Goal: Task Accomplishment & Management: Manage account settings

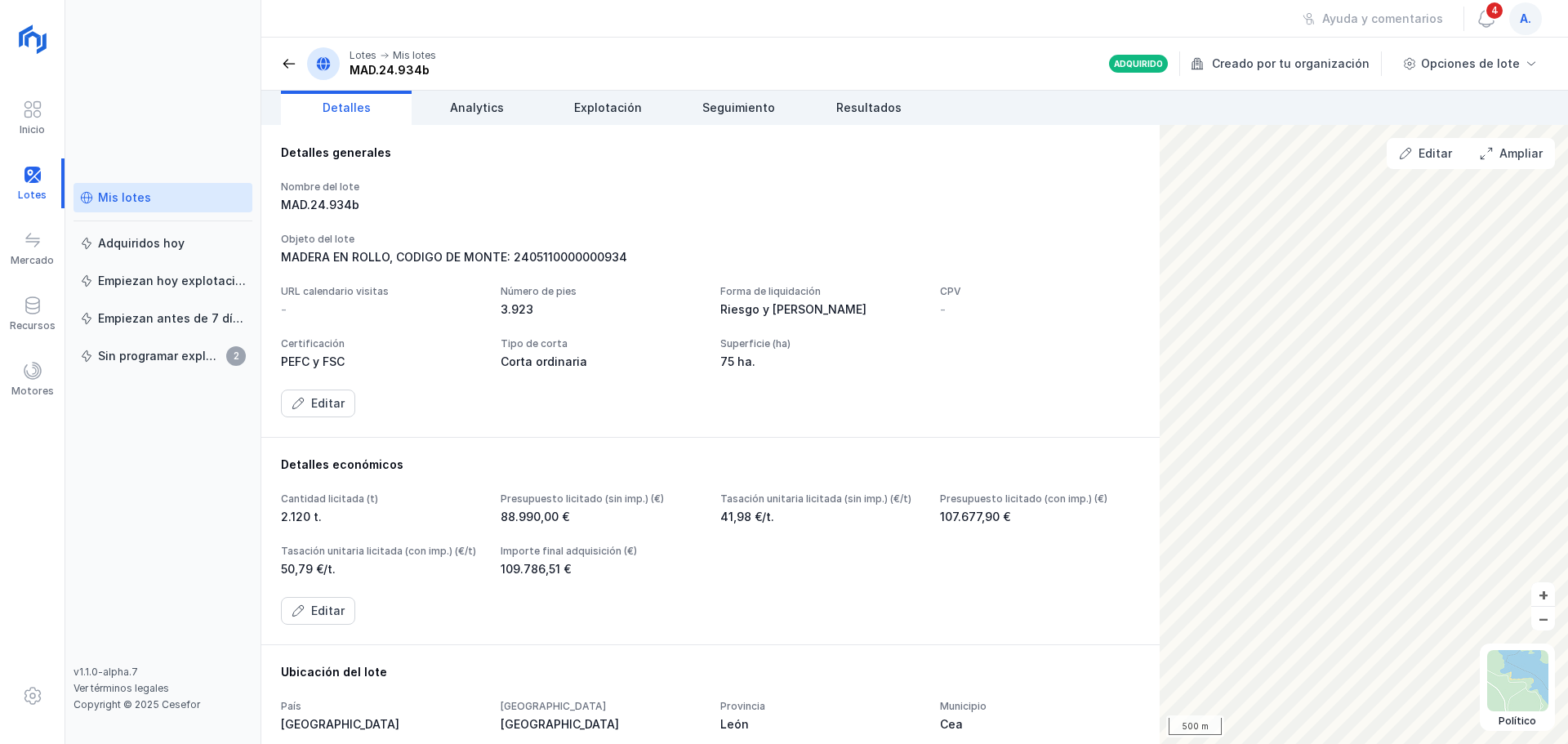
click at [138, 195] on div "Mis lotes" at bounding box center [124, 197] width 53 height 16
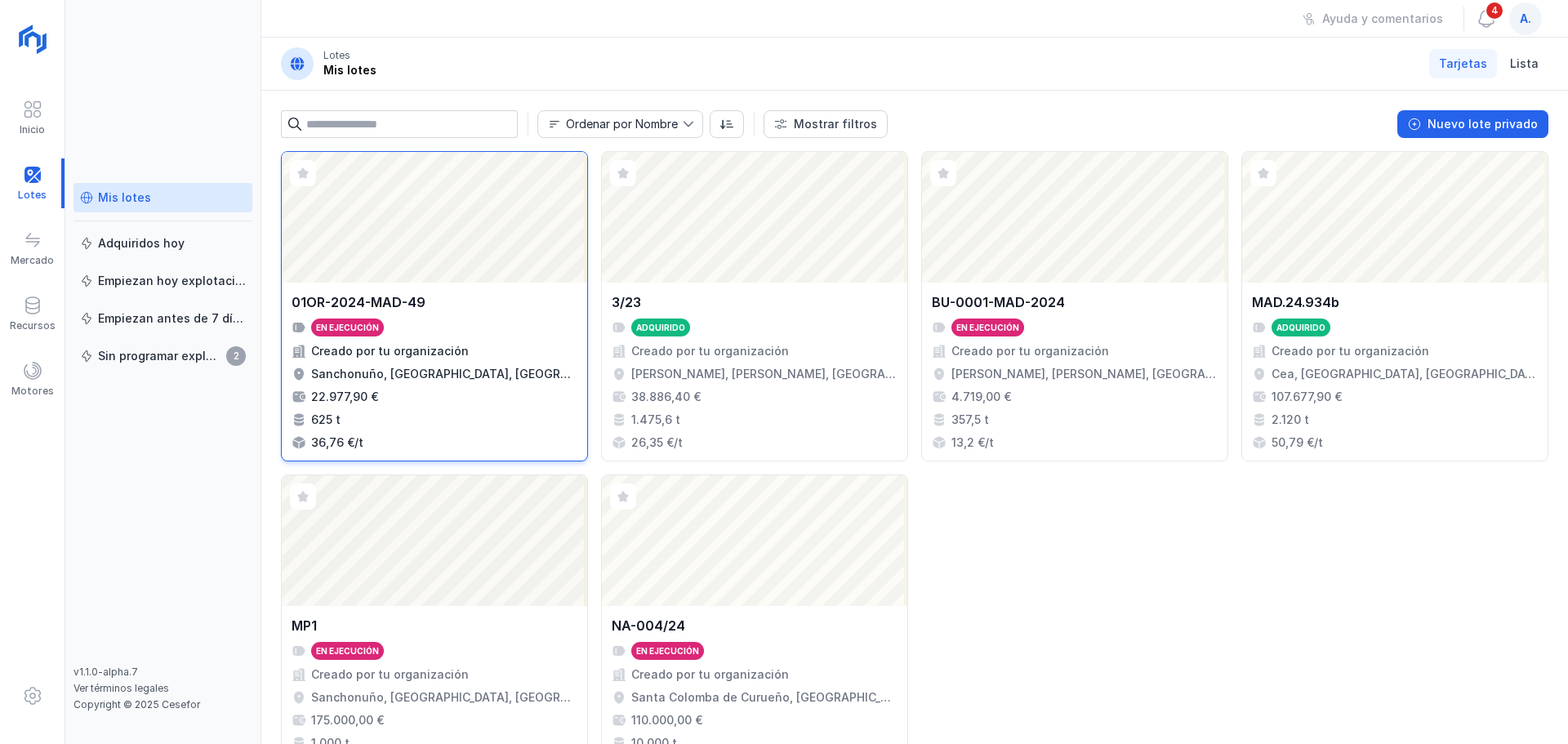
click at [428, 207] on div "Abrir lote" at bounding box center [434, 217] width 306 height 131
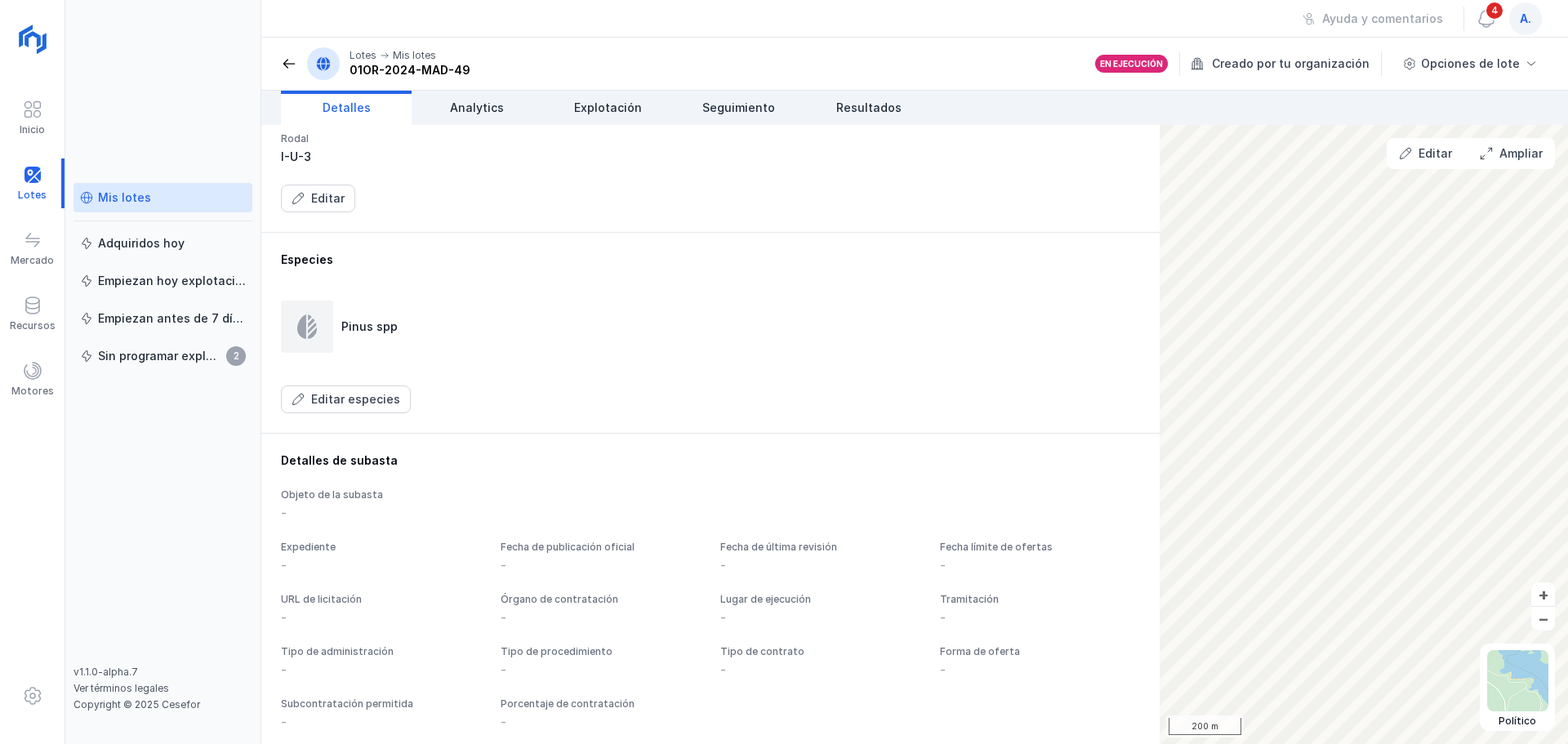
scroll to position [572, 0]
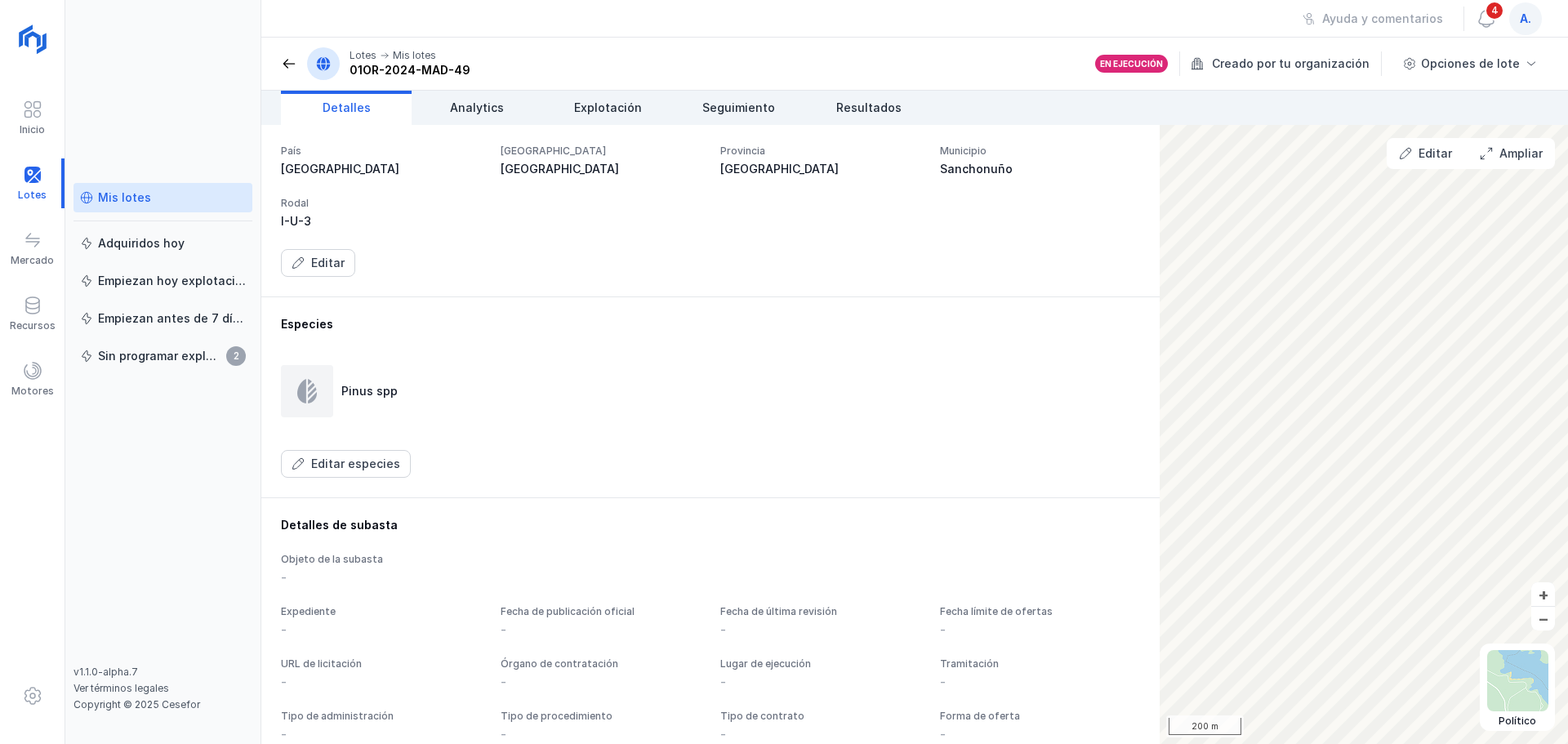
click at [141, 197] on div "Mis lotes" at bounding box center [124, 197] width 53 height 16
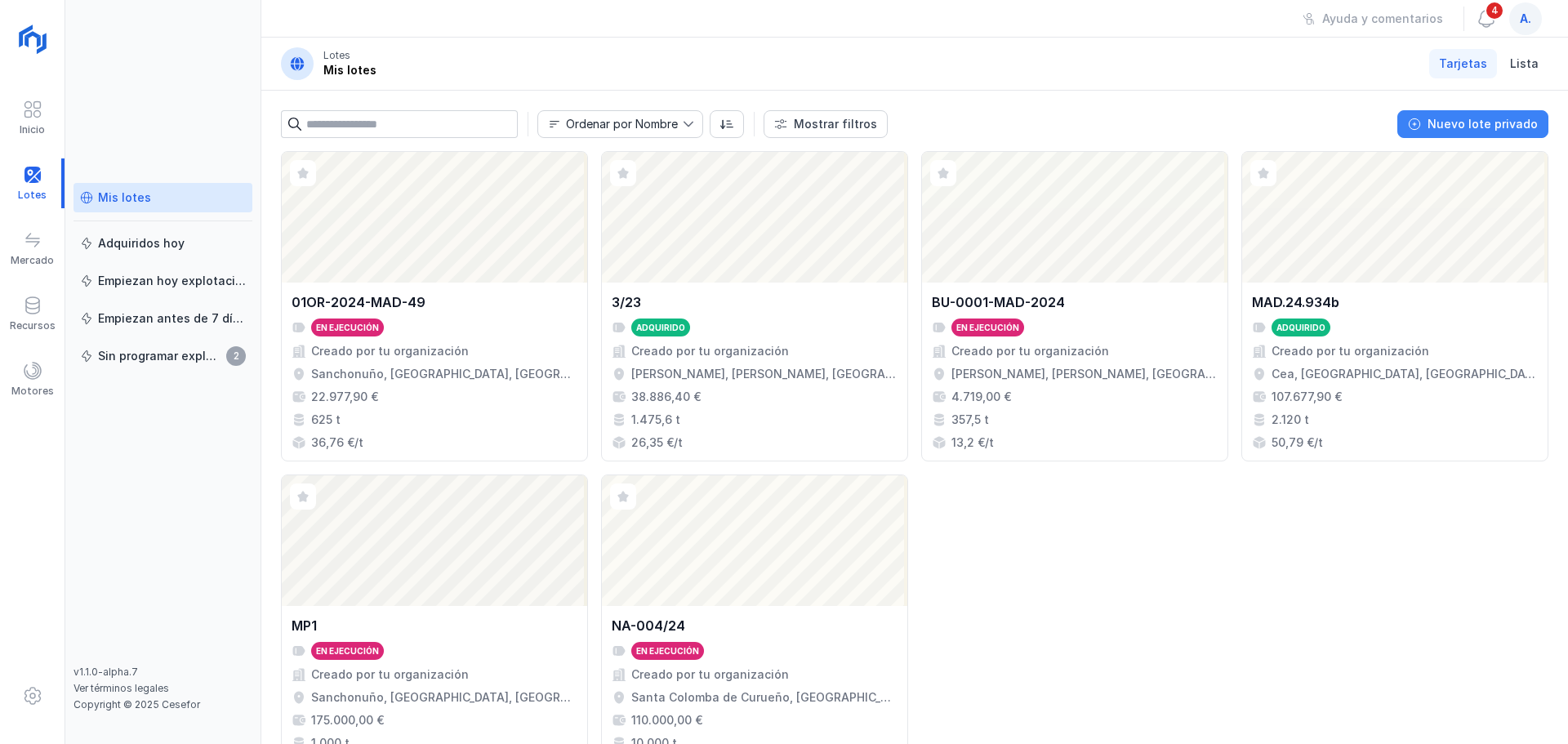
click at [1485, 125] on div "Nuevo lote privado" at bounding box center [1482, 123] width 111 height 16
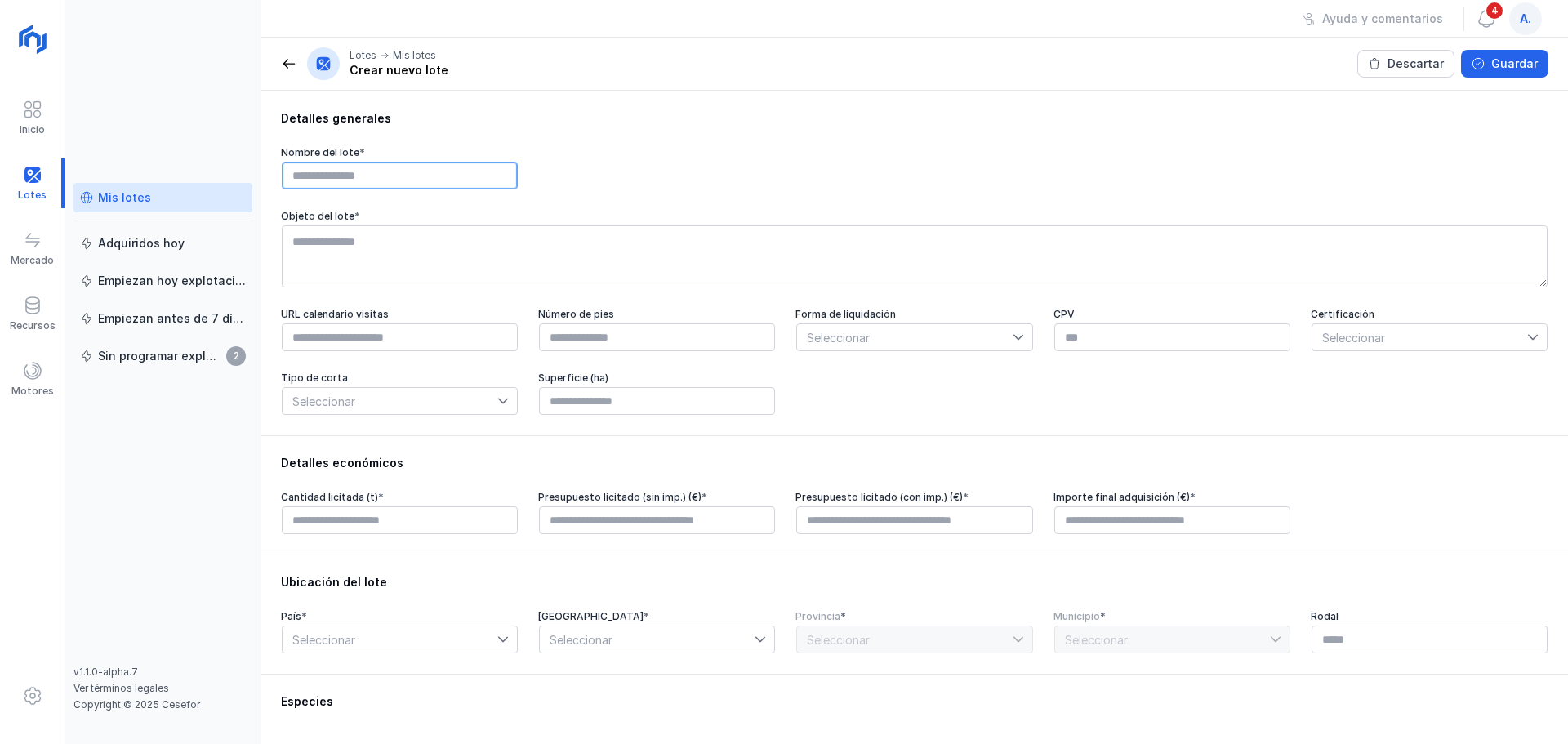
click at [308, 178] on input "text" at bounding box center [399, 176] width 236 height 27
type input "**********"
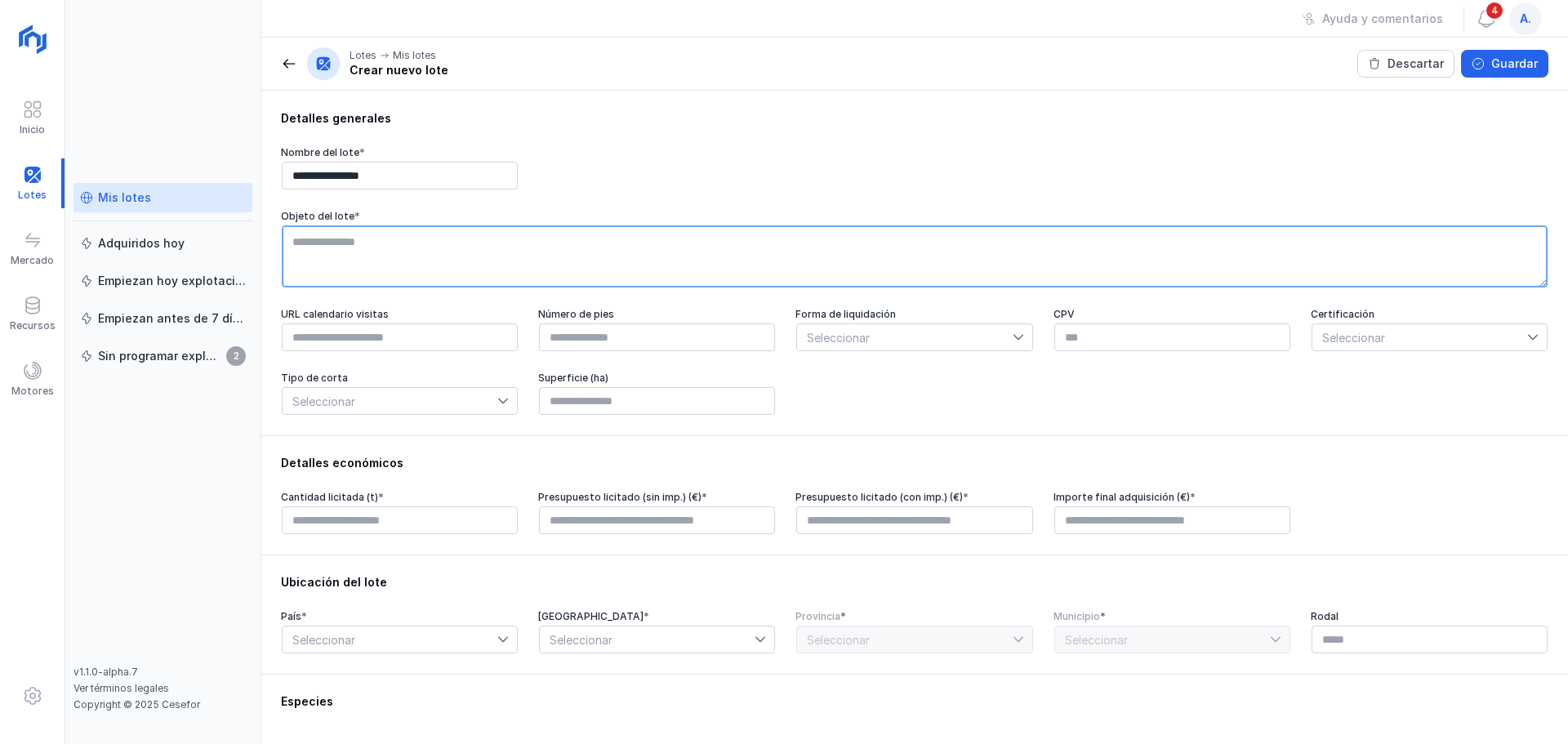
click at [347, 238] on textarea at bounding box center [915, 256] width 1266 height 62
click at [384, 237] on textarea "*******" at bounding box center [915, 256] width 1266 height 62
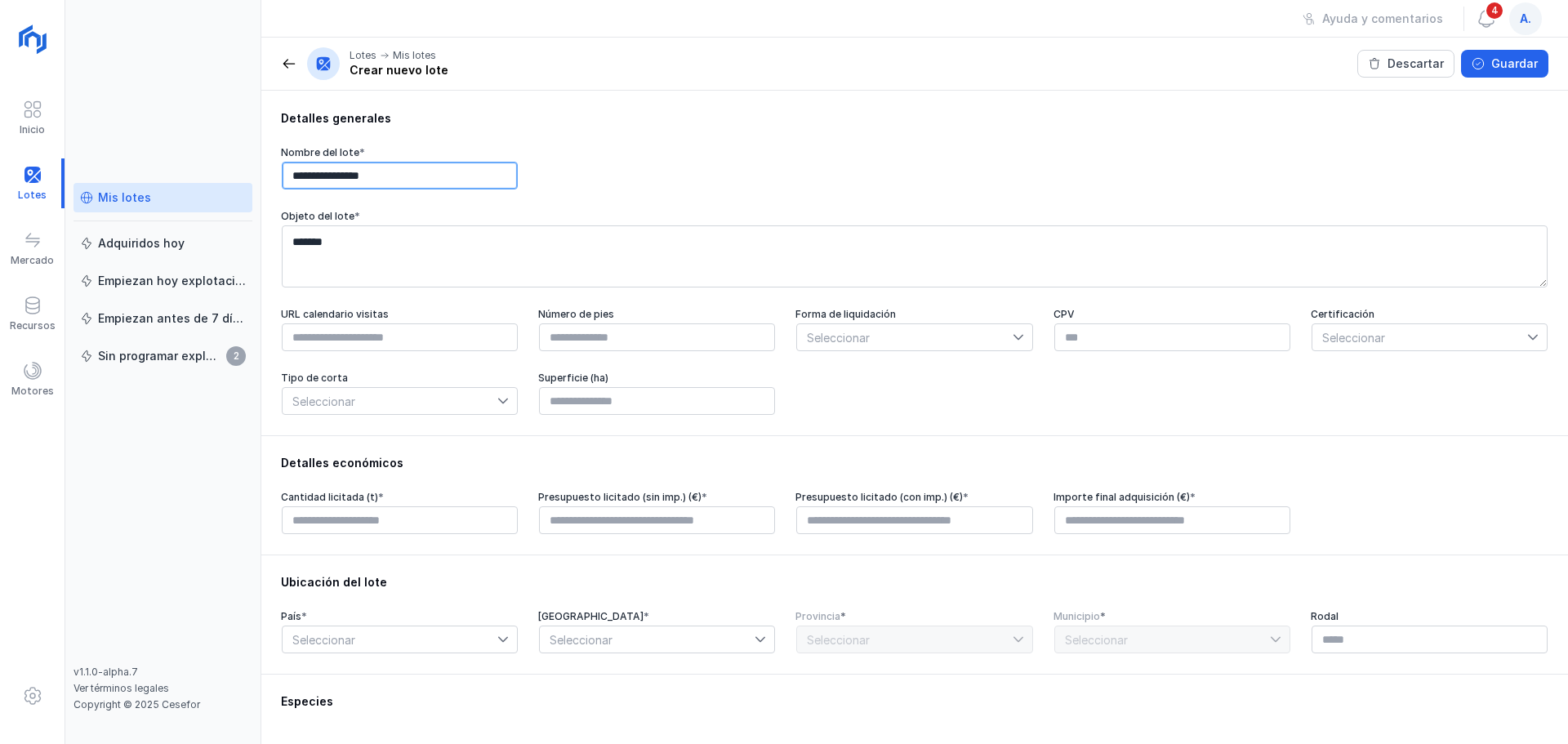
drag, startPoint x: 292, startPoint y: 173, endPoint x: 421, endPoint y: 177, distance: 129.1
click at [421, 177] on input "**********" at bounding box center [399, 176] width 236 height 27
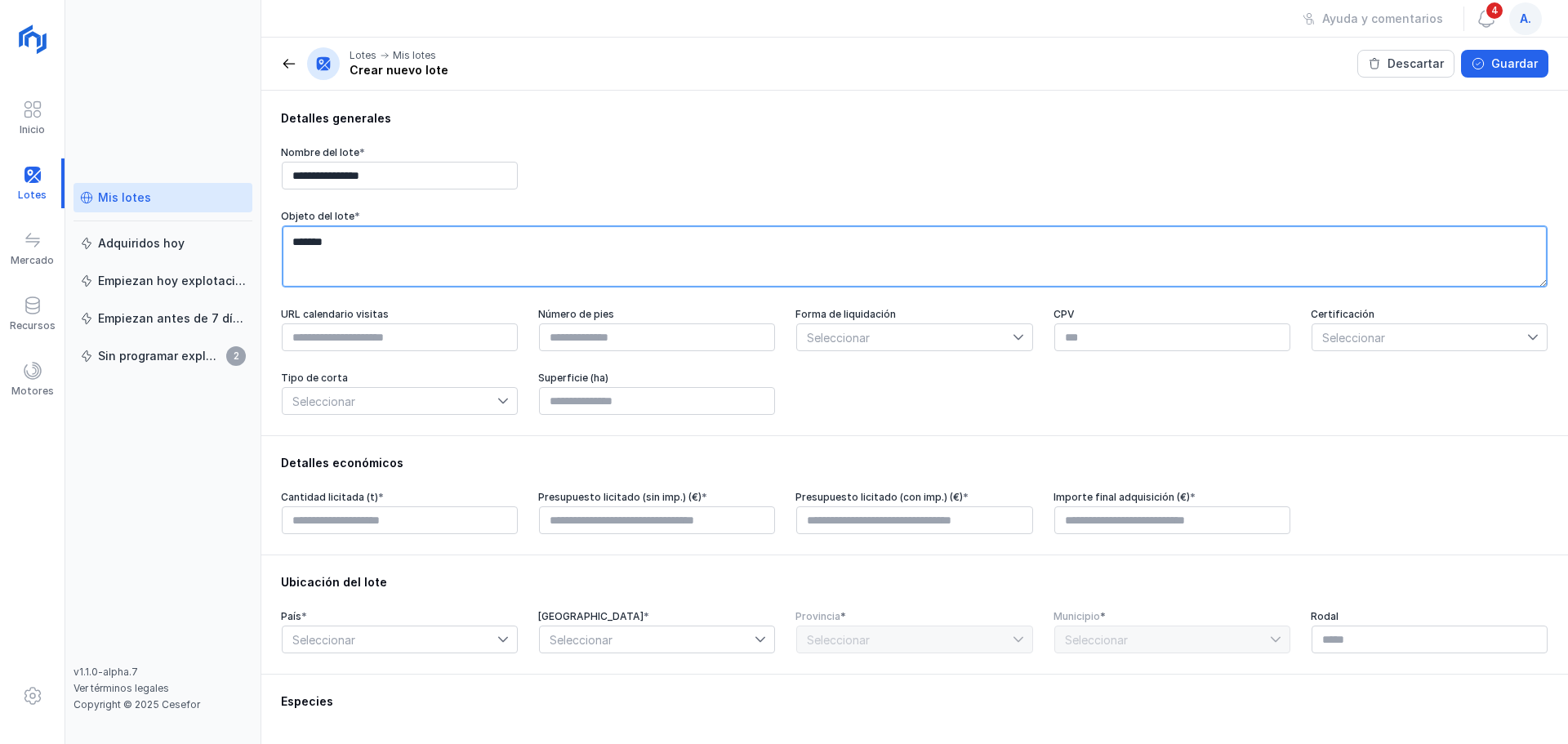
click at [356, 247] on textarea "*******" at bounding box center [915, 256] width 1266 height 62
paste textarea "**********"
click at [320, 243] on textarea "**********" at bounding box center [915, 256] width 1266 height 62
click at [463, 250] on textarea "**********" at bounding box center [915, 256] width 1266 height 62
click at [463, 256] on textarea "**********" at bounding box center [915, 256] width 1266 height 62
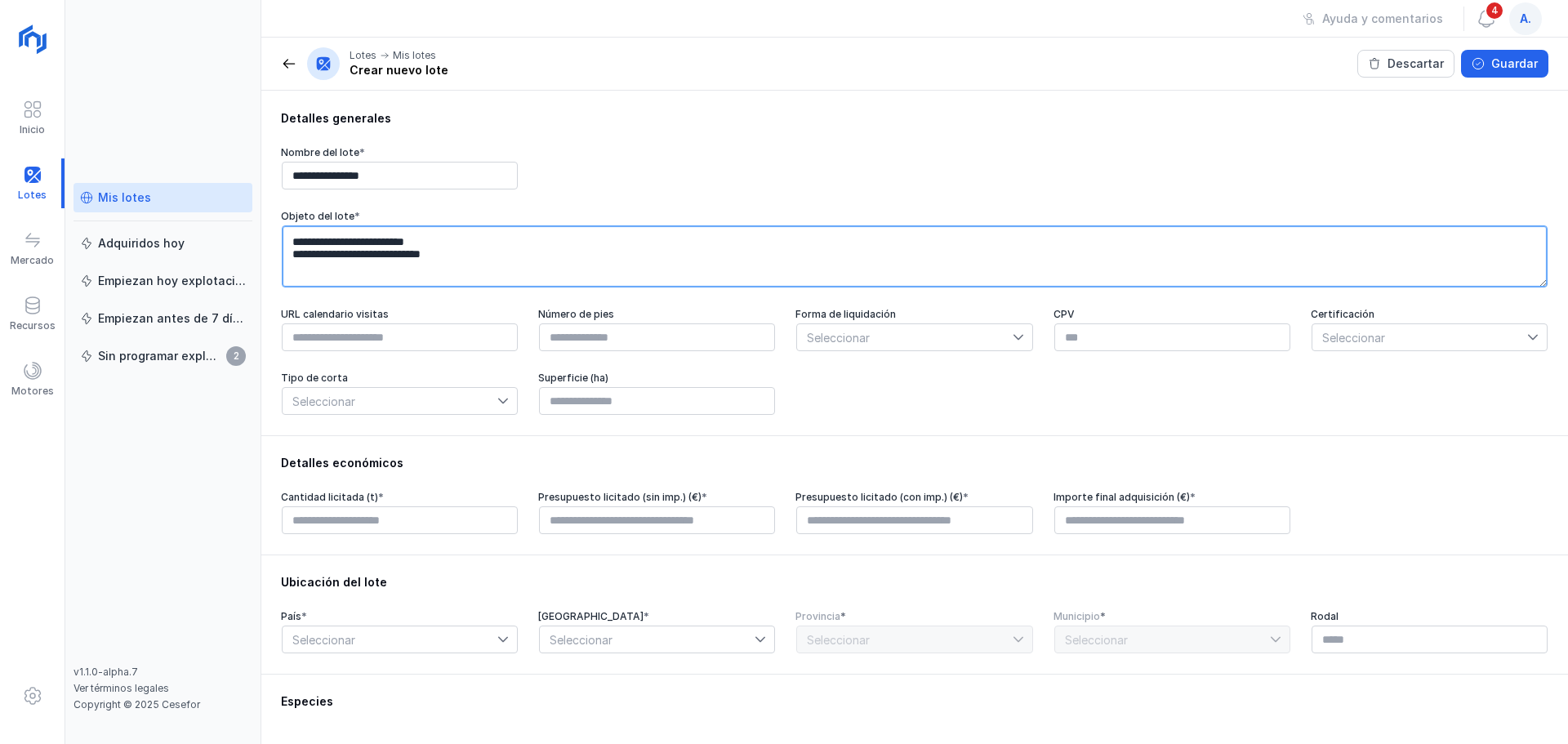
click at [504, 253] on textarea "**********" at bounding box center [915, 256] width 1266 height 62
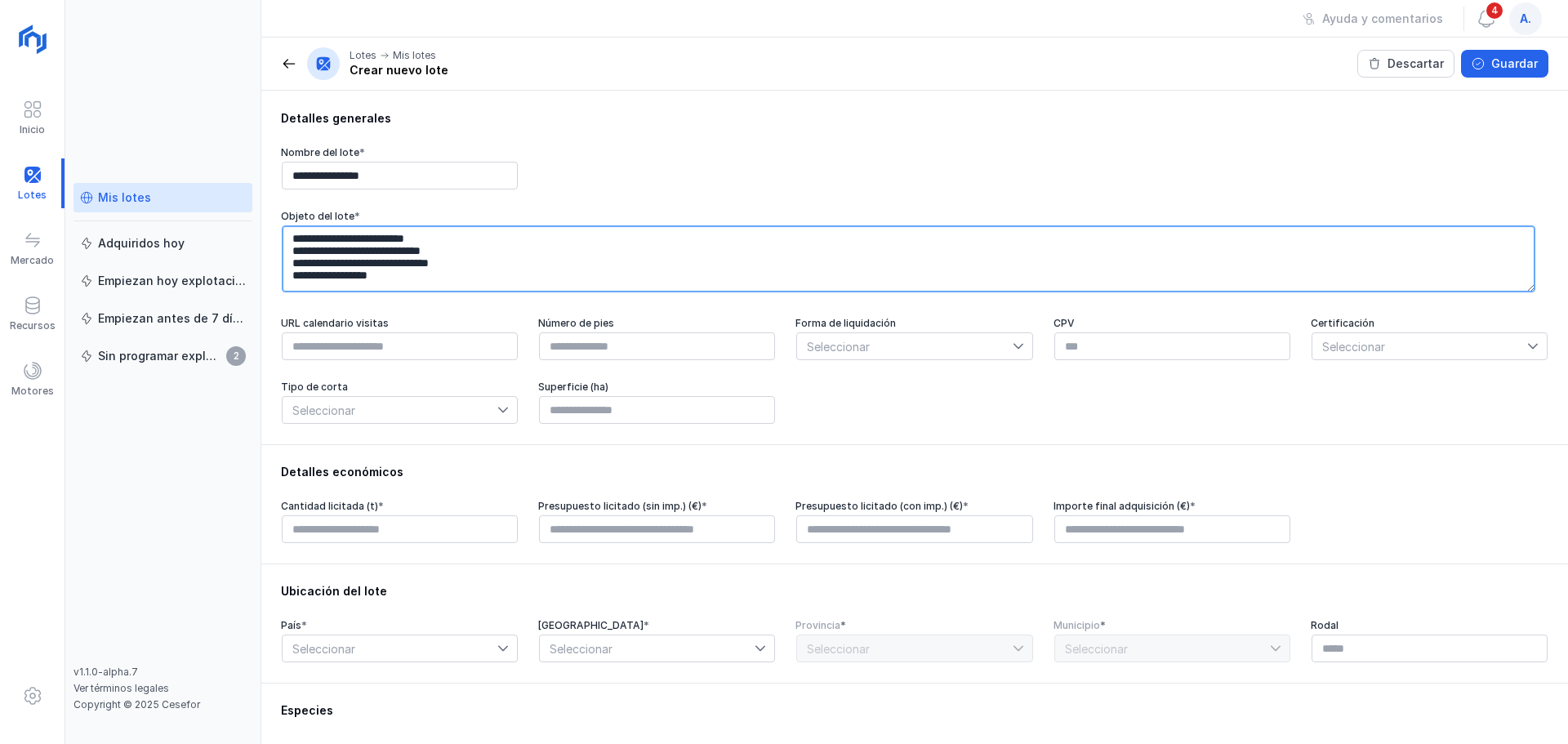
click at [343, 273] on textarea "**********" at bounding box center [908, 259] width 1254 height 67
click at [345, 272] on textarea "**********" at bounding box center [908, 259] width 1254 height 67
click at [407, 270] on textarea "**********" at bounding box center [908, 259] width 1254 height 67
click at [525, 266] on textarea "**********" at bounding box center [908, 259] width 1254 height 67
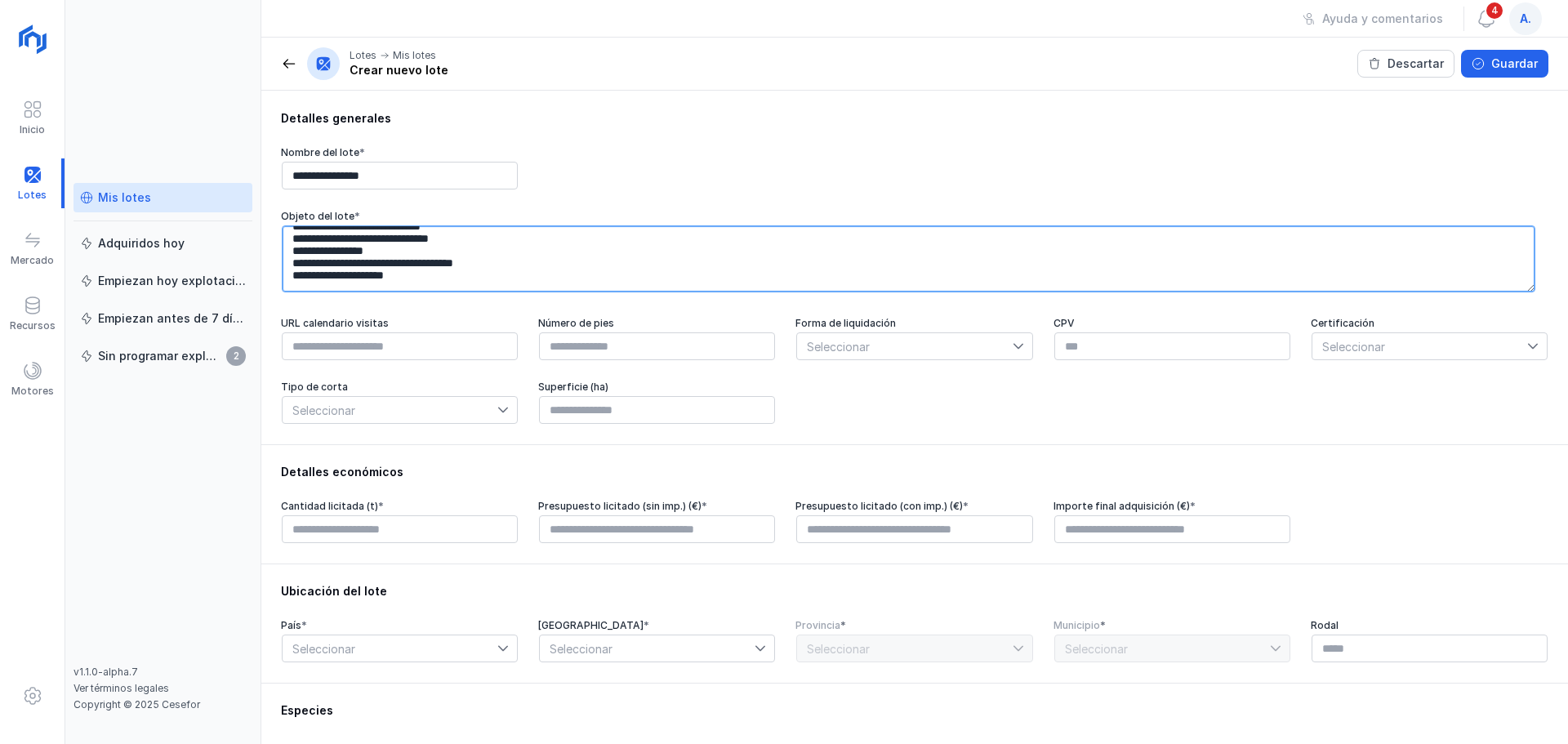
click at [371, 285] on textarea "**********" at bounding box center [908, 259] width 1254 height 67
type textarea "**********"
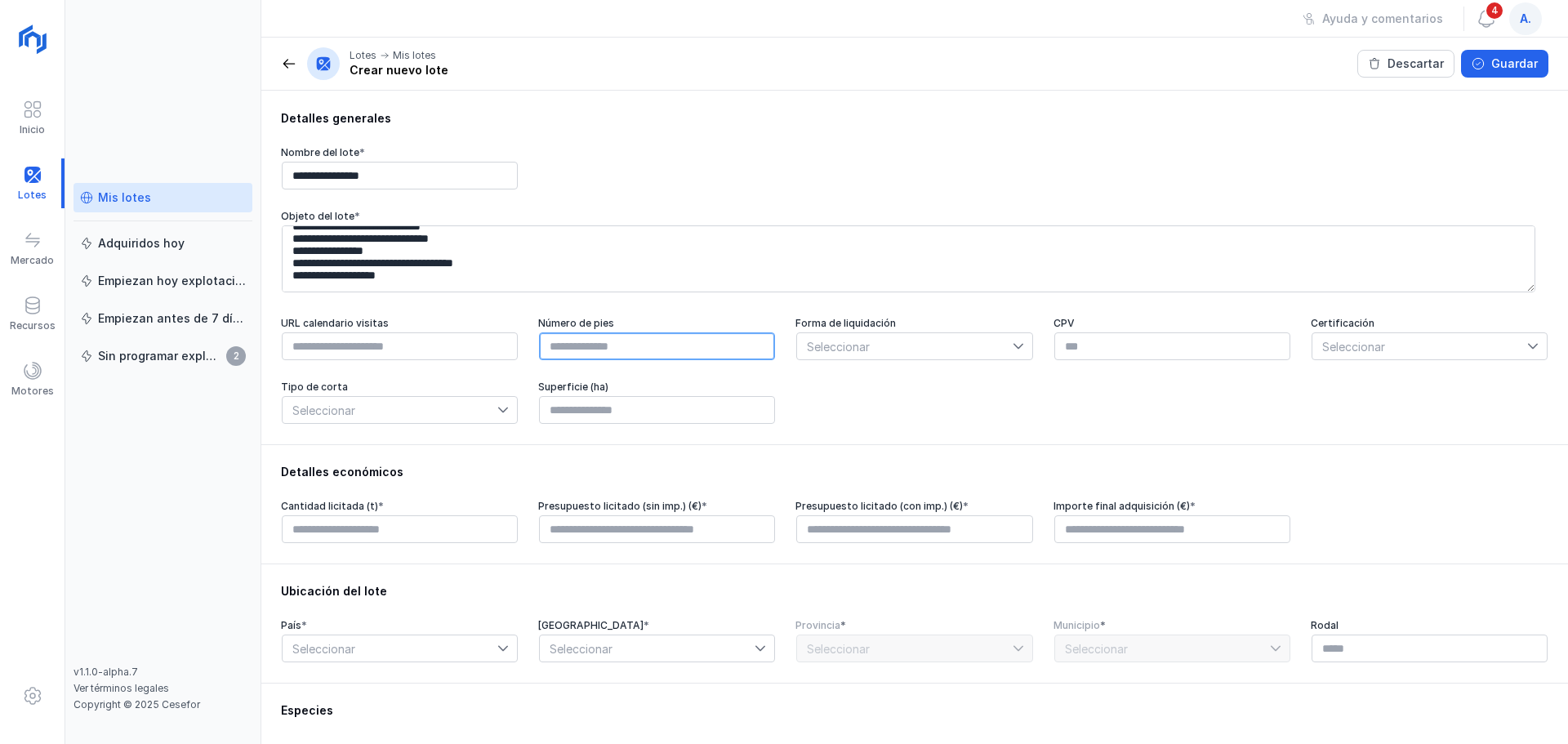
click at [567, 336] on input "text" at bounding box center [656, 346] width 236 height 27
type input "******"
click at [1014, 344] on icon at bounding box center [1018, 346] width 9 height 6
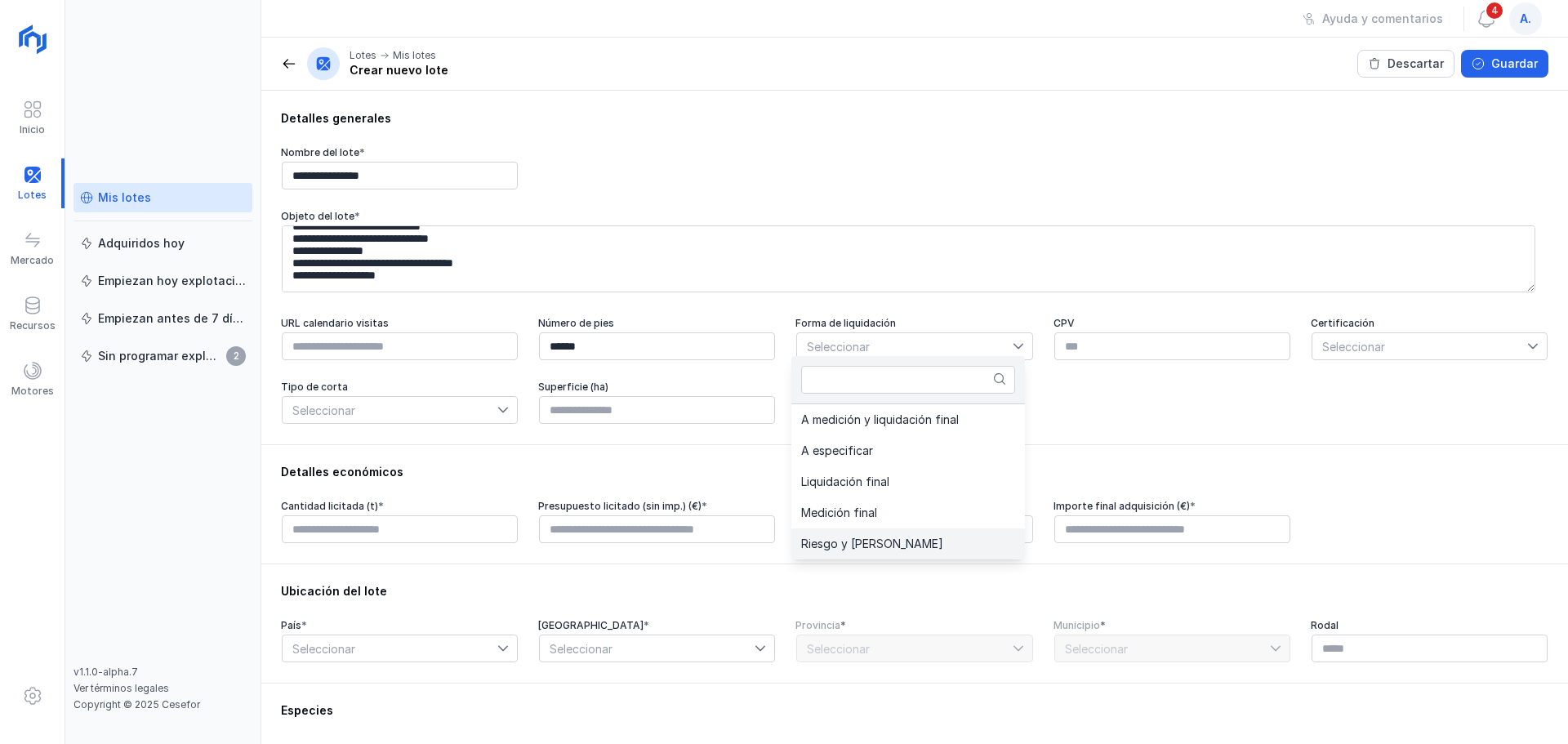
click at [880, 543] on span "Riesgo y [PERSON_NAME]" at bounding box center [872, 543] width 142 height 11
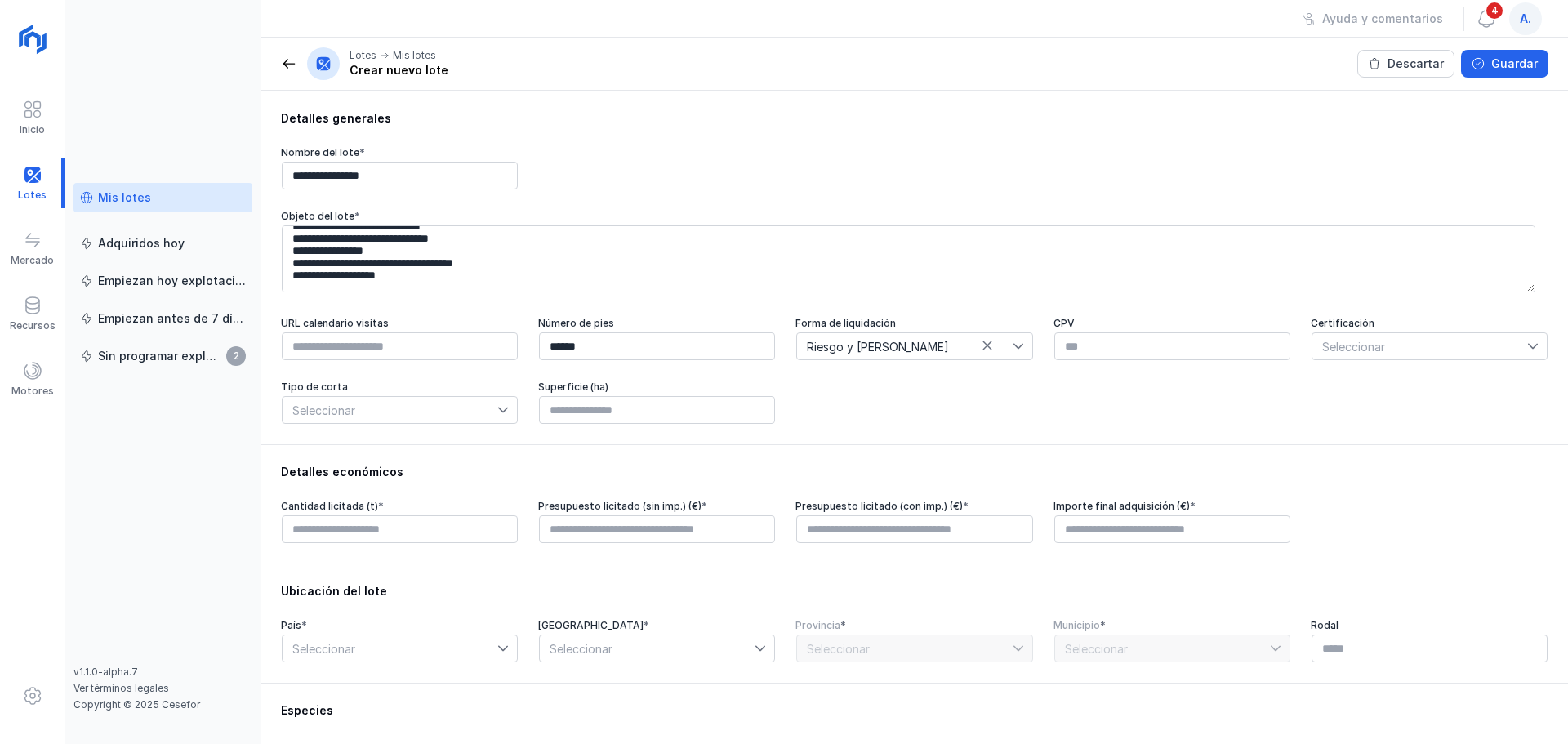
click at [1528, 345] on icon at bounding box center [1533, 346] width 11 height 11
click at [1328, 467] on span "PEFC" at bounding box center [1326, 465] width 28 height 11
click at [500, 408] on icon at bounding box center [502, 411] width 9 height 6
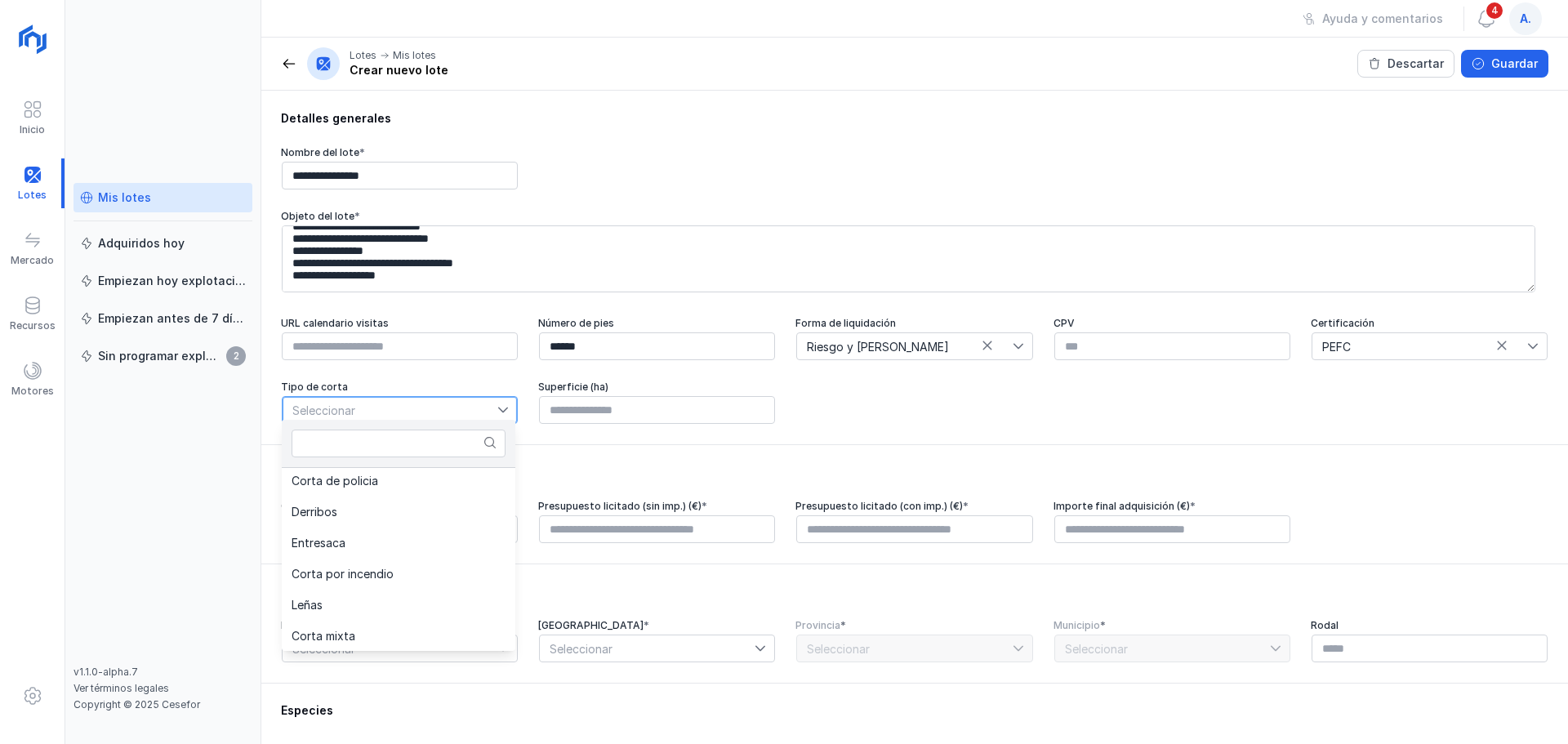
scroll to position [164, 0]
click at [350, 632] on span "Corta ordinaria" at bounding box center [332, 630] width 81 height 11
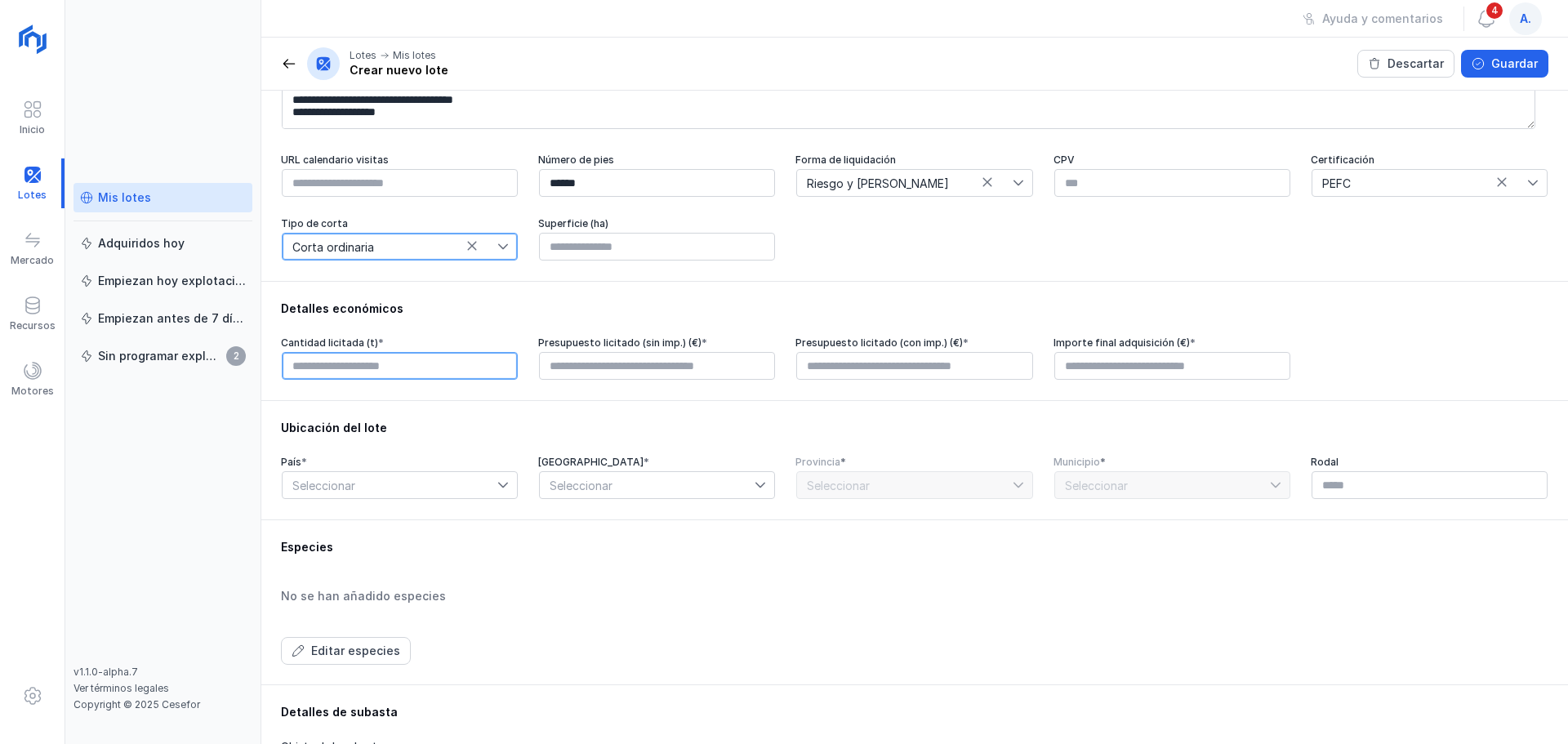
click at [396, 363] on input "text" at bounding box center [399, 366] width 236 height 27
click at [317, 358] on input "****" at bounding box center [399, 366] width 236 height 27
type input "******"
click at [663, 383] on div "Detalles económicos Cantidad licitada (t) * ****** Presupuesto licitado (sin im…" at bounding box center [914, 340] width 1307 height 119
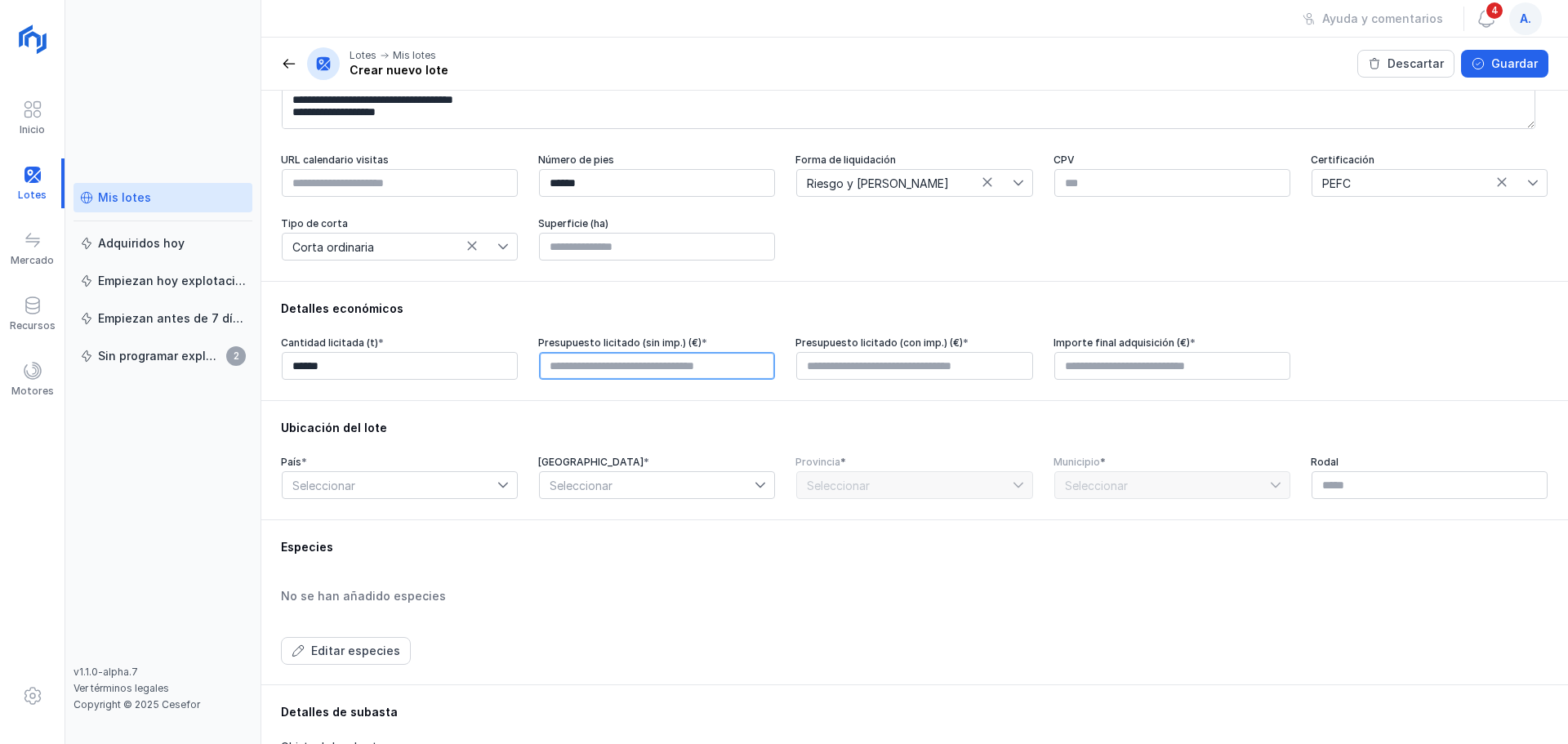
click at [601, 354] on input "text" at bounding box center [656, 366] width 236 height 27
type input "*********"
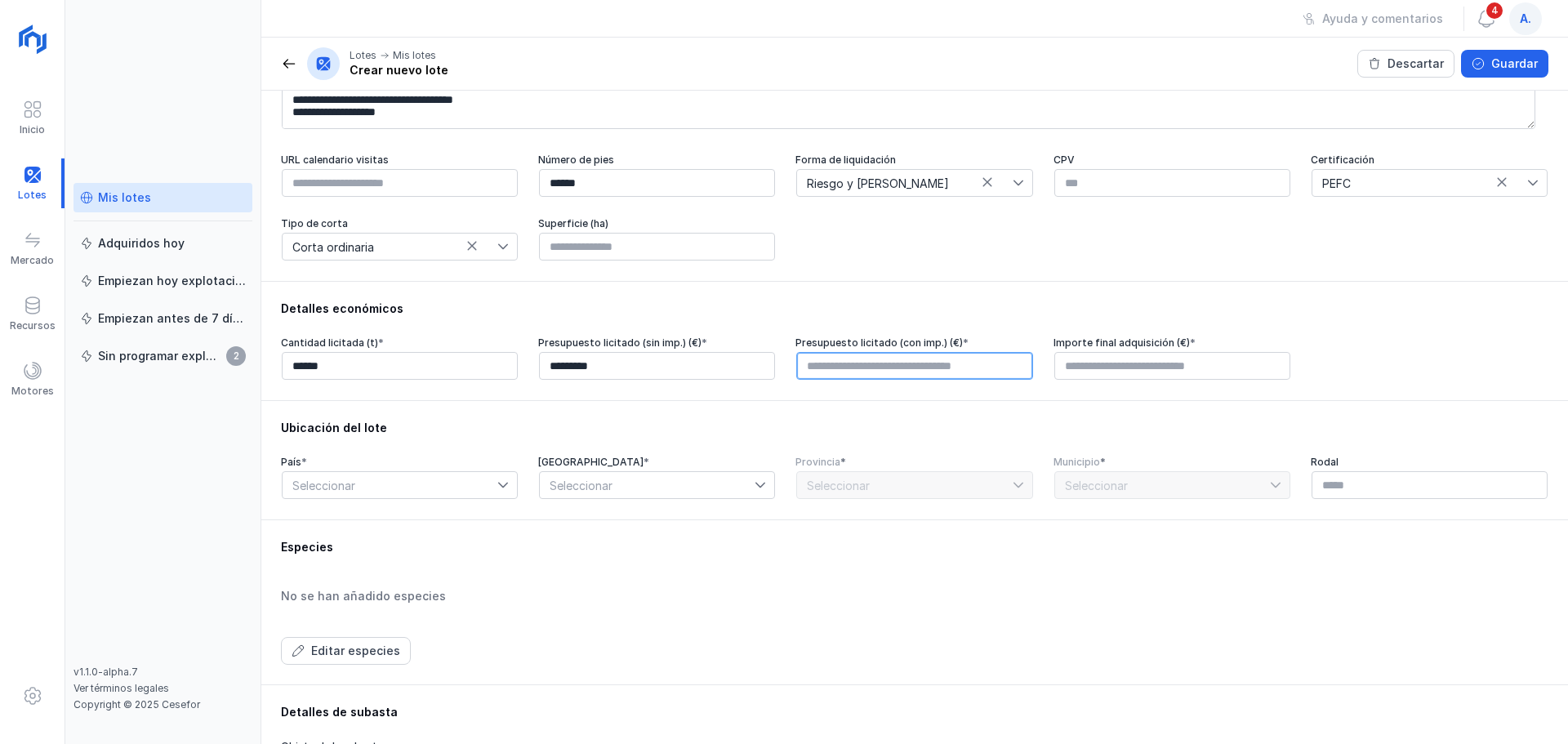
click at [866, 357] on input "text" at bounding box center [913, 366] width 236 height 27
click at [802, 364] on input "****" at bounding box center [913, 366] width 236 height 27
click at [842, 363] on input "**********" at bounding box center [913, 366] width 236 height 27
click at [857, 357] on input "*********" at bounding box center [913, 366] width 236 height 27
type input "*********"
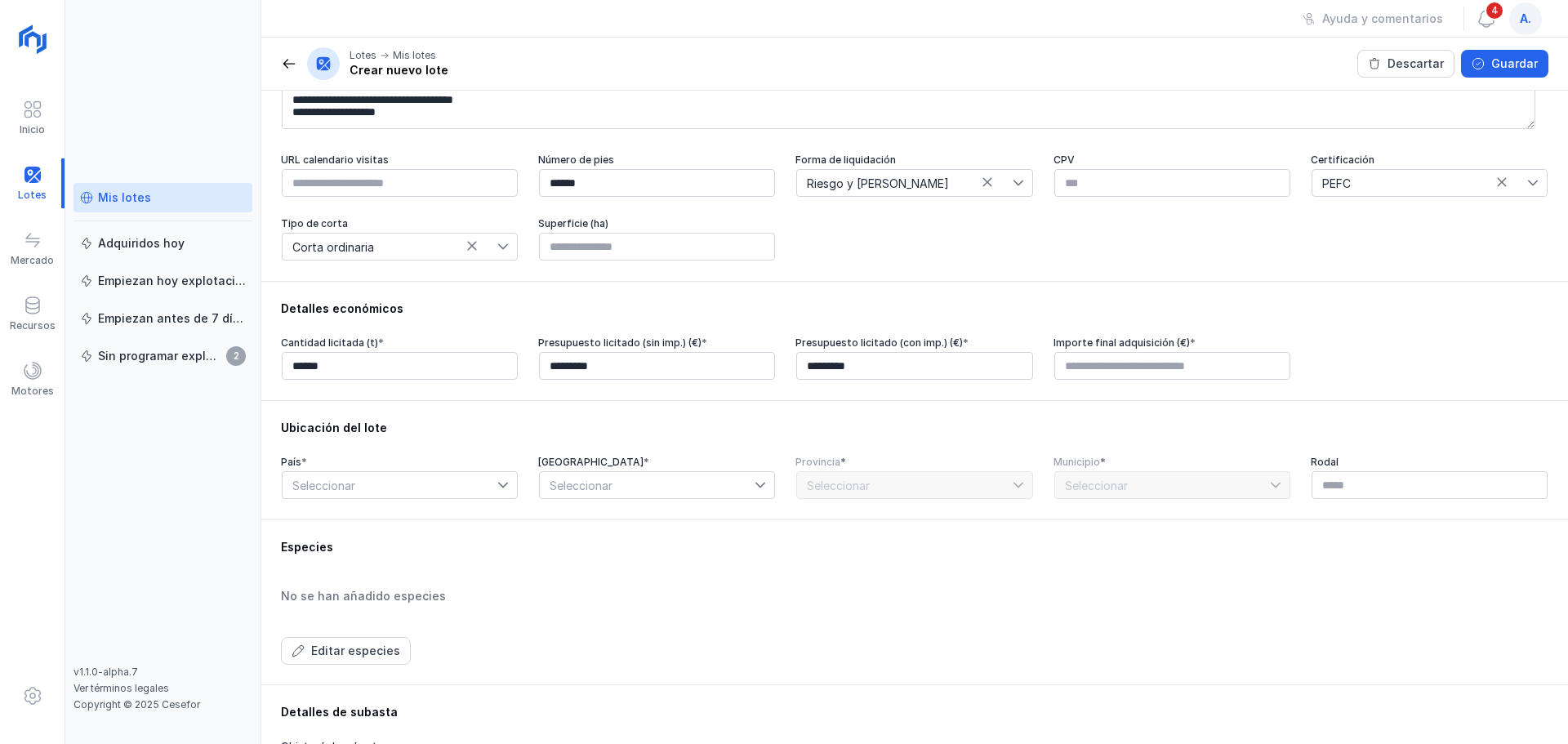
click at [1099, 393] on div "Detalles económicos Cantidad licitada (t) * ****** Presupuesto licitado (sin im…" at bounding box center [914, 340] width 1307 height 119
click at [1074, 363] on input "text" at bounding box center [1172, 366] width 236 height 27
click at [1116, 360] on input "*********" at bounding box center [1172, 366] width 236 height 27
type input "*********"
click at [1116, 360] on input "*********" at bounding box center [1172, 366] width 236 height 27
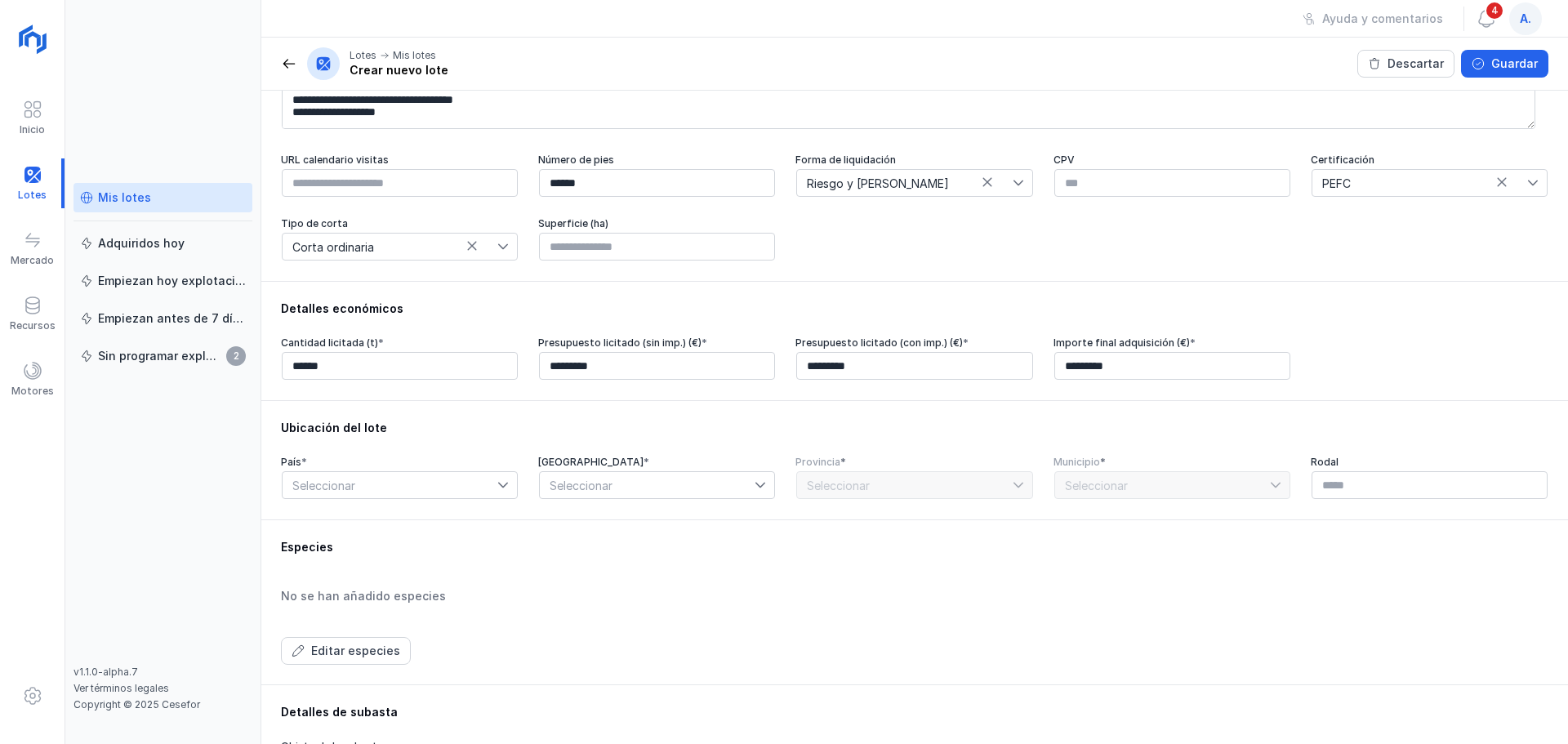
click at [500, 486] on icon at bounding box center [503, 485] width 11 height 11
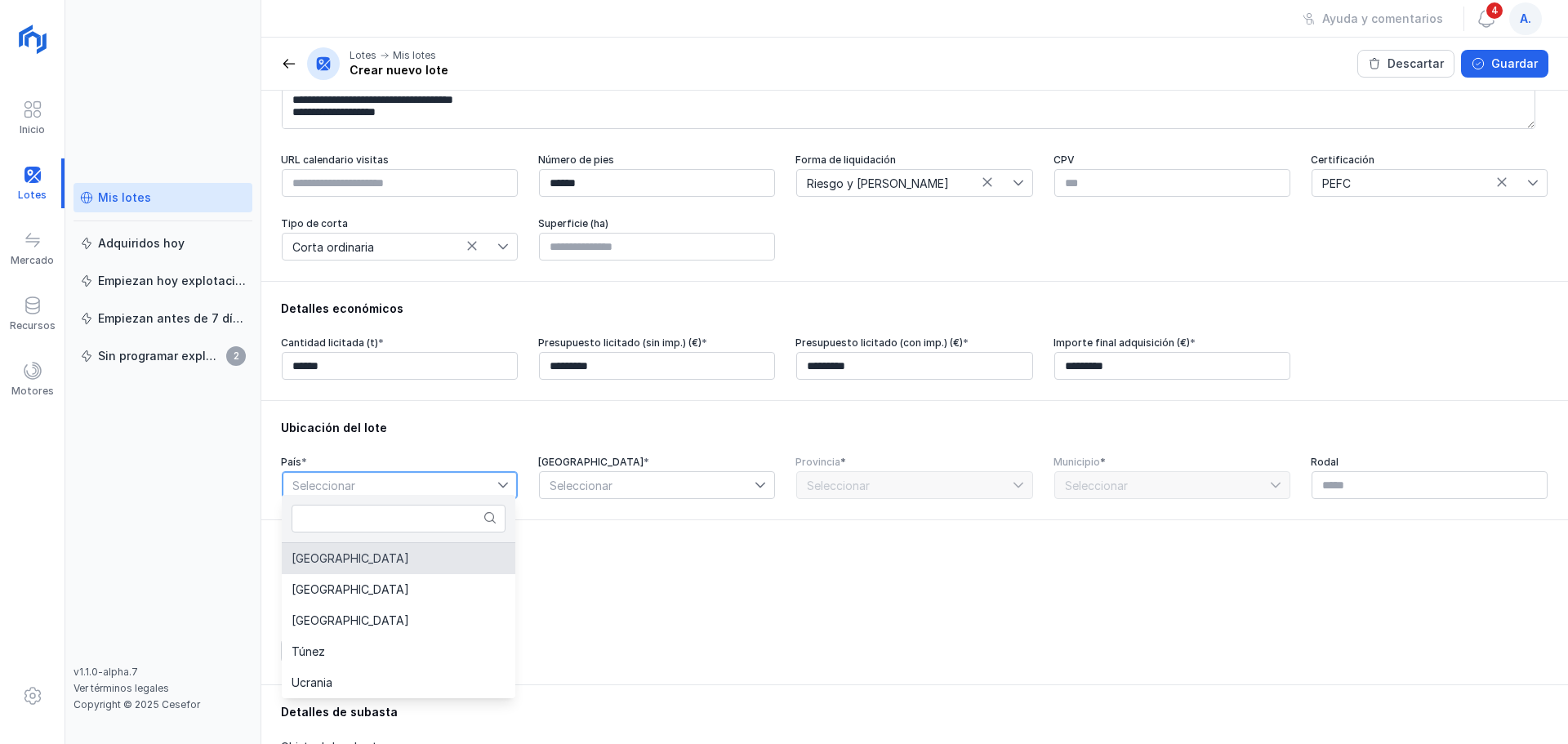
click at [322, 561] on span "[GEOGRAPHIC_DATA]" at bounding box center [350, 558] width 117 height 11
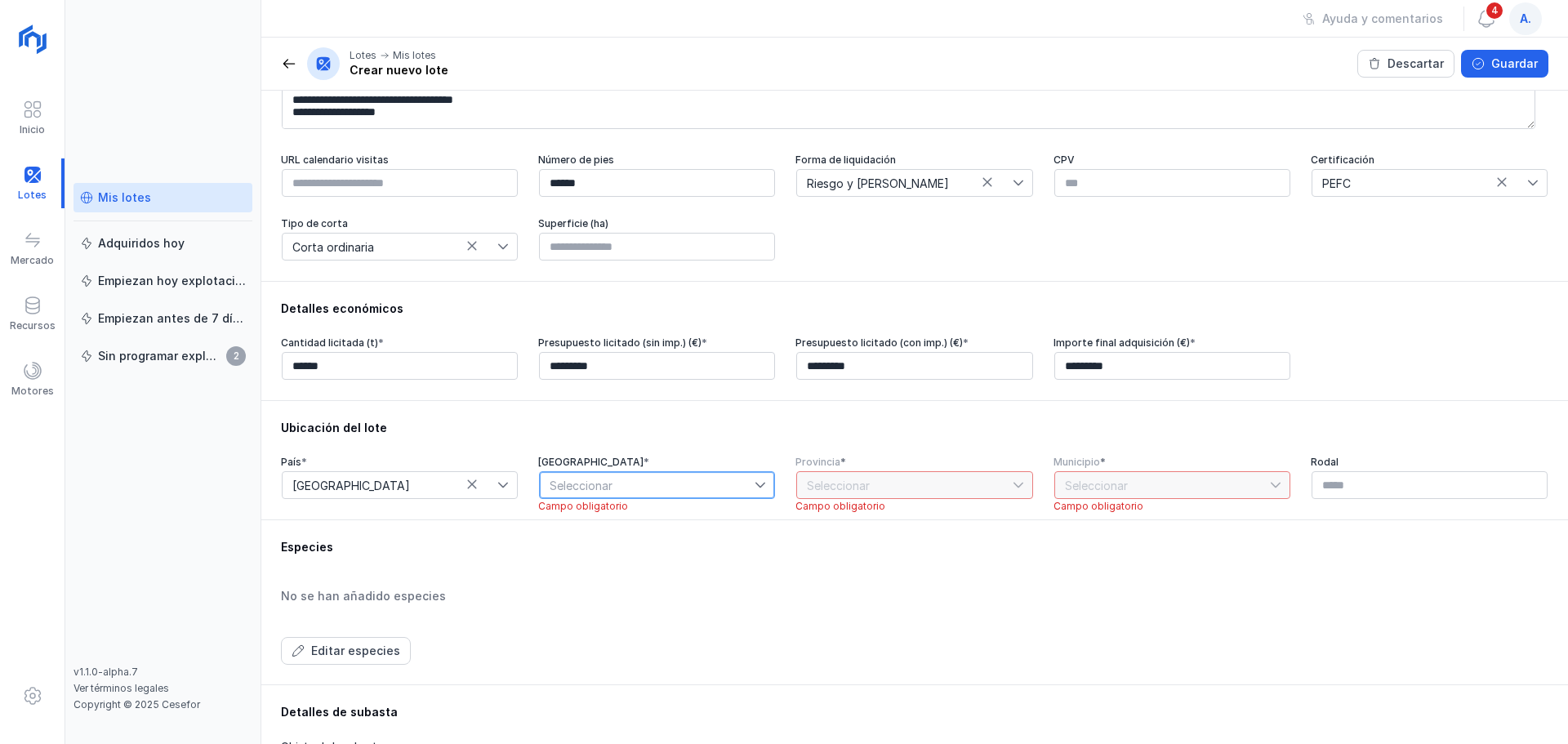
click at [750, 480] on span "Seleccionar" at bounding box center [647, 485] width 215 height 27
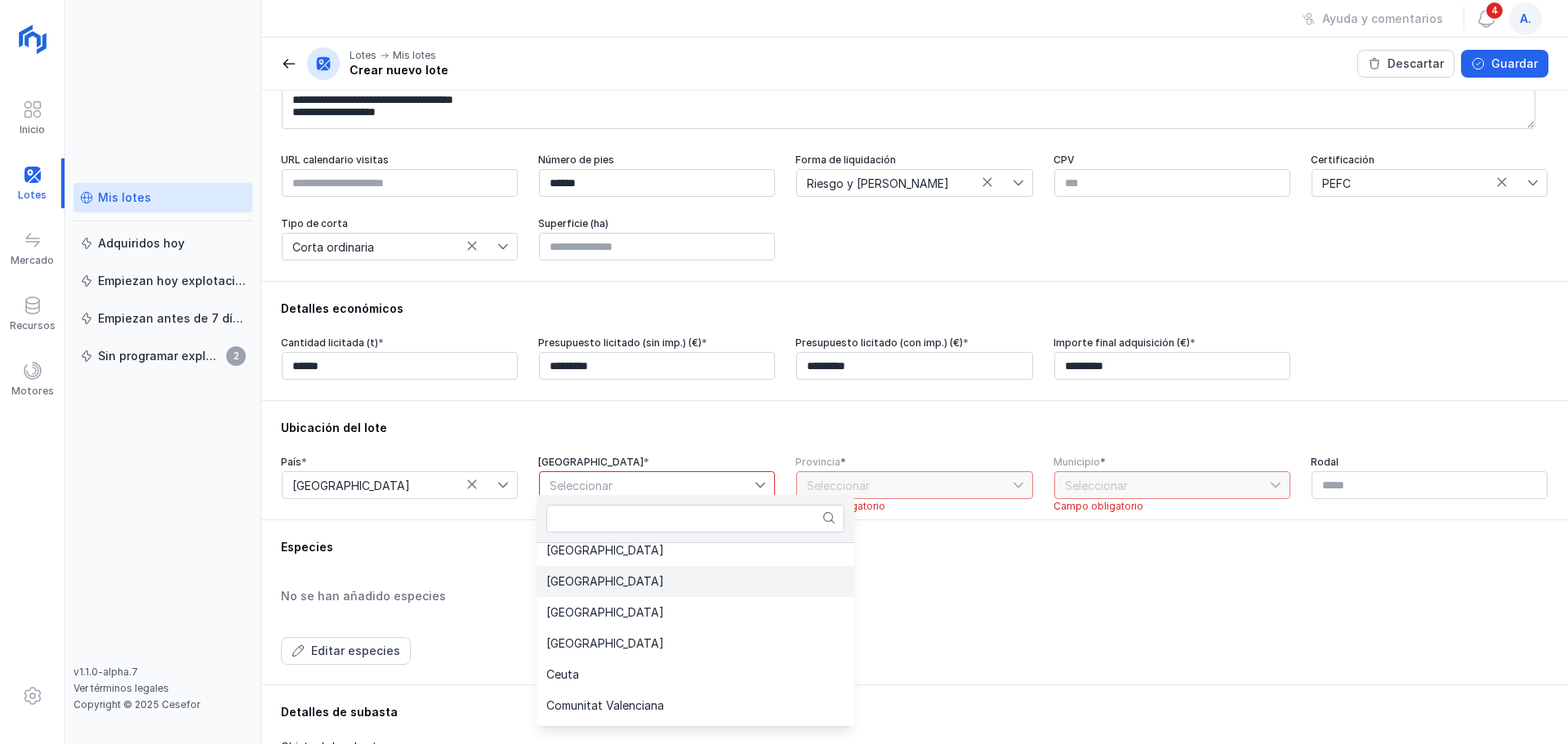
click at [624, 581] on span "[GEOGRAPHIC_DATA]" at bounding box center [605, 581] width 117 height 11
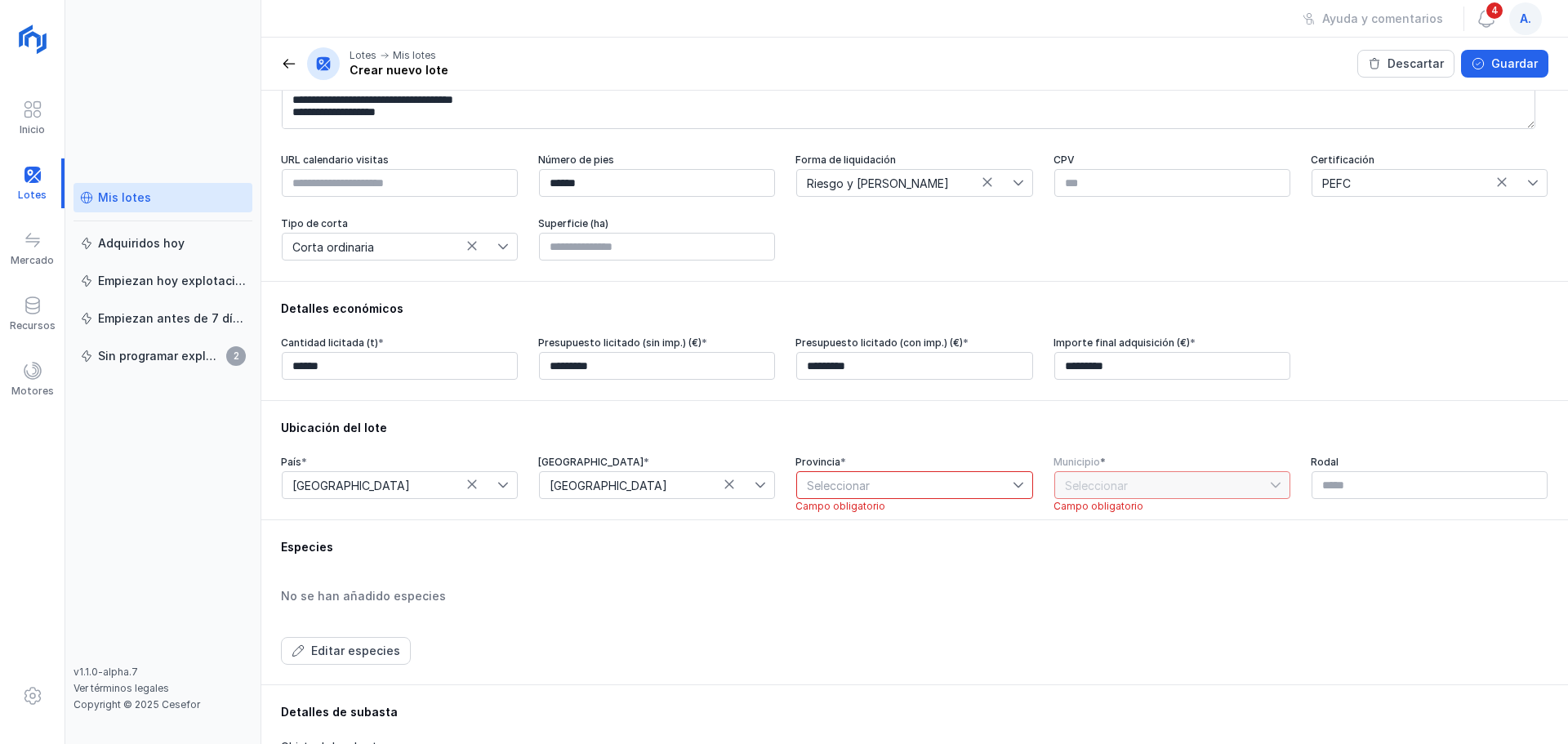
click at [1014, 483] on icon at bounding box center [1018, 485] width 9 height 6
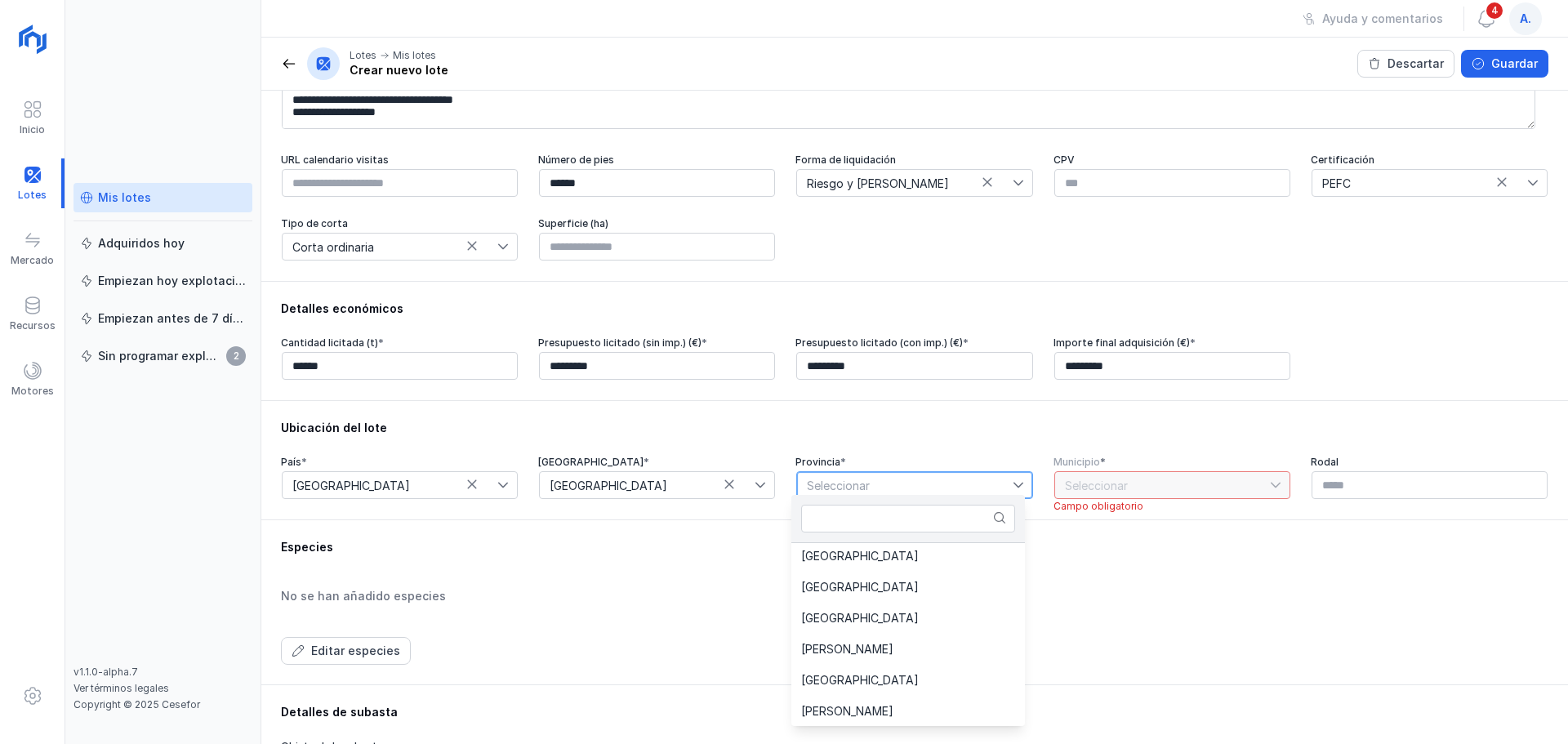
scroll to position [96, 0]
click at [832, 618] on span "[GEOGRAPHIC_DATA]" at bounding box center [859, 617] width 117 height 11
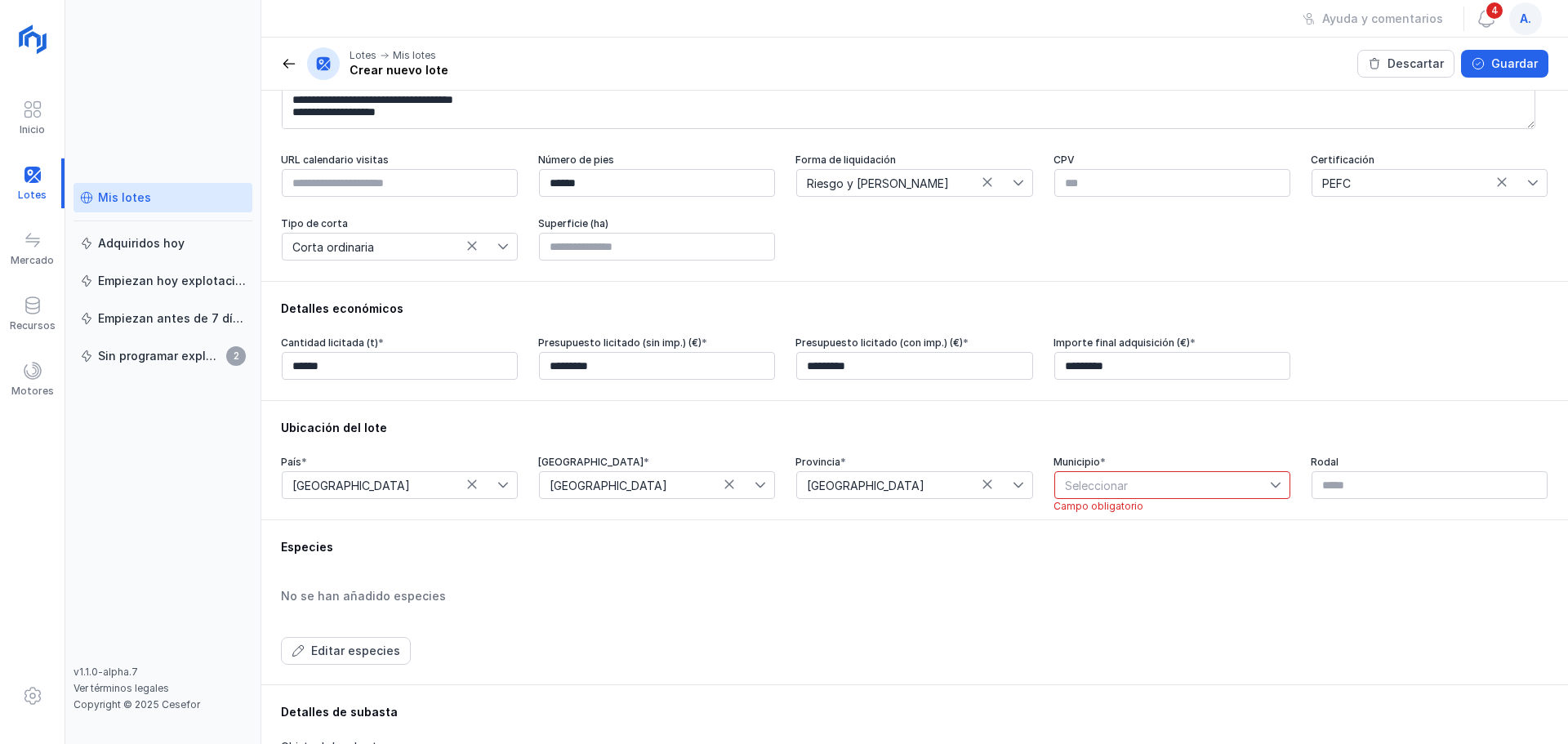
click at [1270, 483] on icon at bounding box center [1275, 485] width 11 height 11
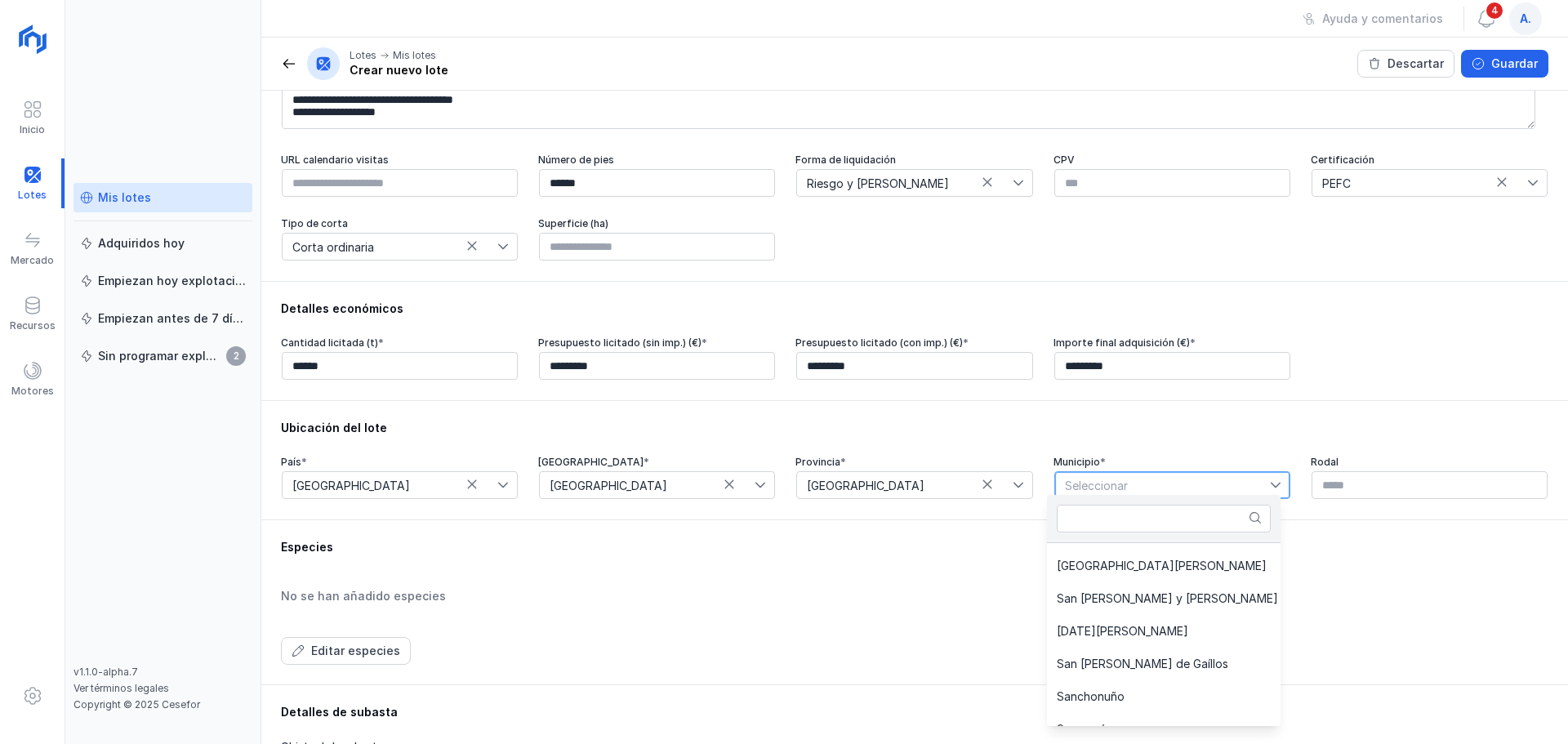
scroll to position [5229, 0]
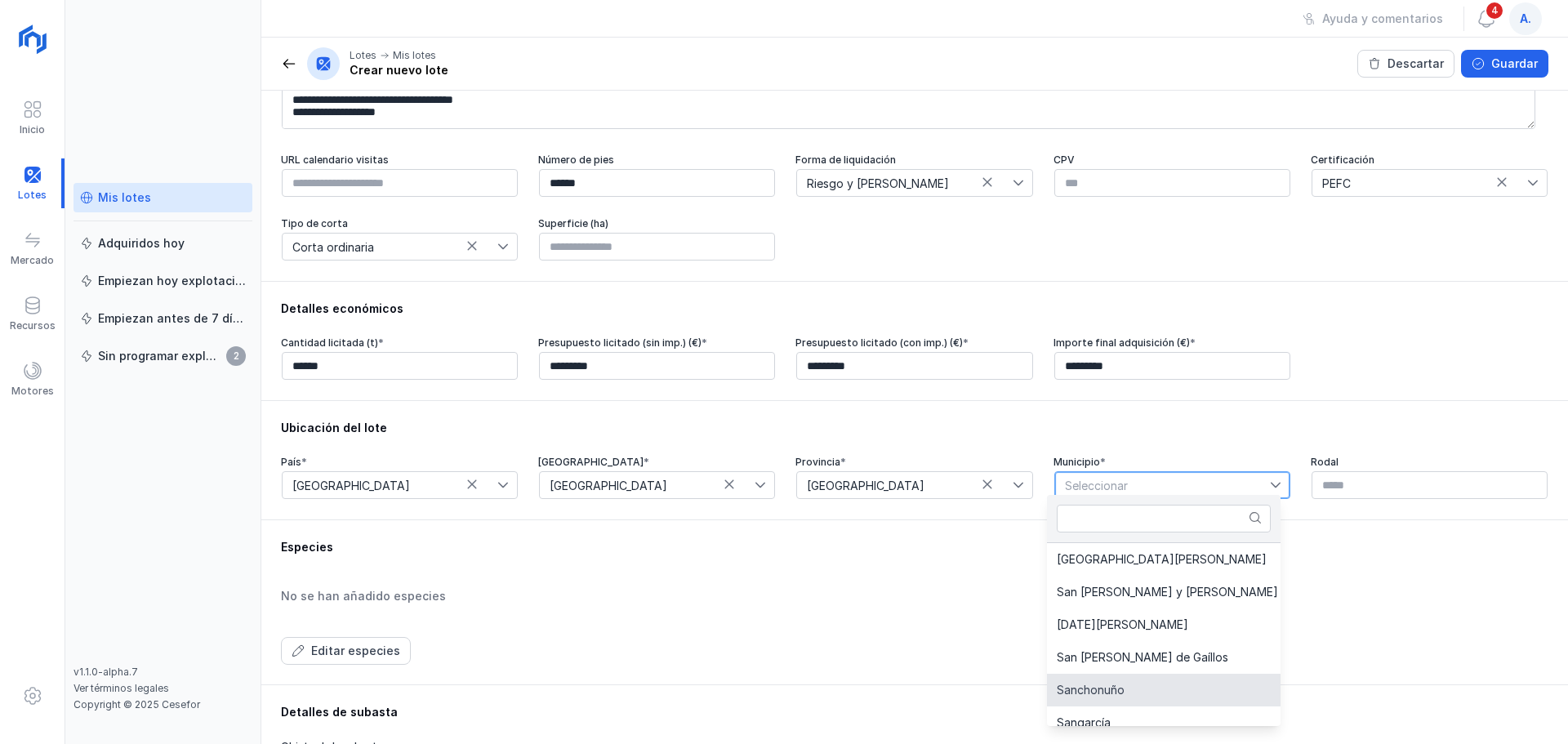
click at [1092, 688] on span "Sanchonuño" at bounding box center [1091, 690] width 68 height 11
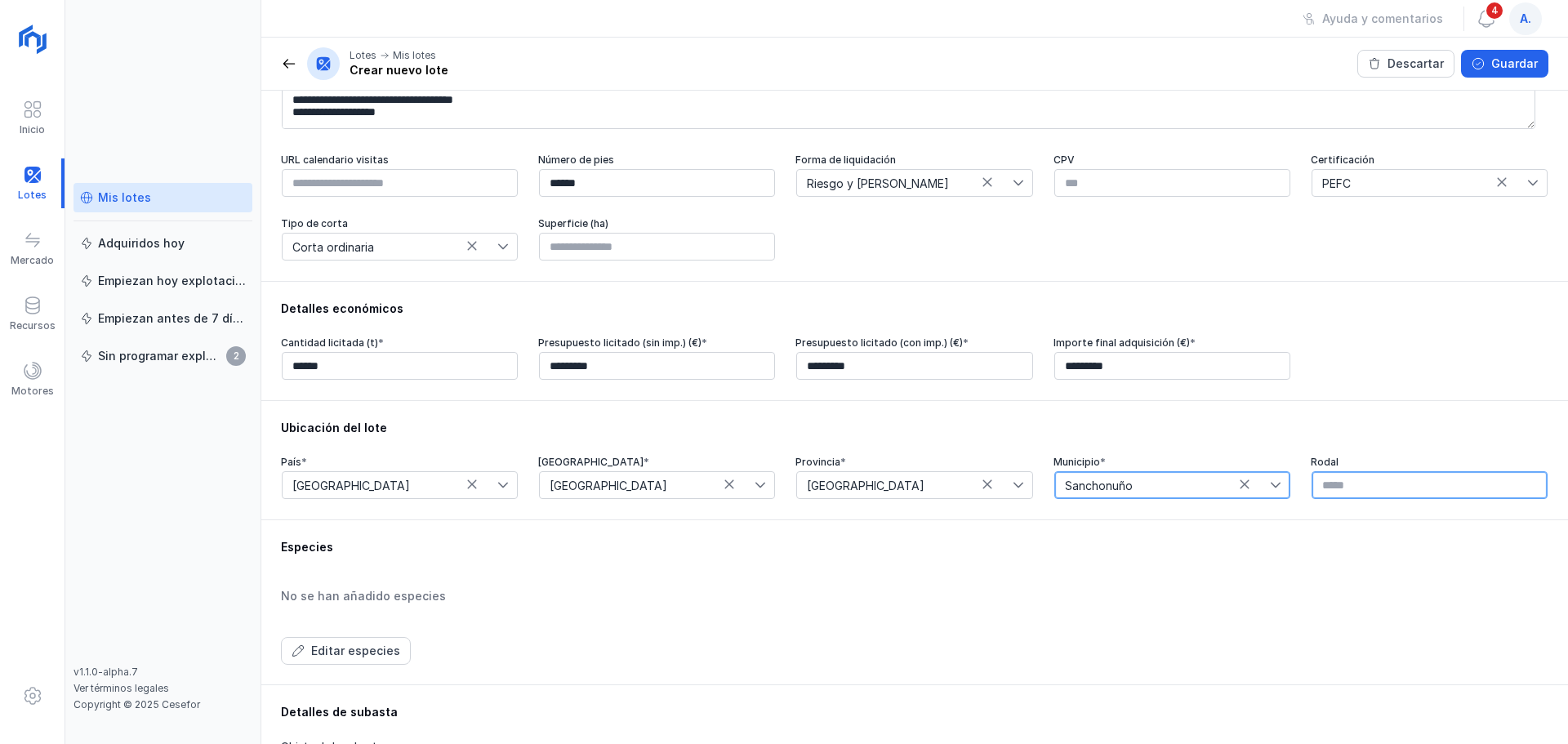
click at [1316, 482] on input "text" at bounding box center [1429, 485] width 236 height 27
type input "*"
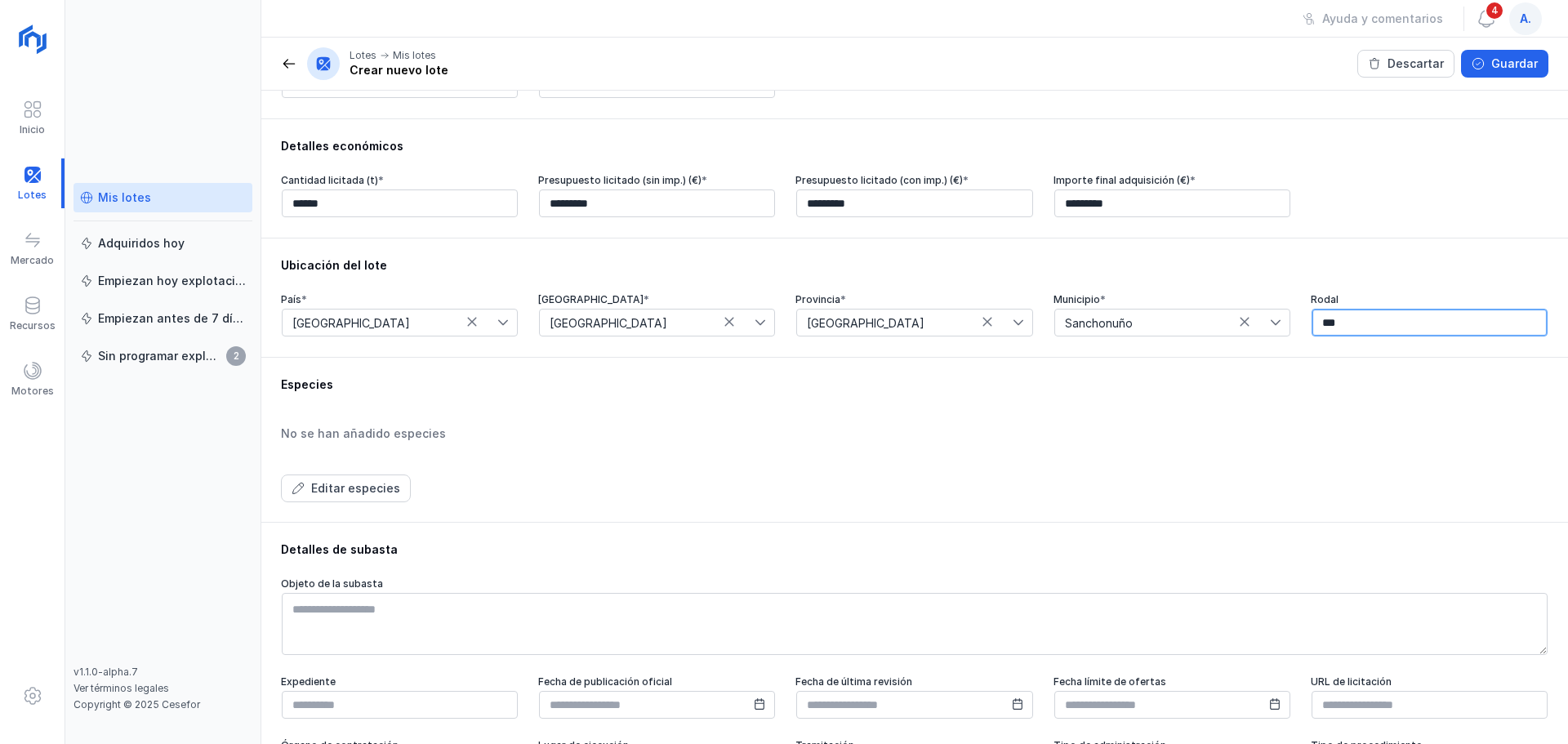
scroll to position [327, 0]
type input "***"
click at [383, 485] on div "Editar especies" at bounding box center [356, 488] width 89 height 16
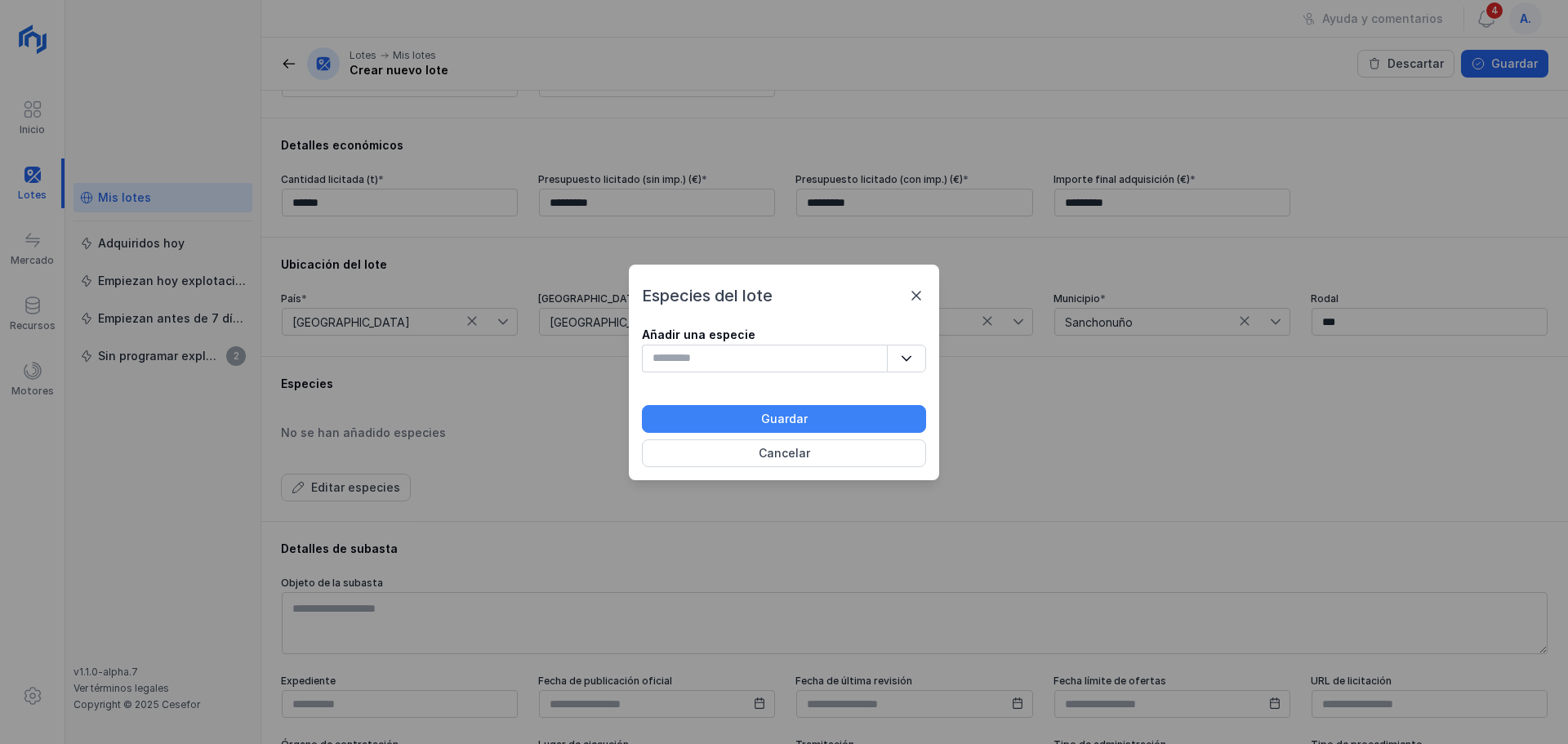
click at [779, 418] on div "Guardar" at bounding box center [784, 418] width 46 height 16
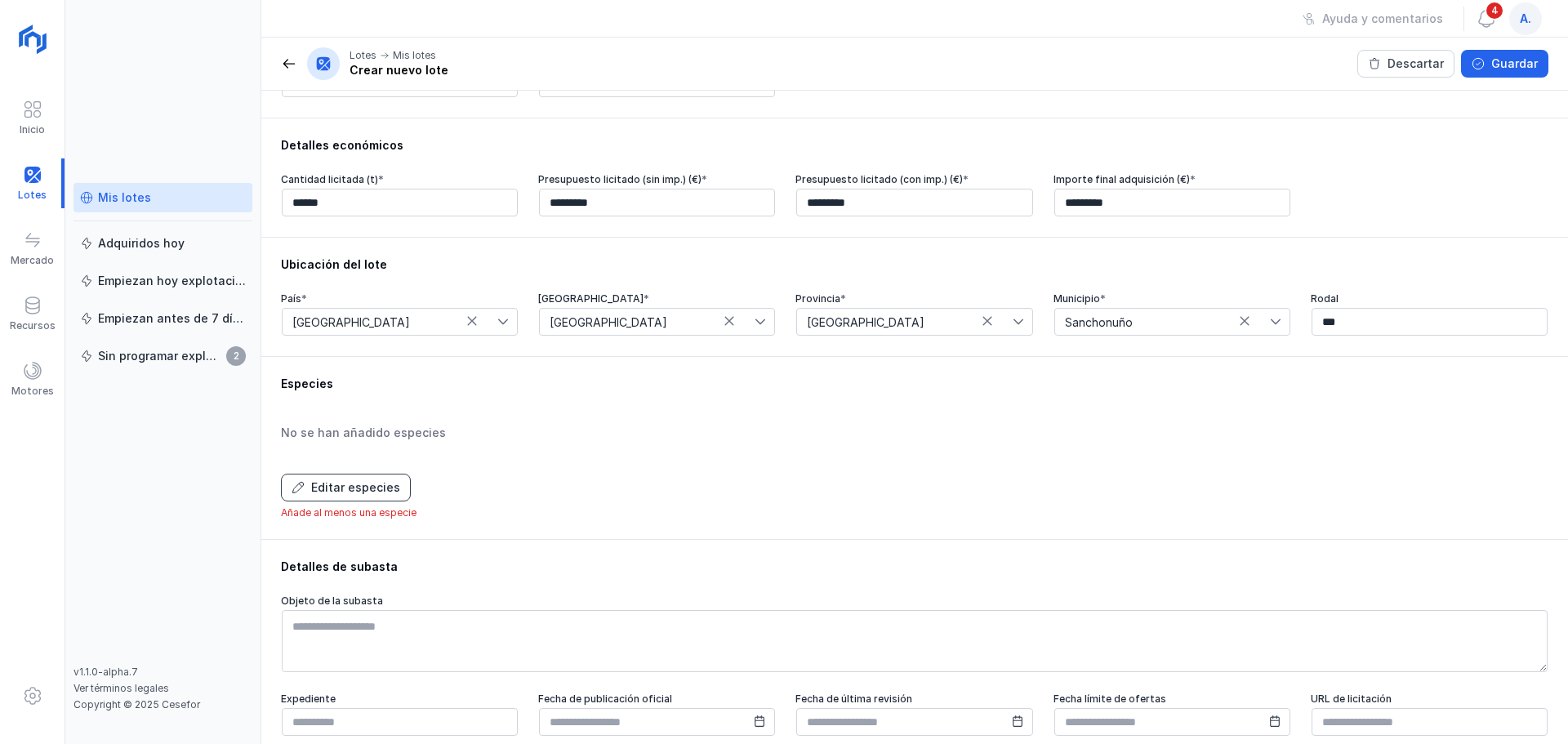
click at [352, 480] on div "Editar especies" at bounding box center [356, 488] width 89 height 16
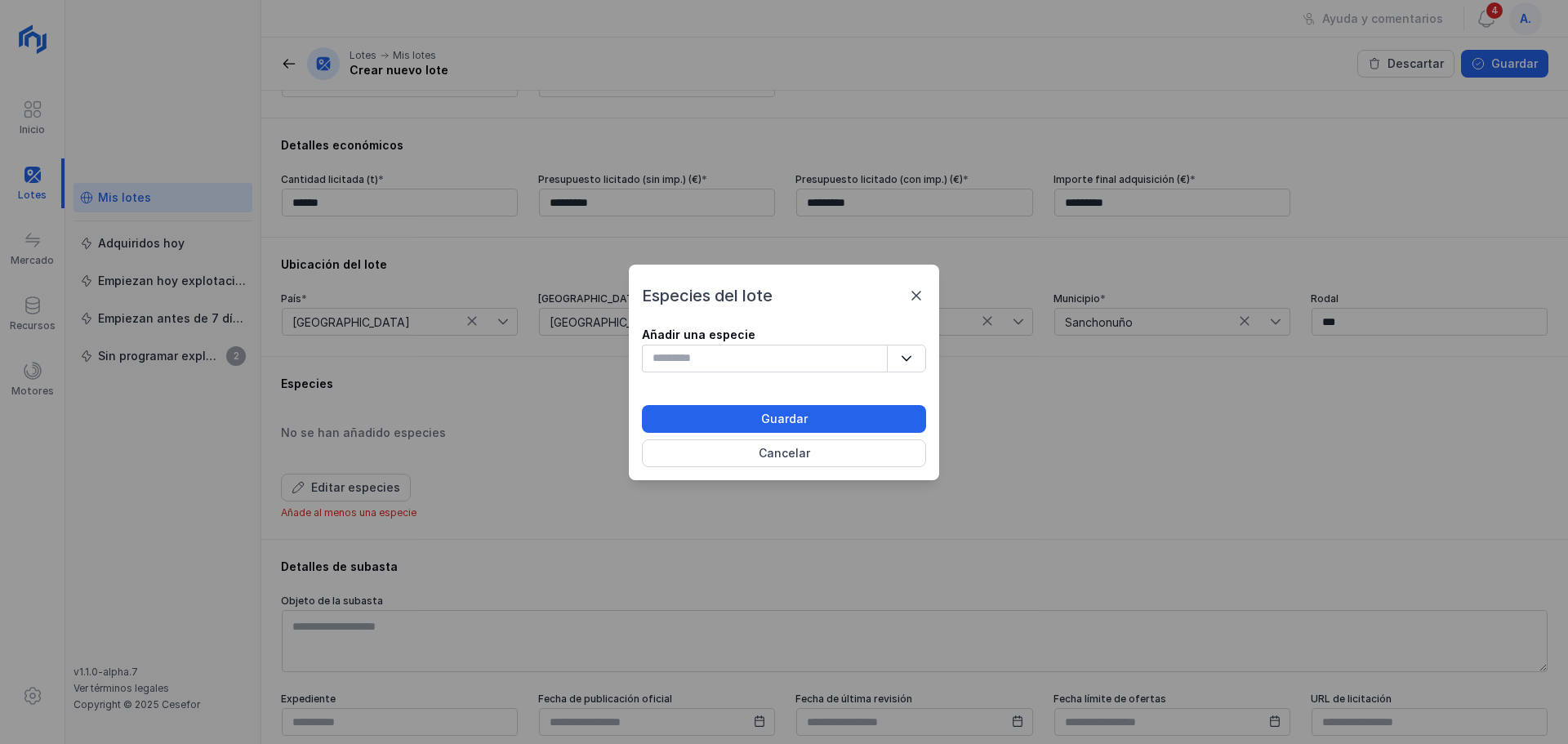
click at [911, 359] on icon "button" at bounding box center [906, 358] width 11 height 11
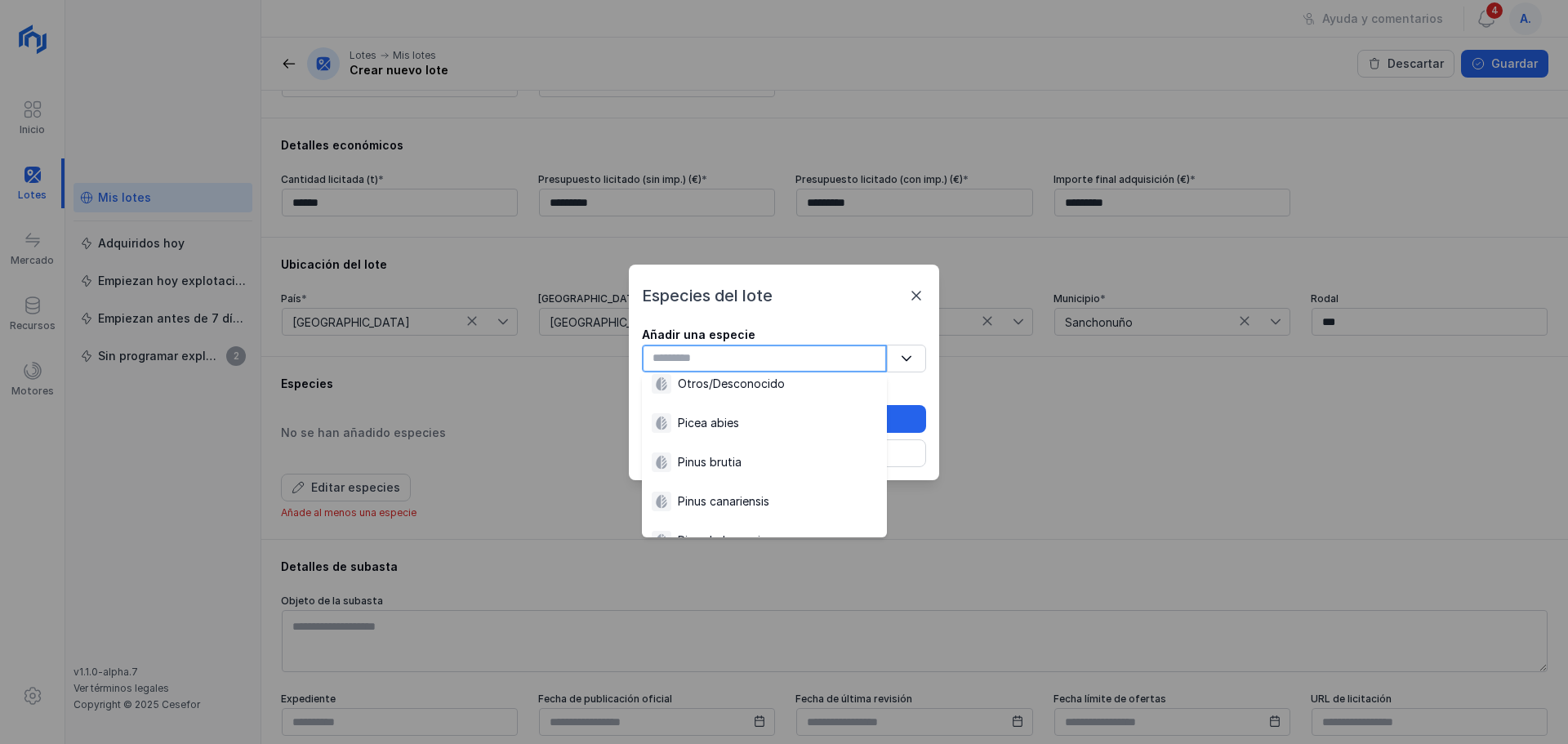
scroll to position [1716, 0]
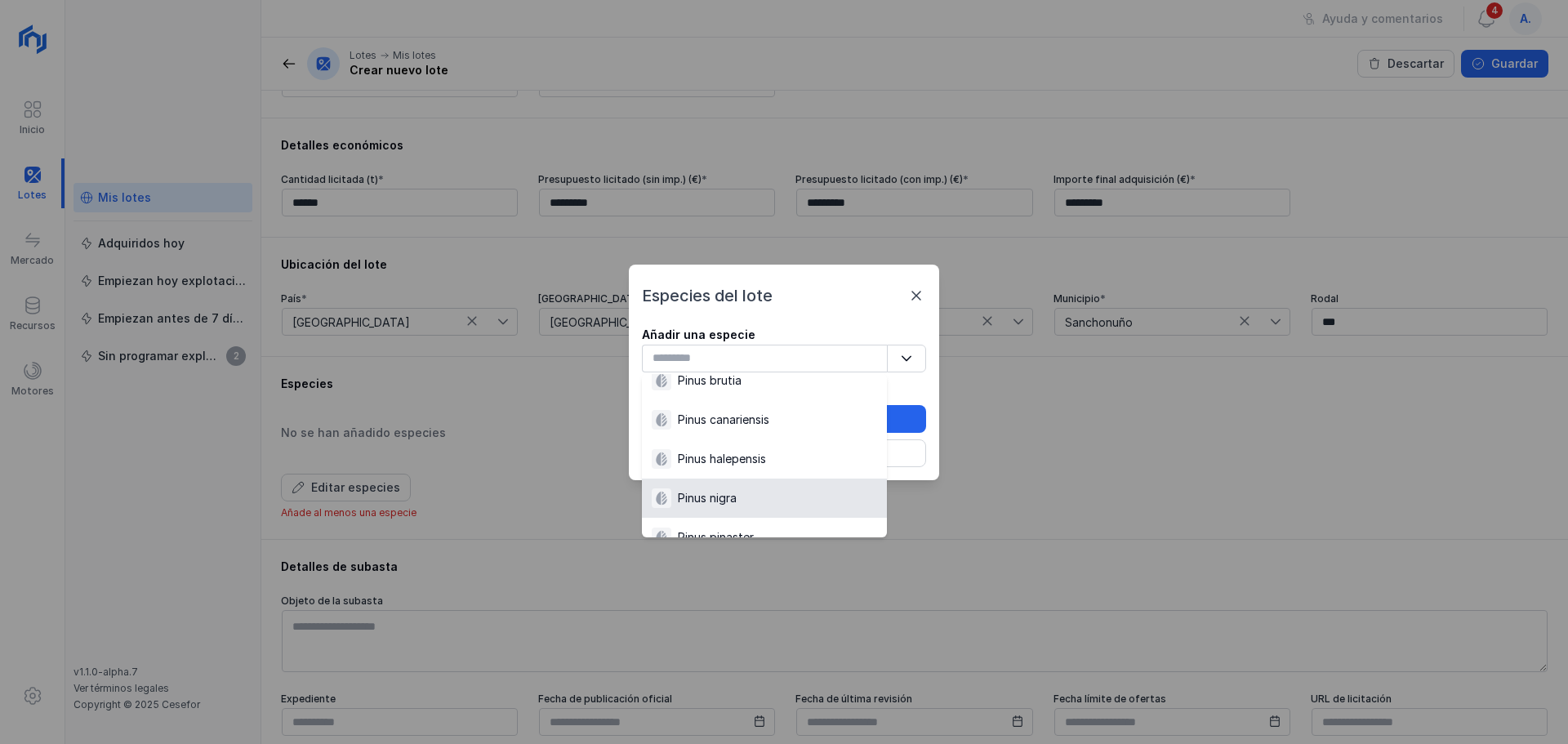
click at [689, 497] on div "Pinus nigra" at bounding box center [707, 498] width 59 height 16
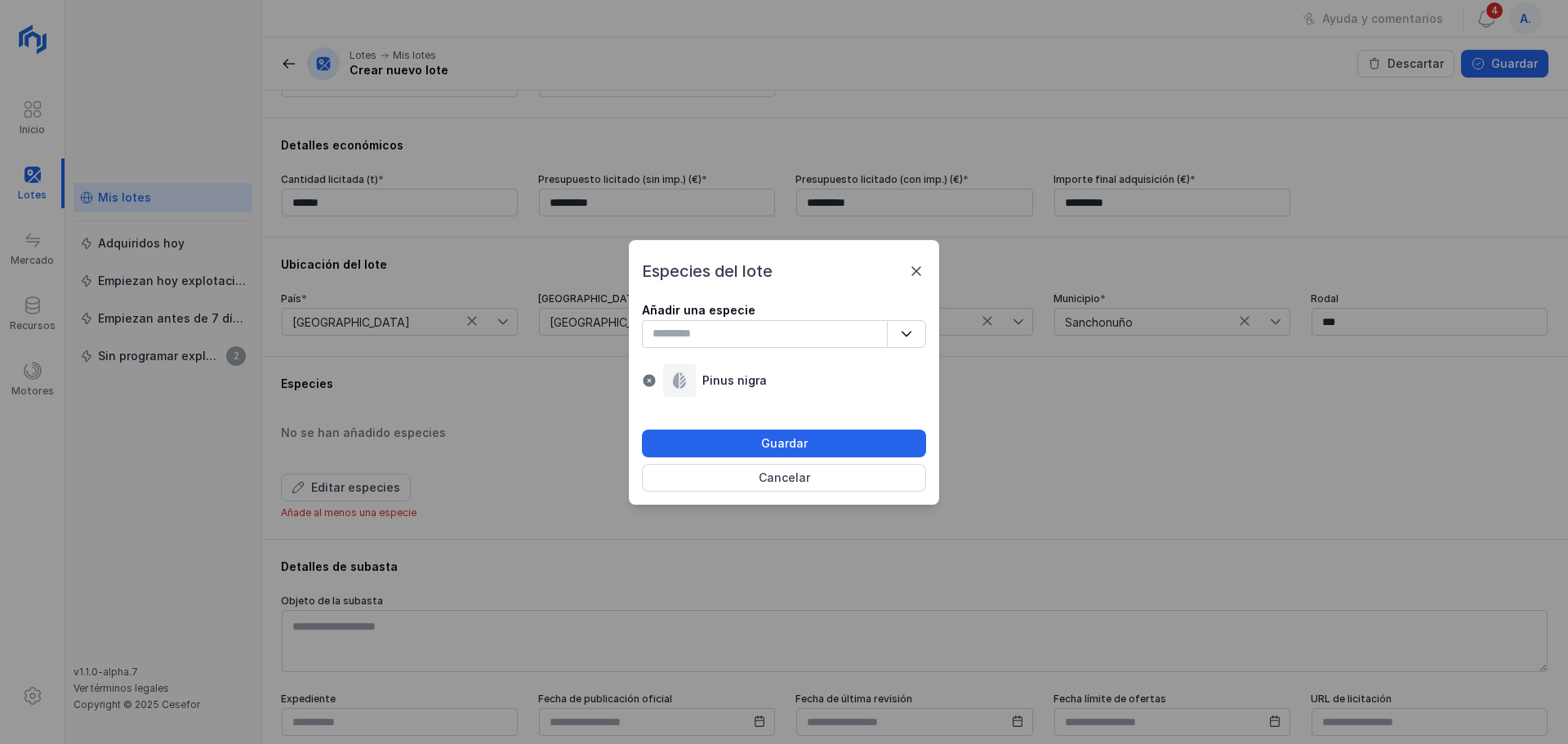
click at [728, 383] on div "Pinus nigra" at bounding box center [734, 381] width 64 height 16
click at [775, 438] on div "Guardar" at bounding box center [784, 443] width 46 height 16
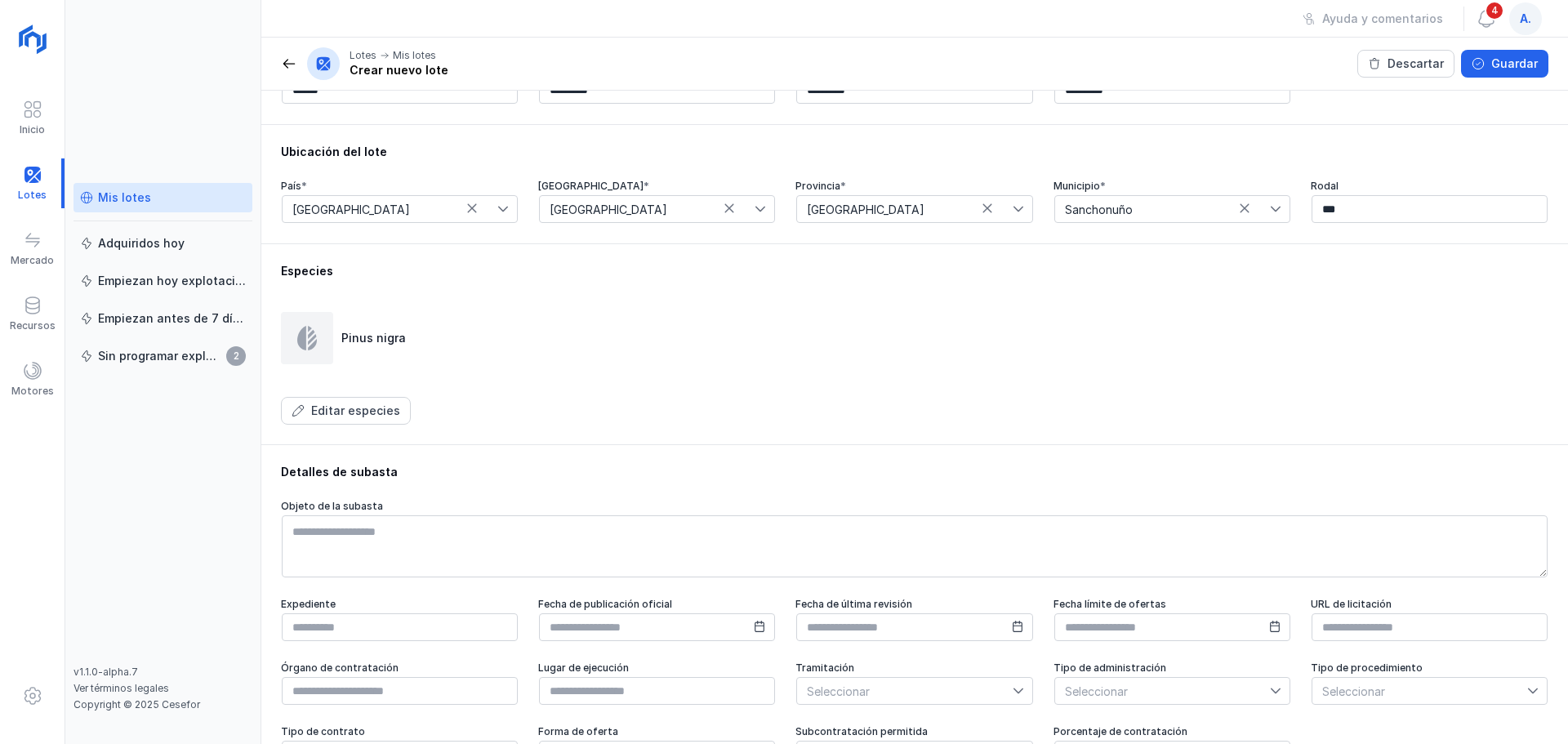
scroll to position [485, 0]
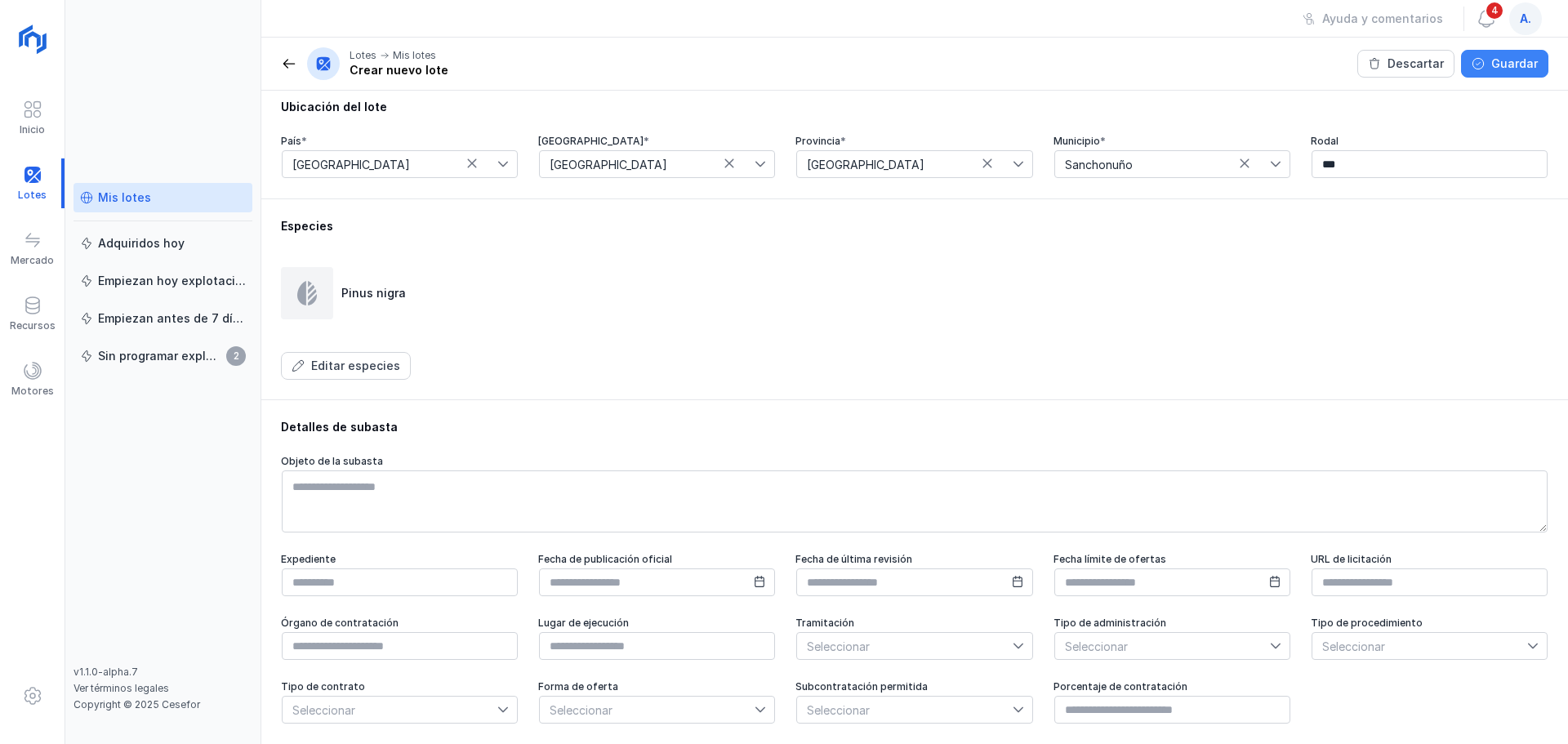
click at [1515, 68] on div "Guardar" at bounding box center [1515, 63] width 46 height 16
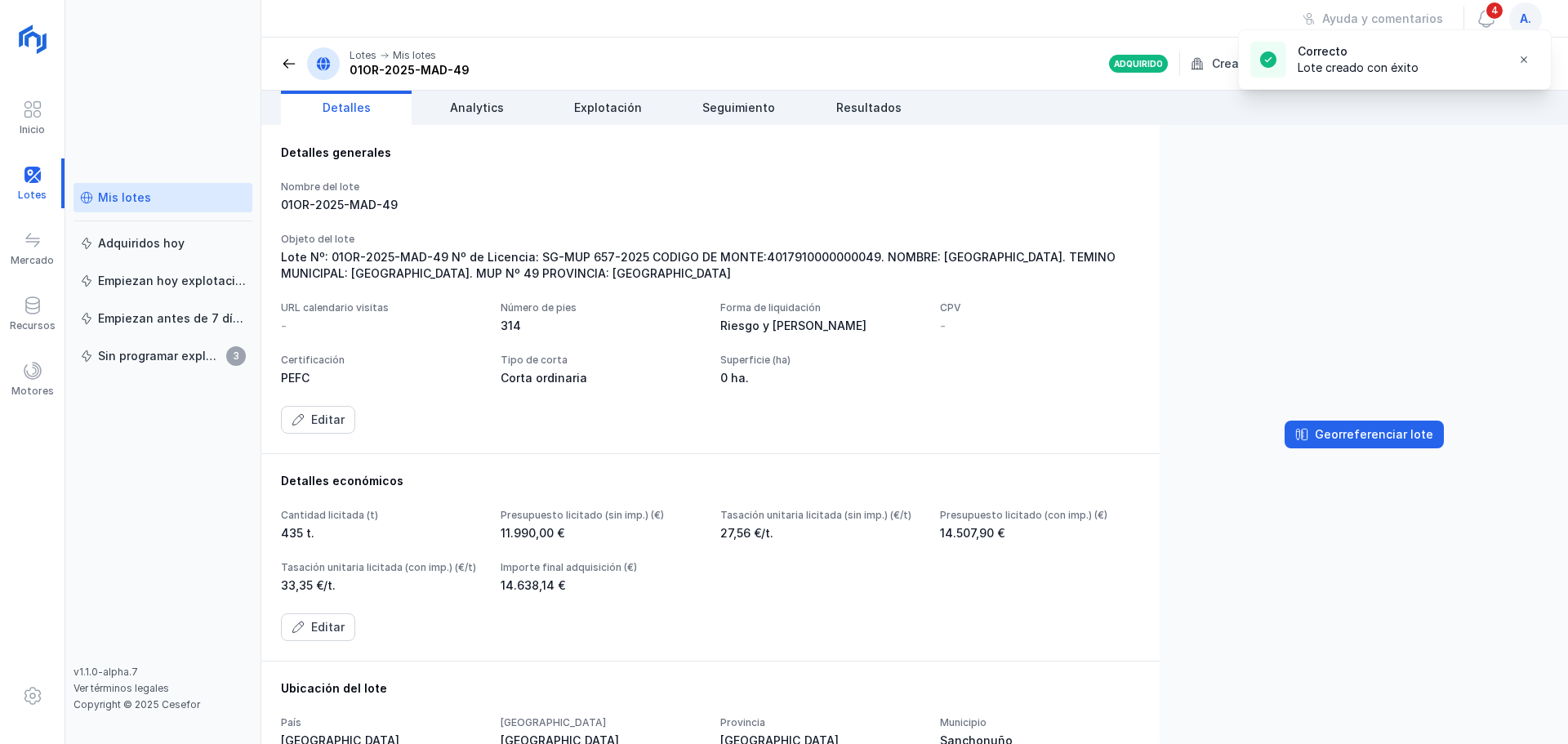
click at [128, 196] on div "Mis lotes" at bounding box center [124, 197] width 53 height 16
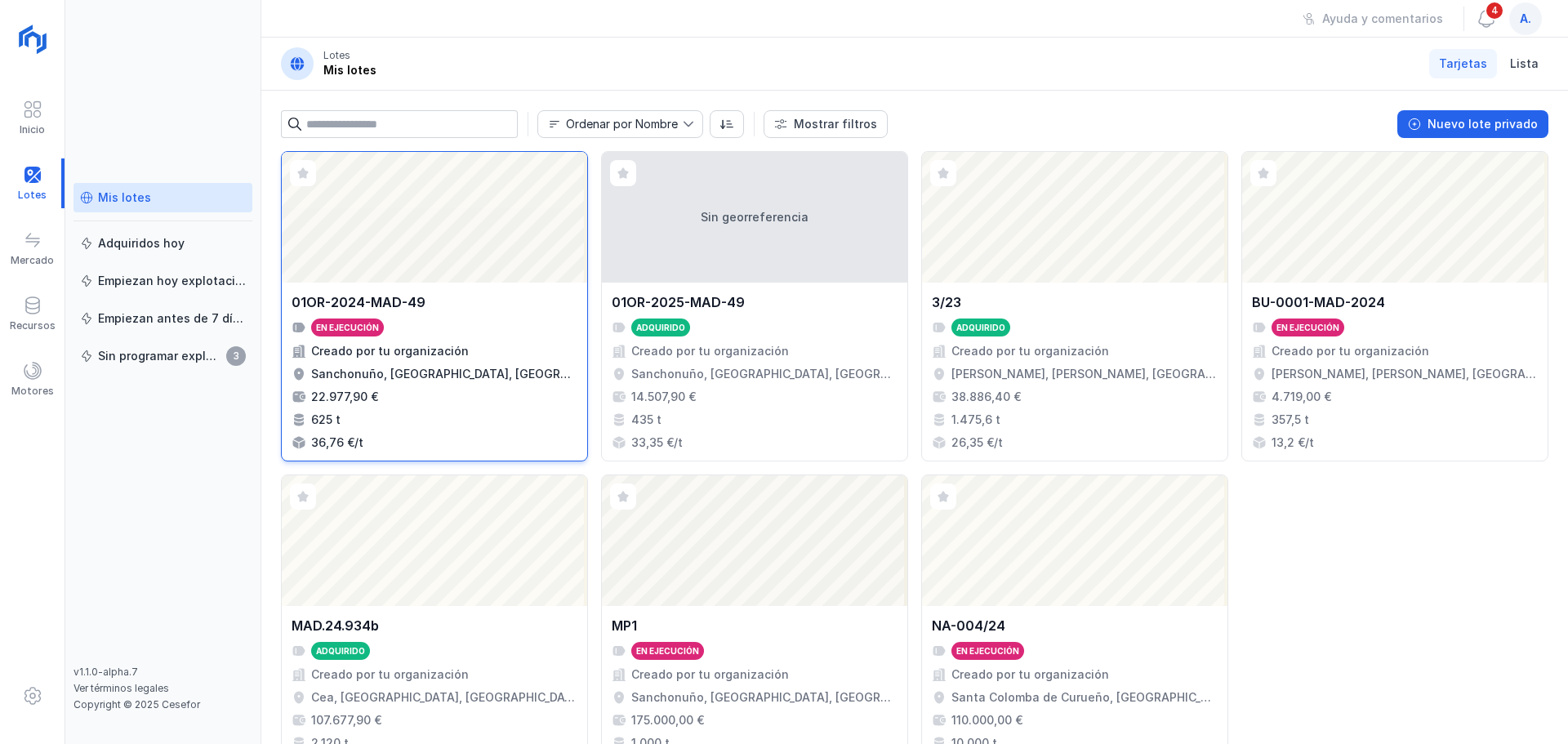
click at [446, 227] on div "Abrir lote" at bounding box center [434, 217] width 306 height 131
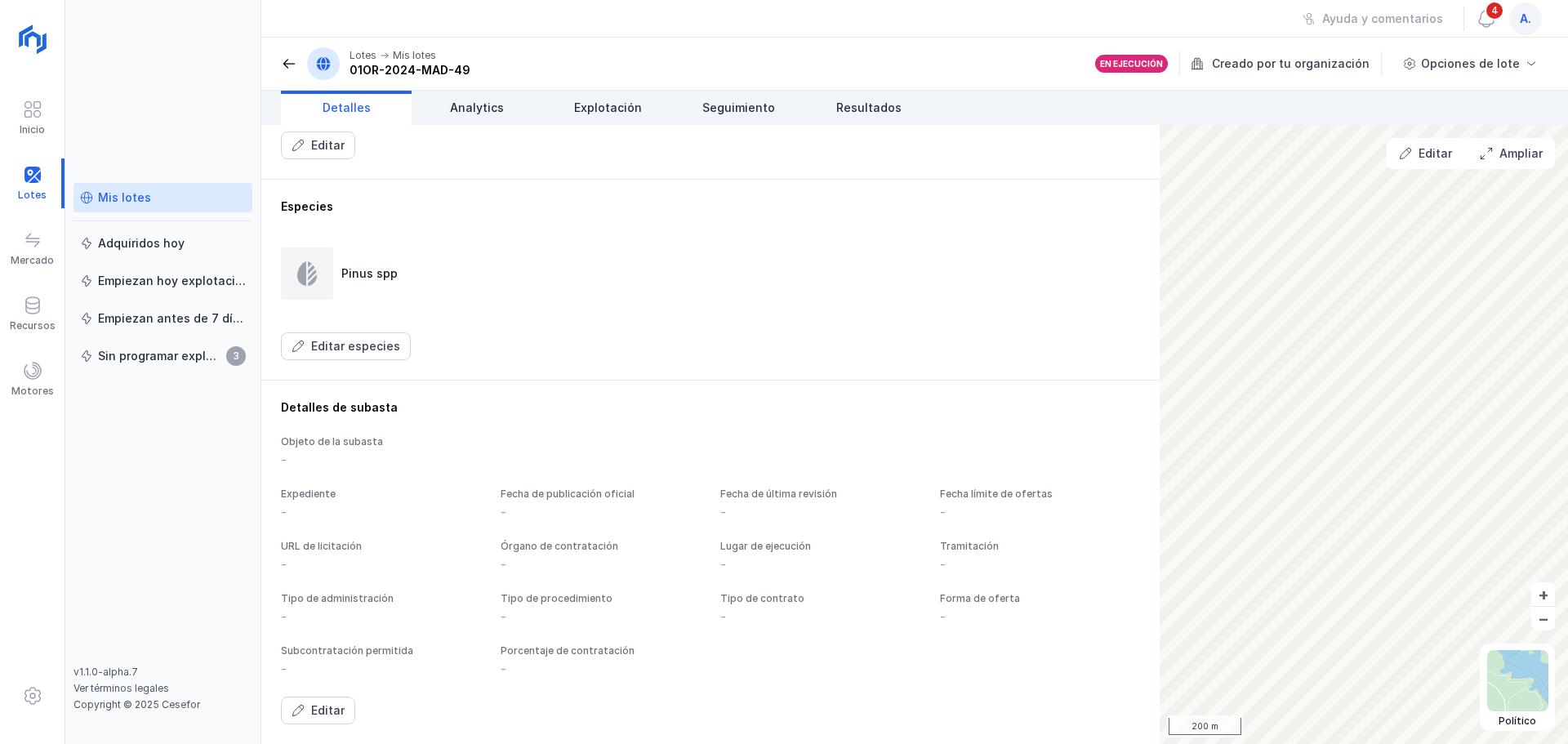
scroll to position [795, 0]
click at [338, 706] on div "Editar" at bounding box center [327, 711] width 33 height 16
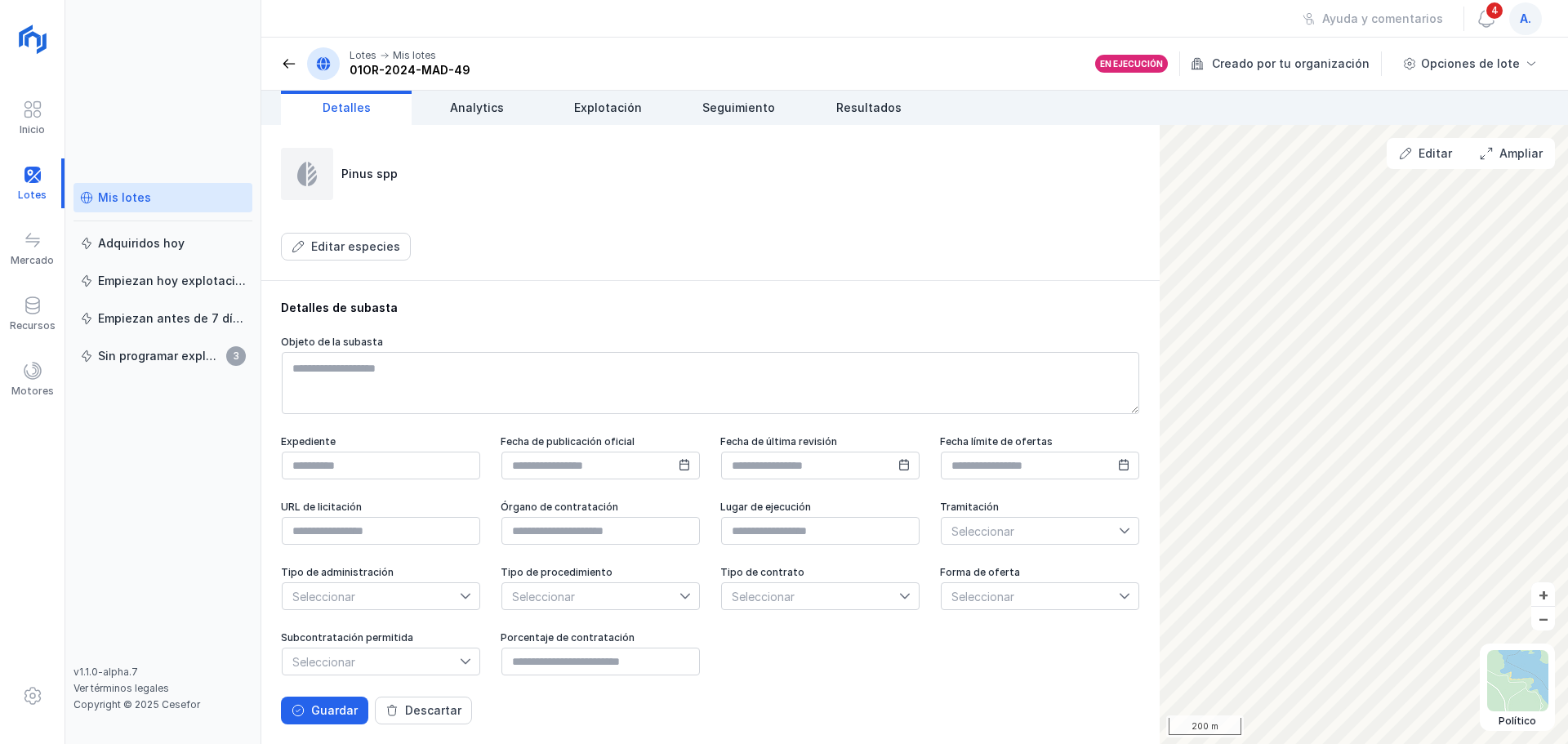
scroll to position [912, 0]
click at [444, 708] on div "Descartar" at bounding box center [434, 711] width 57 height 16
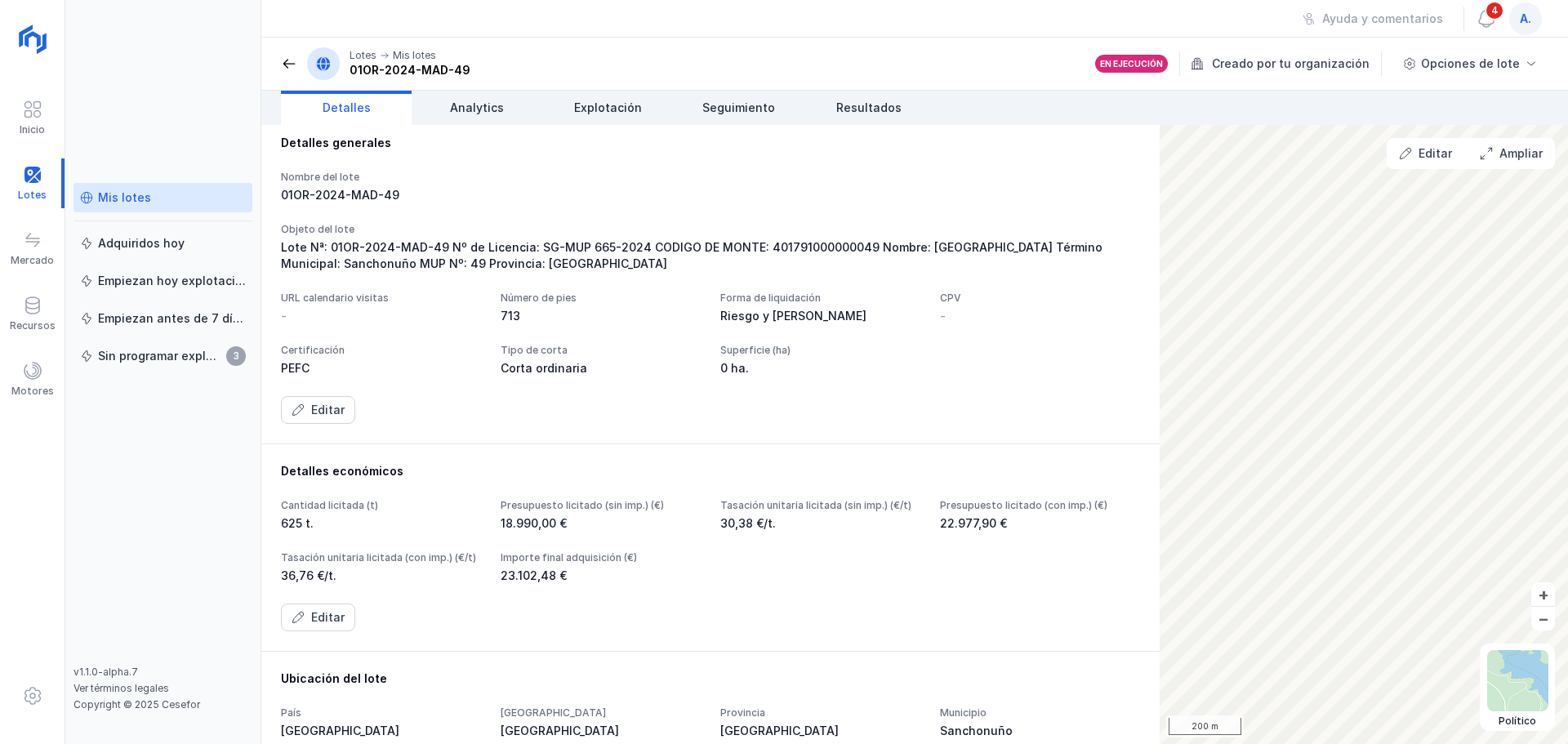
scroll to position [0, 0]
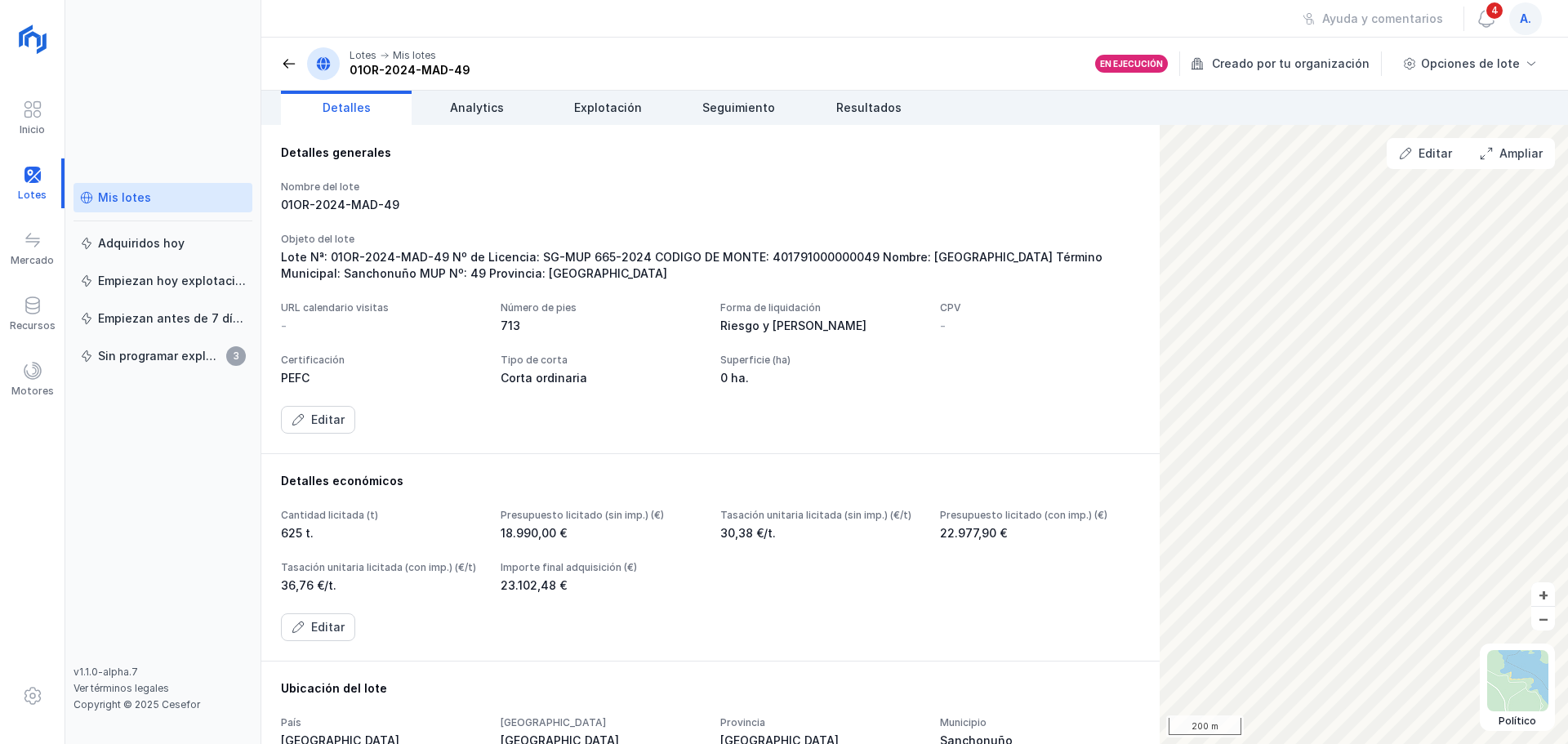
click at [135, 198] on div "Mis lotes" at bounding box center [124, 197] width 53 height 16
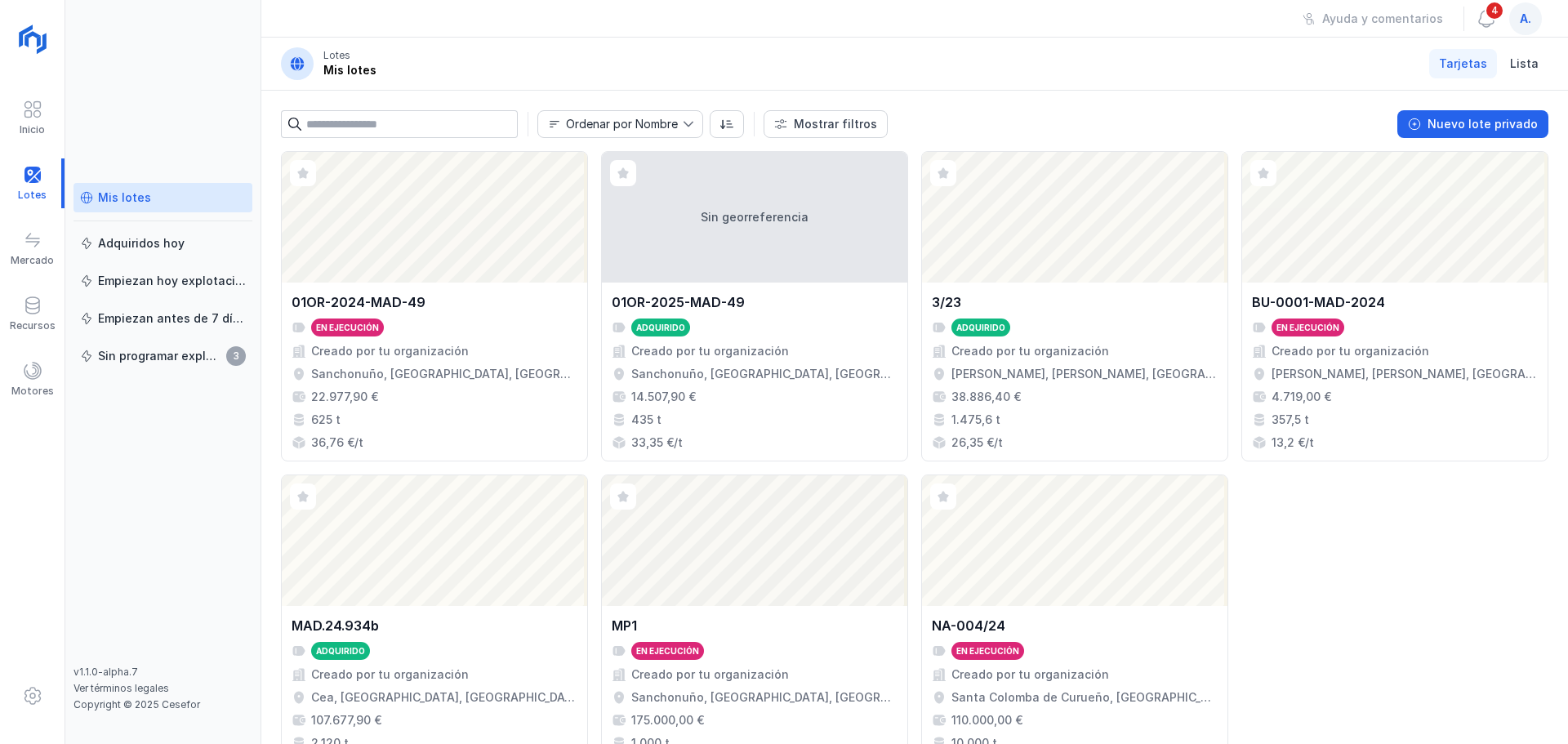
click at [338, 121] on input "text" at bounding box center [411, 124] width 212 height 27
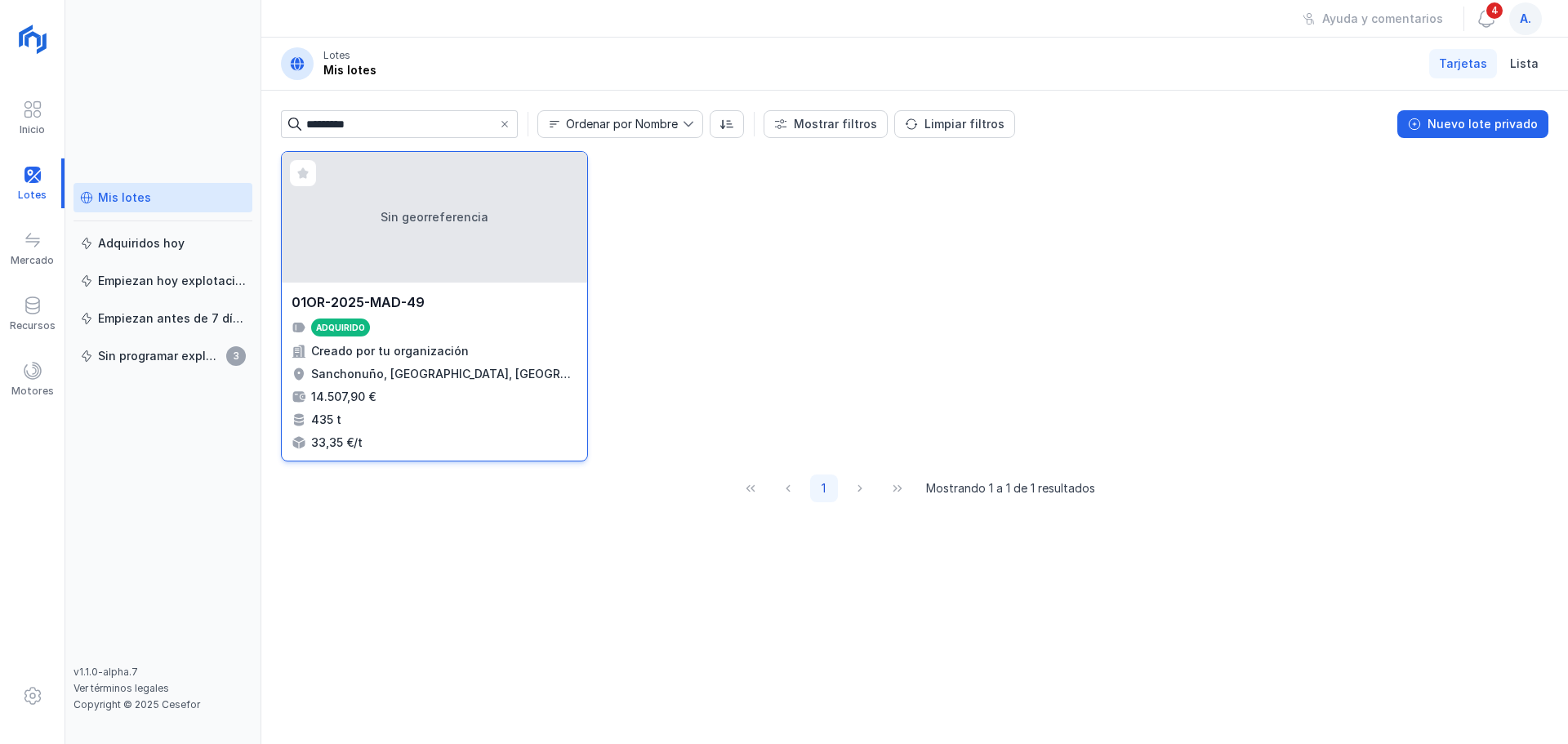
type input "*********"
click at [419, 253] on div "Sin georreferencia" at bounding box center [434, 217] width 306 height 131
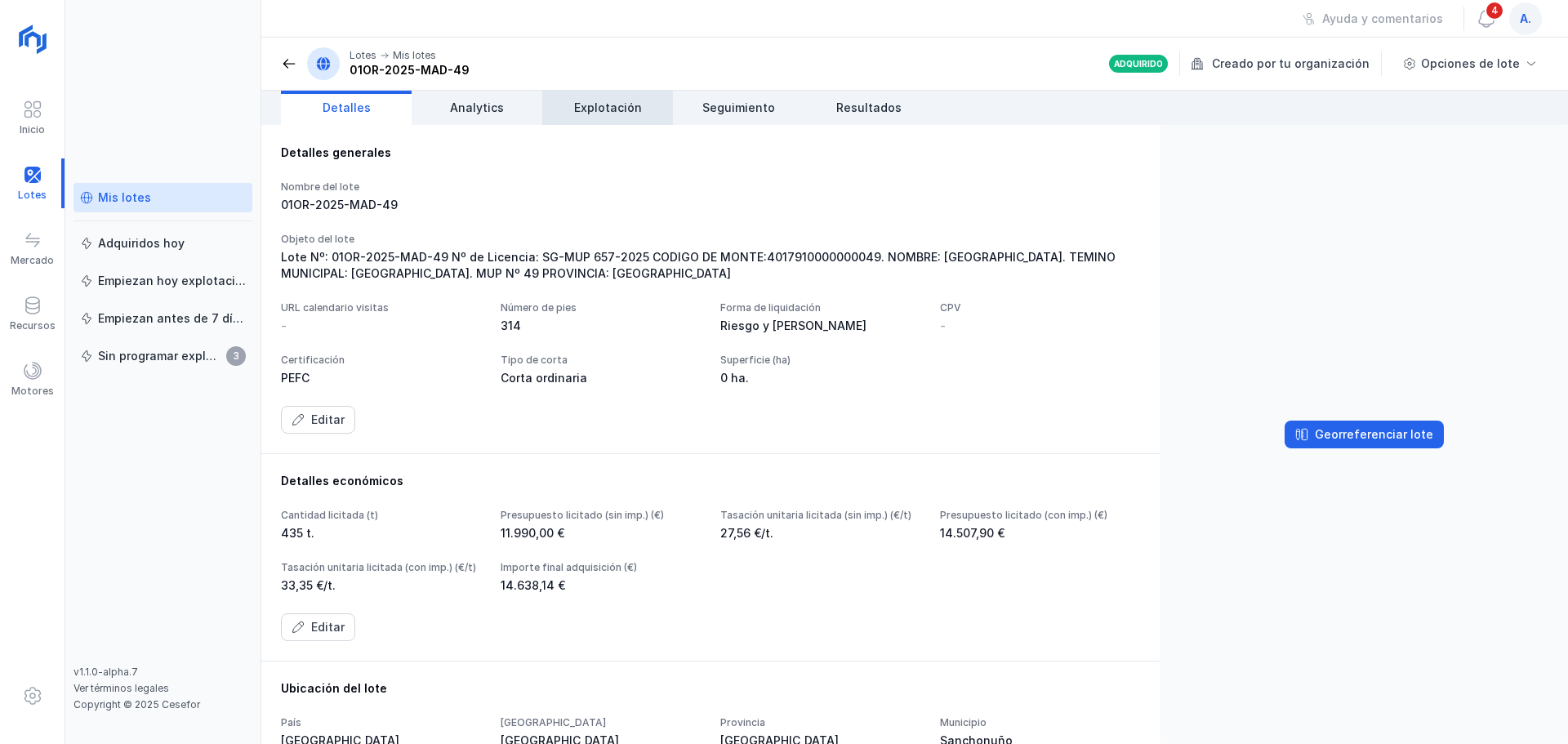
click at [620, 112] on span "Explotación" at bounding box center [607, 107] width 68 height 16
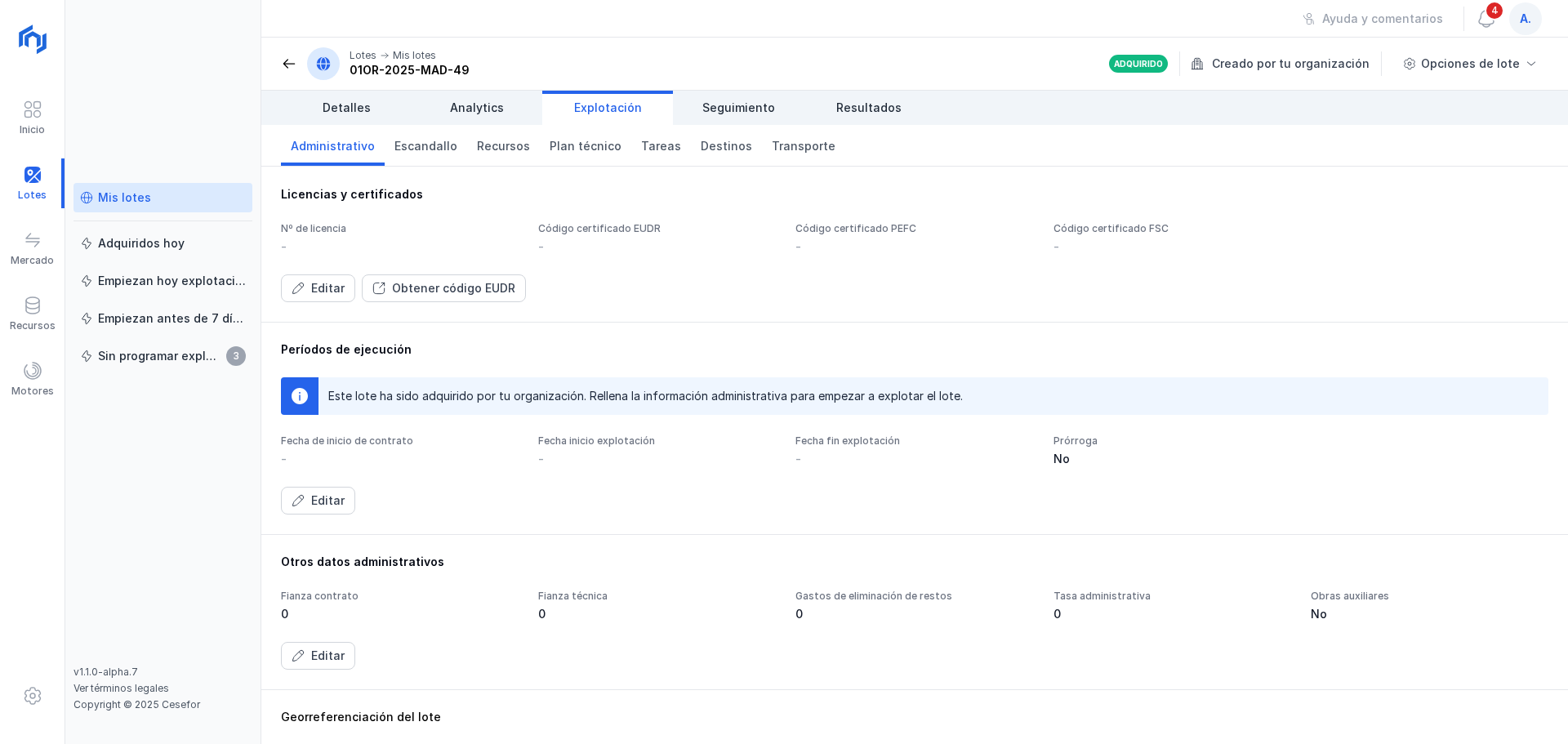
click at [326, 229] on div "Nº de licencia" at bounding box center [399, 228] width 237 height 13
click at [317, 223] on div "Nº de licencia" at bounding box center [399, 228] width 237 height 13
click at [320, 290] on div "Editar" at bounding box center [327, 288] width 33 height 16
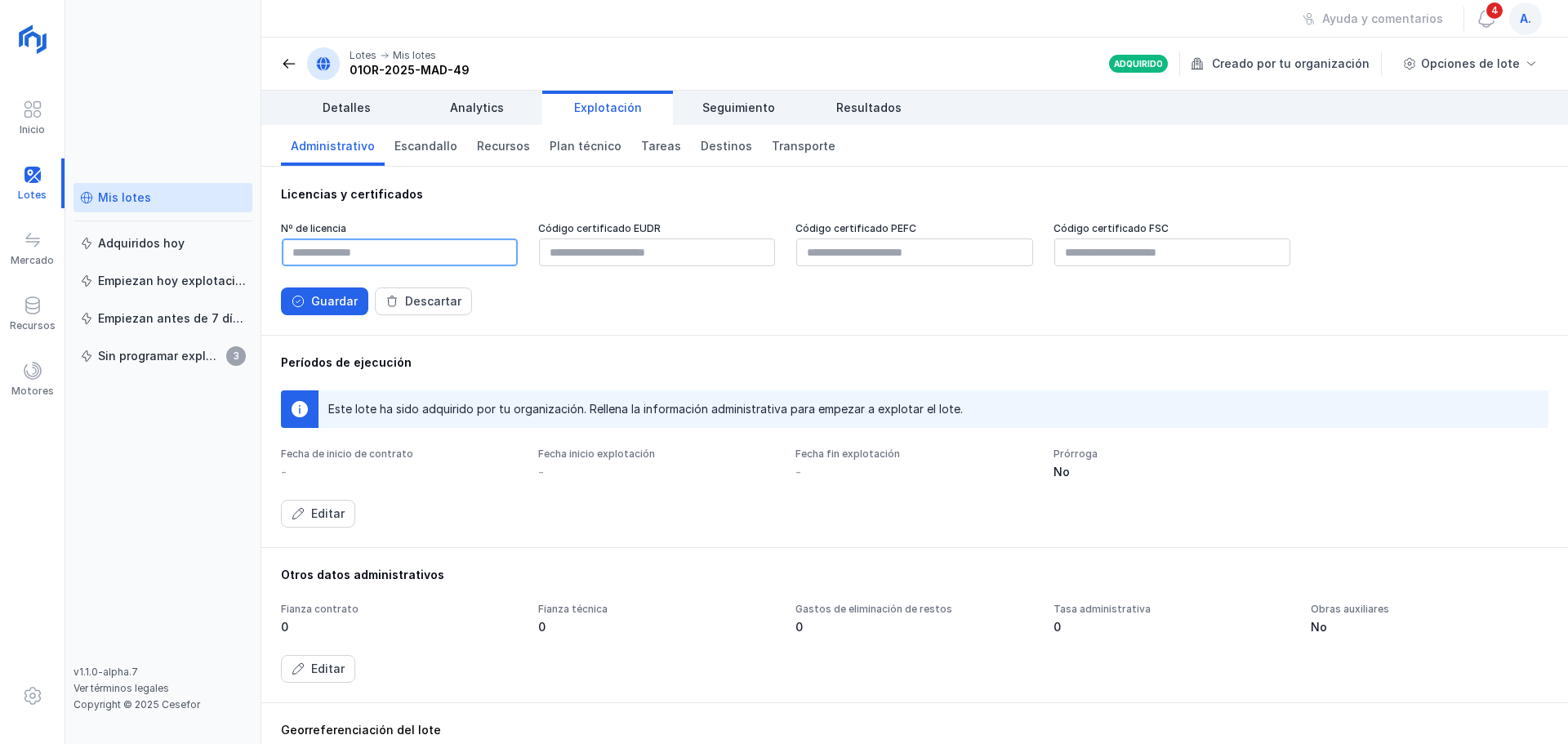
click at [307, 252] on input "text" at bounding box center [399, 252] width 236 height 27
type input "**********"
click at [843, 253] on input "text" at bounding box center [913, 252] width 236 height 27
type input "**********"
click at [876, 291] on div "Guardar Descartar" at bounding box center [914, 302] width 1267 height 27
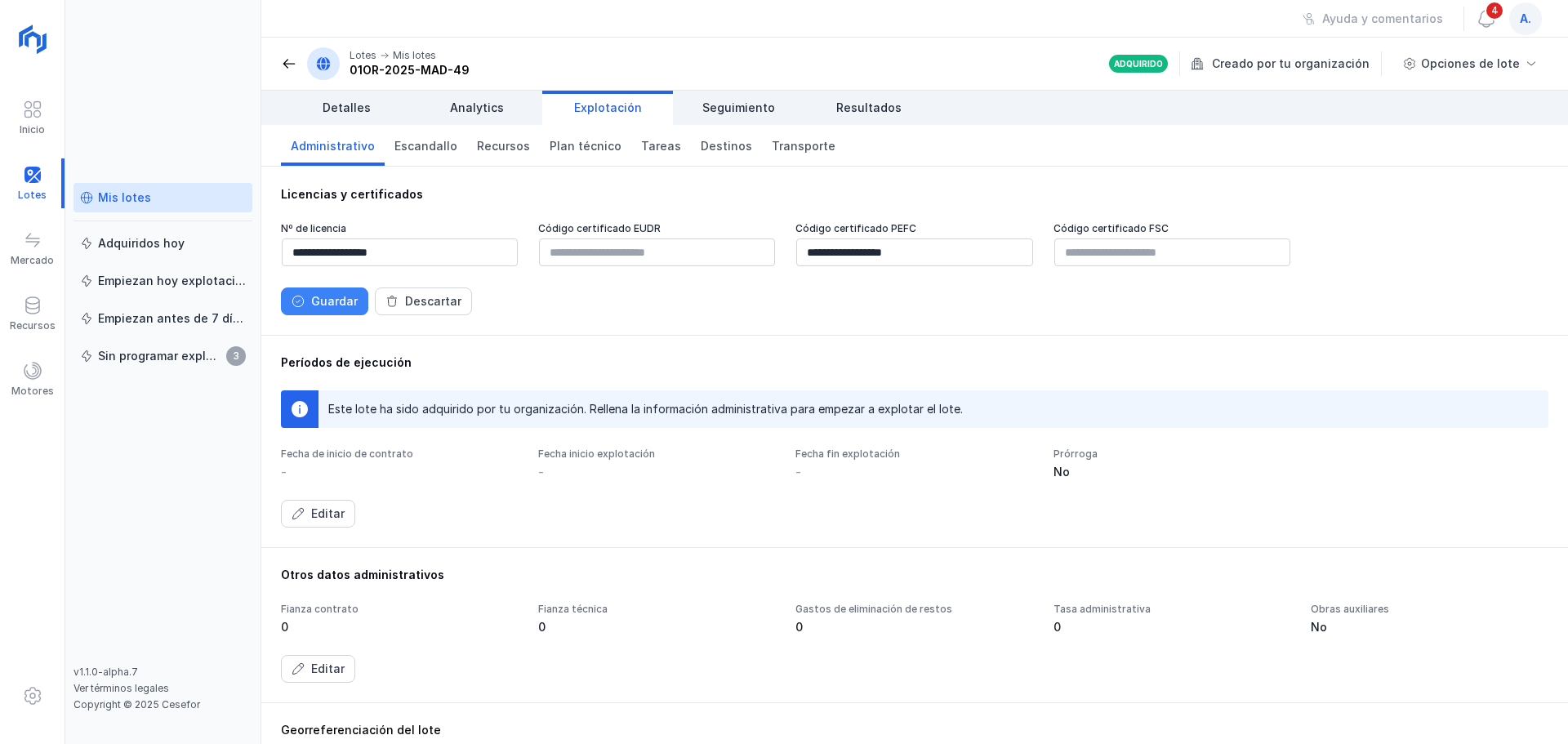
click at [328, 293] on div "Guardar" at bounding box center [334, 301] width 46 height 16
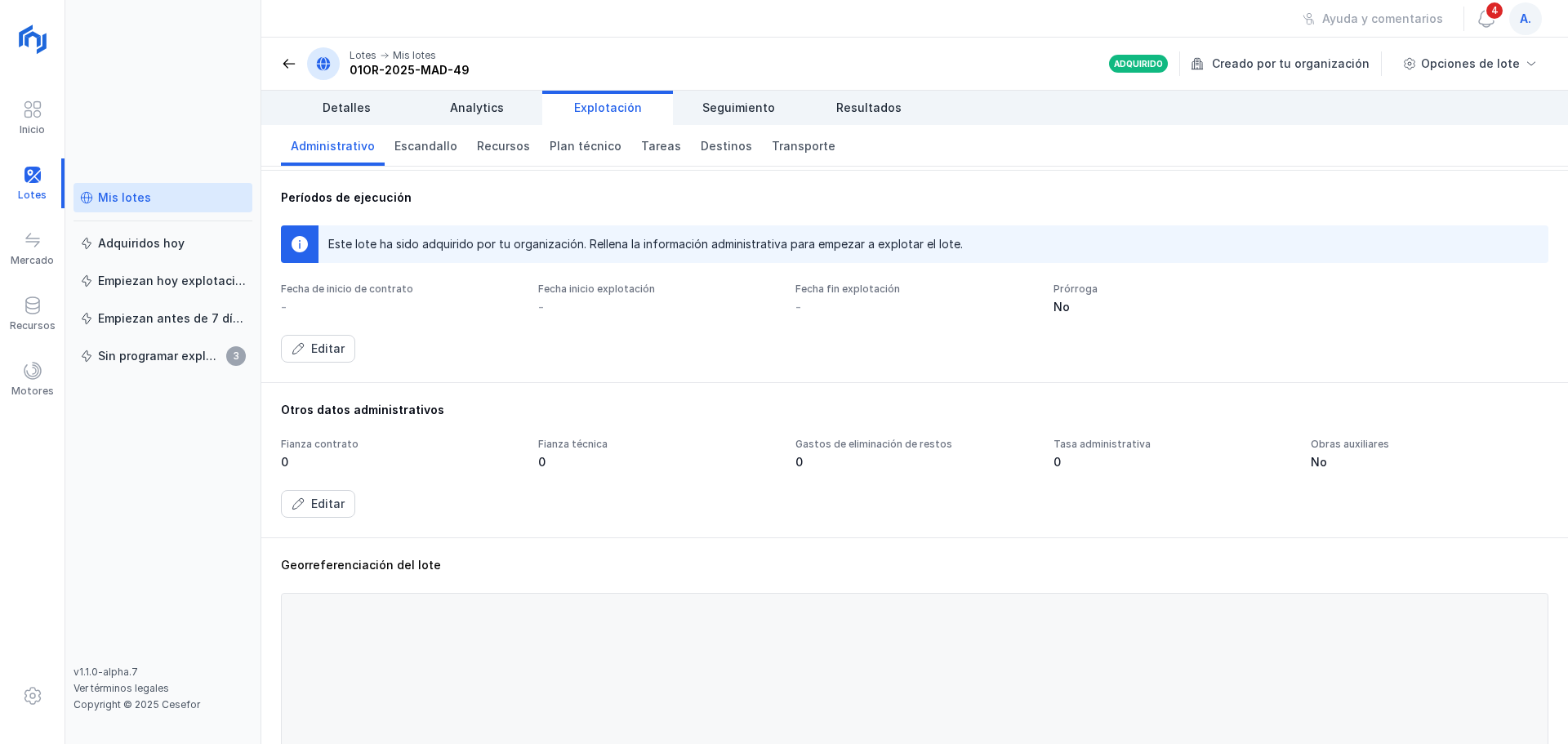
scroll to position [164, 0]
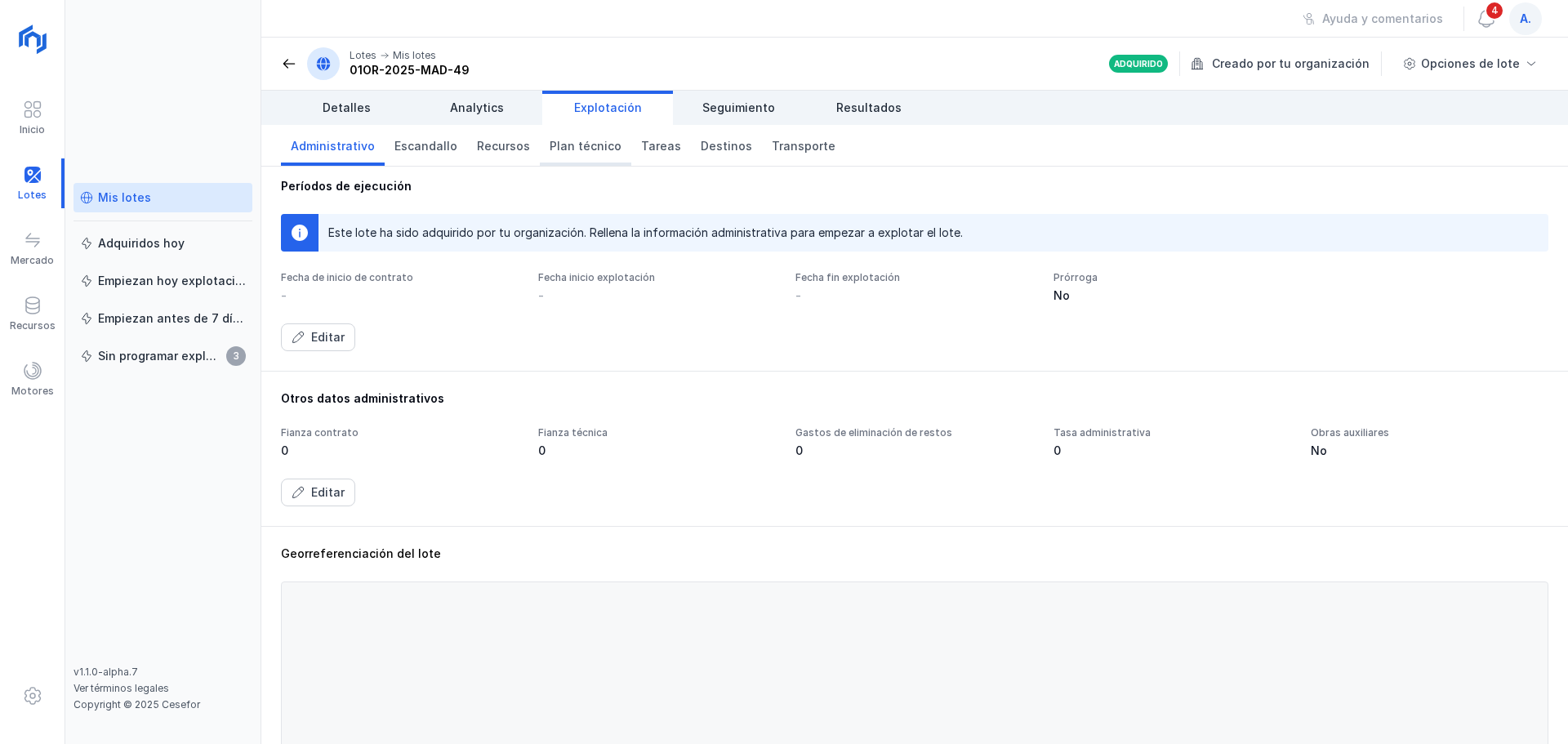
click at [585, 142] on span "Plan técnico" at bounding box center [586, 146] width 72 height 16
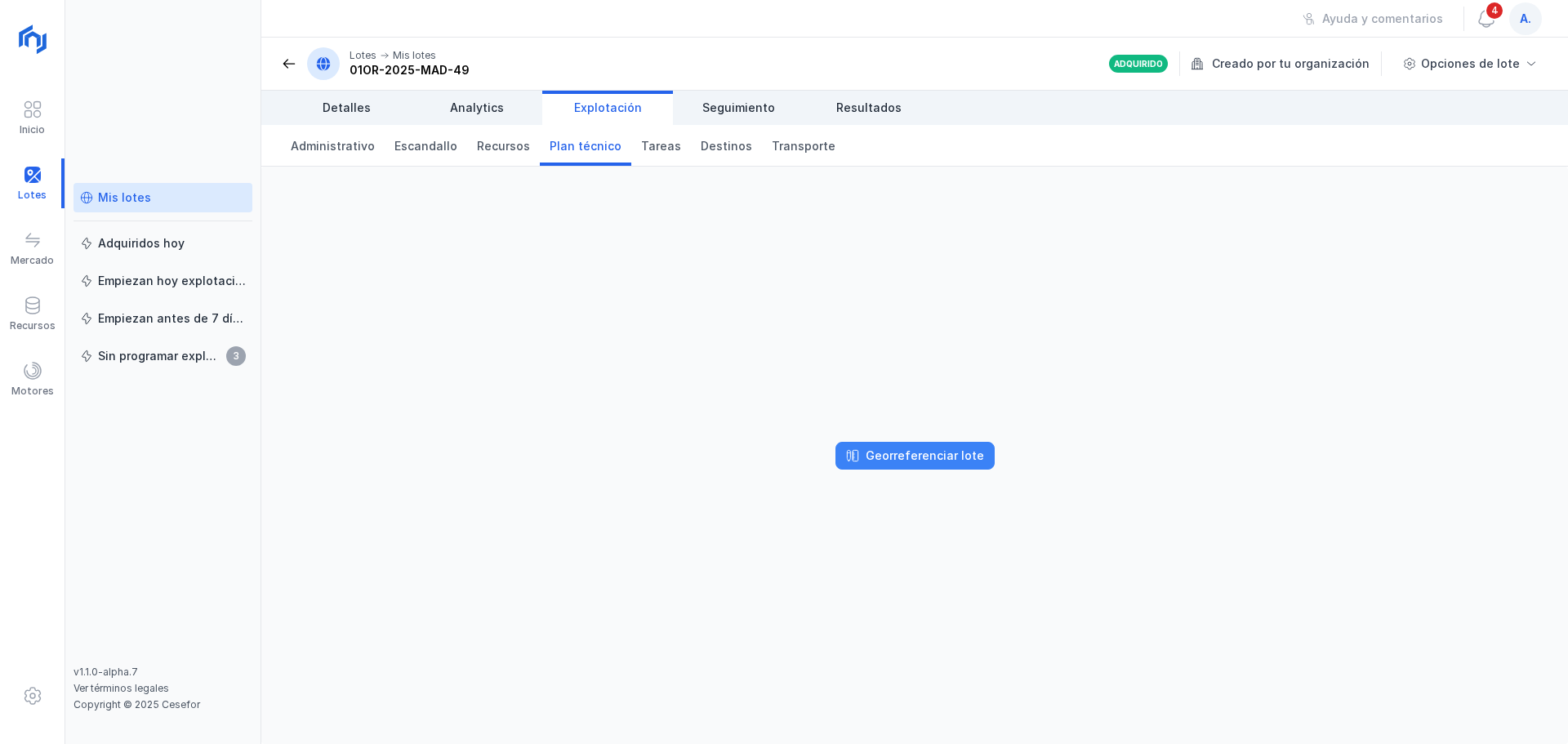
click at [918, 458] on div "Georreferenciar lote" at bounding box center [925, 455] width 118 height 16
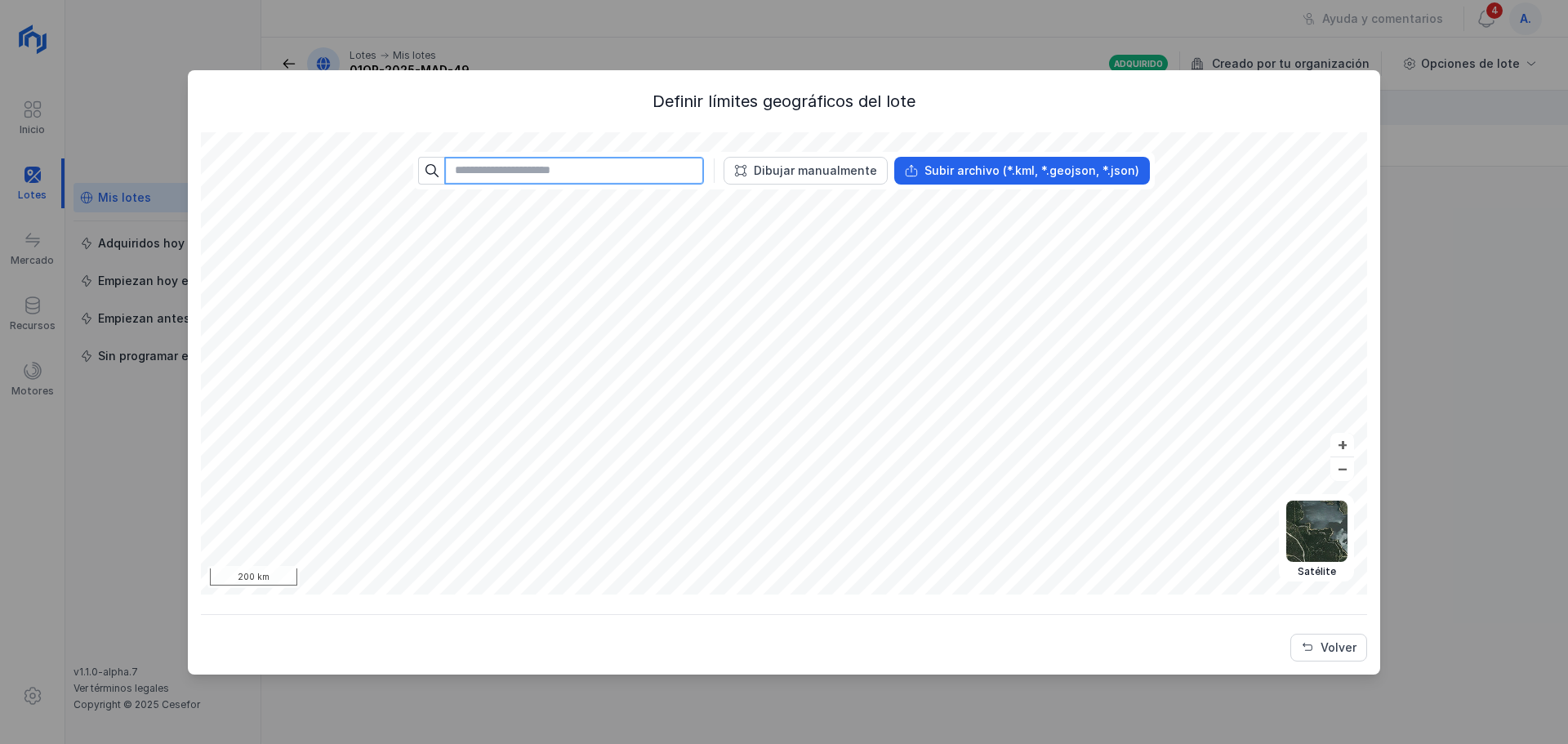
click at [577, 170] on input "text" at bounding box center [574, 171] width 260 height 27
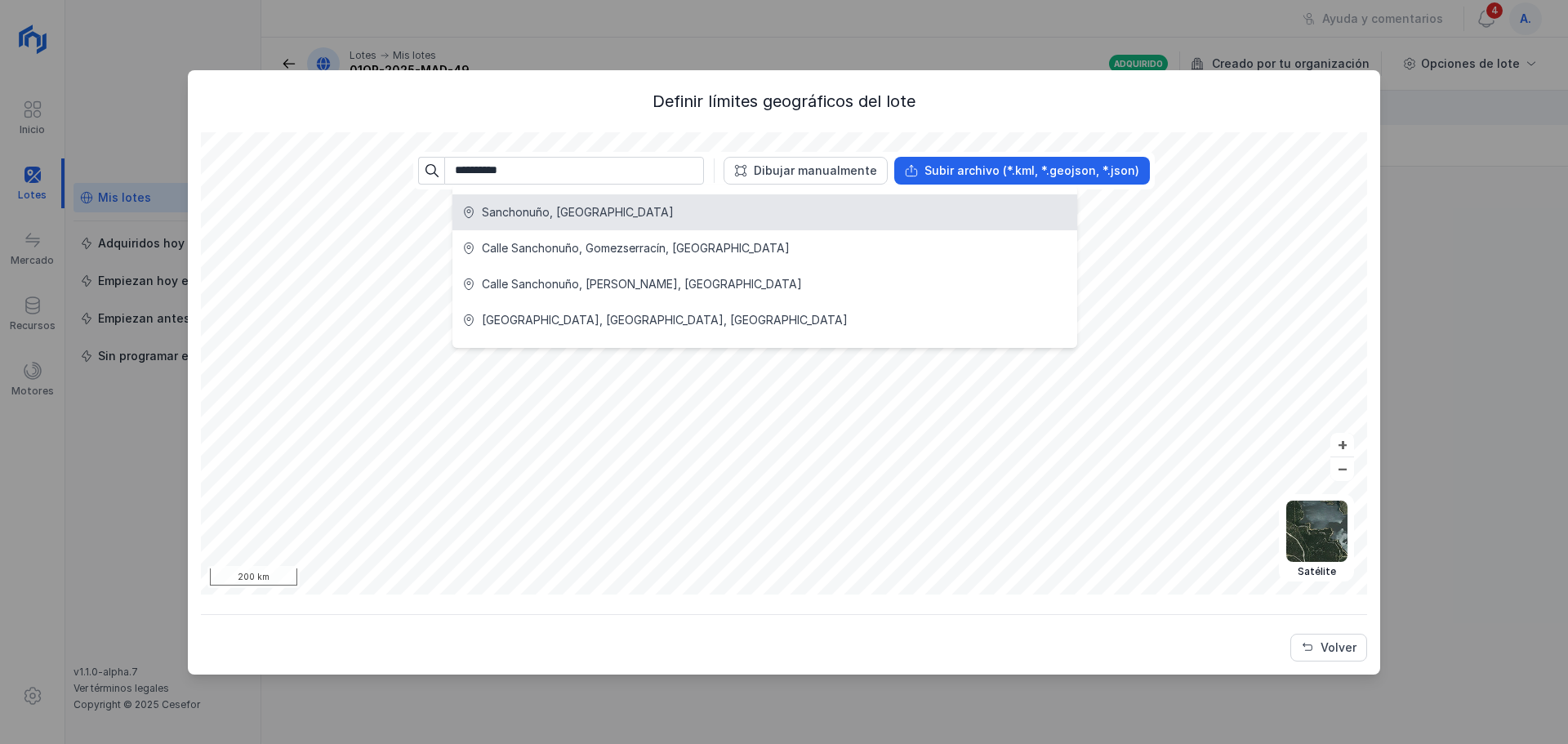
click at [572, 208] on div "Sanchonuño, España" at bounding box center [578, 212] width 192 height 16
type input "**********"
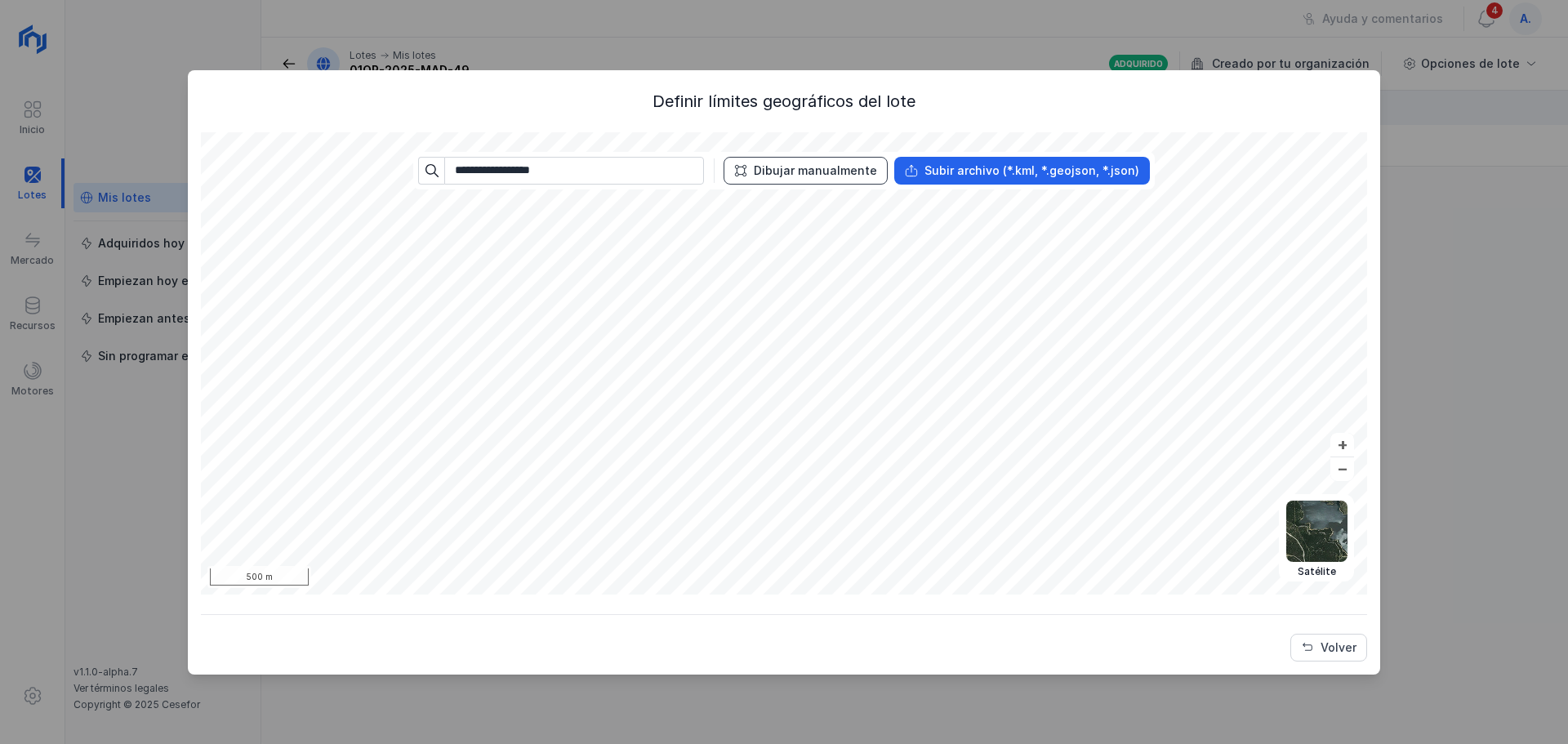
click at [808, 172] on div "Dibujar manualmente" at bounding box center [816, 171] width 123 height 16
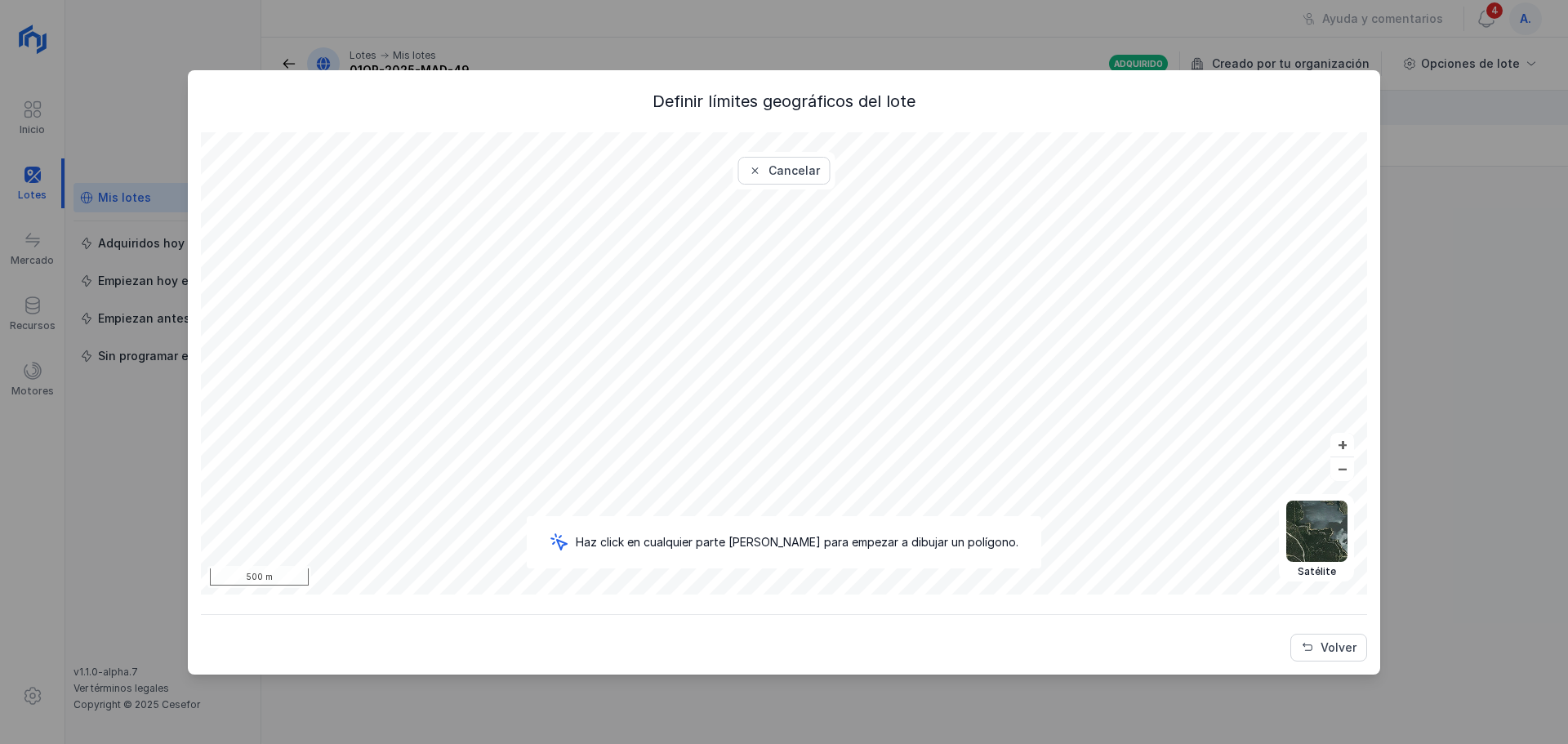
click at [808, 172] on div "Cancelar" at bounding box center [794, 171] width 51 height 16
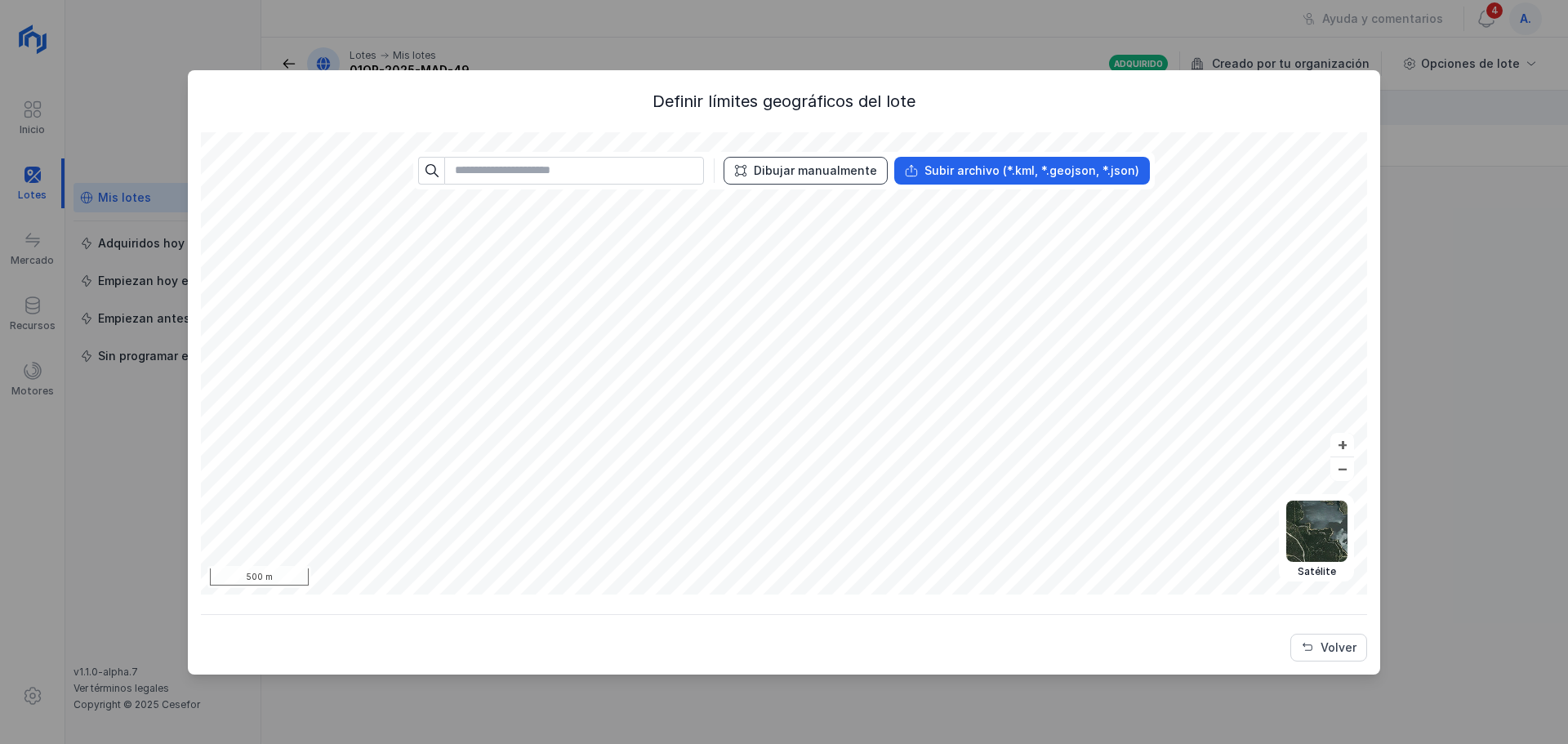
click at [772, 169] on div "Dibujar manualmente" at bounding box center [816, 171] width 123 height 16
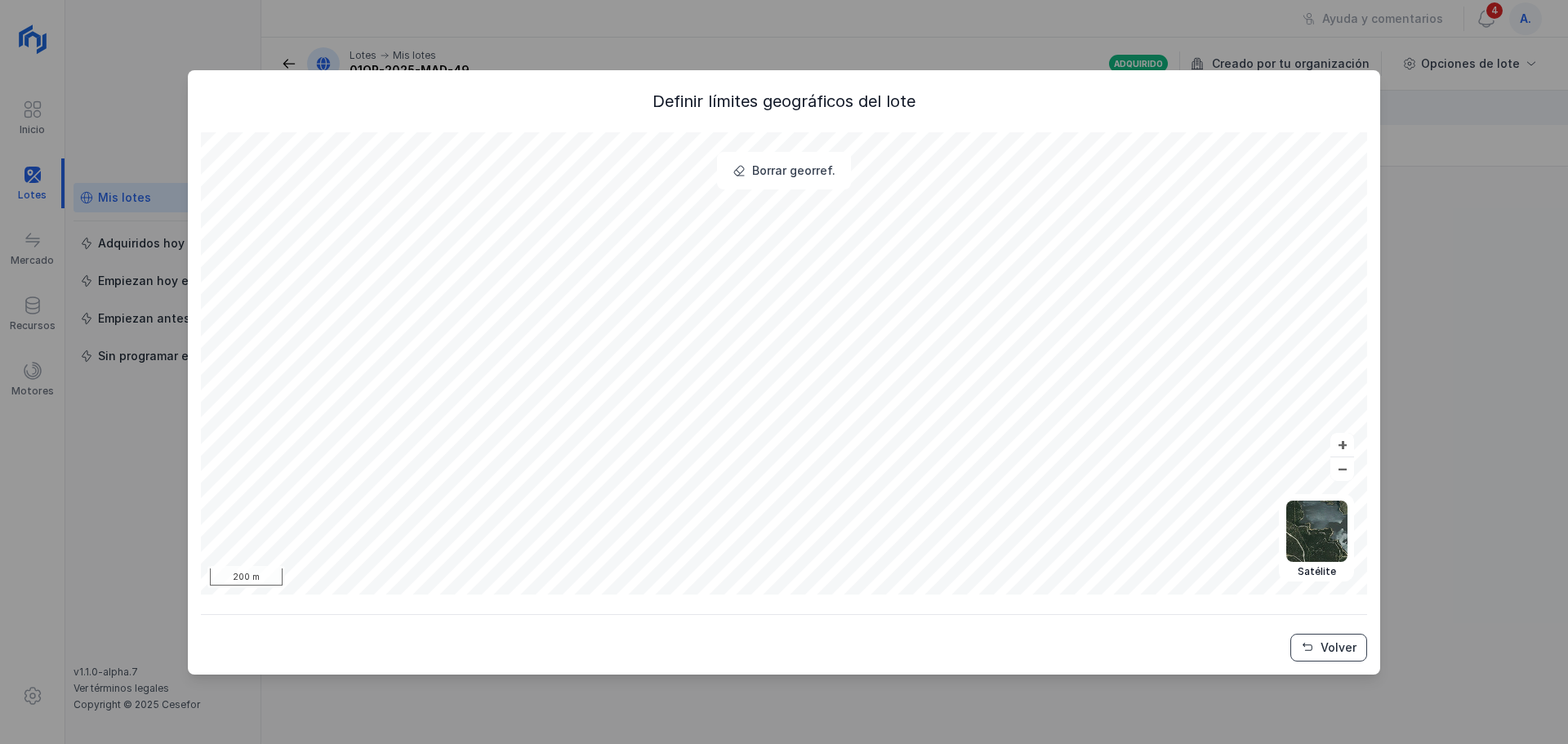
click at [1345, 648] on div "Volver" at bounding box center [1338, 647] width 36 height 16
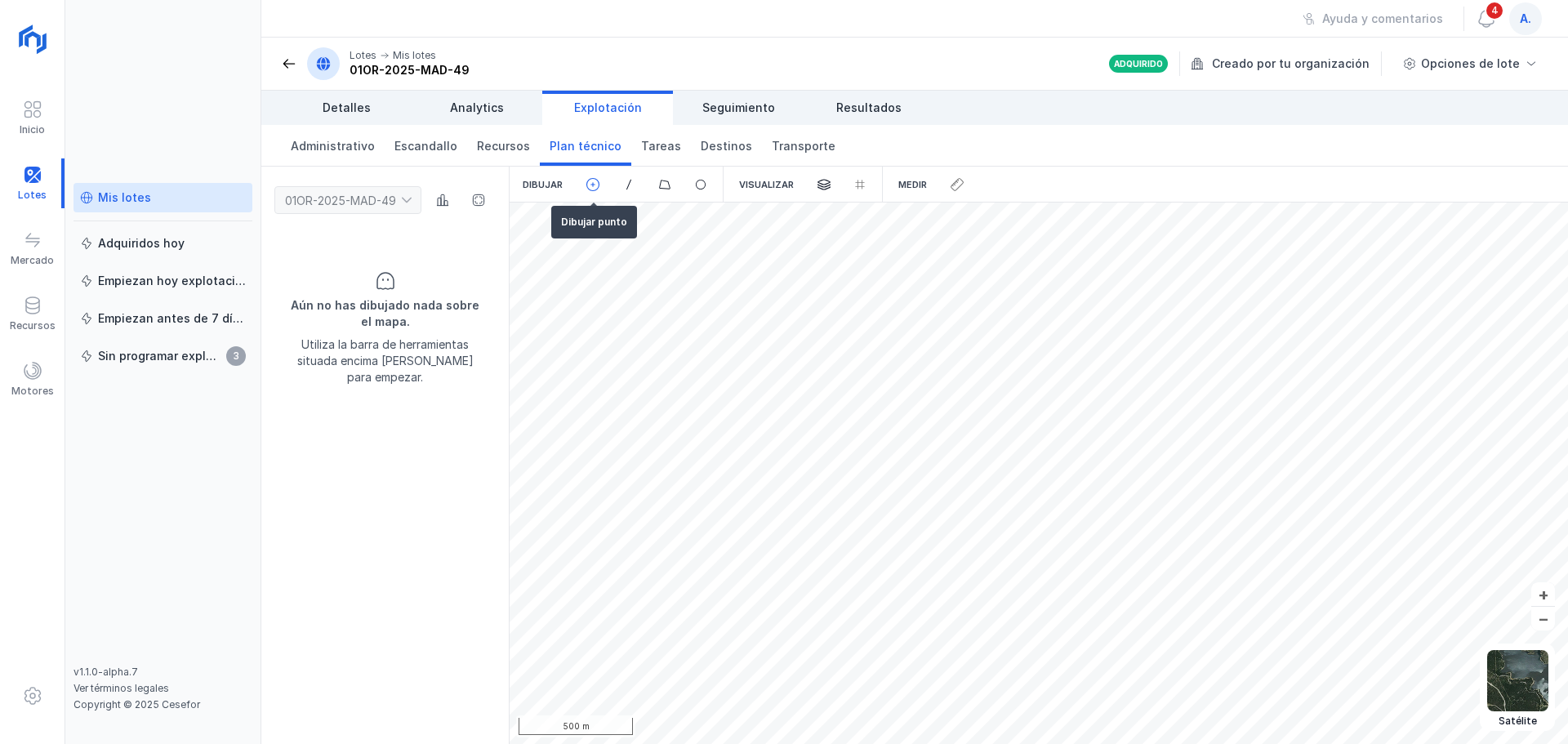
click at [595, 184] on span at bounding box center [592, 184] width 15 height 15
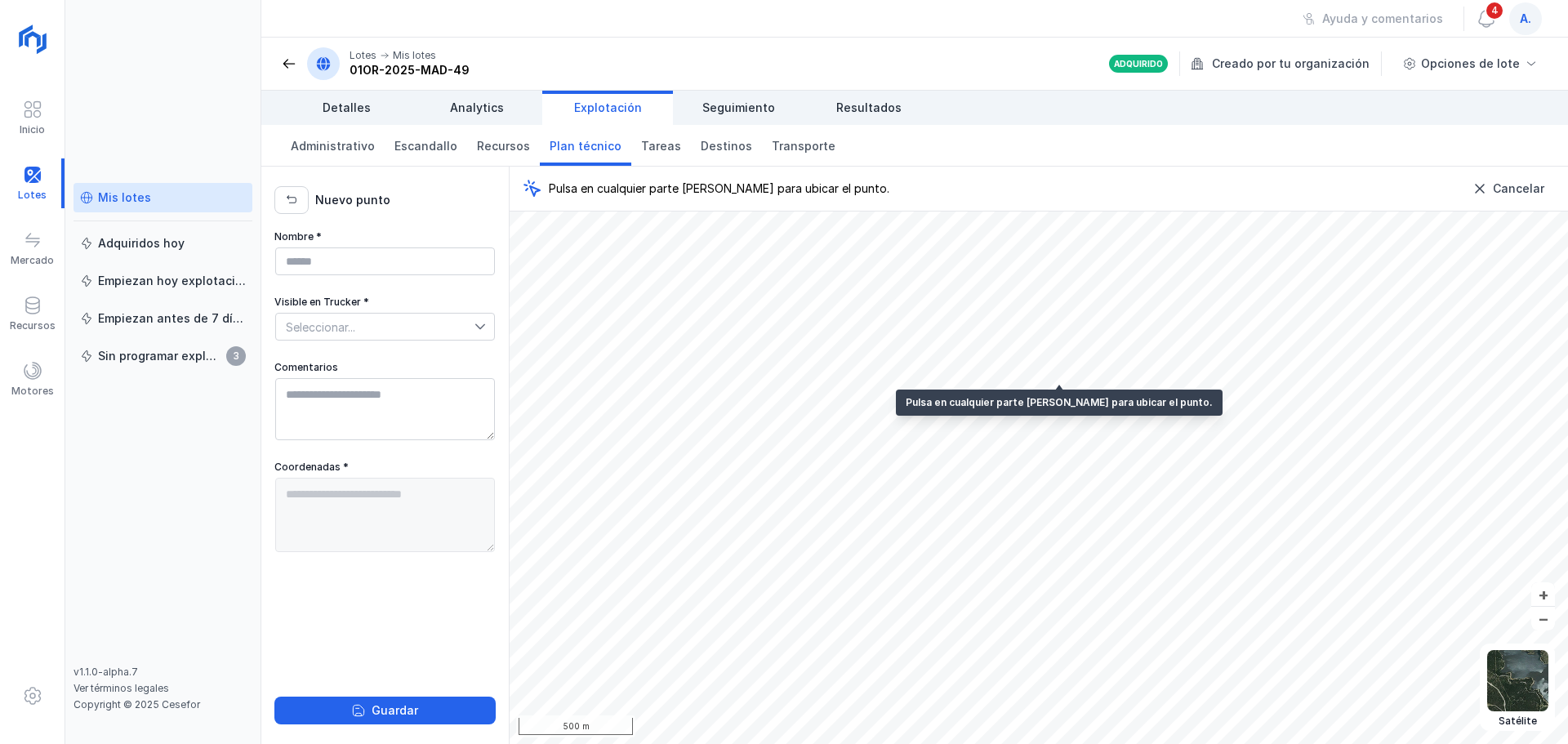
type textarea "**********"
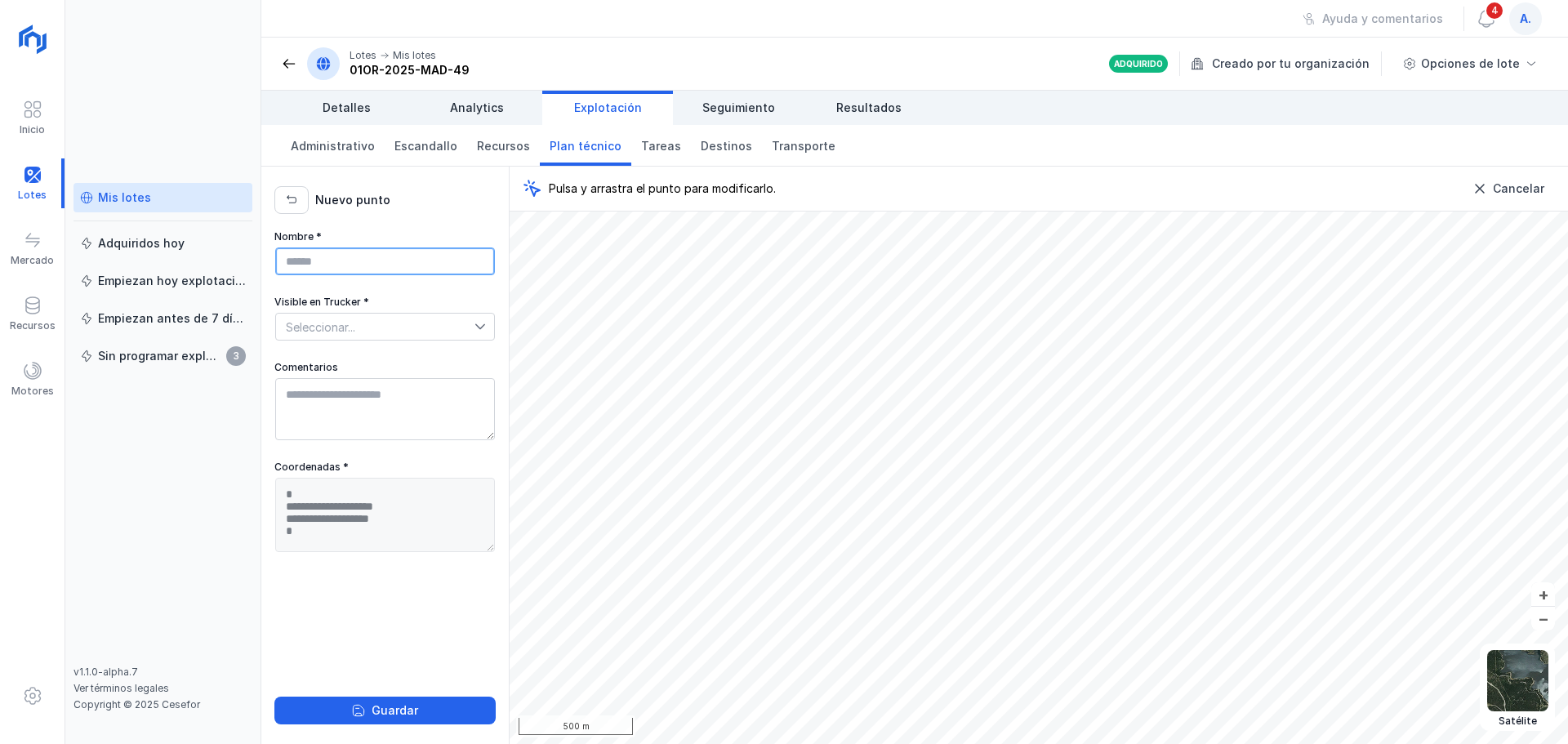
click at [336, 261] on input "Nombre *" at bounding box center [385, 261] width 219 height 27
type input "**********"
click at [480, 329] on icon at bounding box center [480, 327] width 11 height 11
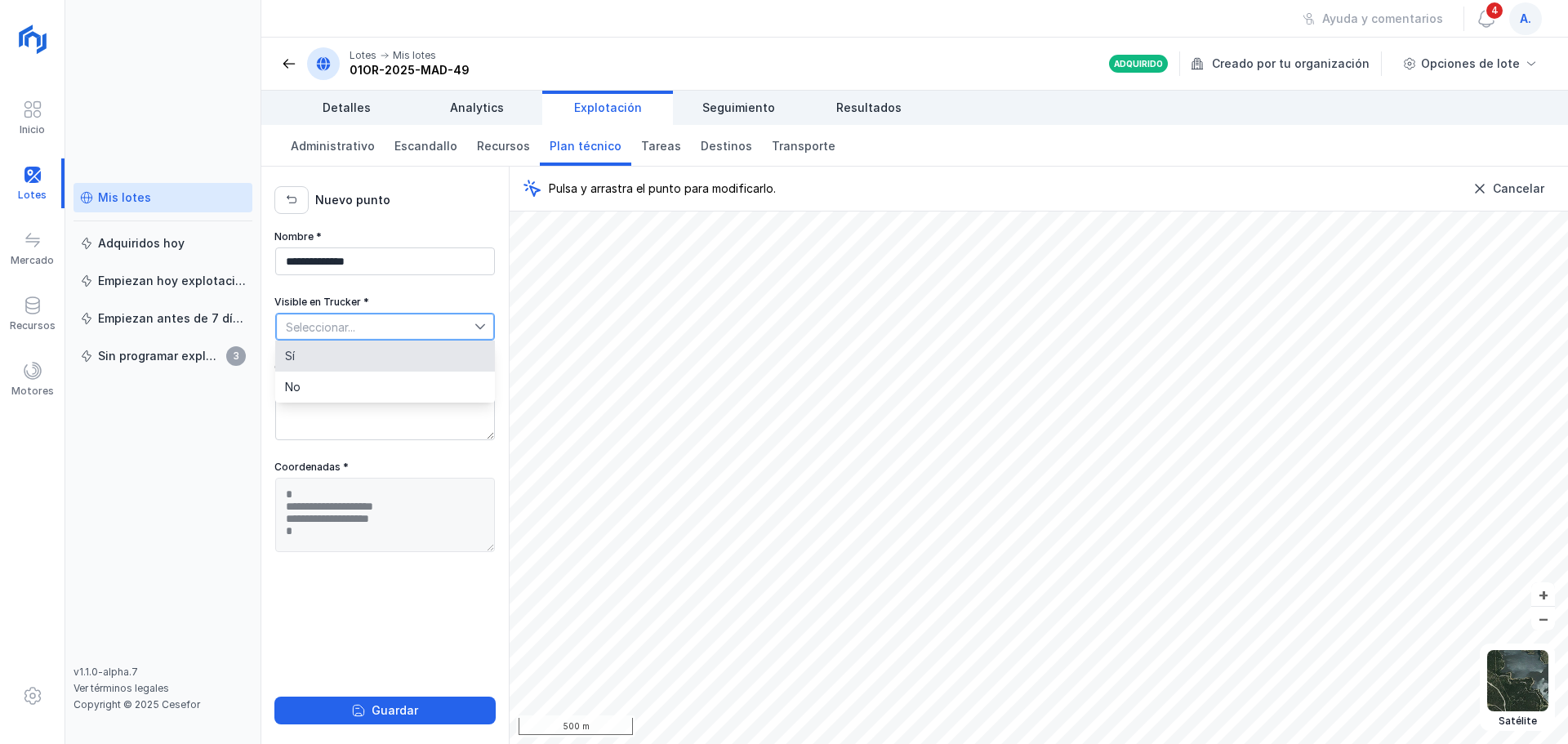
click at [299, 357] on li "Sí" at bounding box center [385, 357] width 219 height 31
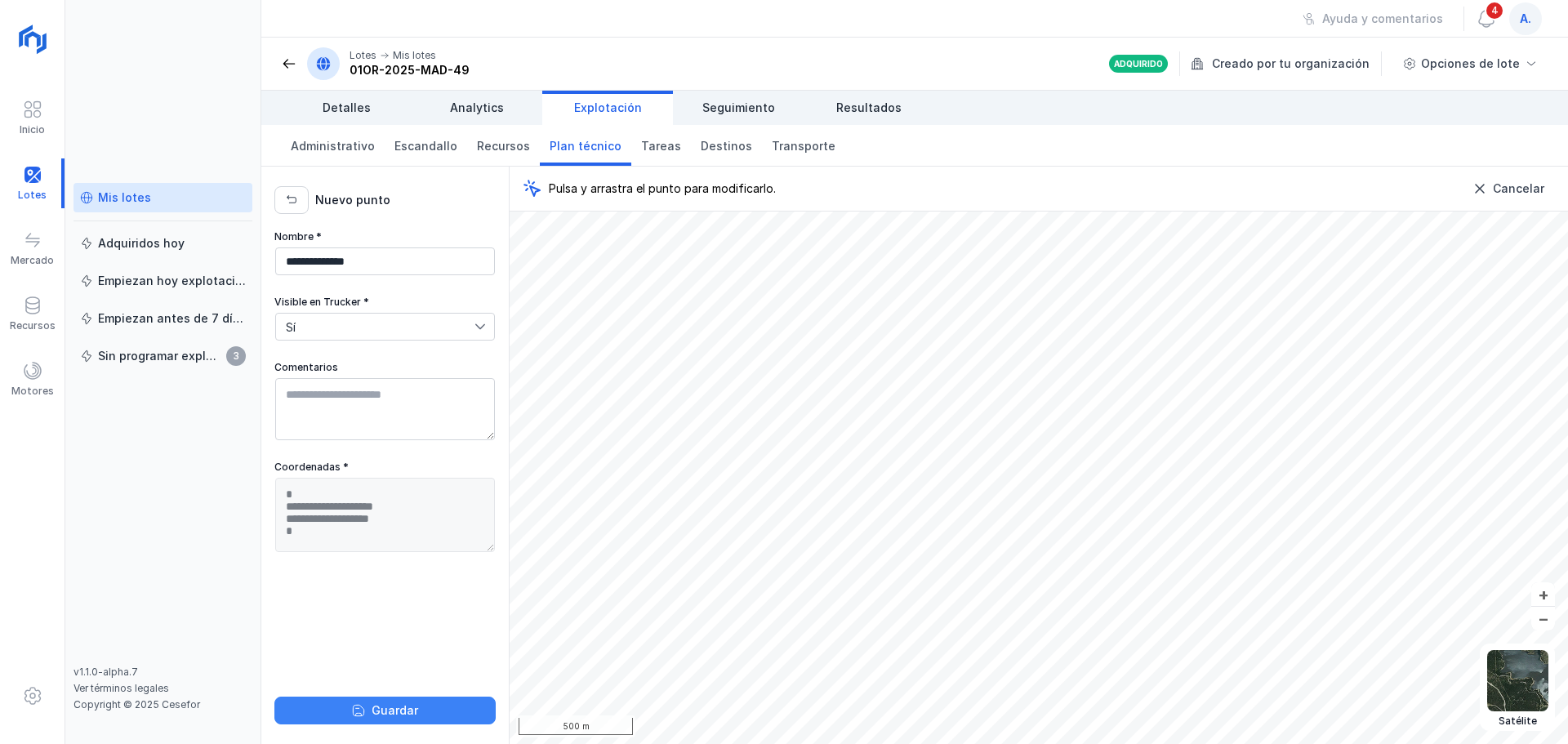
click at [393, 709] on div "Guardar" at bounding box center [395, 711] width 46 height 16
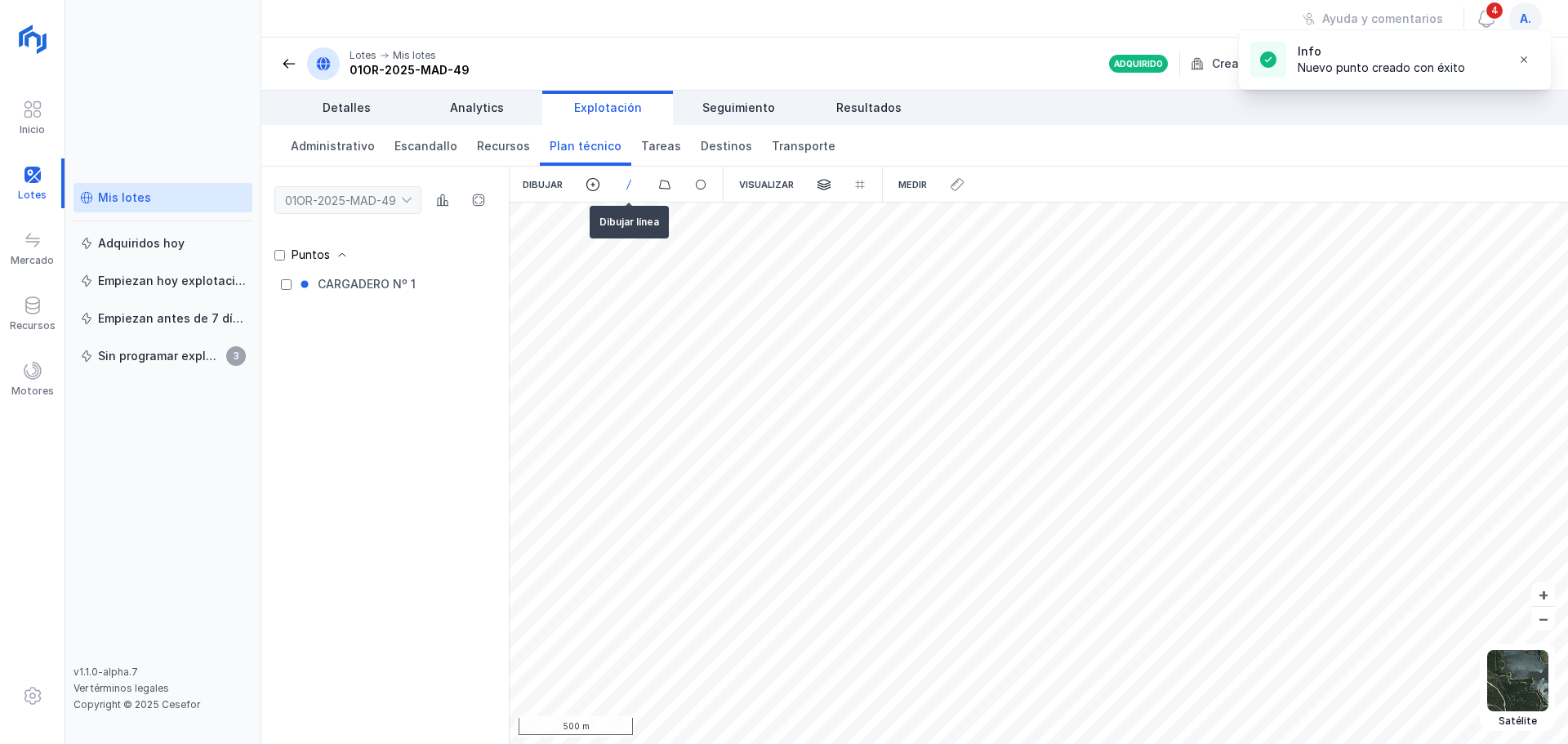
click at [628, 184] on span at bounding box center [628, 184] width 15 height 15
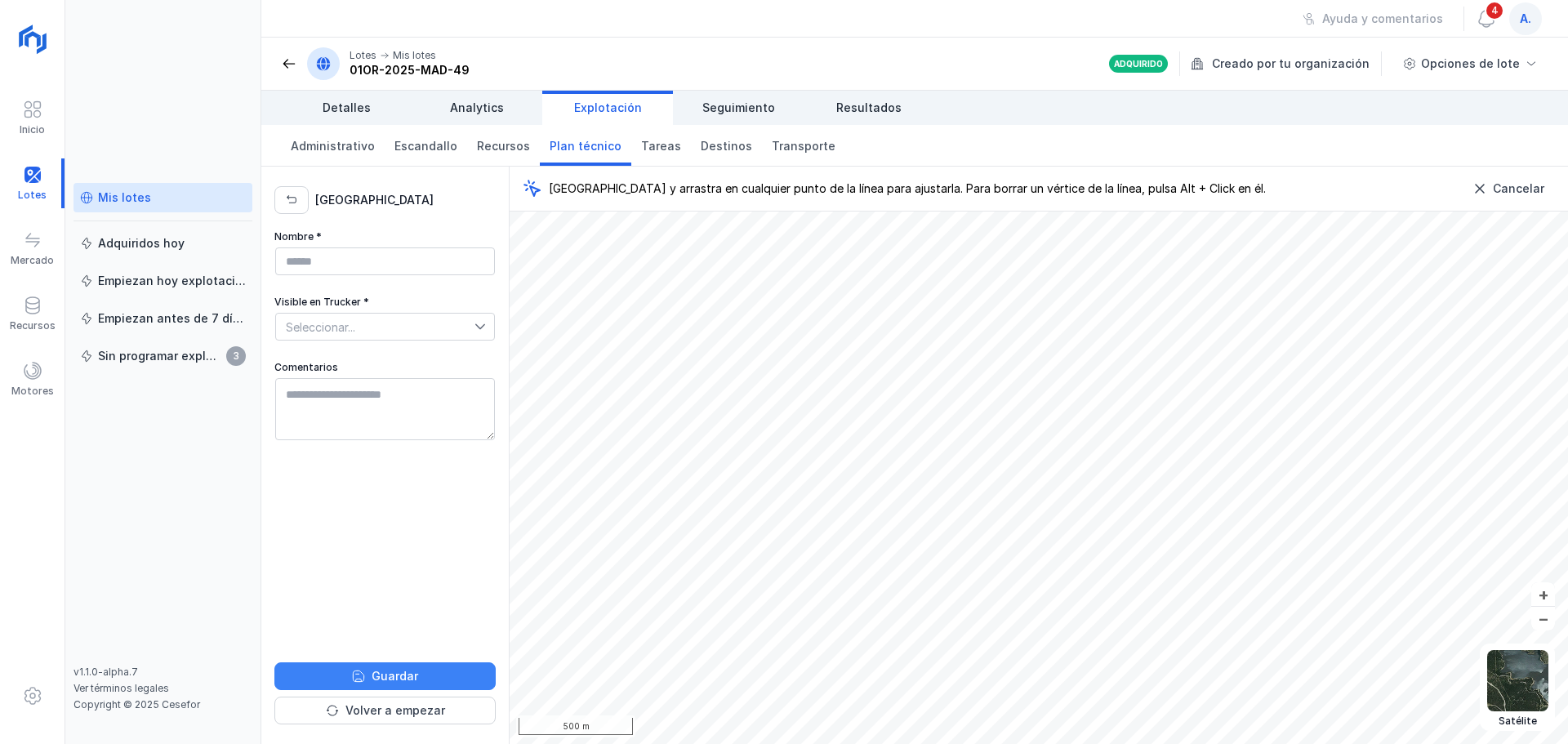
click at [398, 673] on div "Guardar" at bounding box center [395, 676] width 46 height 16
click at [299, 258] on input "Nombre *" at bounding box center [385, 261] width 219 height 27
type input "**********"
click at [481, 327] on icon at bounding box center [480, 327] width 9 height 6
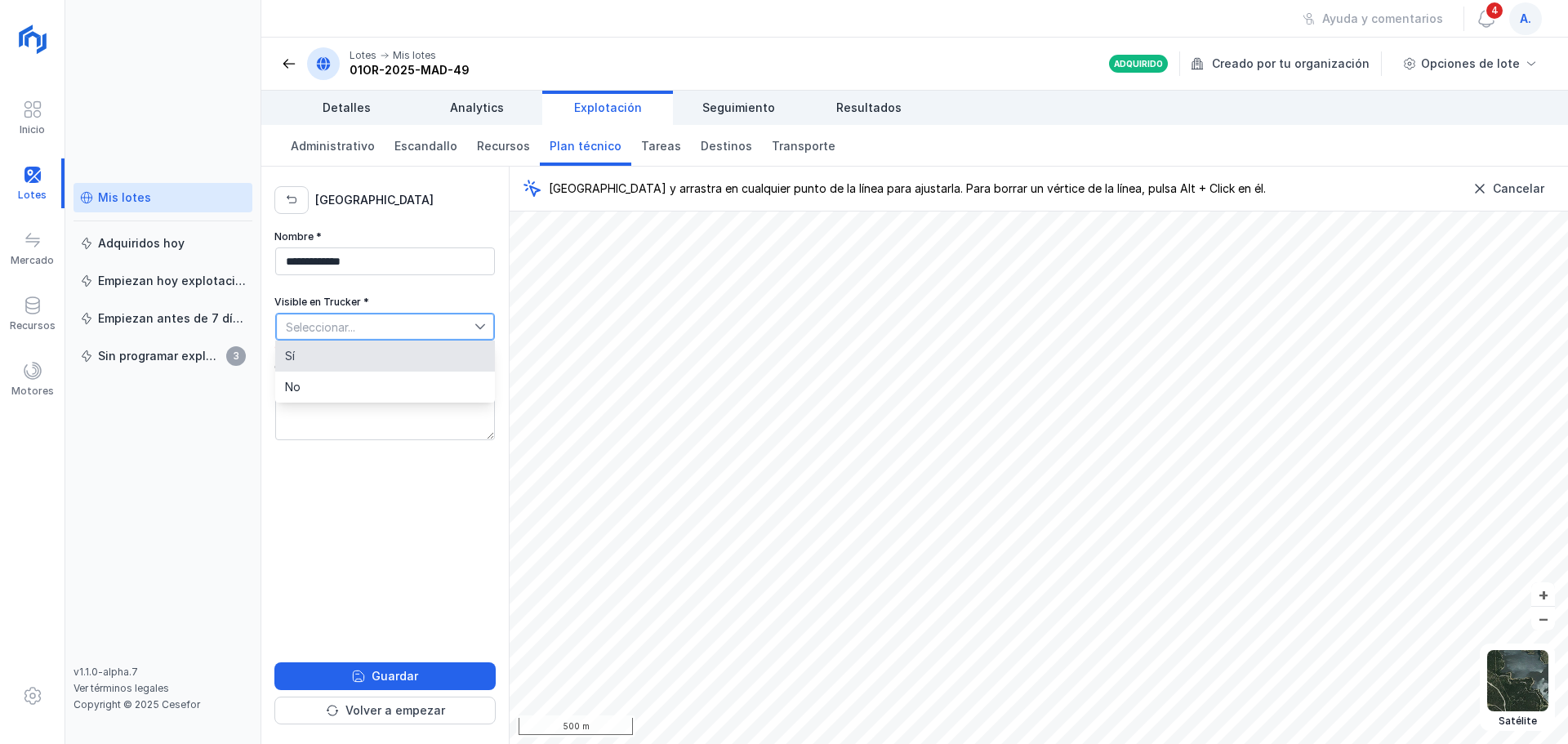
click at [284, 357] on li "Sí" at bounding box center [385, 357] width 219 height 31
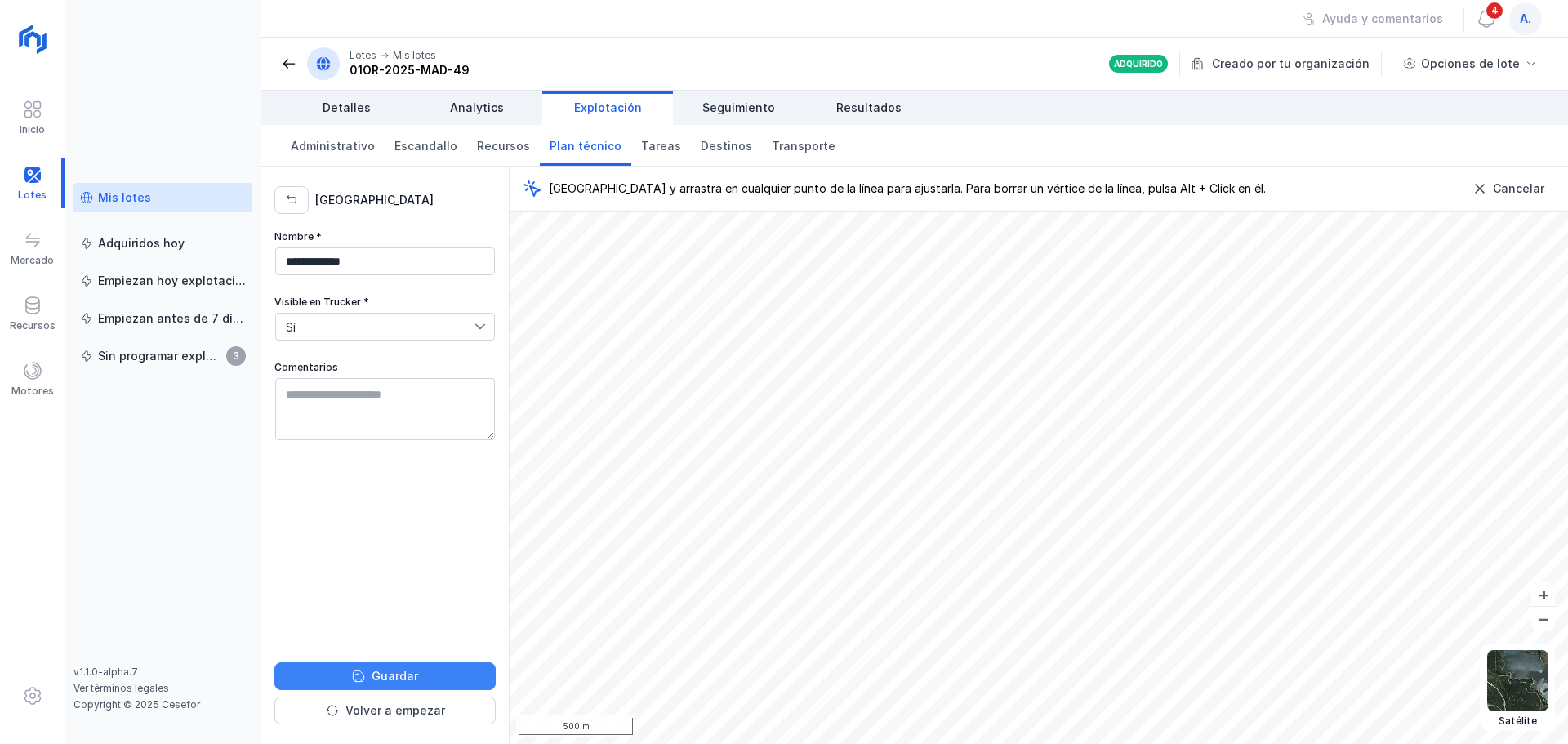
click at [404, 671] on div "Guardar" at bounding box center [395, 676] width 46 height 16
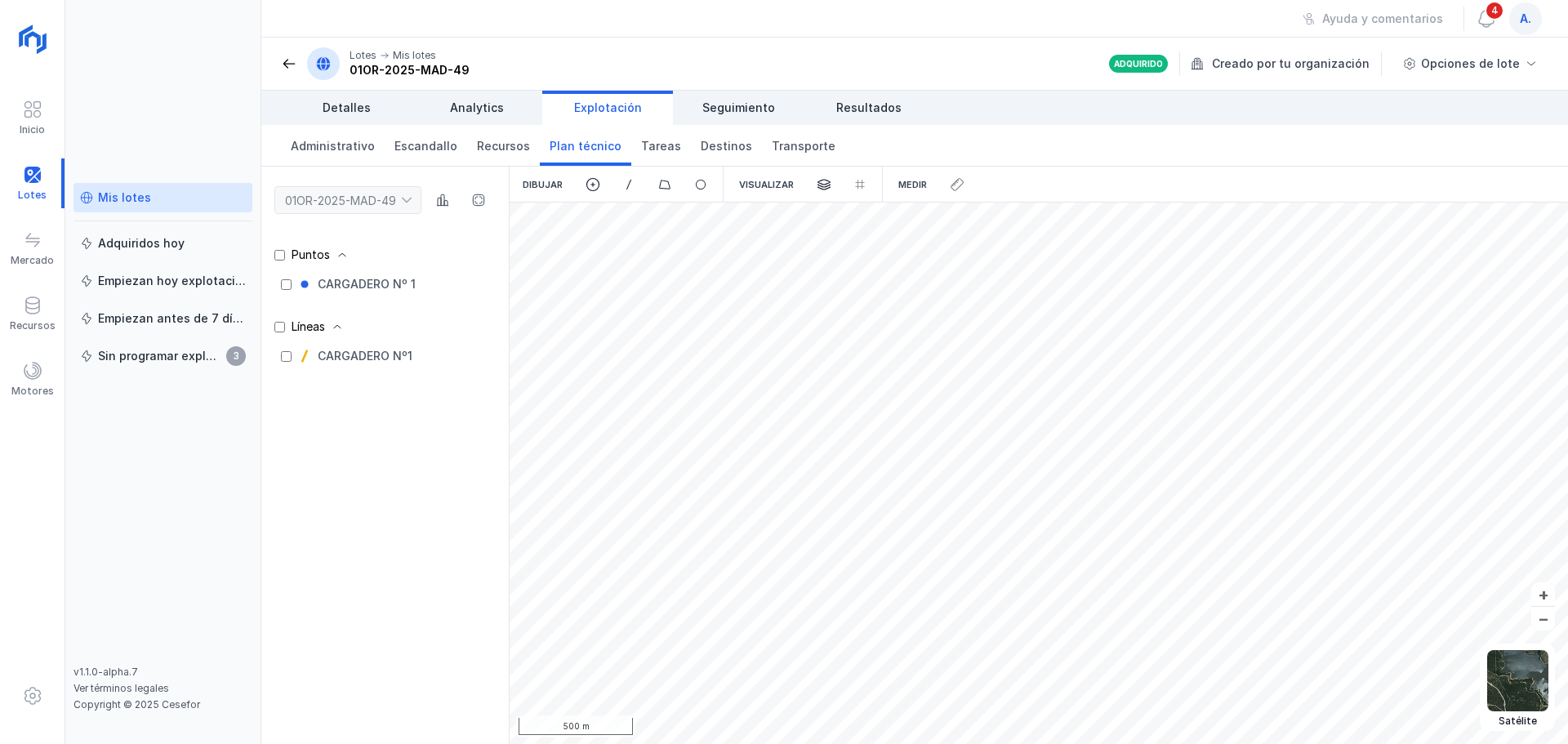
click at [115, 194] on div "Mis lotes" at bounding box center [124, 197] width 53 height 16
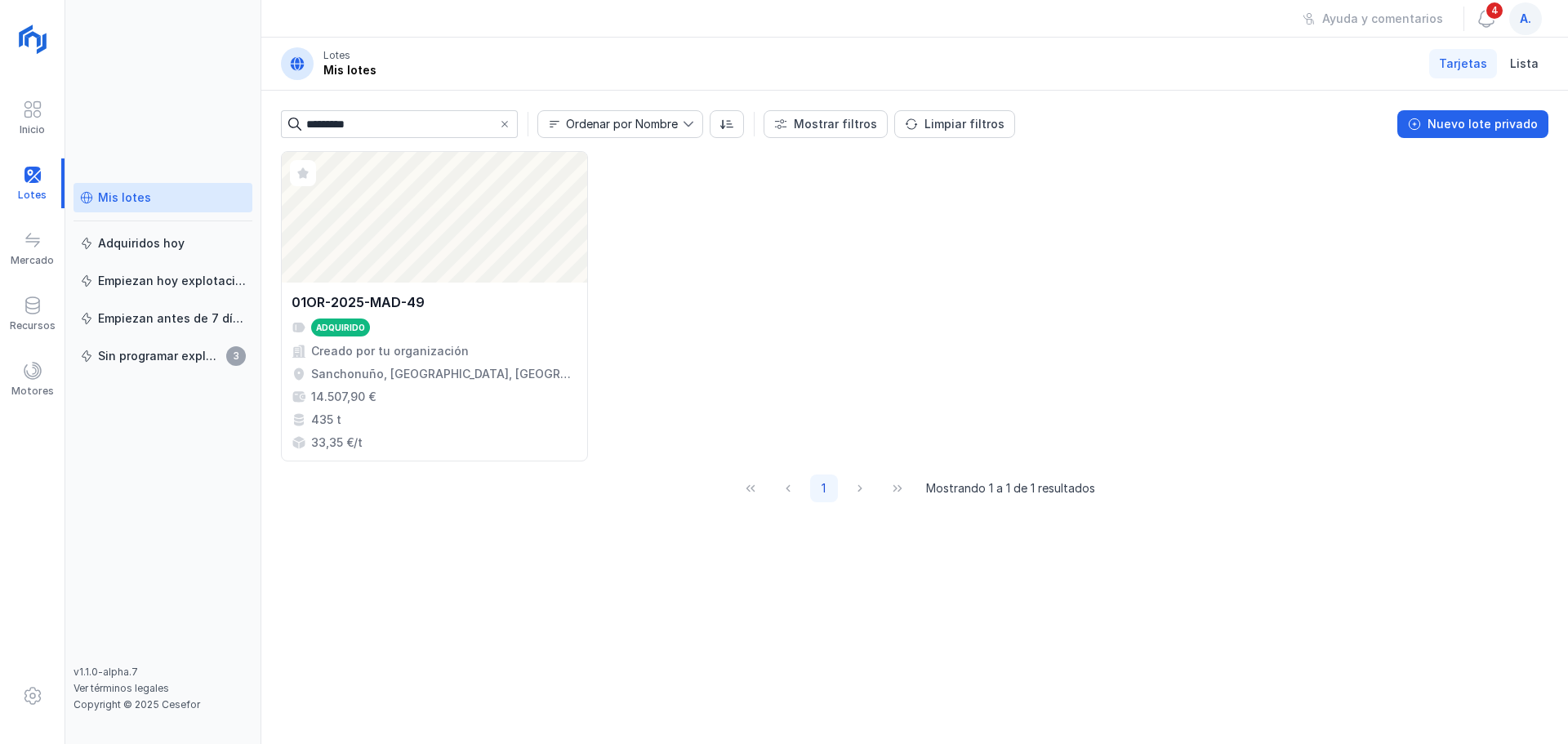
click at [117, 195] on div "Mis lotes" at bounding box center [124, 197] width 53 height 16
click at [32, 181] on div at bounding box center [32, 183] width 64 height 50
click at [506, 118] on span at bounding box center [504, 123] width 13 height 13
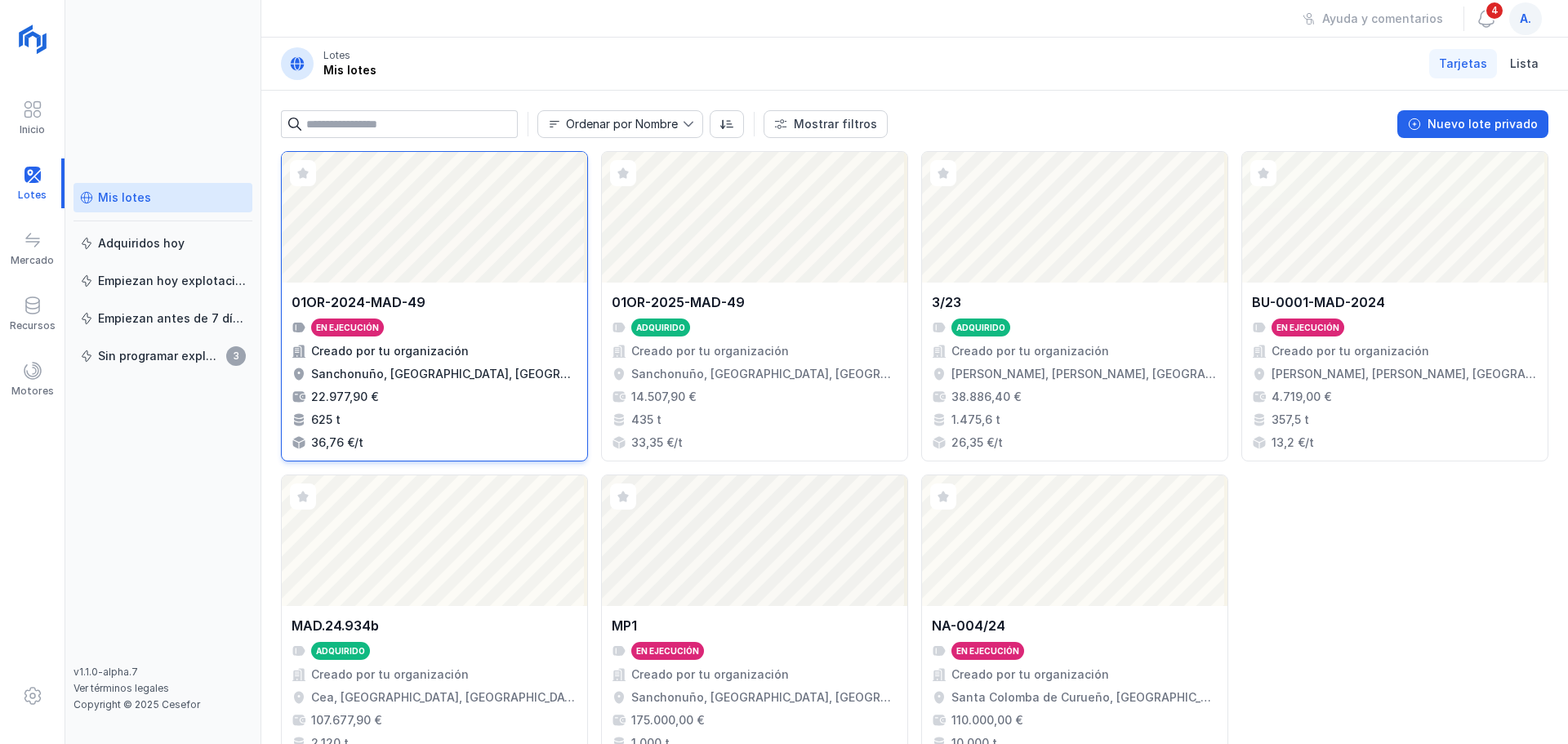
click at [410, 219] on div "Abrir lote" at bounding box center [434, 217] width 306 height 131
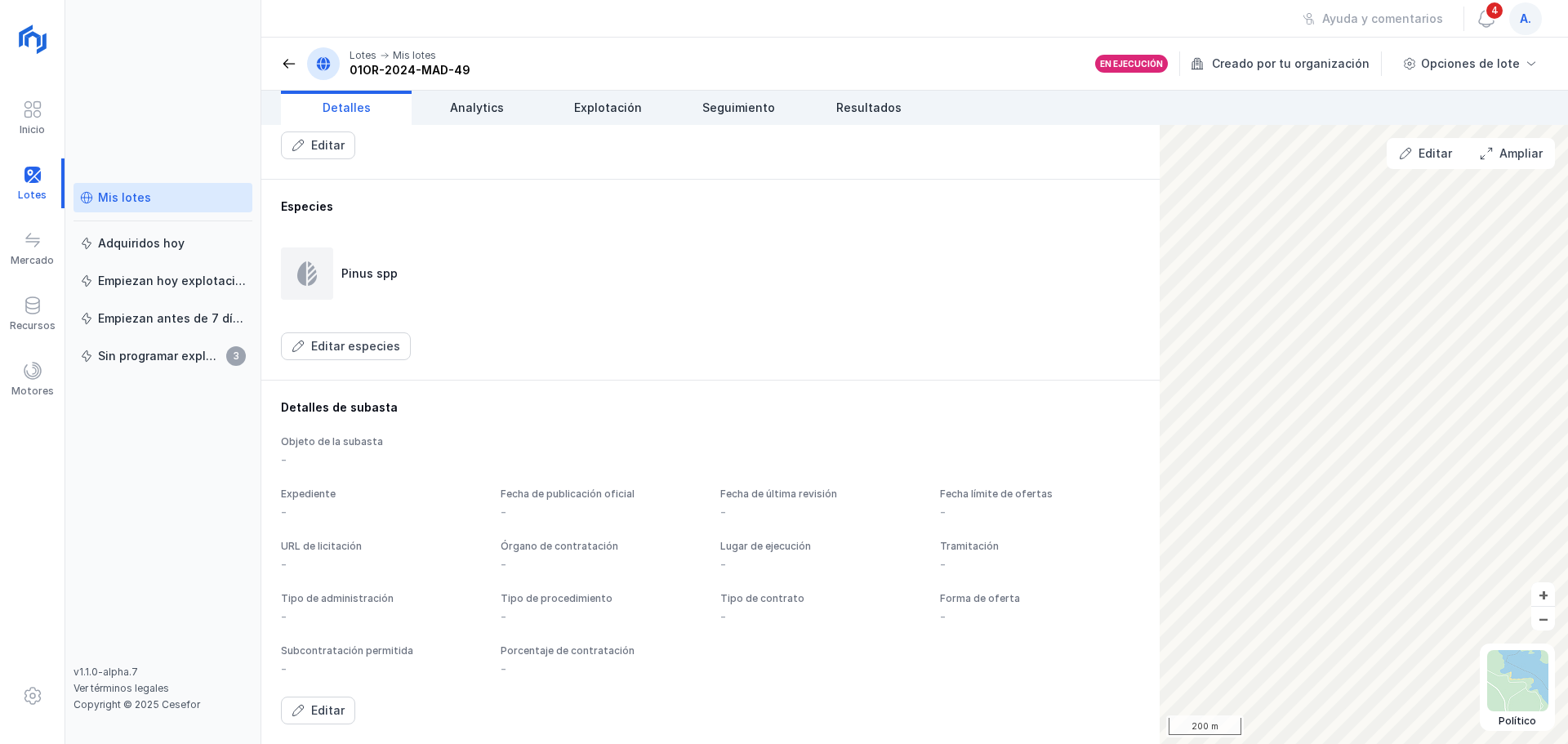
scroll to position [795, 0]
click at [336, 714] on div "Editar" at bounding box center [327, 711] width 33 height 16
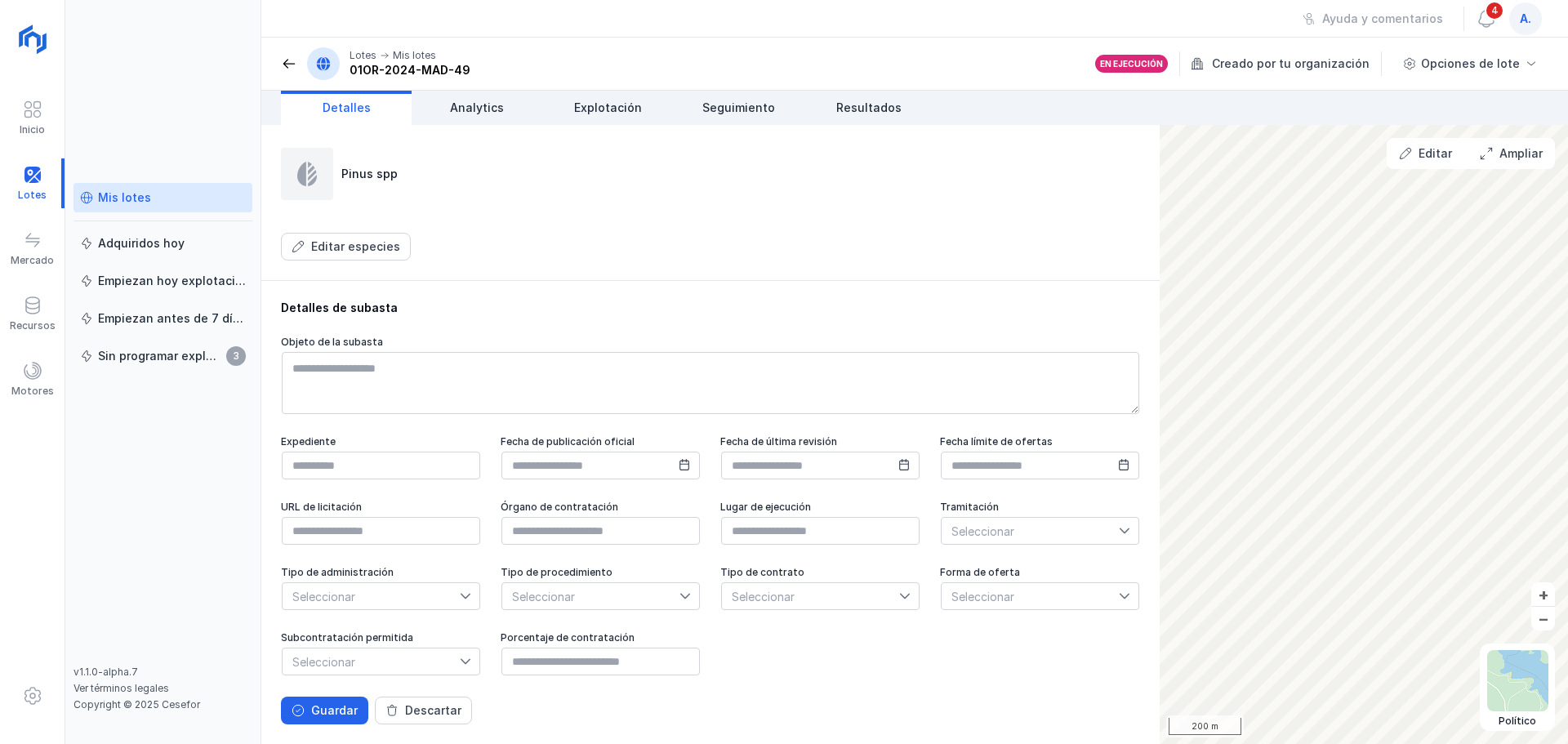
scroll to position [912, 0]
click at [392, 709] on span "Descartar" at bounding box center [392, 711] width 13 height 13
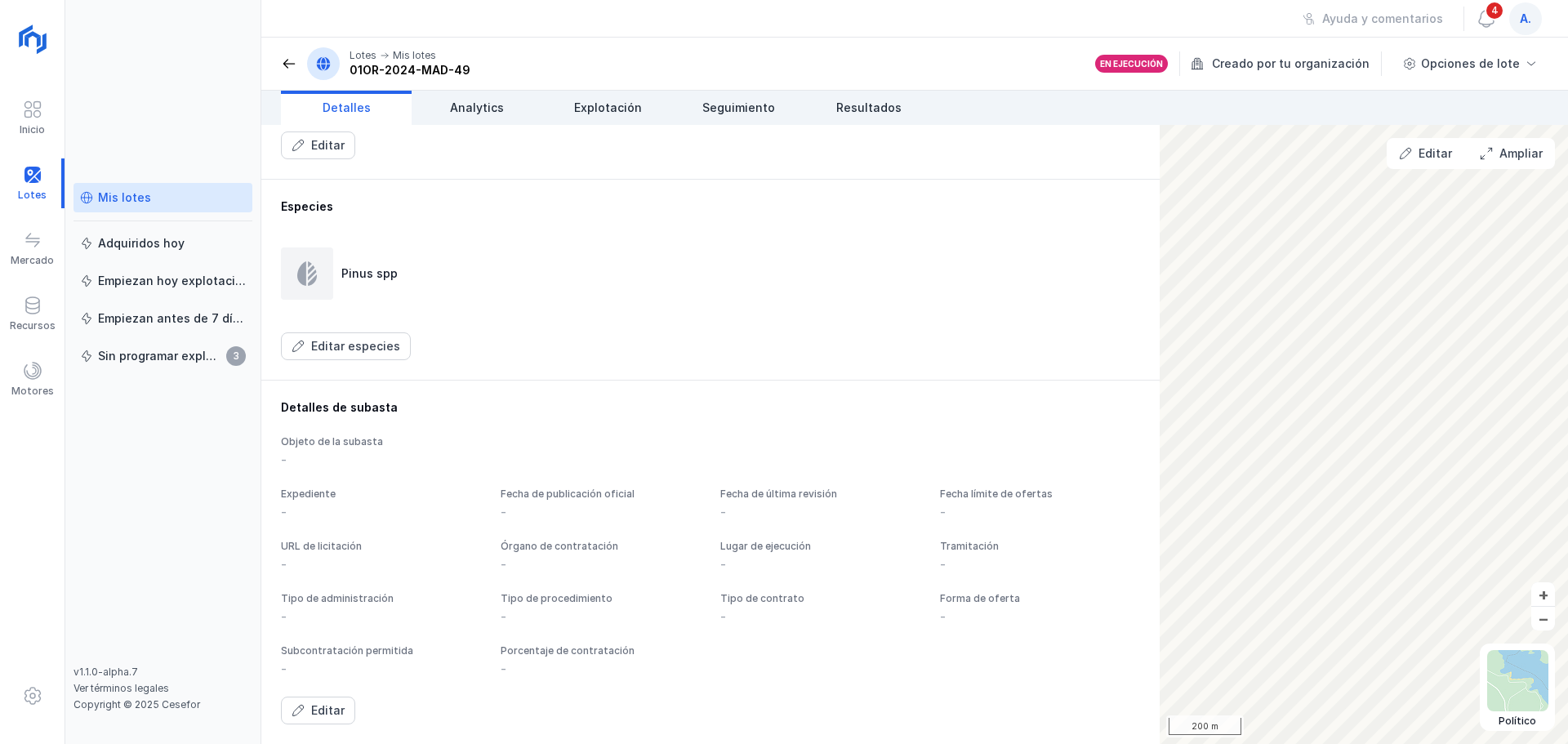
scroll to position [795, 0]
click at [476, 114] on span "Analytics" at bounding box center [476, 107] width 54 height 16
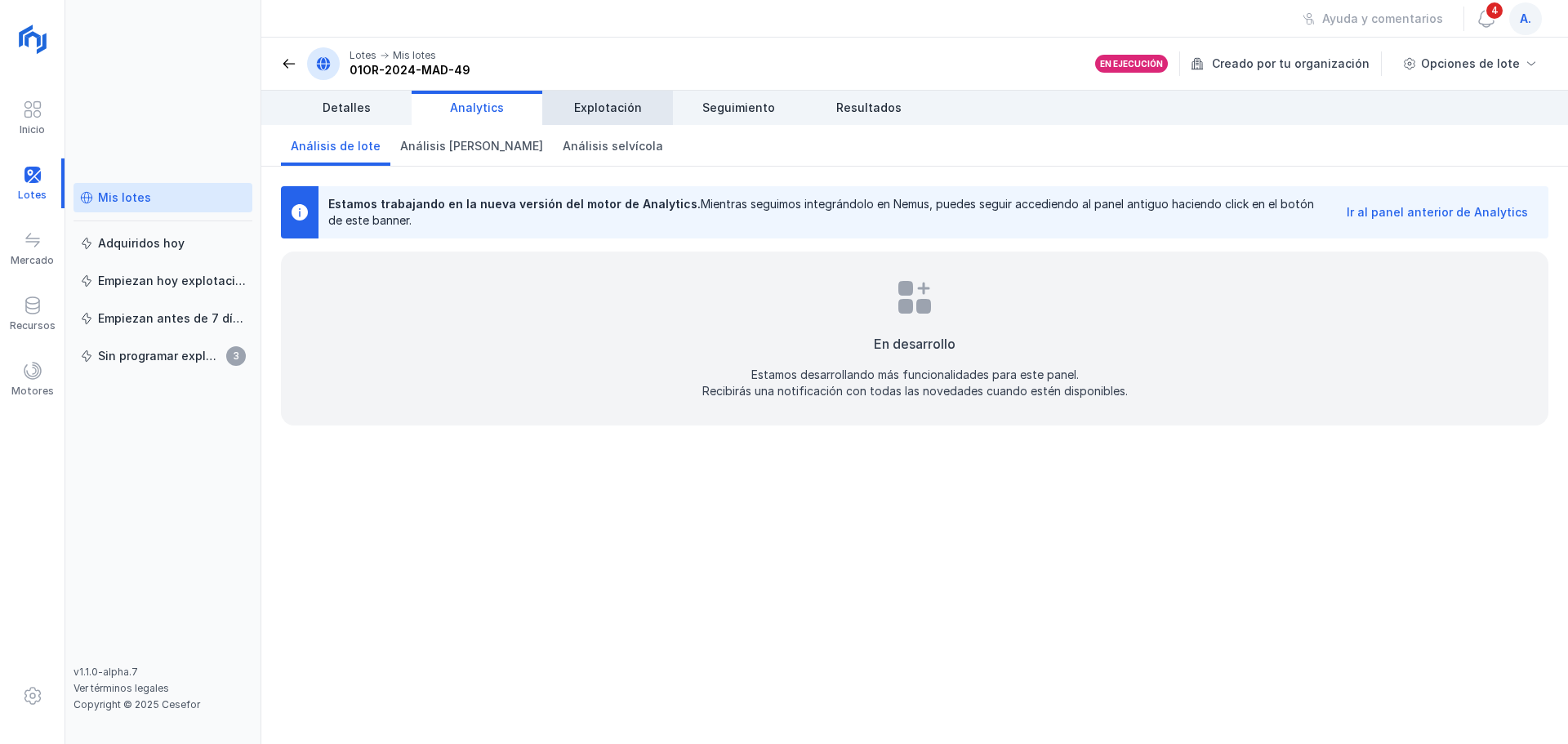
click at [603, 114] on span "Explotación" at bounding box center [607, 107] width 68 height 16
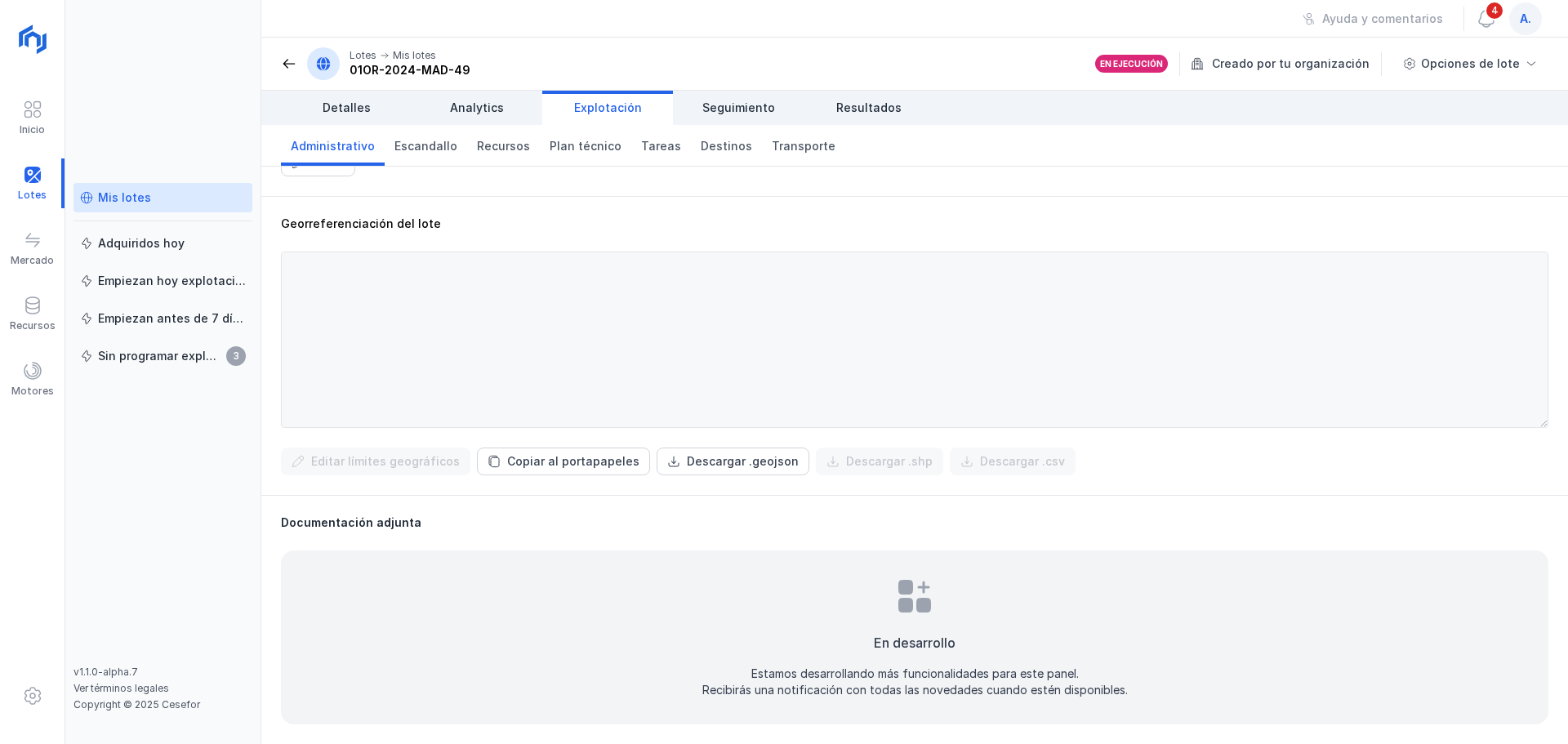
scroll to position [355, 0]
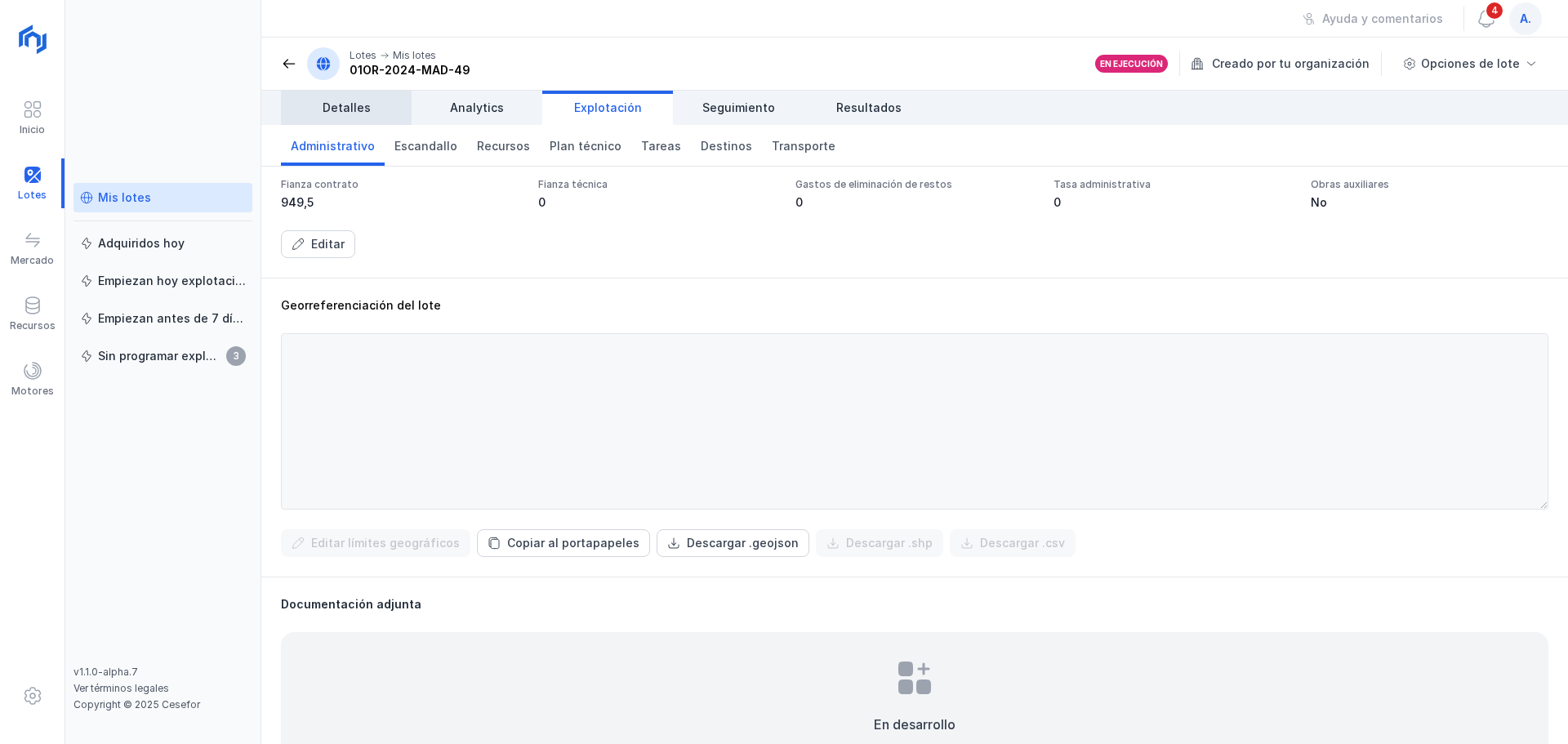
click at [346, 112] on span "Detalles" at bounding box center [347, 107] width 48 height 16
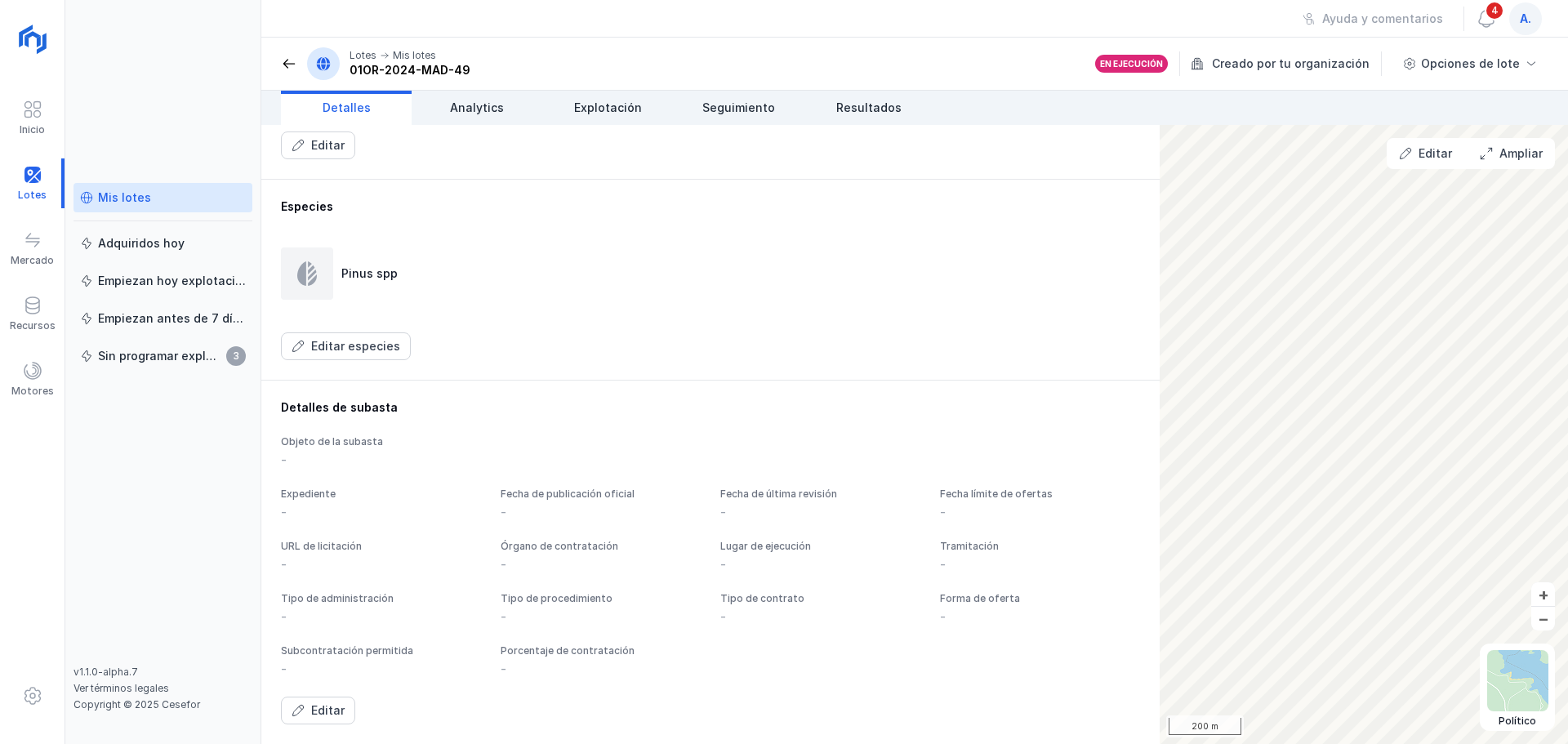
scroll to position [795, 0]
click at [337, 707] on div "Editar" at bounding box center [327, 711] width 33 height 16
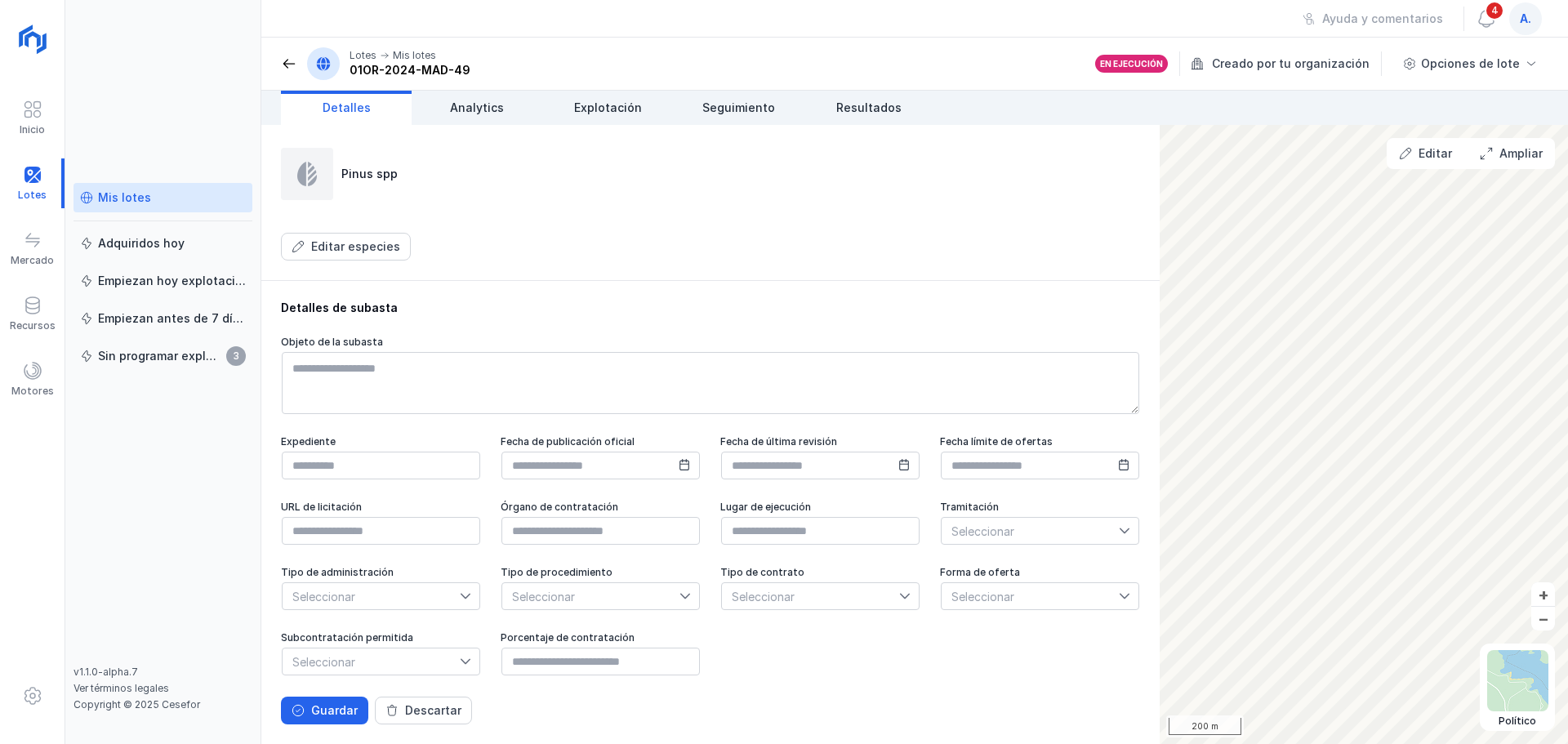
scroll to position [831, 0]
click at [609, 113] on span "Explotación" at bounding box center [607, 107] width 68 height 16
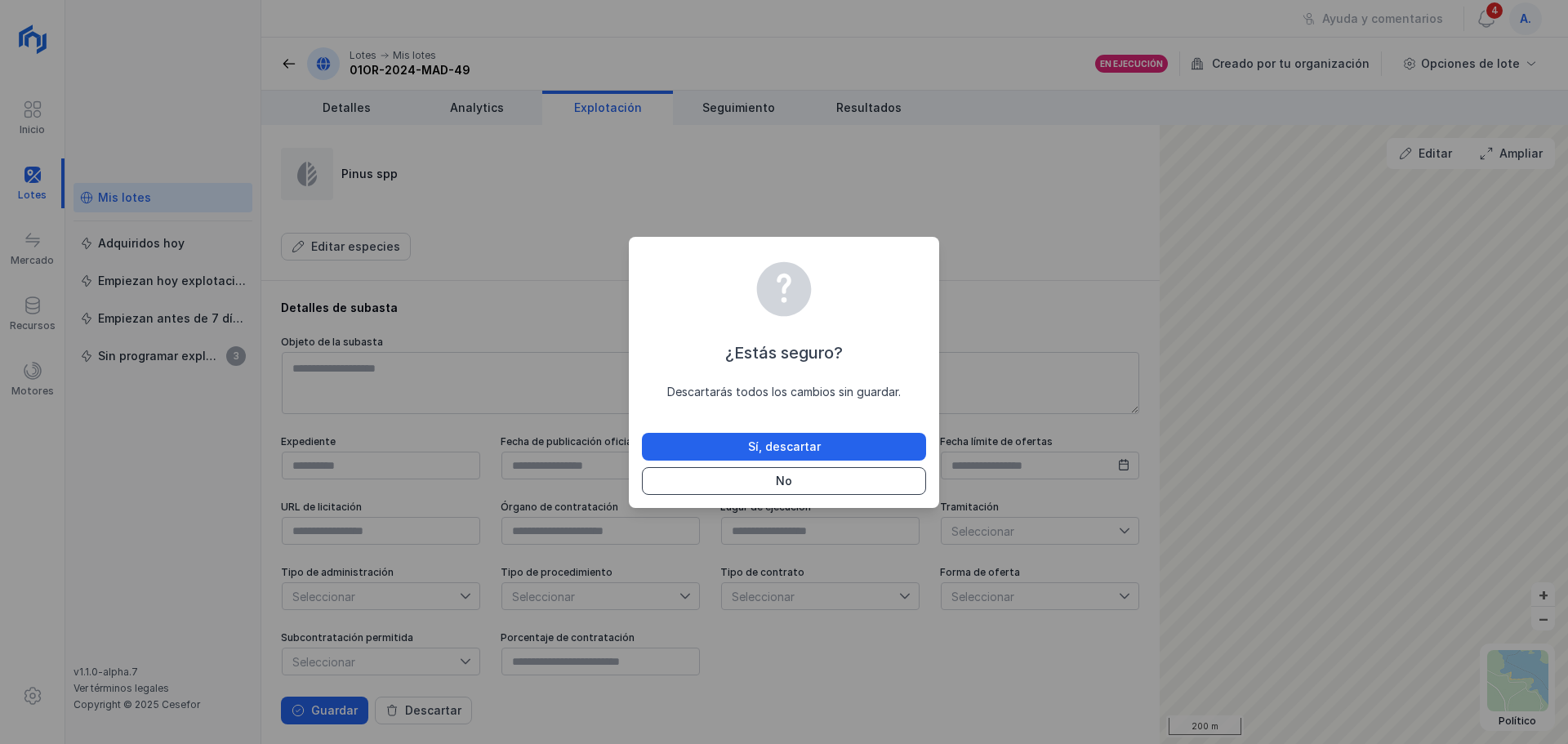
click at [775, 472] on button "No" at bounding box center [784, 481] width 284 height 27
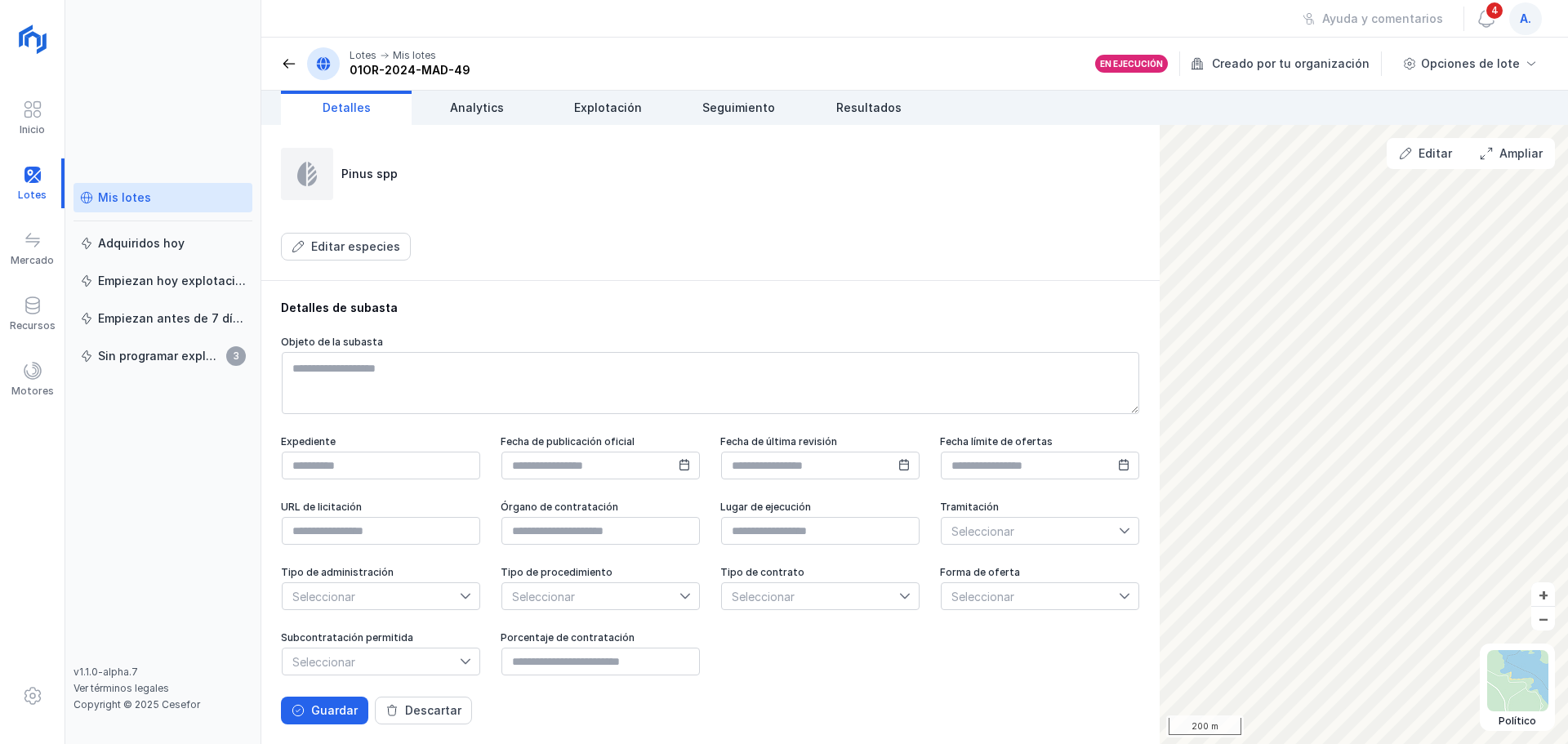
scroll to position [912, 0]
click at [448, 711] on div "Descartar" at bounding box center [434, 711] width 57 height 16
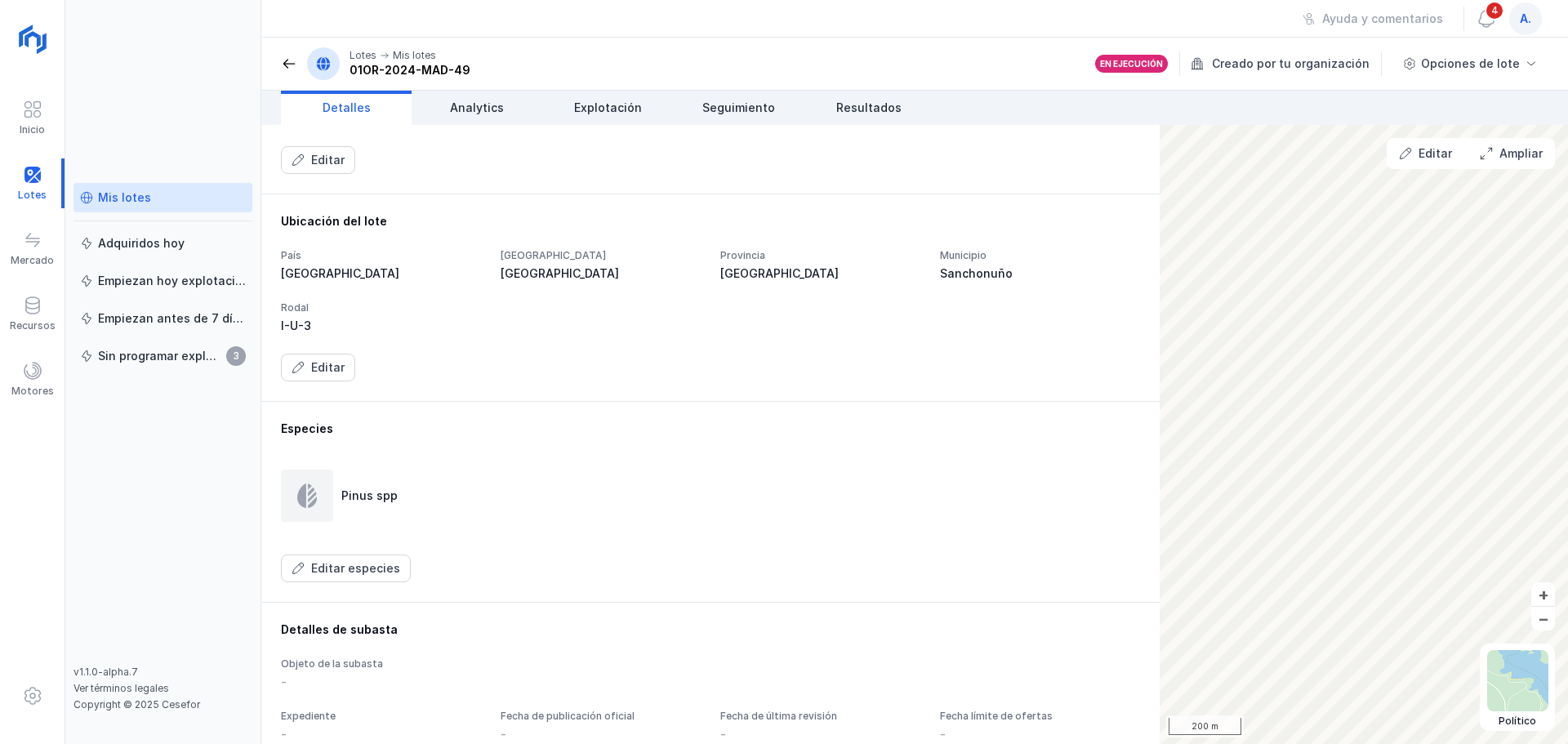
scroll to position [222, 0]
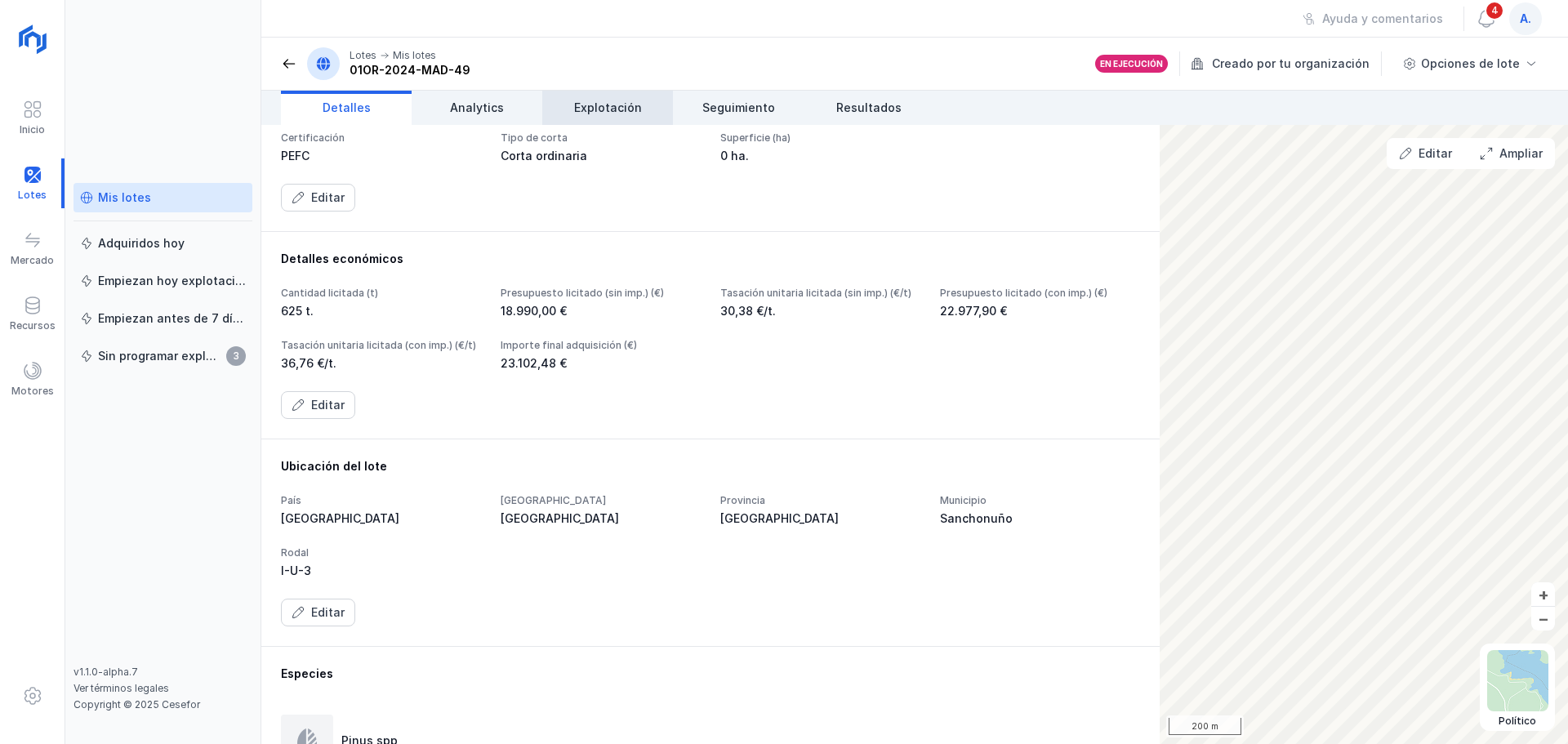
click at [611, 109] on span "Explotación" at bounding box center [607, 107] width 68 height 16
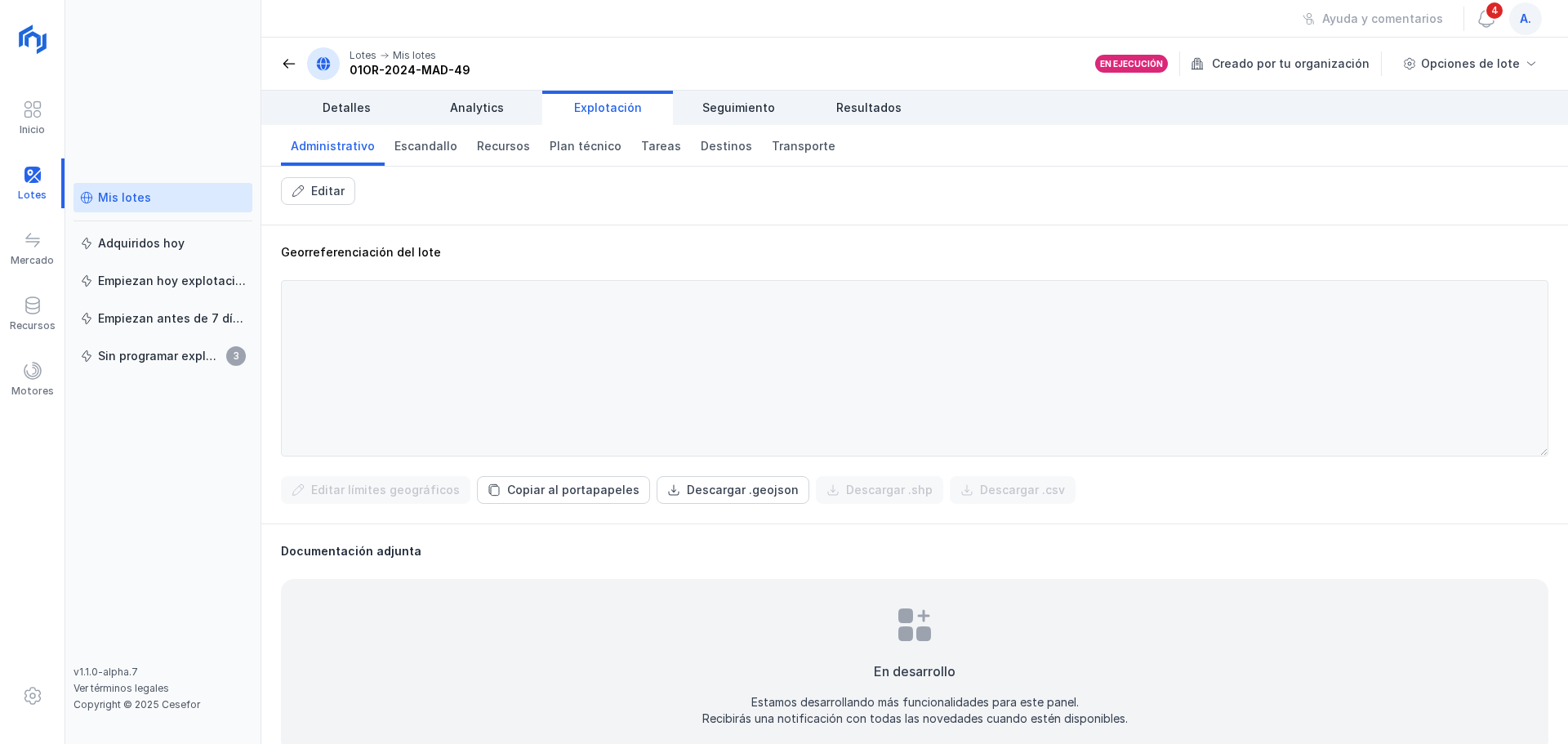
scroll to position [436, 0]
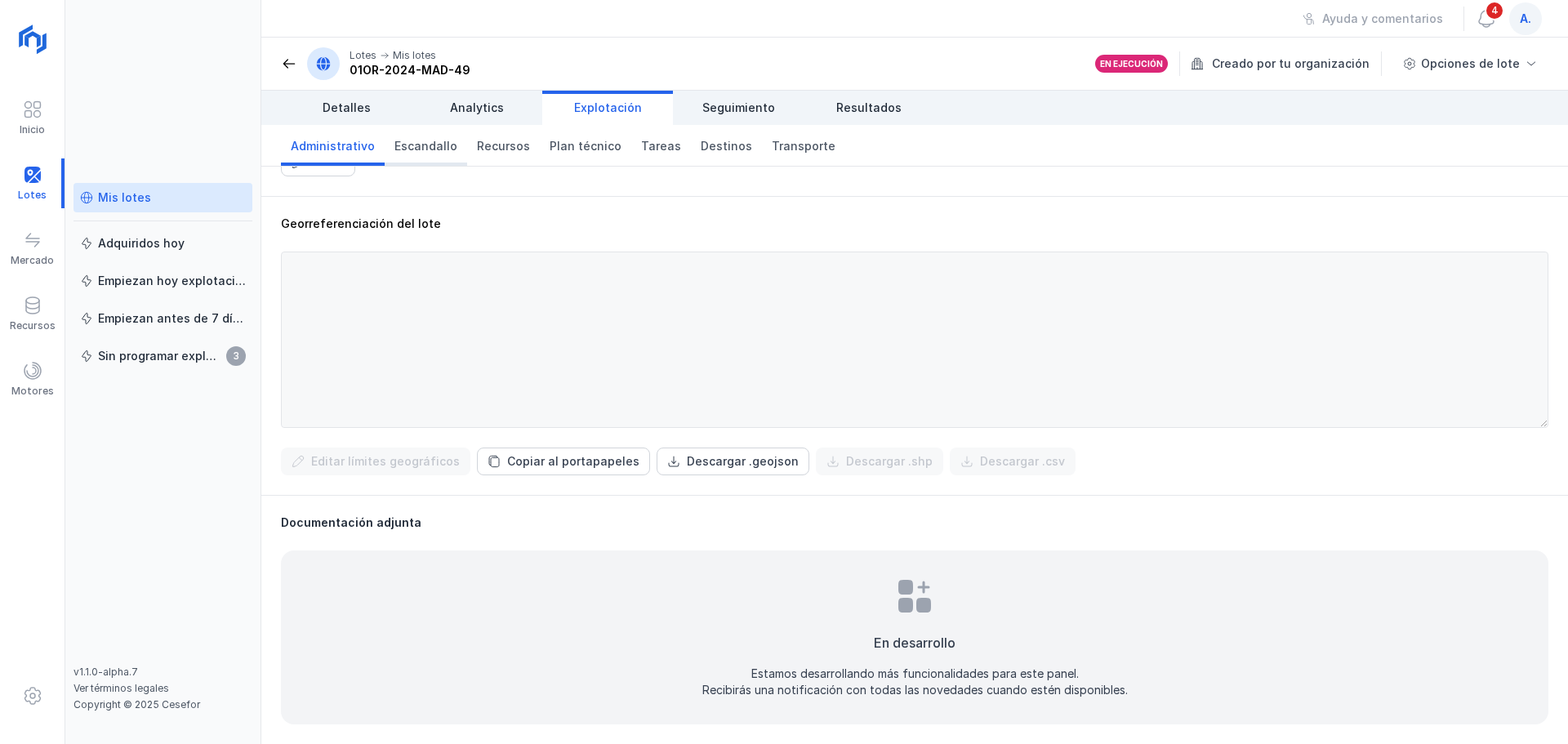
click at [430, 145] on span "Escandallo" at bounding box center [425, 146] width 63 height 16
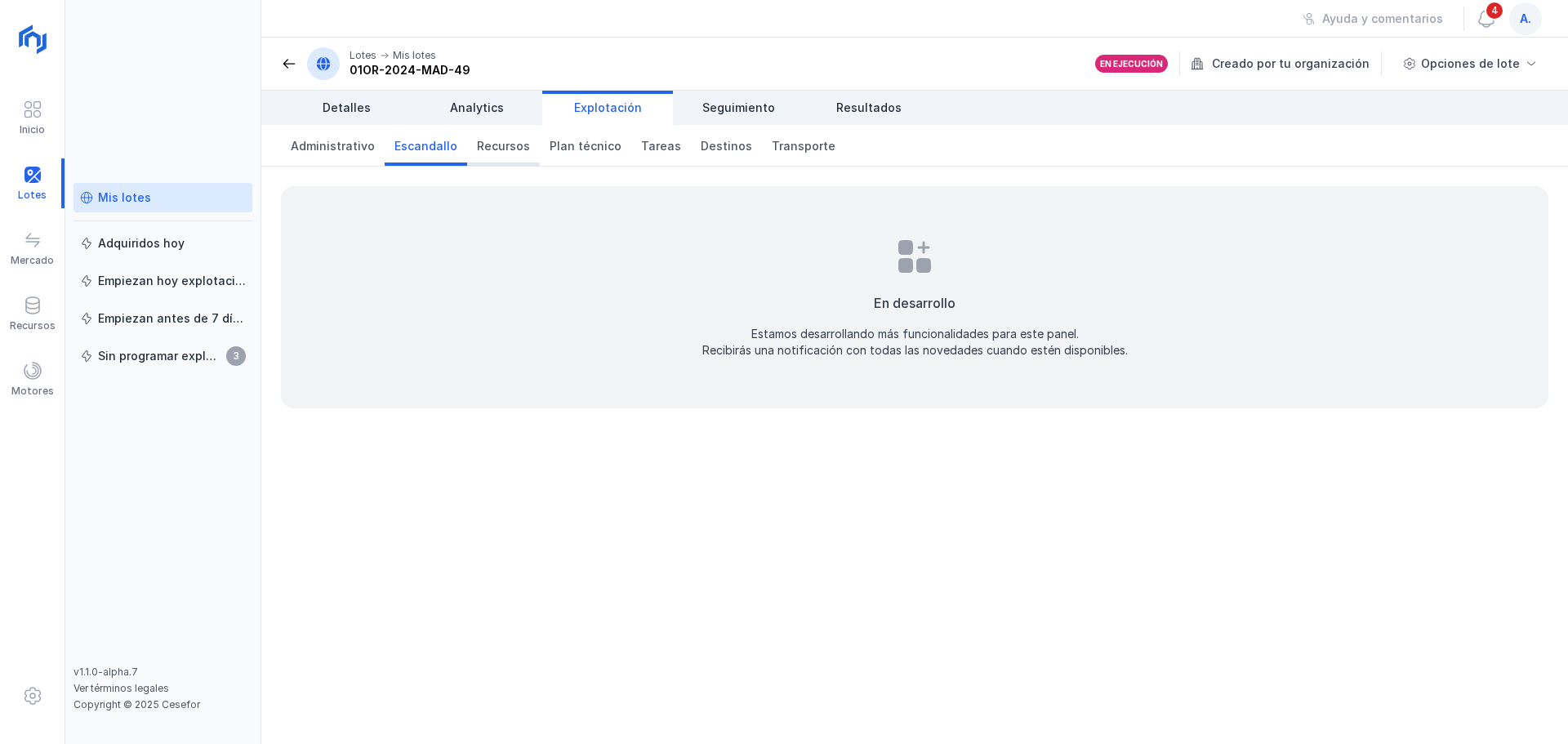
click at [498, 148] on span "Recursos" at bounding box center [504, 146] width 53 height 16
click at [585, 148] on span "Plan técnico" at bounding box center [586, 146] width 72 height 16
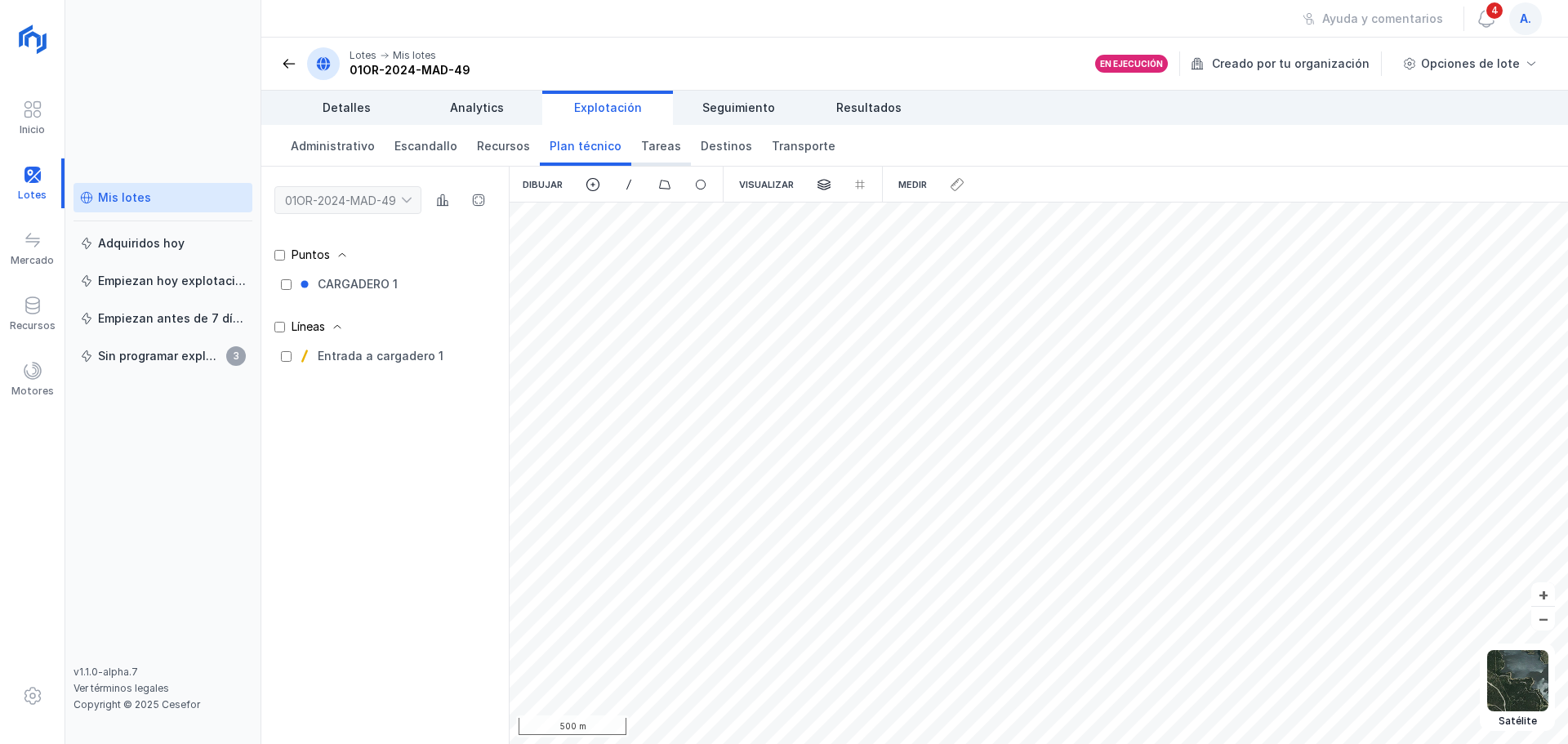
click at [657, 146] on span "Tareas" at bounding box center [661, 146] width 40 height 16
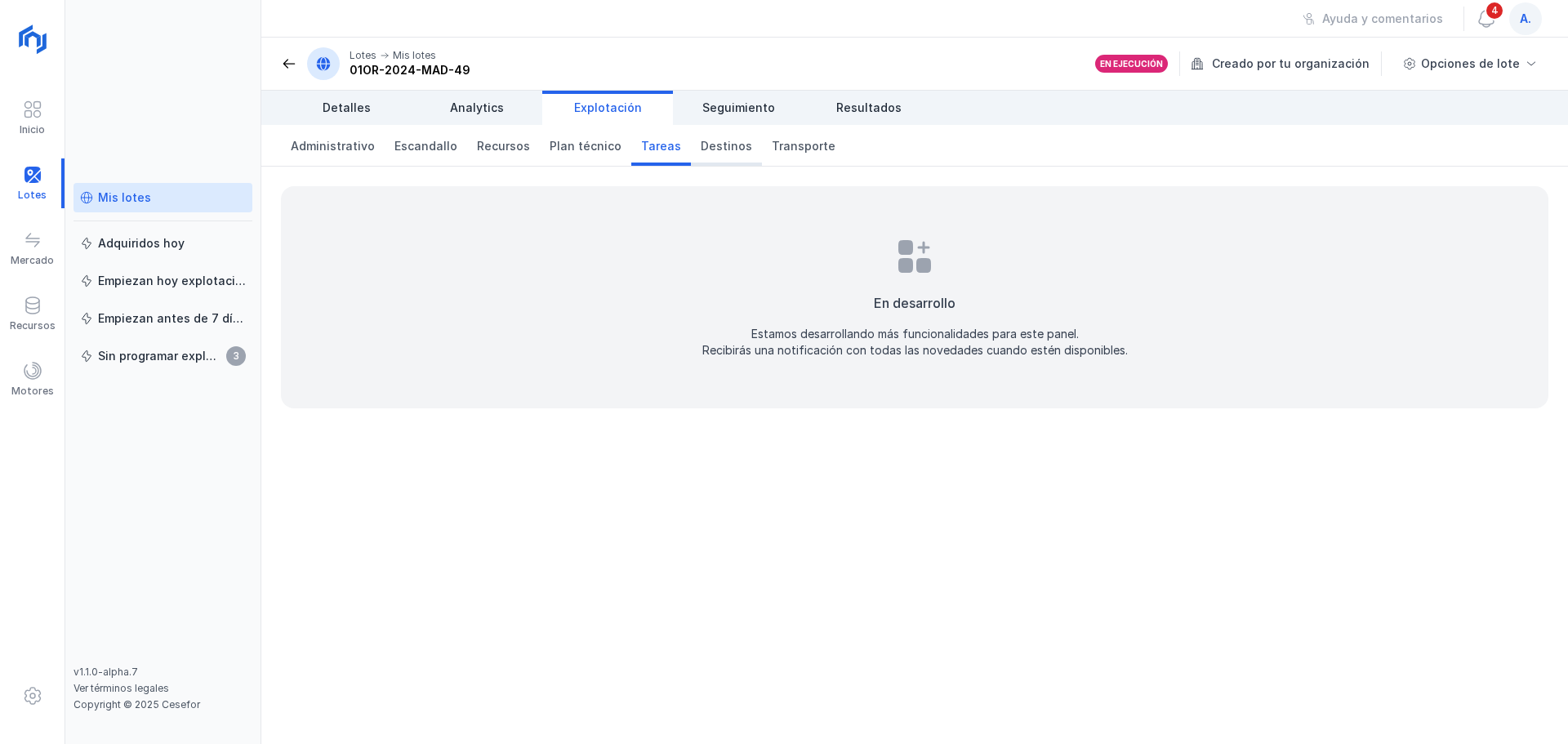
click at [701, 146] on span "Destinos" at bounding box center [727, 146] width 51 height 16
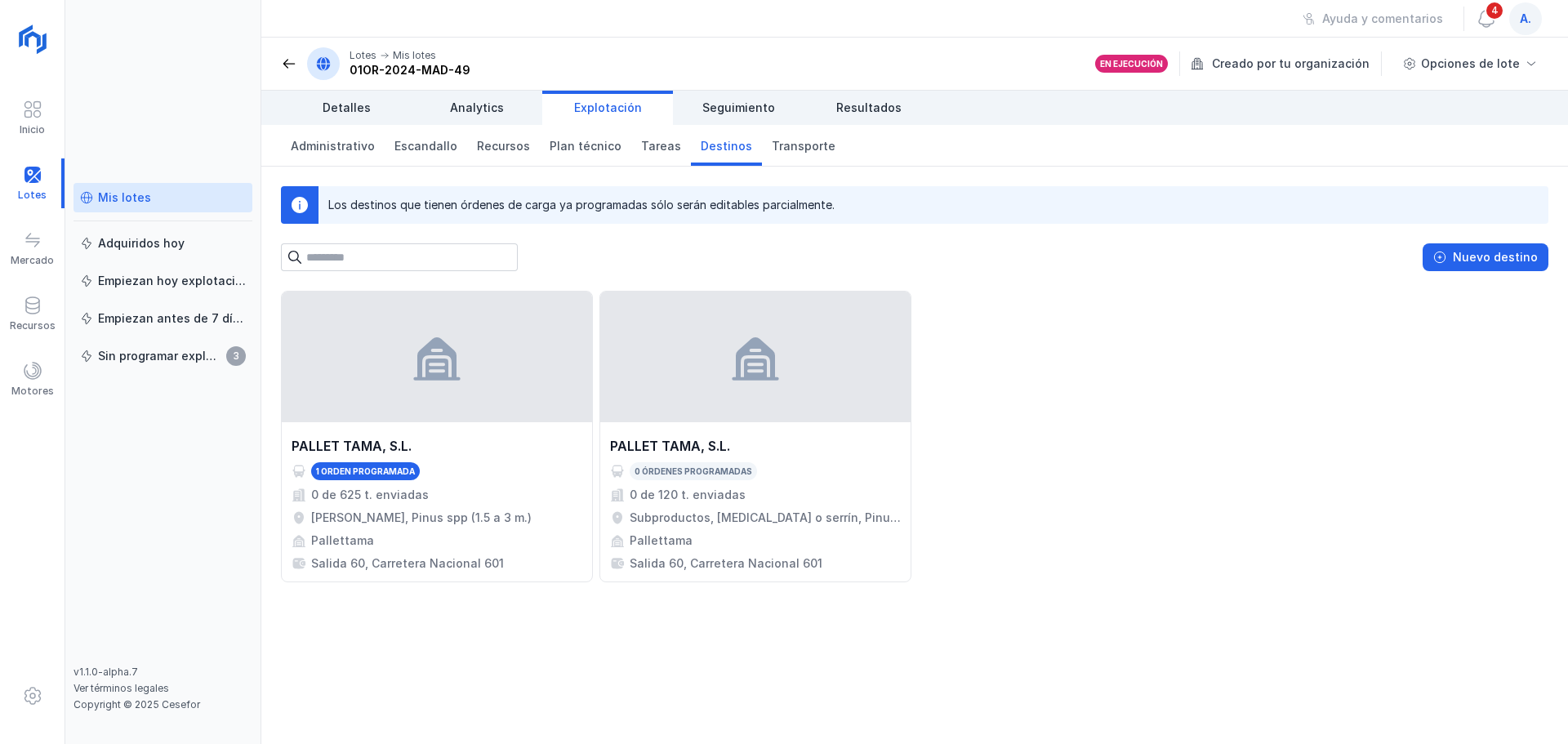
click at [11, 6] on div "Inicio Lotes Mercado Recursos Motores" at bounding box center [33, 372] width 65 height 744
click at [772, 147] on span "Transporte" at bounding box center [804, 146] width 63 height 16
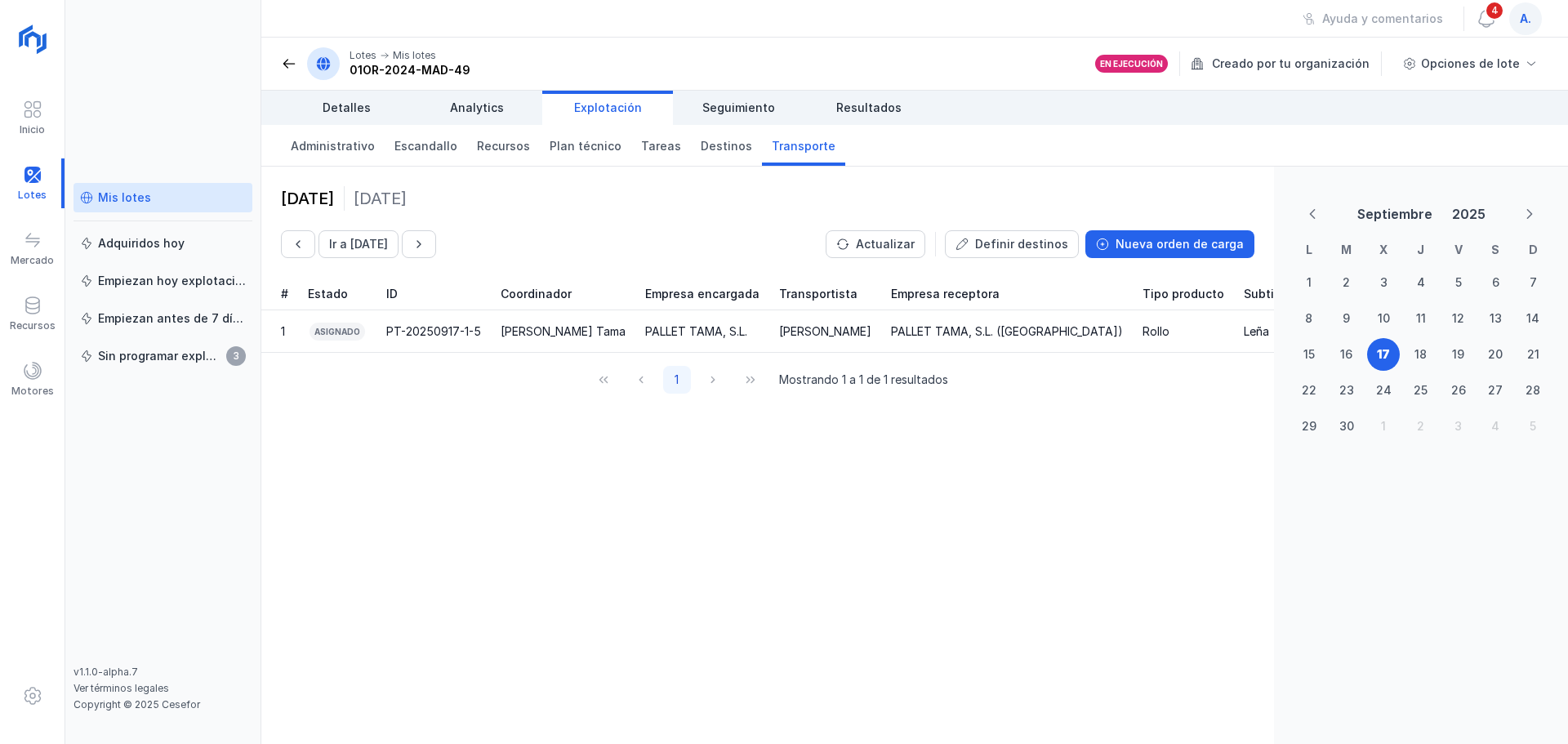
click at [135, 197] on div "Mis lotes" at bounding box center [124, 197] width 53 height 16
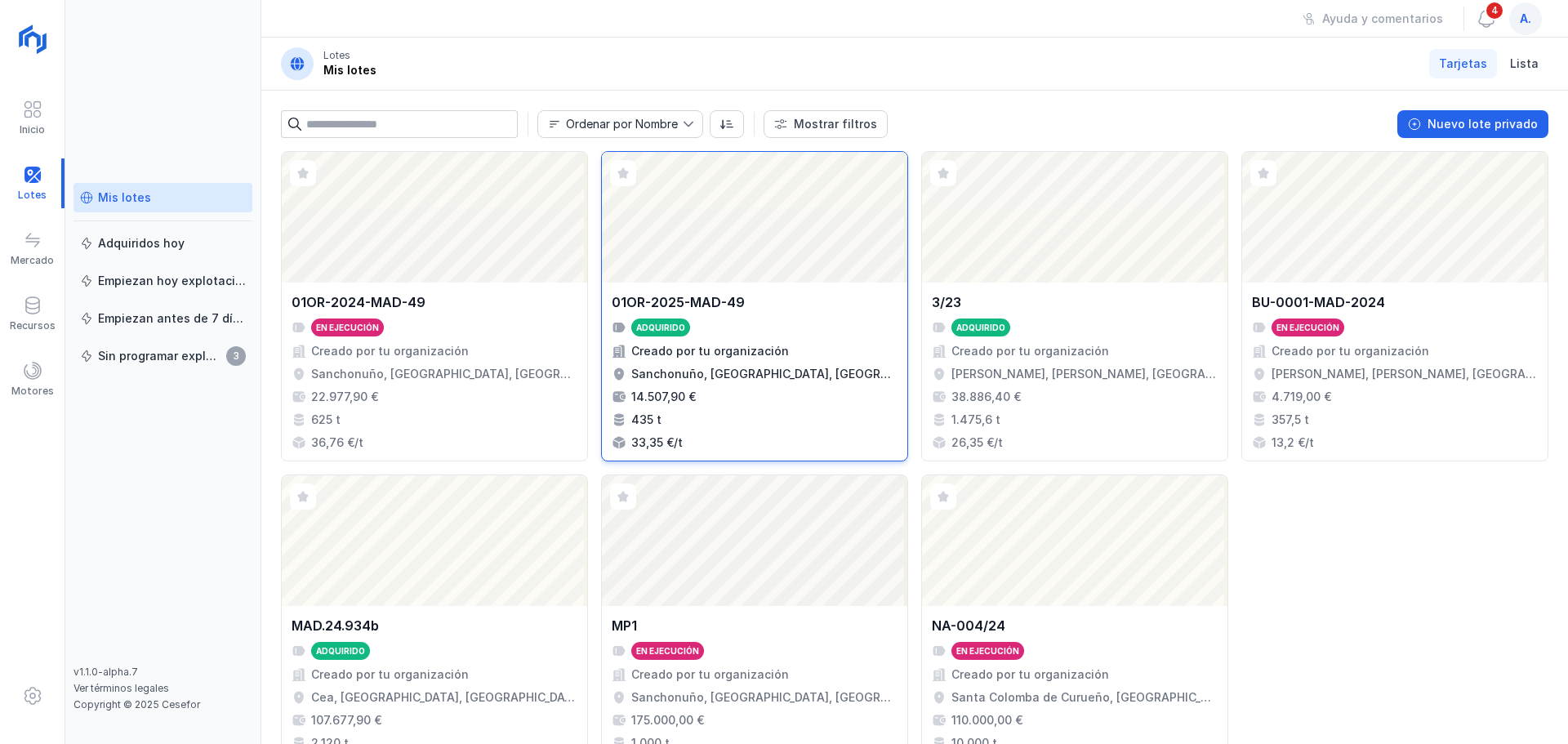
click at [687, 203] on div "Abrir lote" at bounding box center [755, 217] width 306 height 131
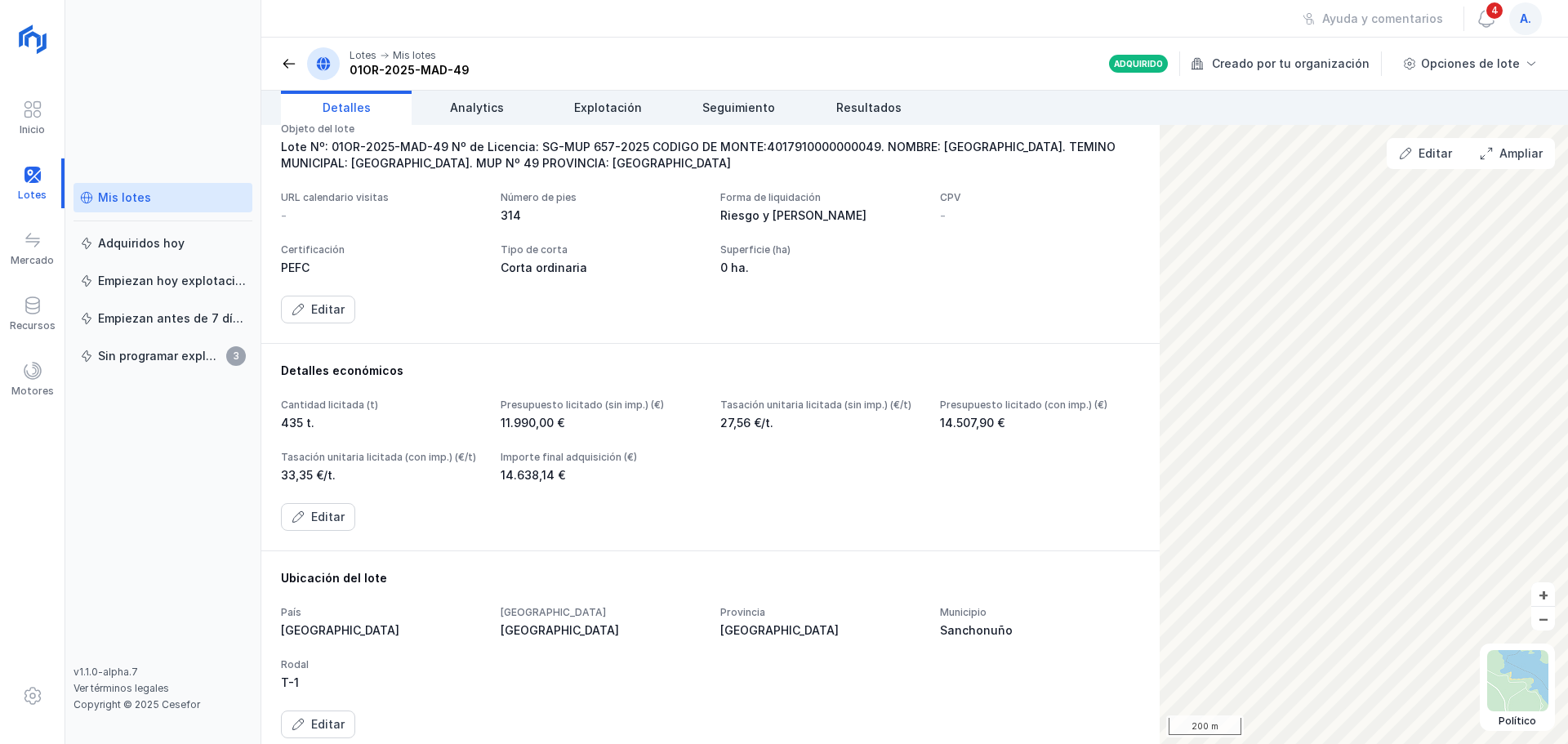
scroll to position [81, 0]
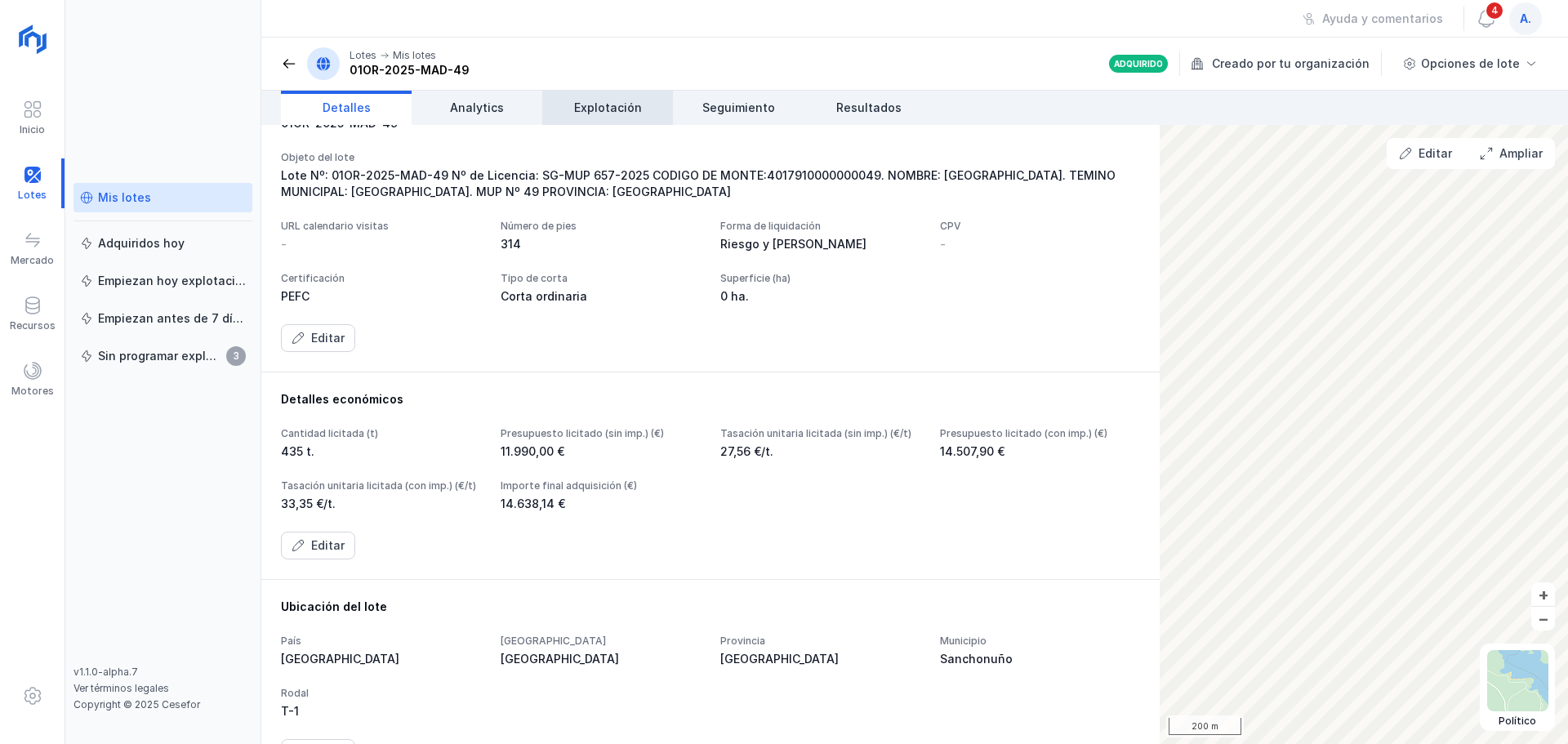
click at [610, 112] on span "Explotación" at bounding box center [607, 107] width 68 height 16
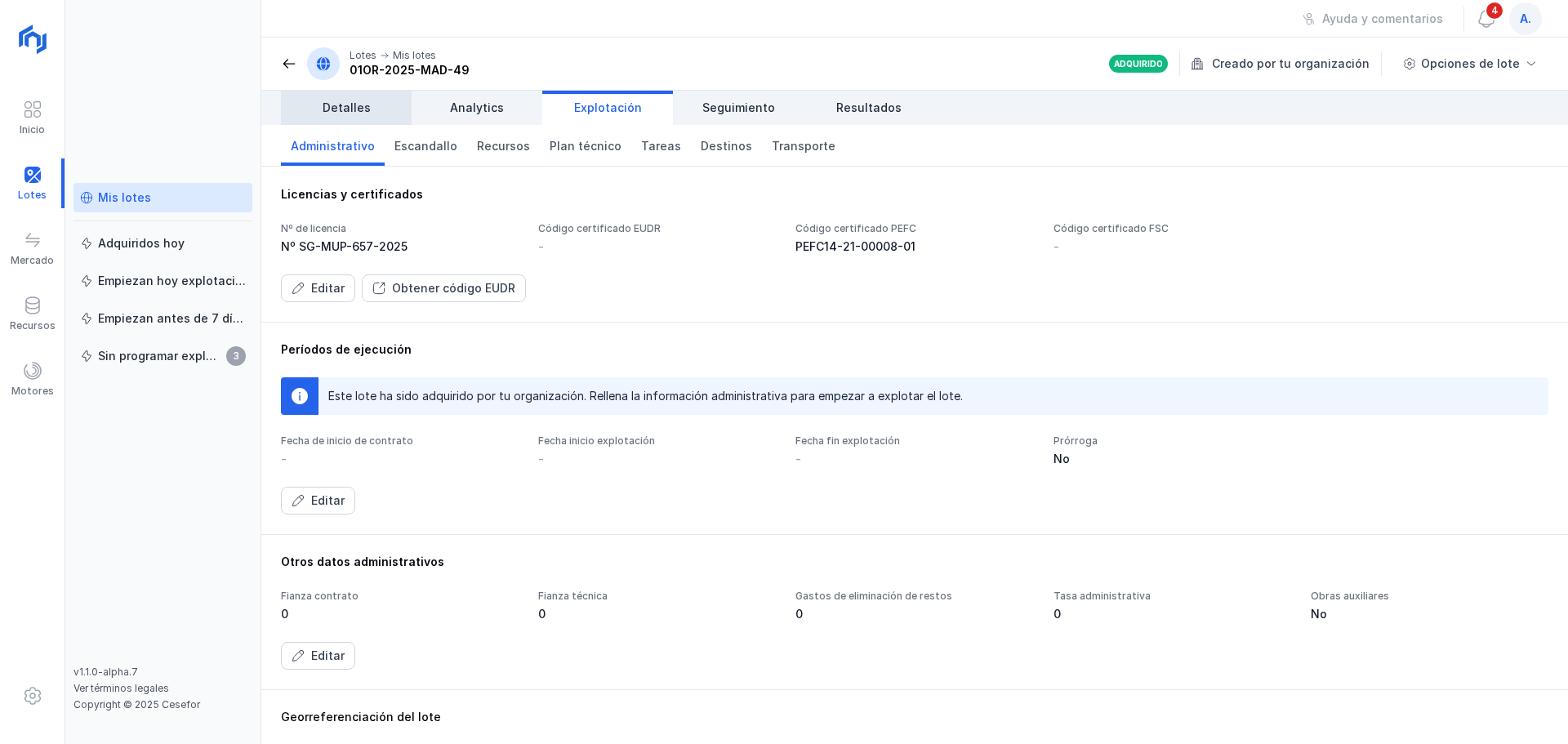
click at [335, 109] on span "Detalles" at bounding box center [347, 107] width 48 height 16
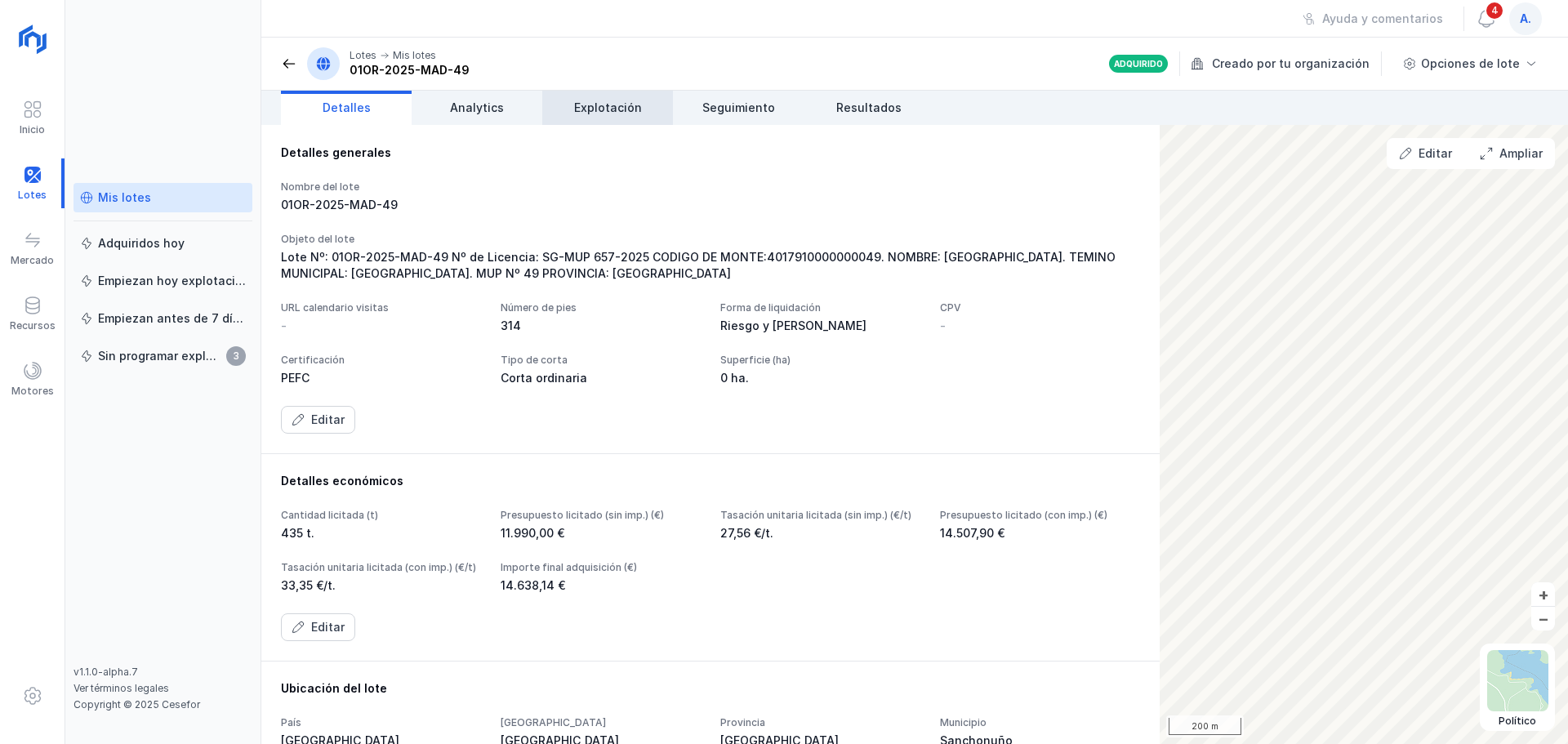
click at [583, 105] on span "Explotación" at bounding box center [607, 107] width 68 height 16
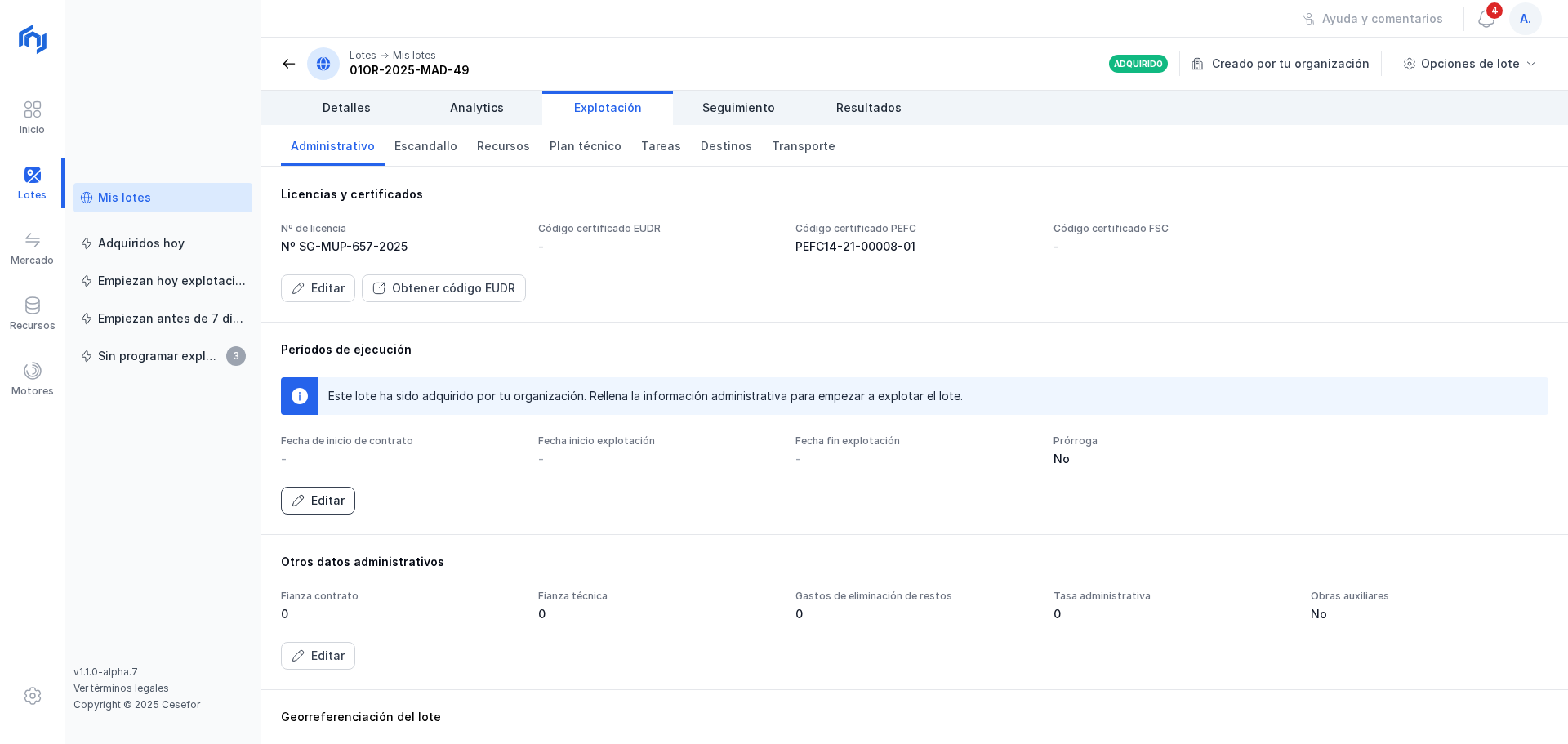
click at [330, 502] on div "Editar" at bounding box center [327, 501] width 33 height 16
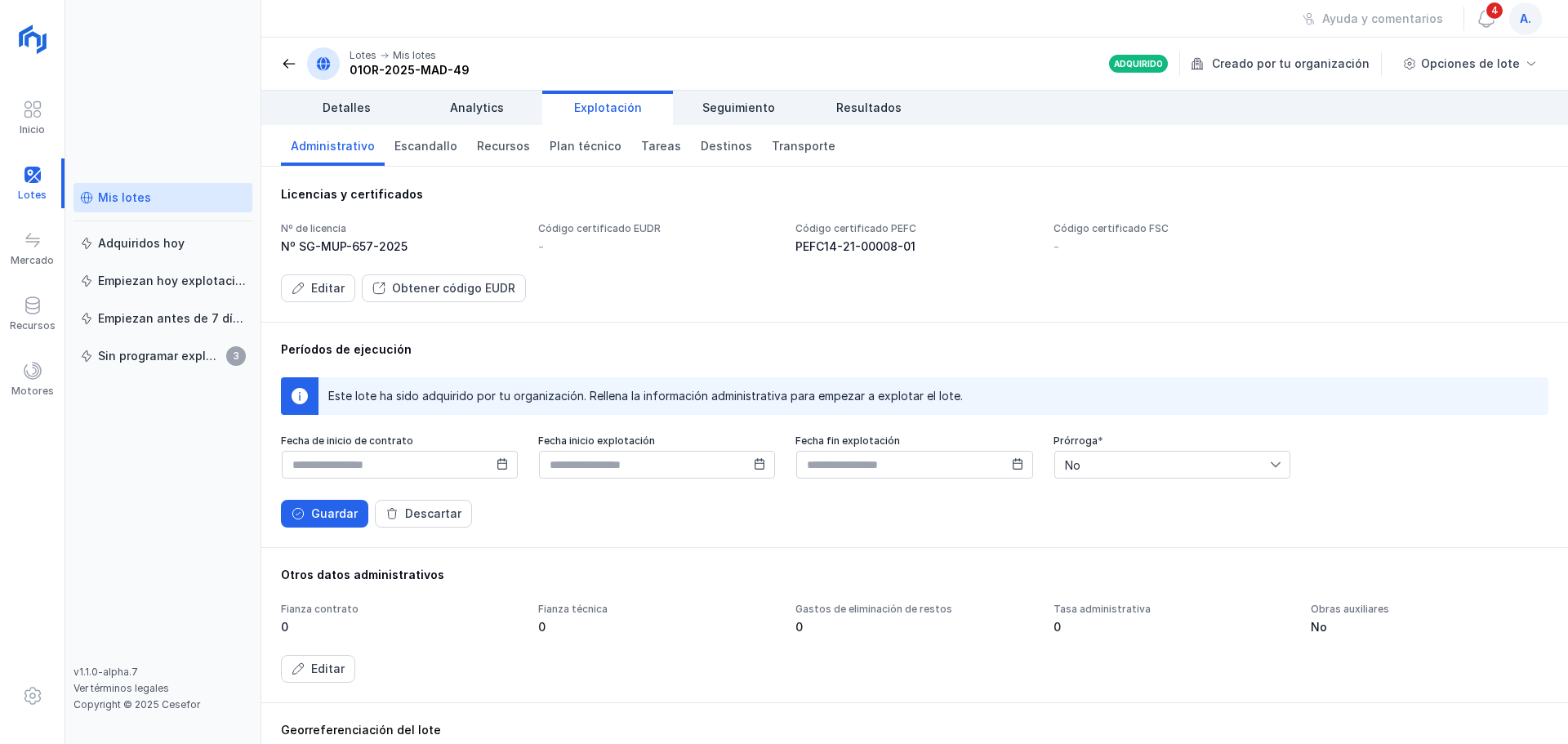
click at [499, 464] on icon at bounding box center [502, 464] width 11 height 11
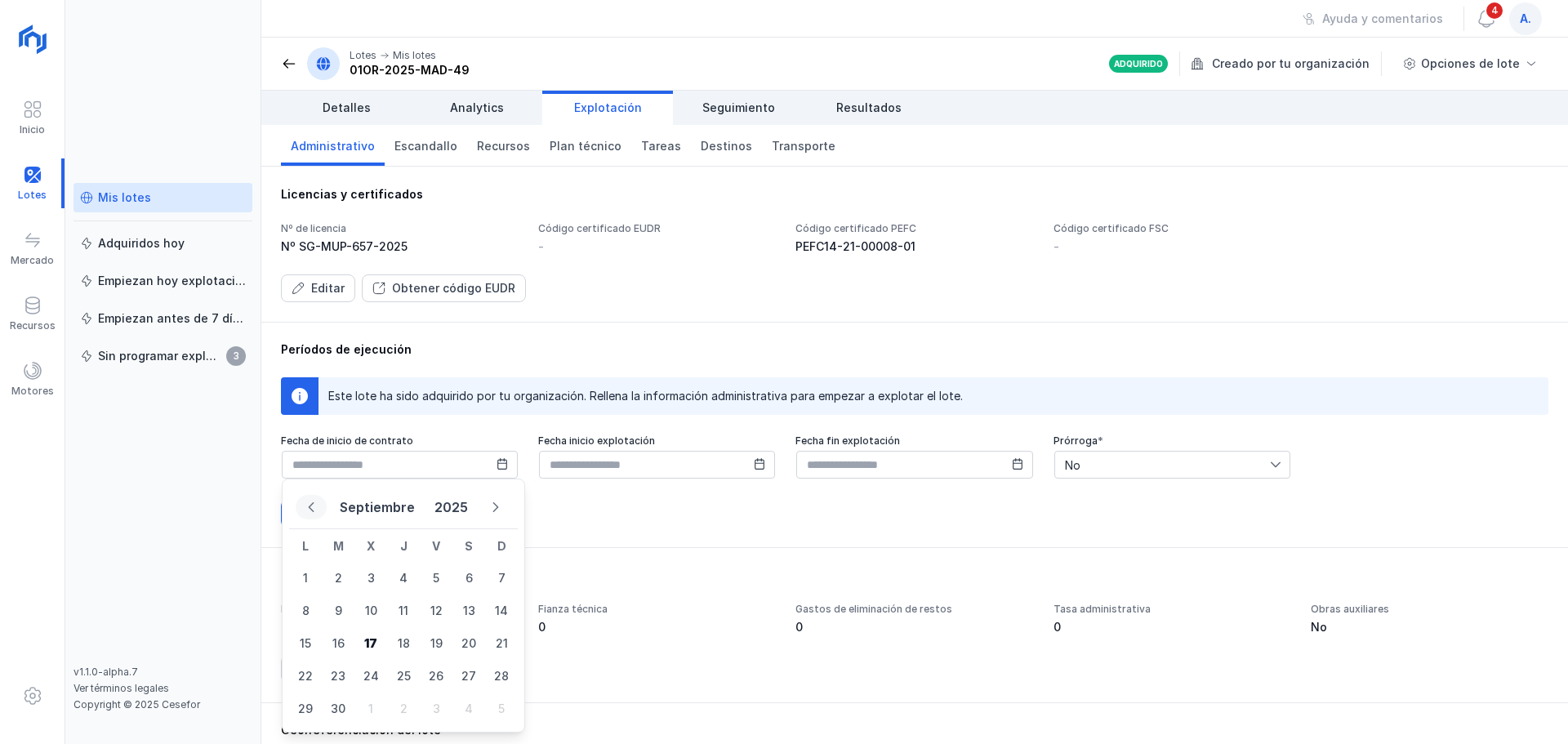
click at [314, 507] on icon "Previous Month" at bounding box center [311, 507] width 11 height 11
click at [314, 516] on icon "Previous Month" at bounding box center [311, 521] width 10 height 11
click at [314, 507] on icon "Previous Month" at bounding box center [311, 507] width 11 height 11
click at [368, 675] on span "21" at bounding box center [371, 676] width 33 height 33
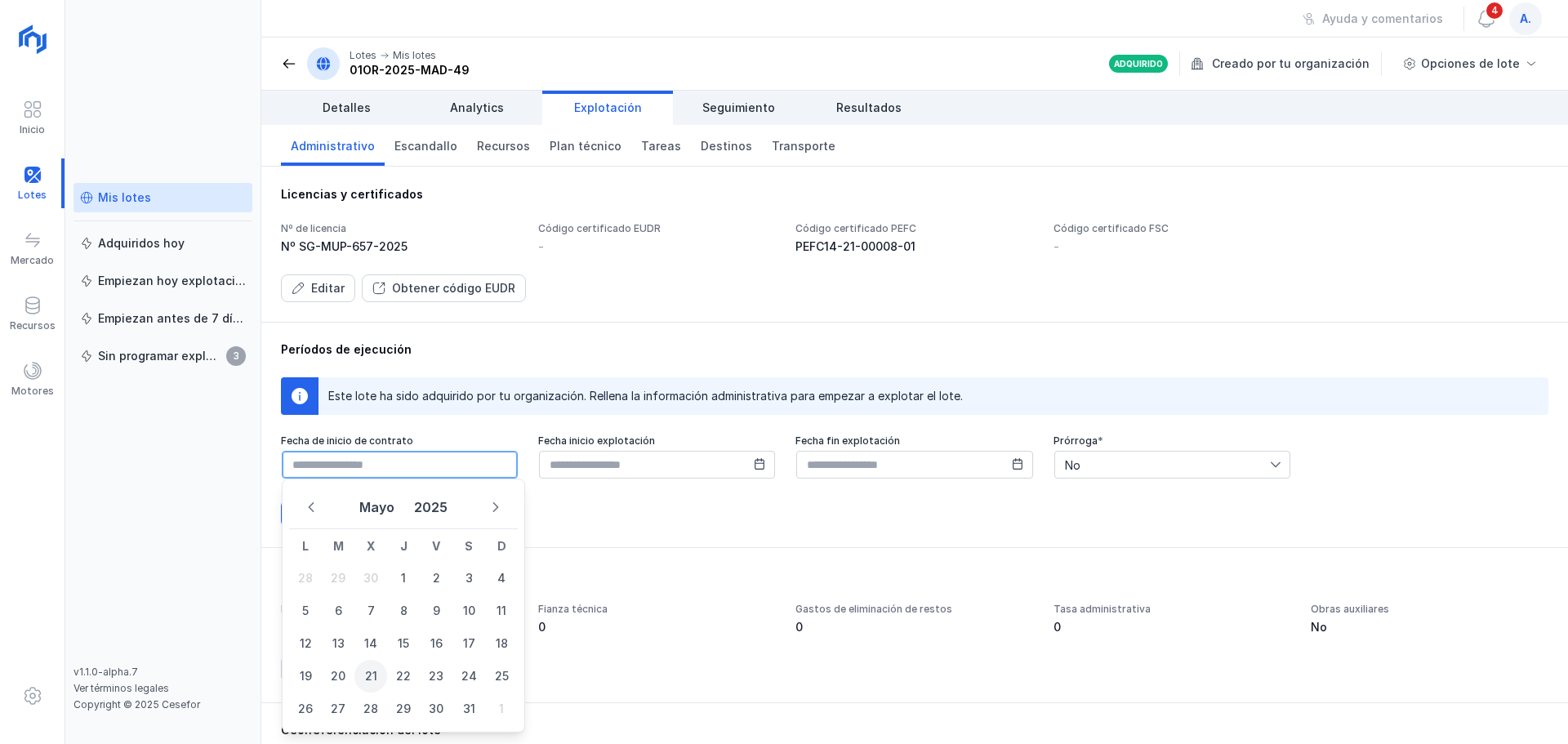
type input "**********"
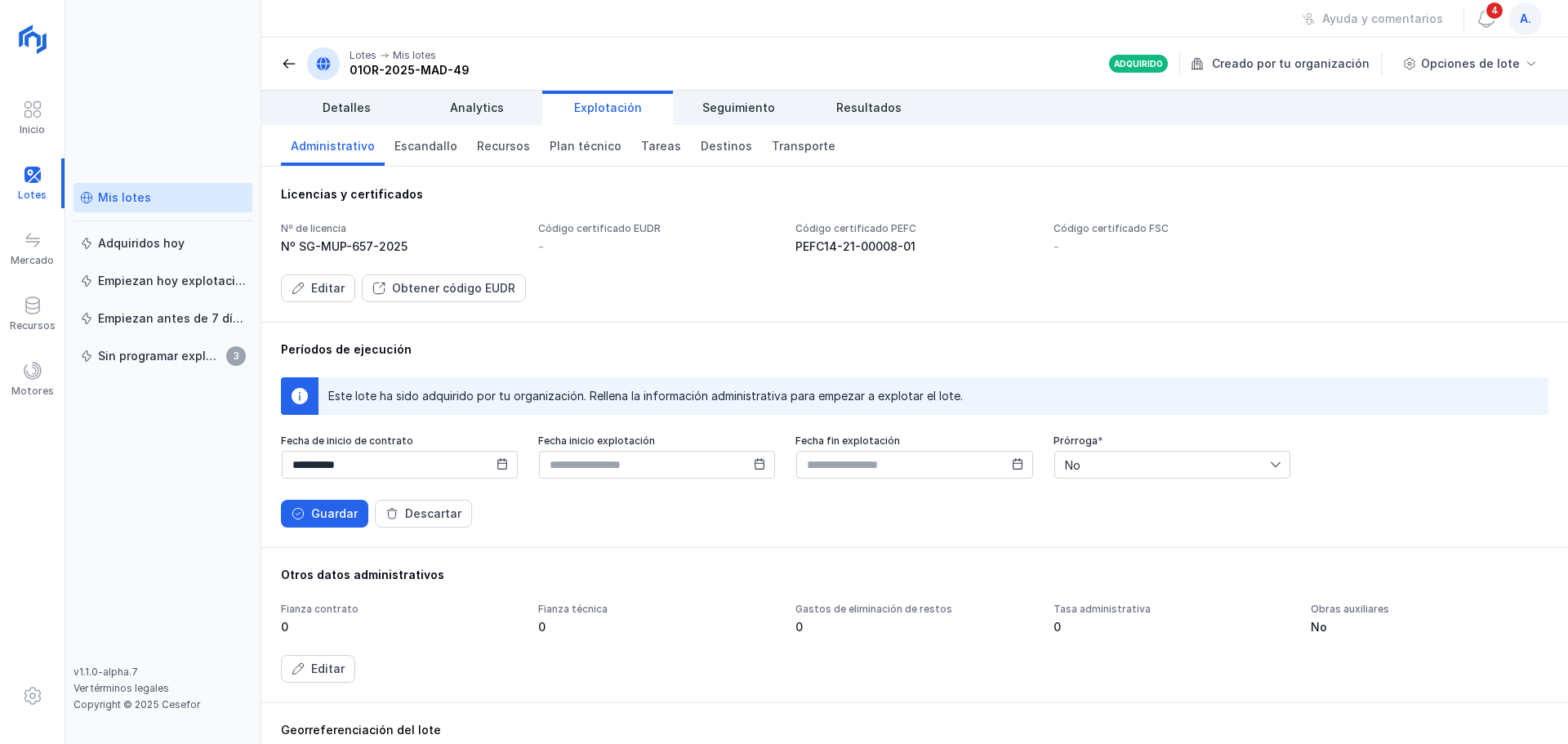
click at [755, 465] on icon at bounding box center [759, 464] width 11 height 11
click at [571, 505] on icon "Previous Month" at bounding box center [566, 507] width 11 height 11
click at [571, 516] on icon "Previous Month" at bounding box center [566, 521] width 10 height 11
click at [571, 505] on icon "Previous Month" at bounding box center [566, 507] width 11 height 11
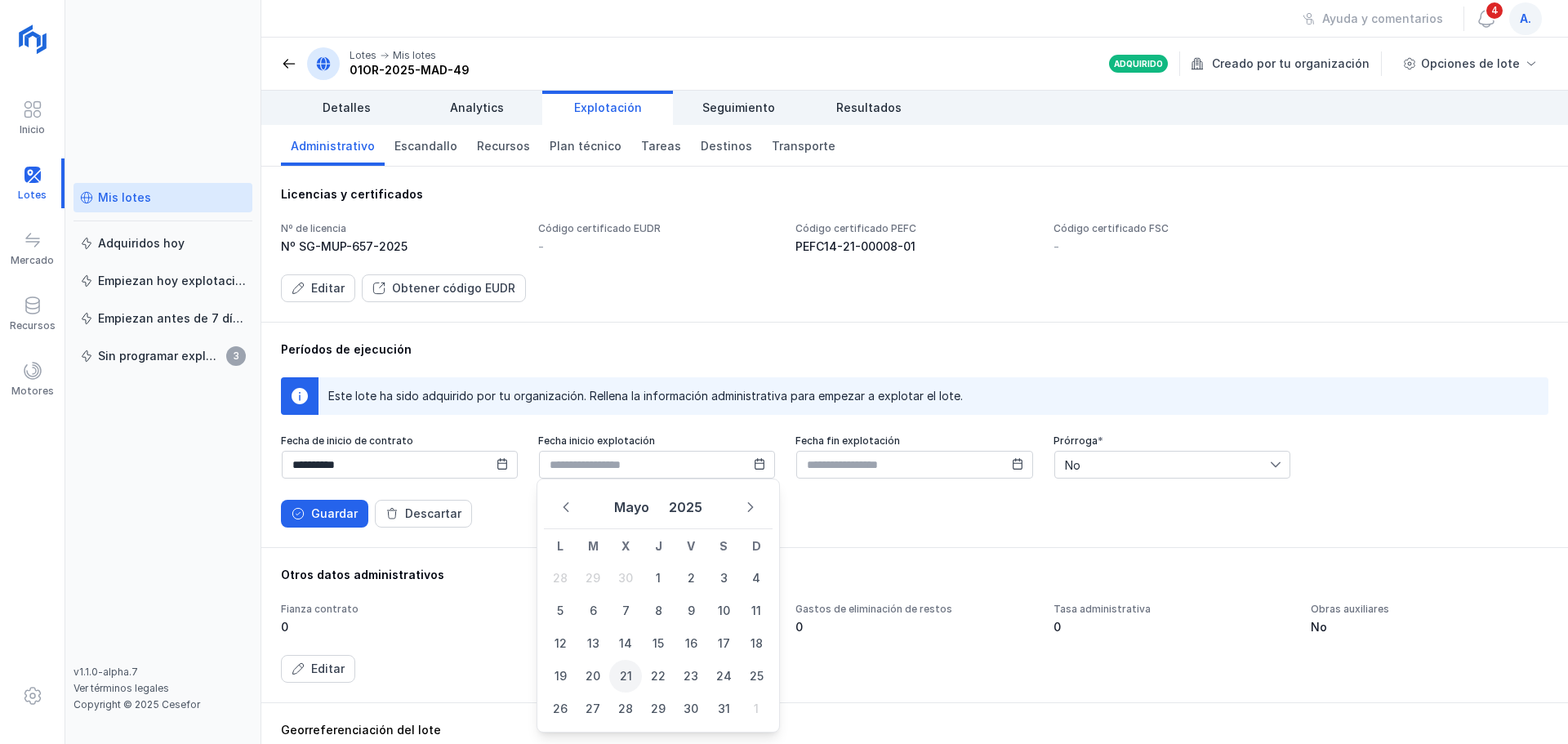
click at [626, 676] on span "21" at bounding box center [625, 676] width 33 height 33
type input "**********"
click at [1012, 465] on icon at bounding box center [1017, 464] width 11 height 11
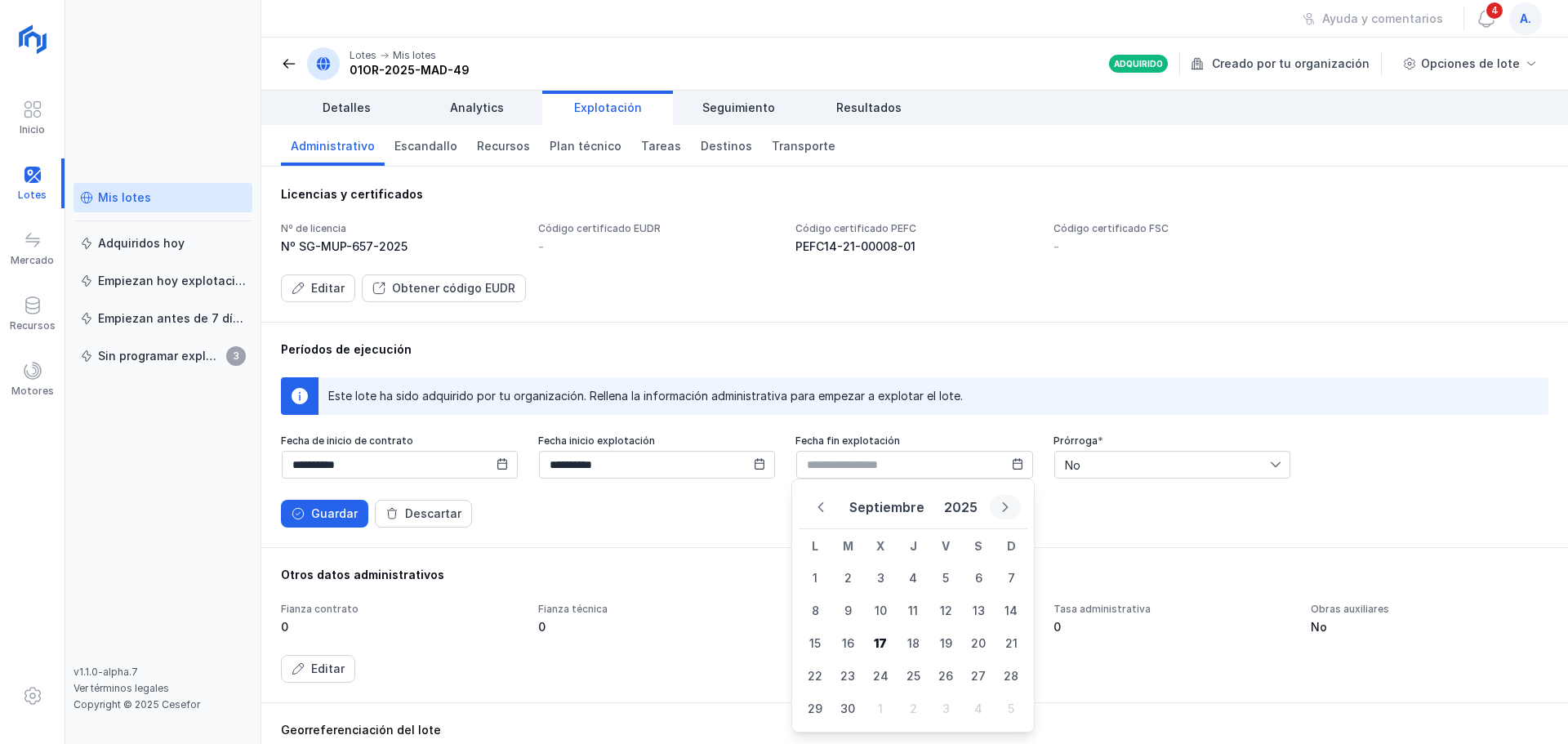
click at [1000, 506] on icon "Next Month" at bounding box center [1005, 507] width 11 height 11
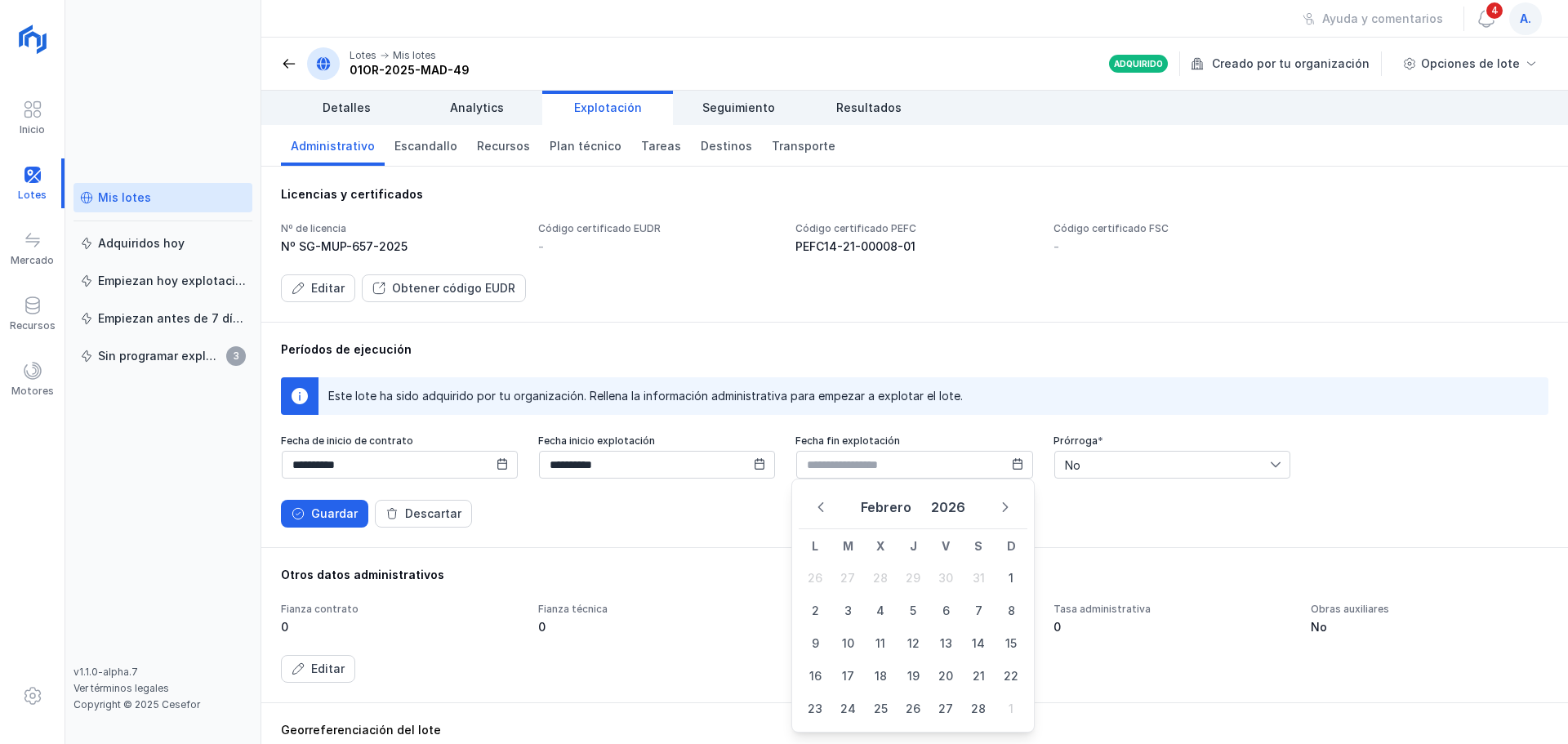
click at [1000, 506] on icon "Next Month" at bounding box center [1005, 507] width 11 height 11
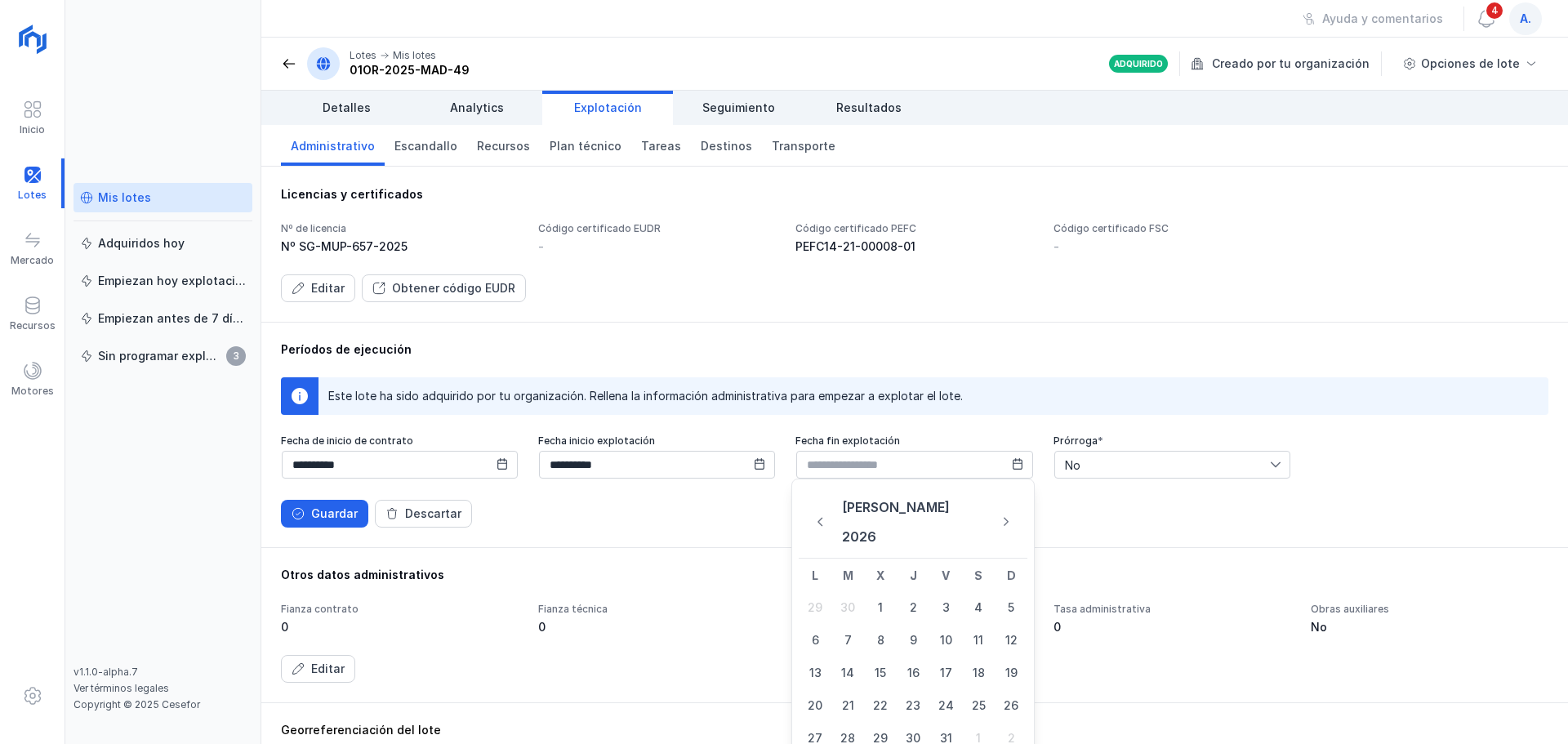
click at [1002, 516] on icon "Next Month" at bounding box center [1007, 521] width 10 height 11
click at [1000, 506] on icon "Next Month" at bounding box center [1005, 507] width 11 height 11
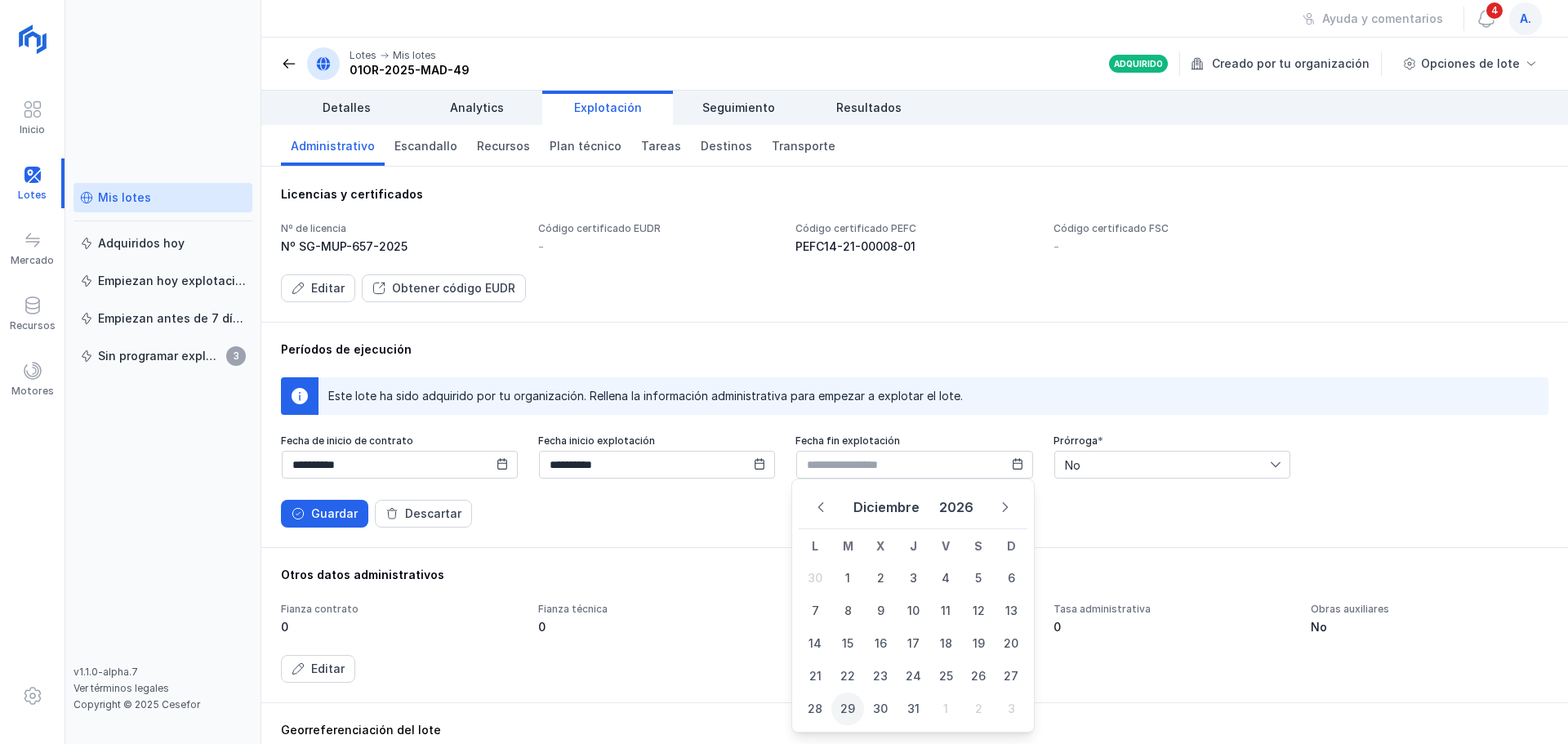
click at [849, 711] on span "29" at bounding box center [847, 709] width 33 height 33
type input "**********"
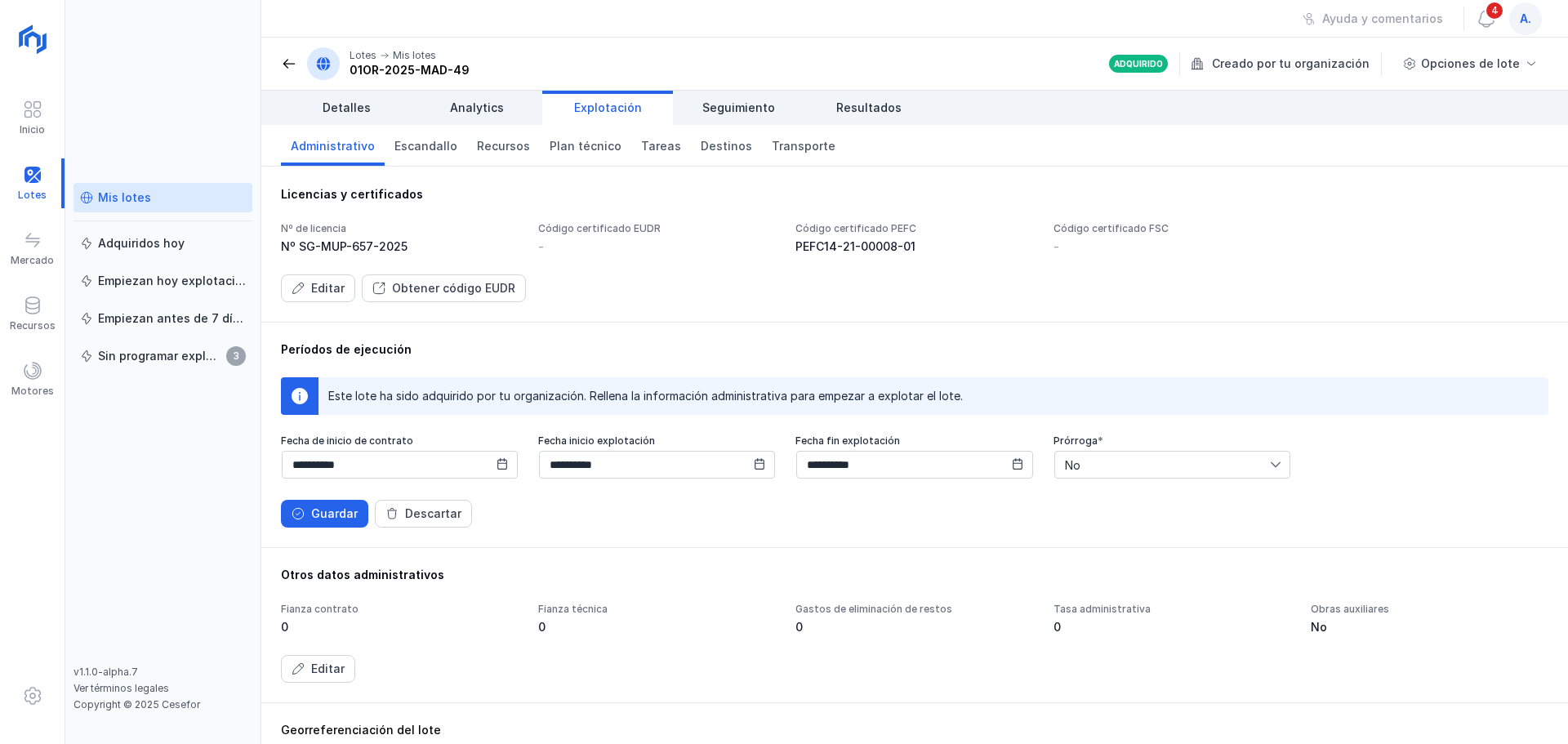
click at [1106, 517] on div "Guardar Descartar" at bounding box center [914, 513] width 1267 height 27
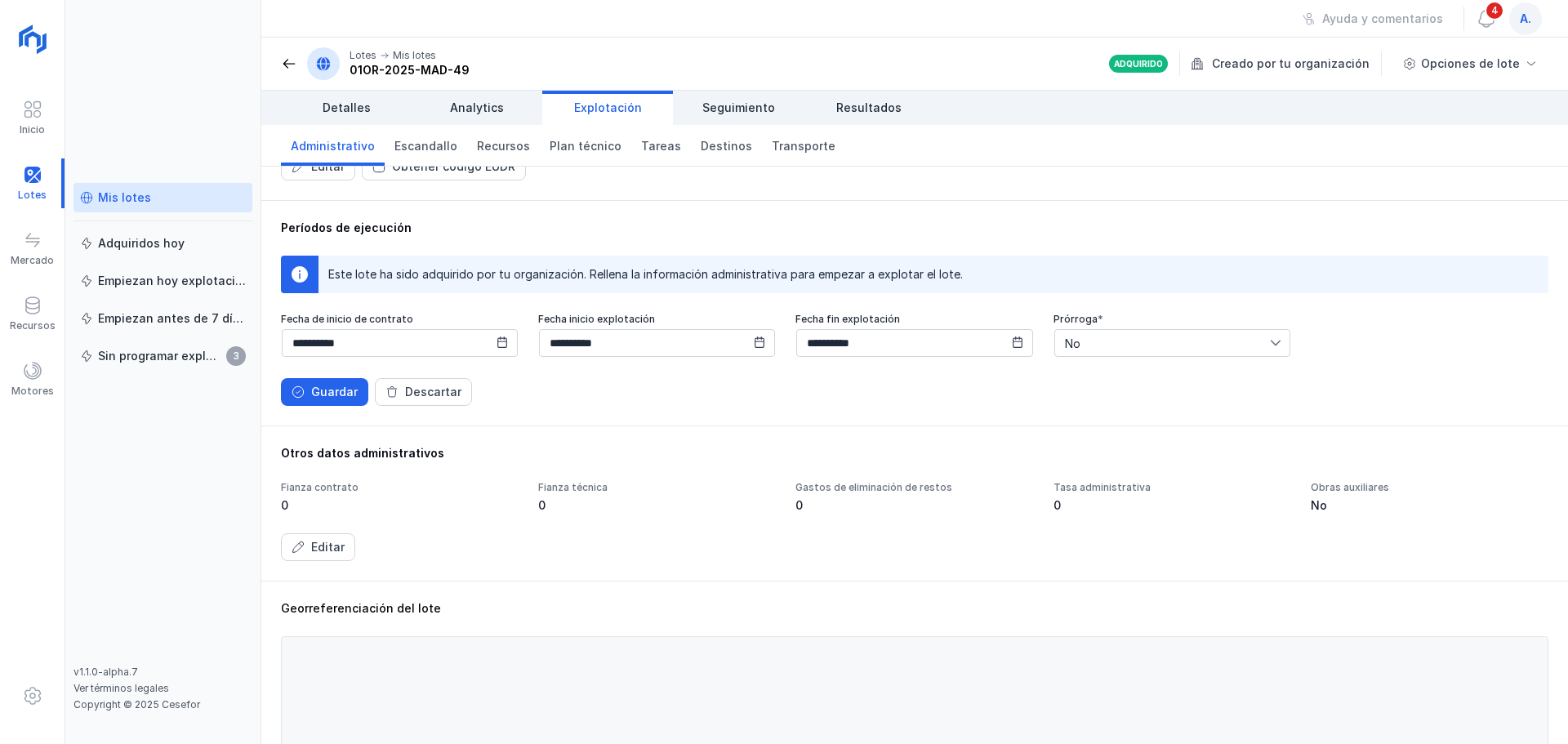
scroll to position [164, 0]
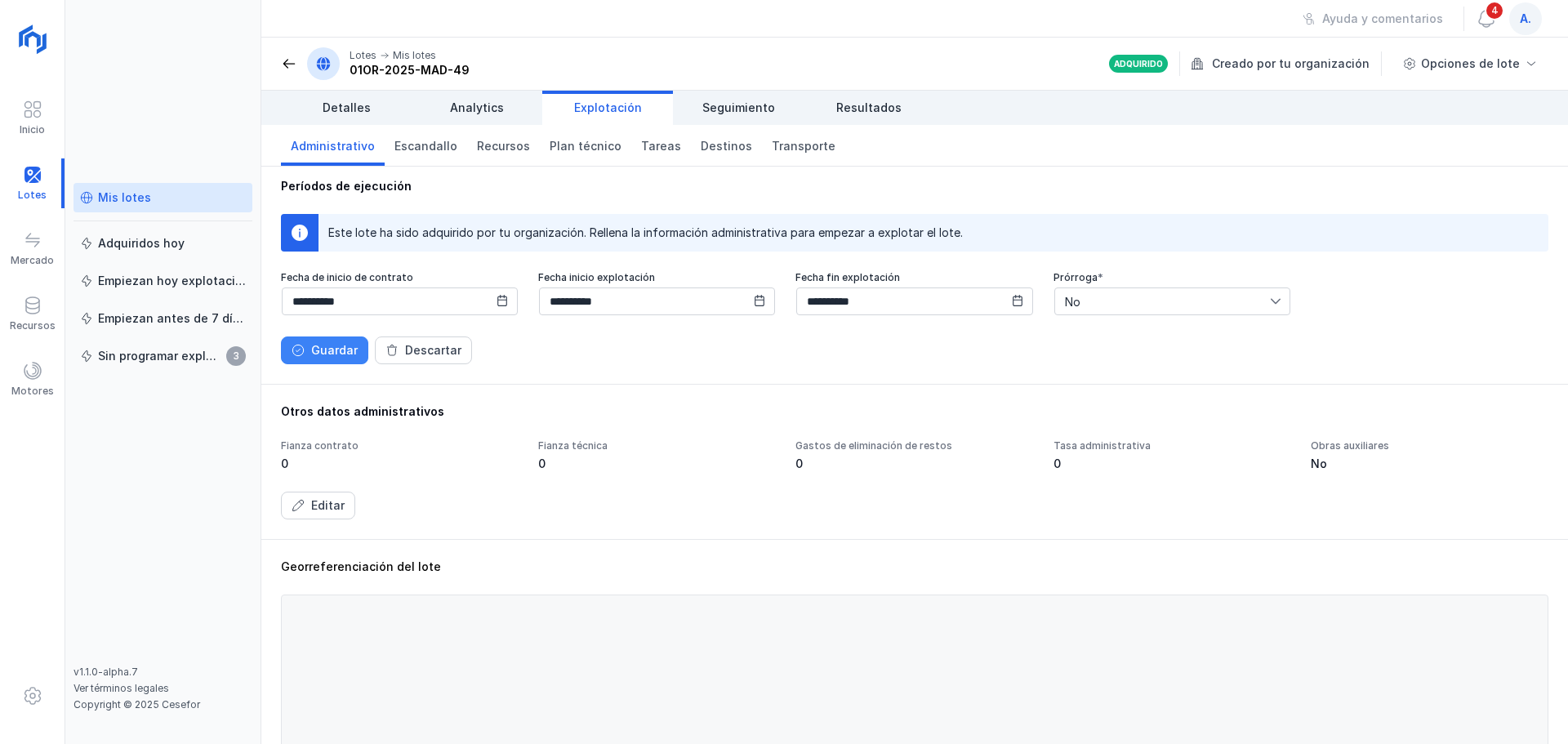
click at [329, 353] on div "Guardar" at bounding box center [334, 350] width 46 height 16
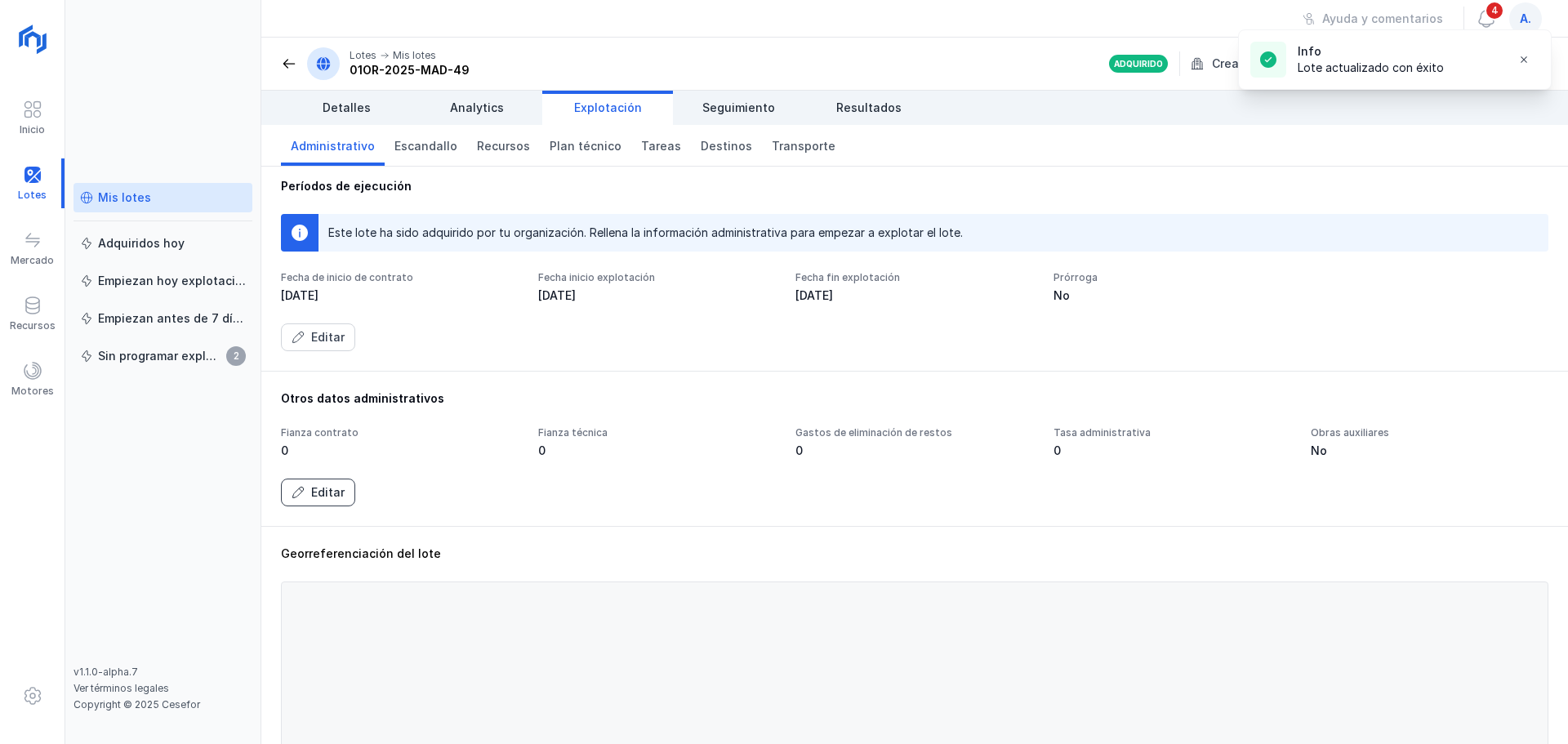
click at [324, 494] on div "Editar" at bounding box center [327, 492] width 33 height 16
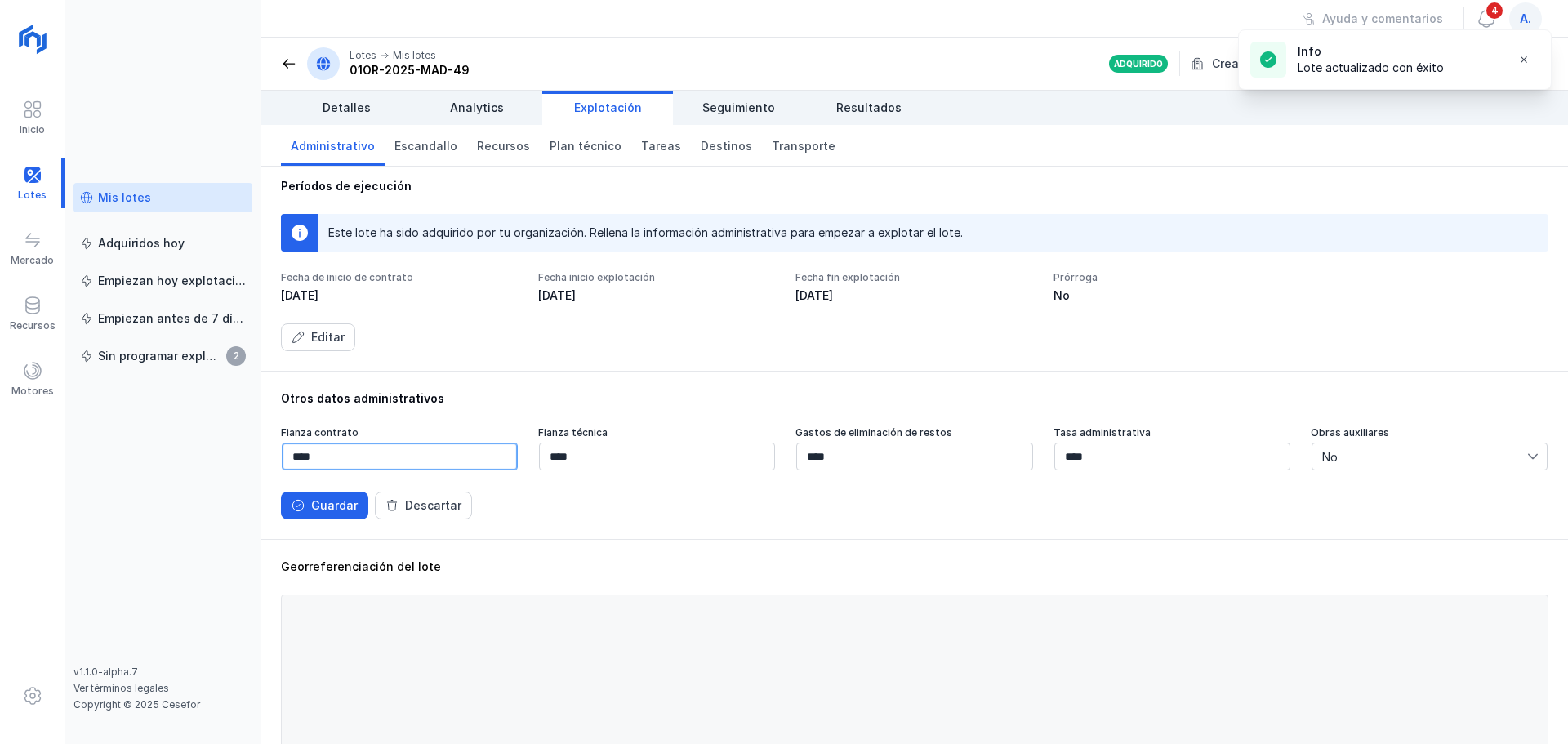
click at [320, 457] on input "****" at bounding box center [399, 457] width 236 height 27
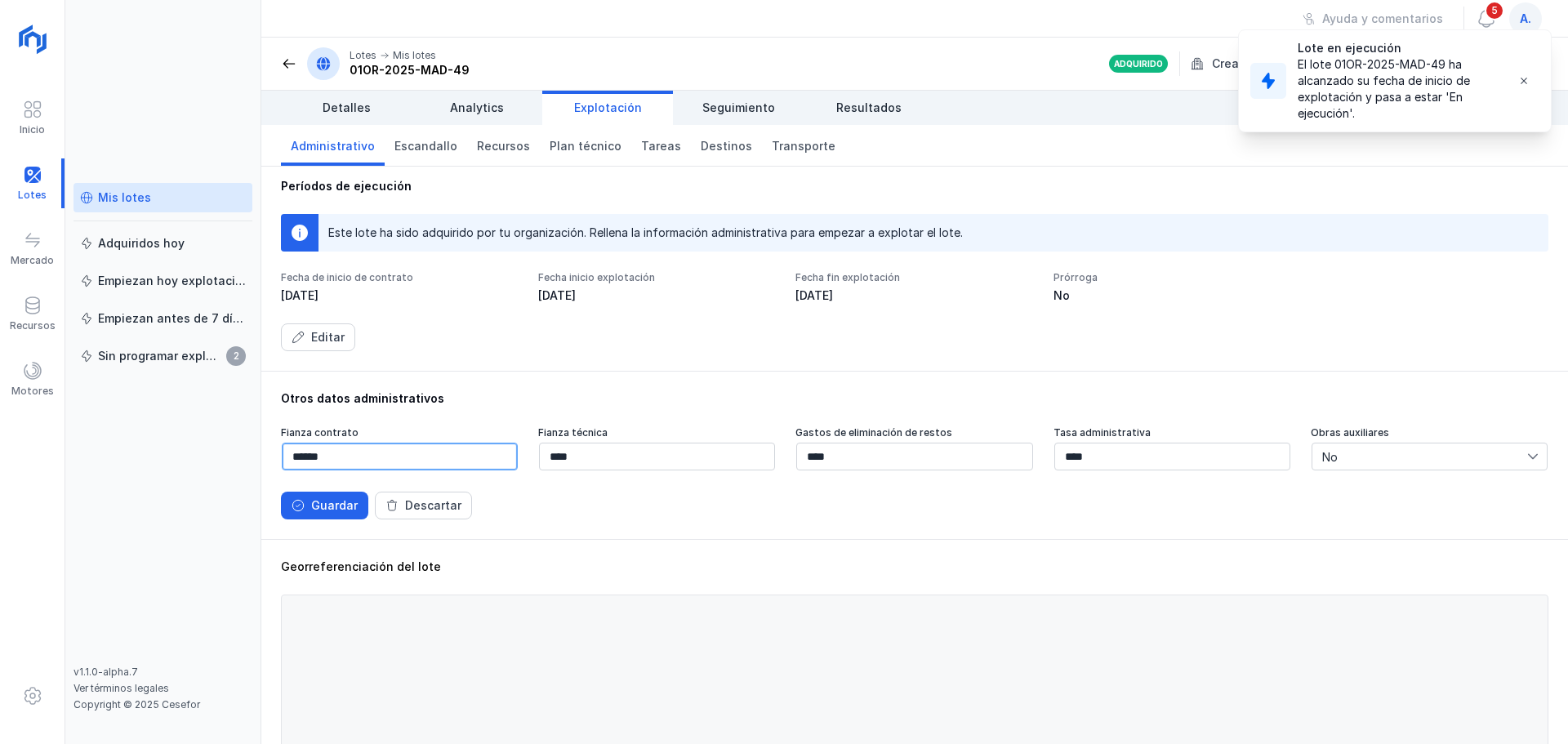
click at [333, 459] on input "******" at bounding box center [399, 457] width 236 height 27
type input "******"
click at [605, 484] on div "Fianza contrato ****** Fianza técnica **** Gastos de eliminación de restos ****…" at bounding box center [914, 473] width 1267 height 93
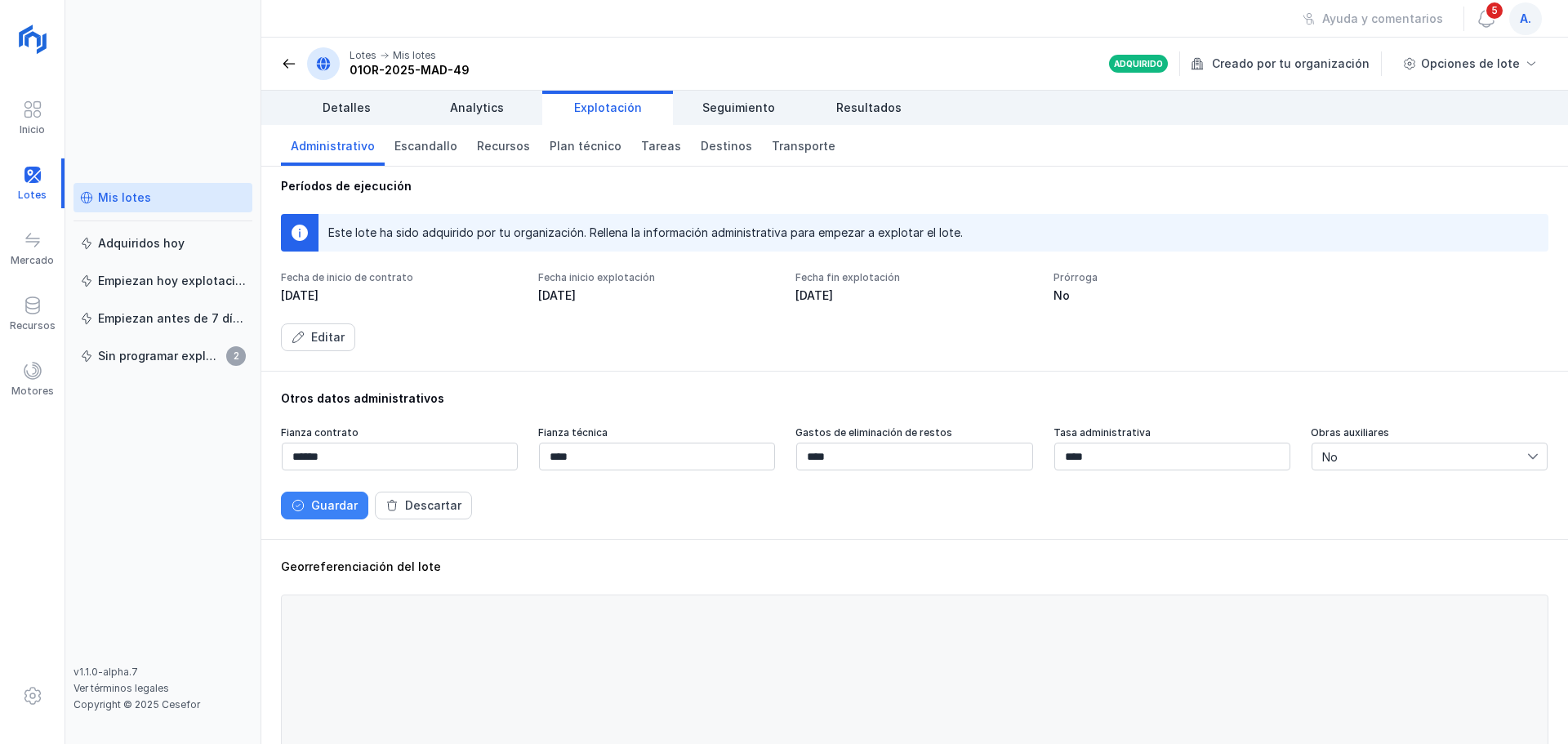
click at [319, 508] on div "Guardar" at bounding box center [334, 506] width 46 height 16
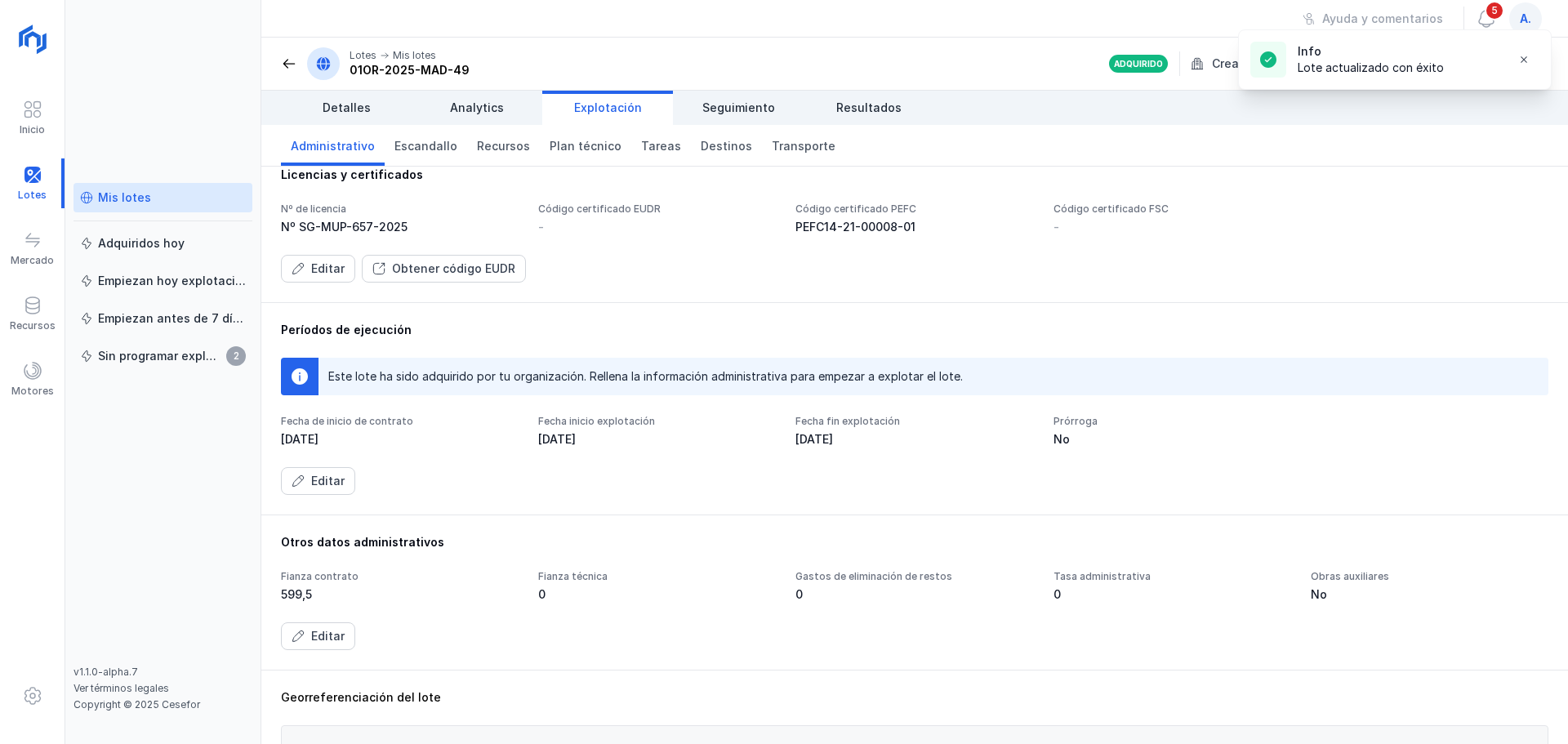
scroll to position [0, 0]
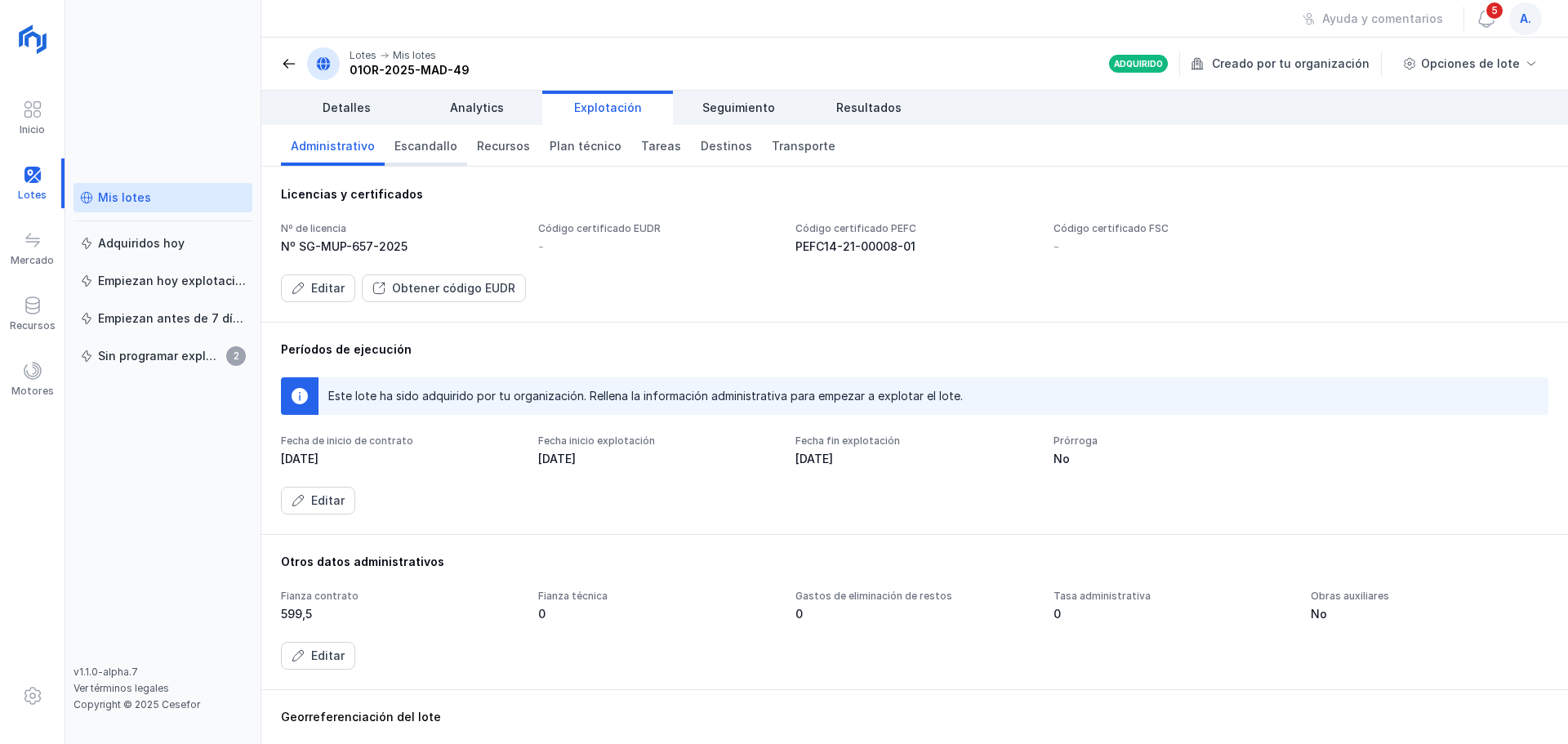
click at [425, 149] on span "Escandallo" at bounding box center [425, 146] width 63 height 16
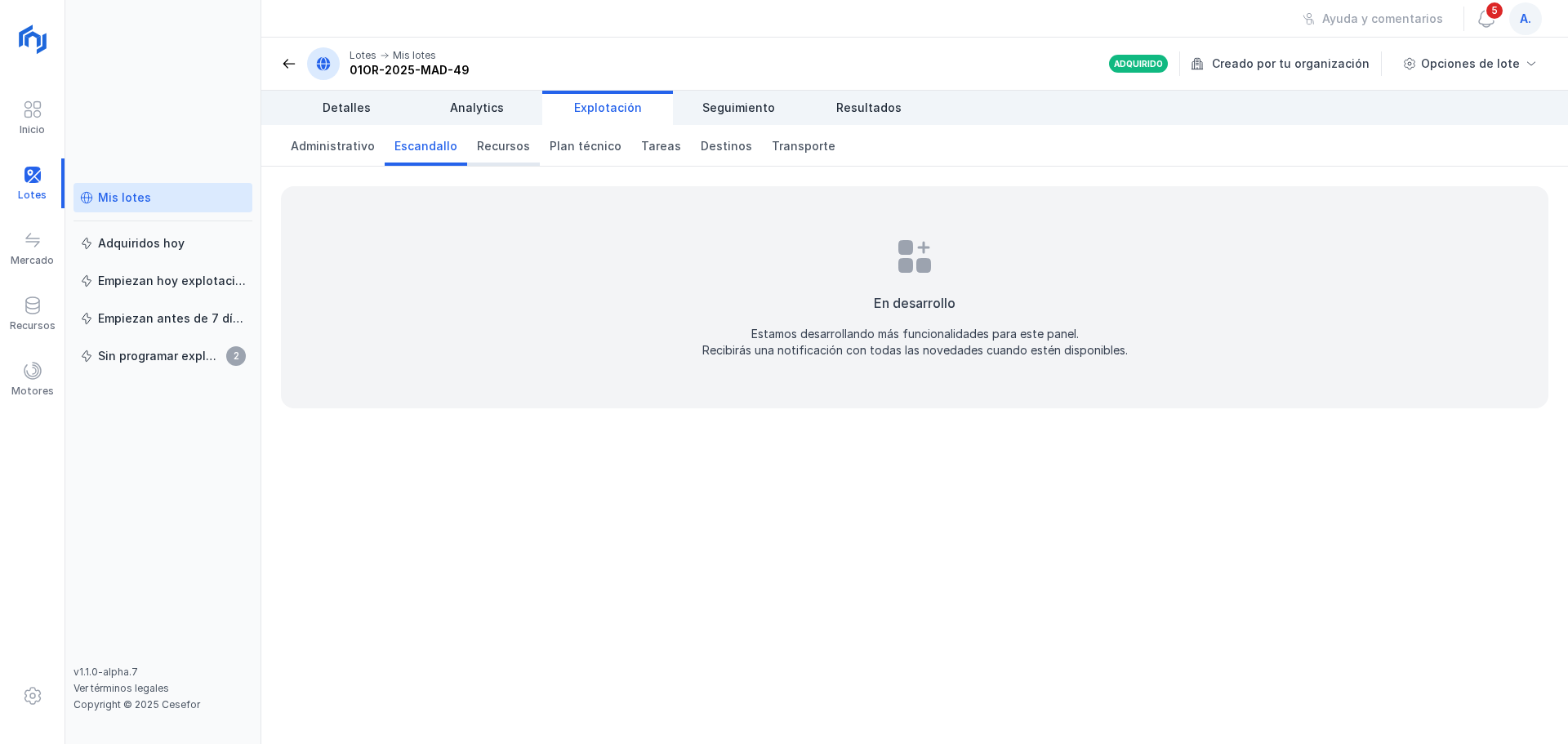
click at [484, 146] on span "Recursos" at bounding box center [504, 146] width 53 height 16
click at [579, 143] on span "Plan técnico" at bounding box center [586, 146] width 72 height 16
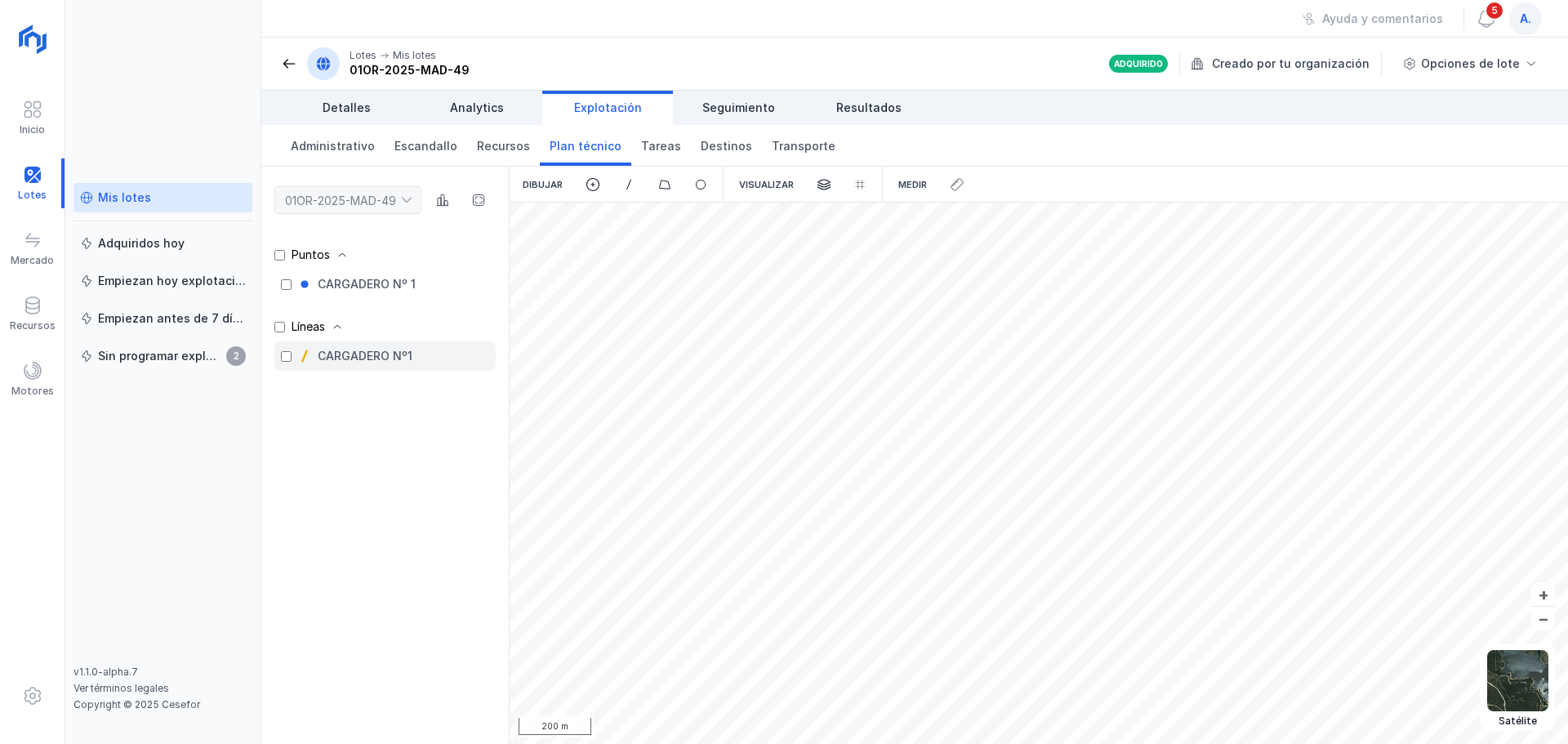
click at [379, 353] on div "CARGADERO Nº1" at bounding box center [365, 356] width 95 height 16
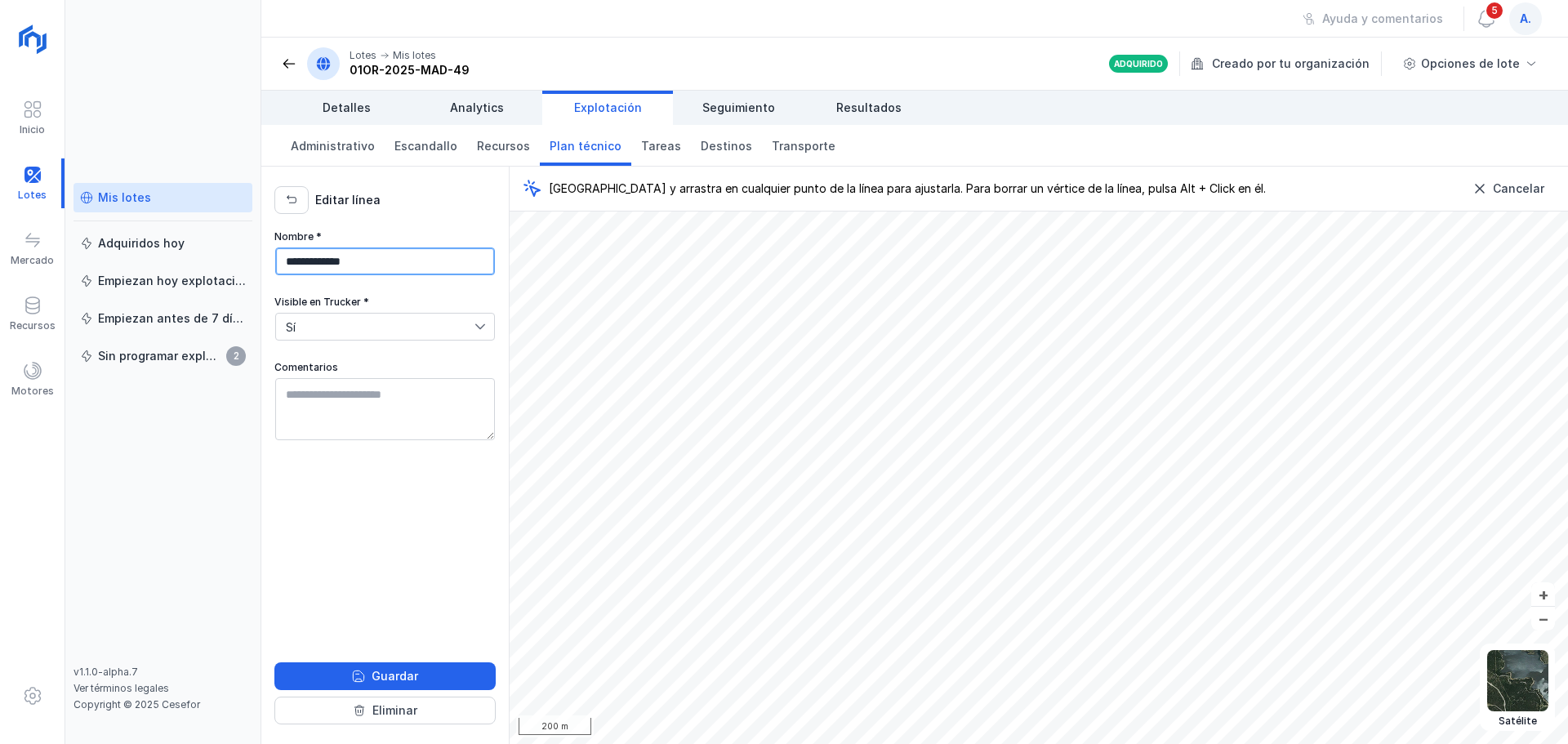
click at [288, 261] on input "**********" at bounding box center [385, 261] width 219 height 27
type input "**********"
click at [403, 673] on div "Guardar" at bounding box center [395, 676] width 46 height 16
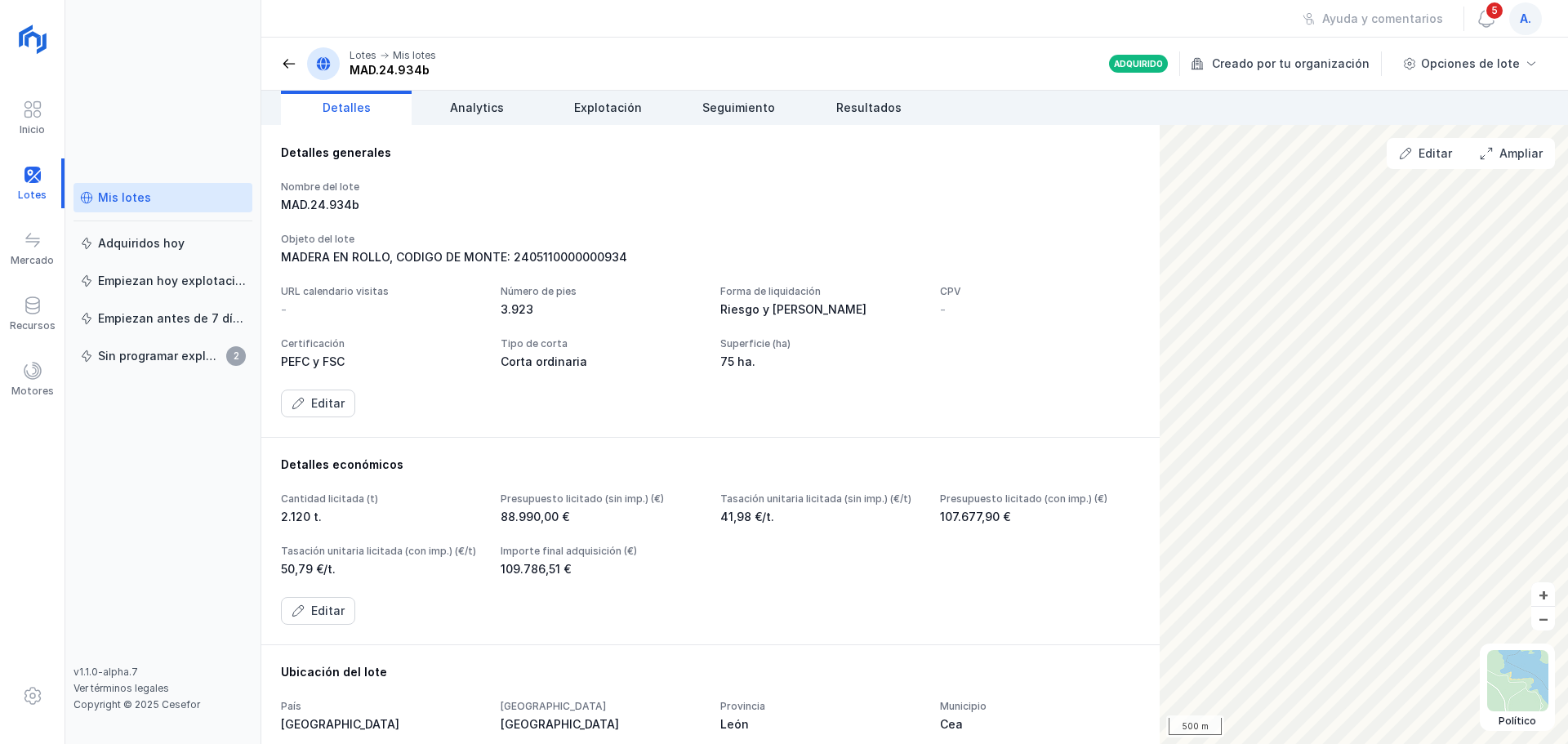
click at [150, 197] on div "Mis lotes" at bounding box center [163, 197] width 166 height 16
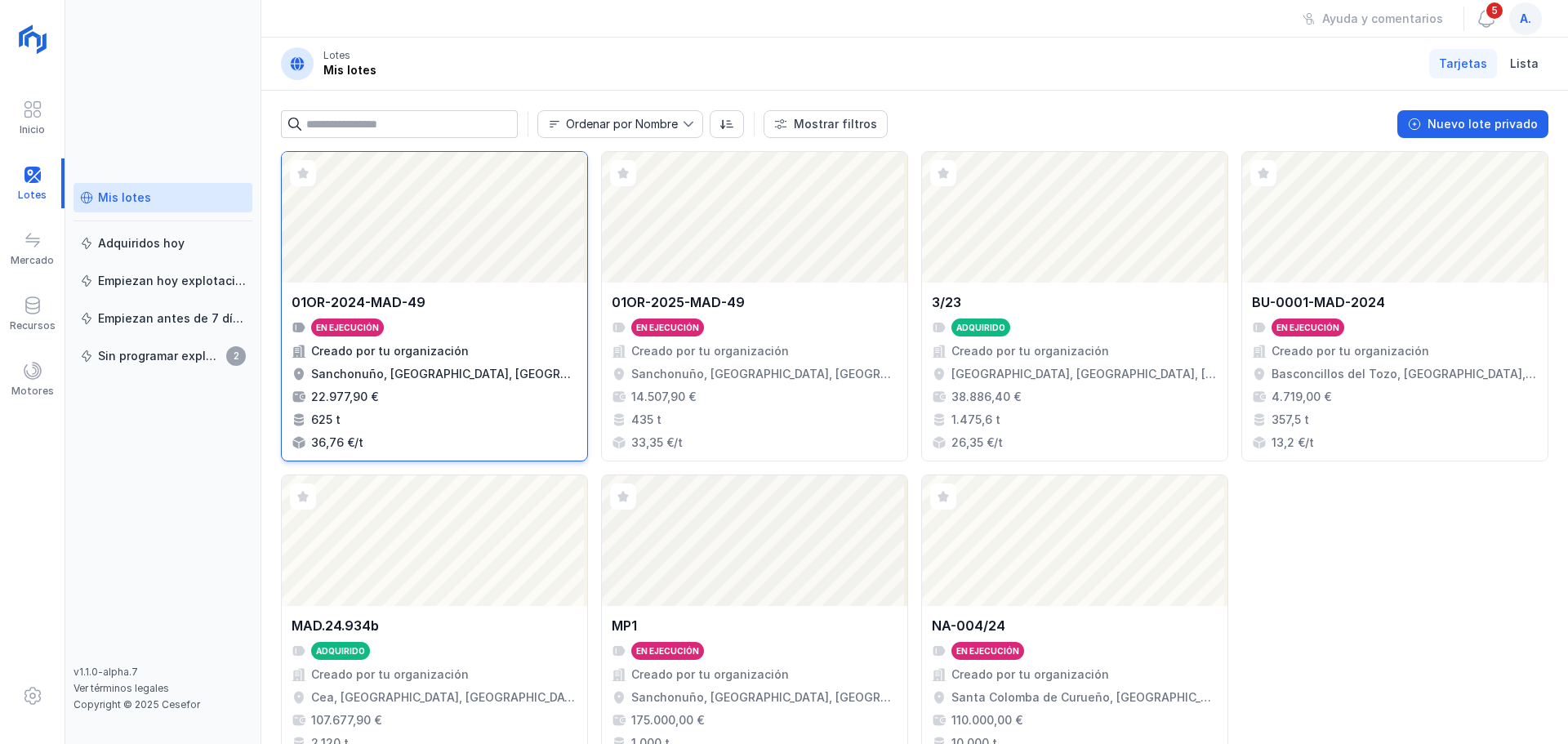
click at [442, 223] on div "Abrir lote" at bounding box center [434, 217] width 306 height 131
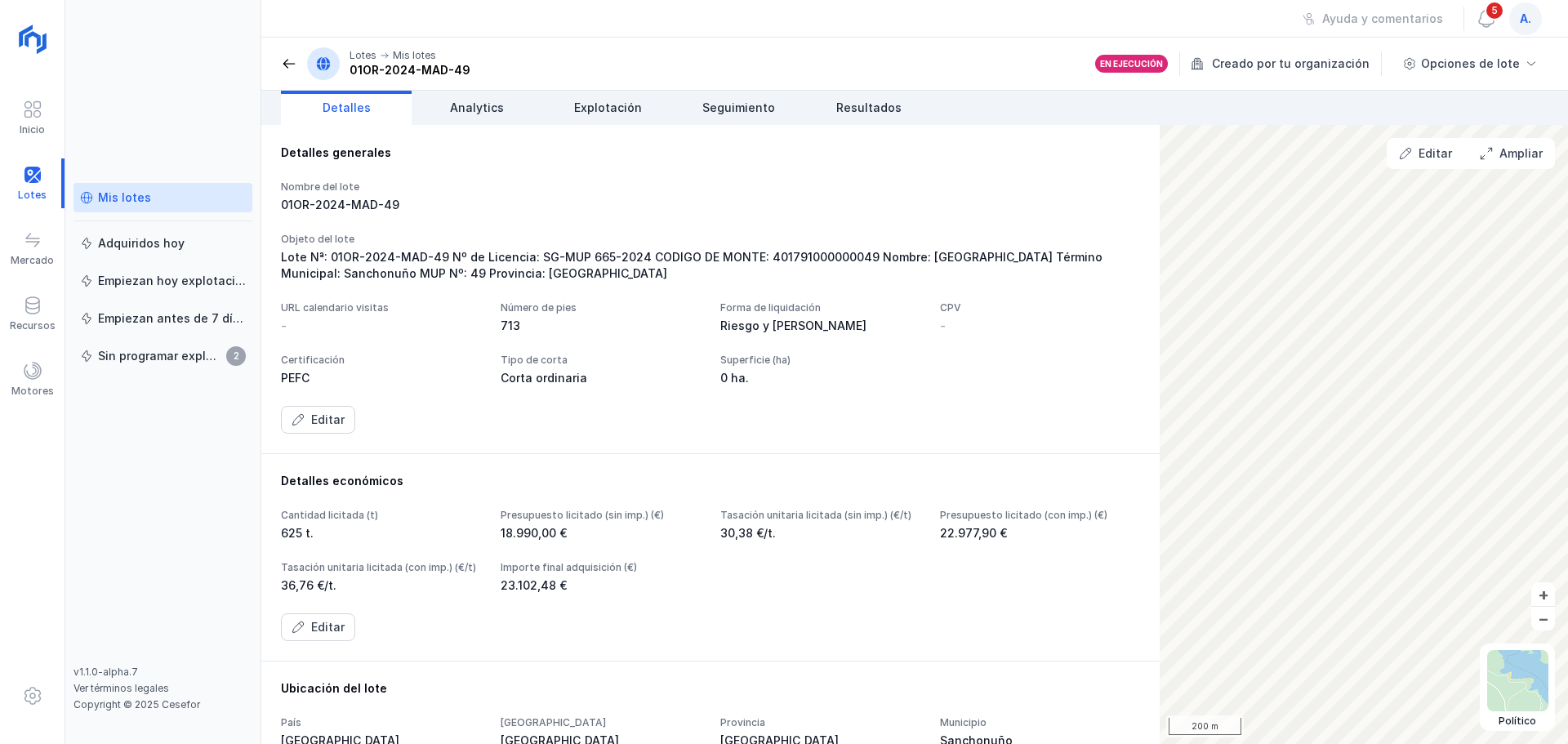
click at [442, 289] on div "Nombre del lote 01OR-2024-MAD-49 Objeto del lote Lote Nª: 01OR-2024-MAD-49 Nº d…" at bounding box center [710, 308] width 859 height 254
click at [287, 254] on div "Lote Nª: 01OR-2024-MAD-49 Nº de Licencia: SG-MUP 665-2024 CODIGO DE MONTE: 4017…" at bounding box center [710, 266] width 859 height 33
click at [281, 253] on div "Lote Nª: 01OR-2024-MAD-49 Nº de Licencia: SG-MUP 665-2024 CODIGO DE MONTE: 4017…" at bounding box center [710, 266] width 859 height 33
click at [317, 429] on div "Editar" at bounding box center [327, 419] width 33 height 16
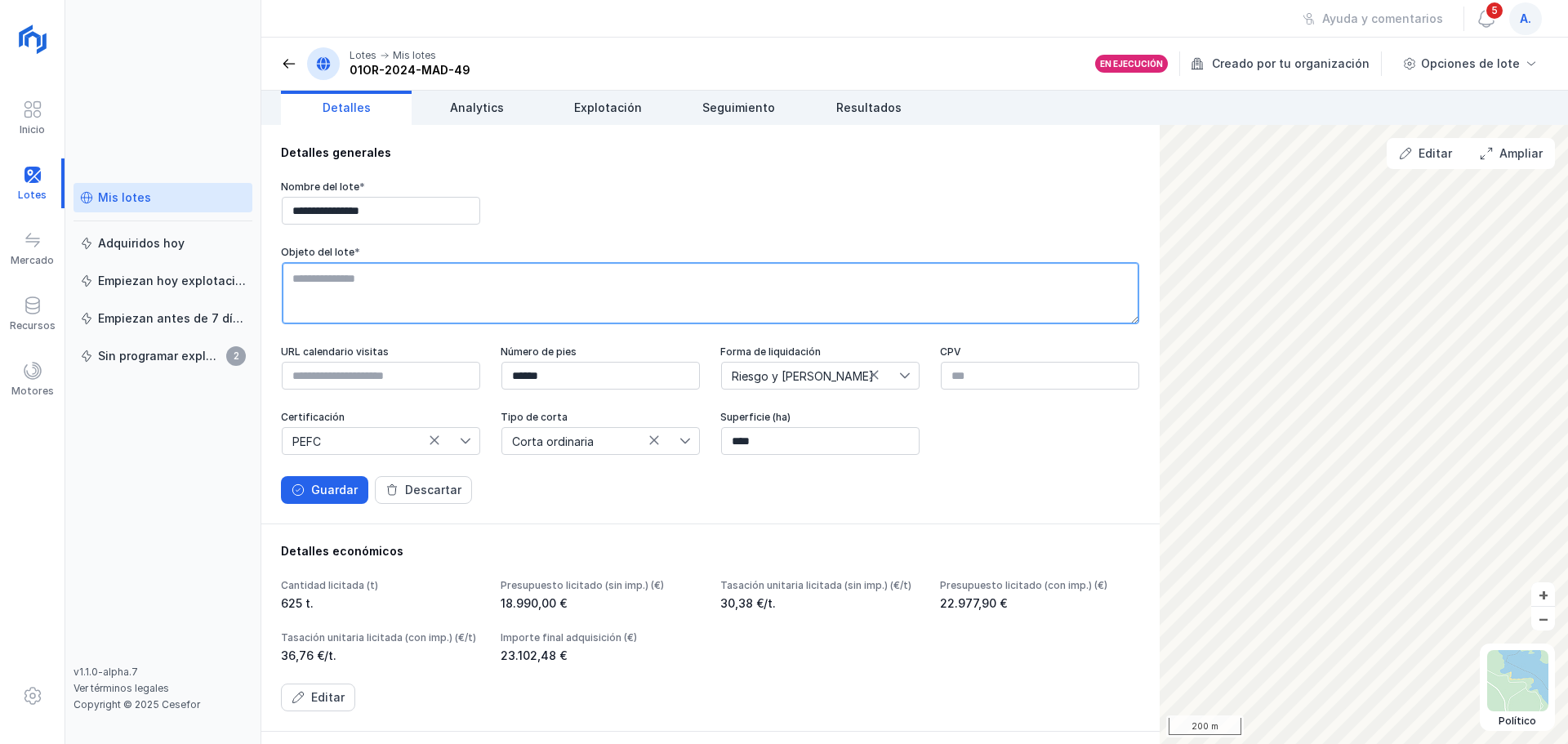
scroll to position [51, 0]
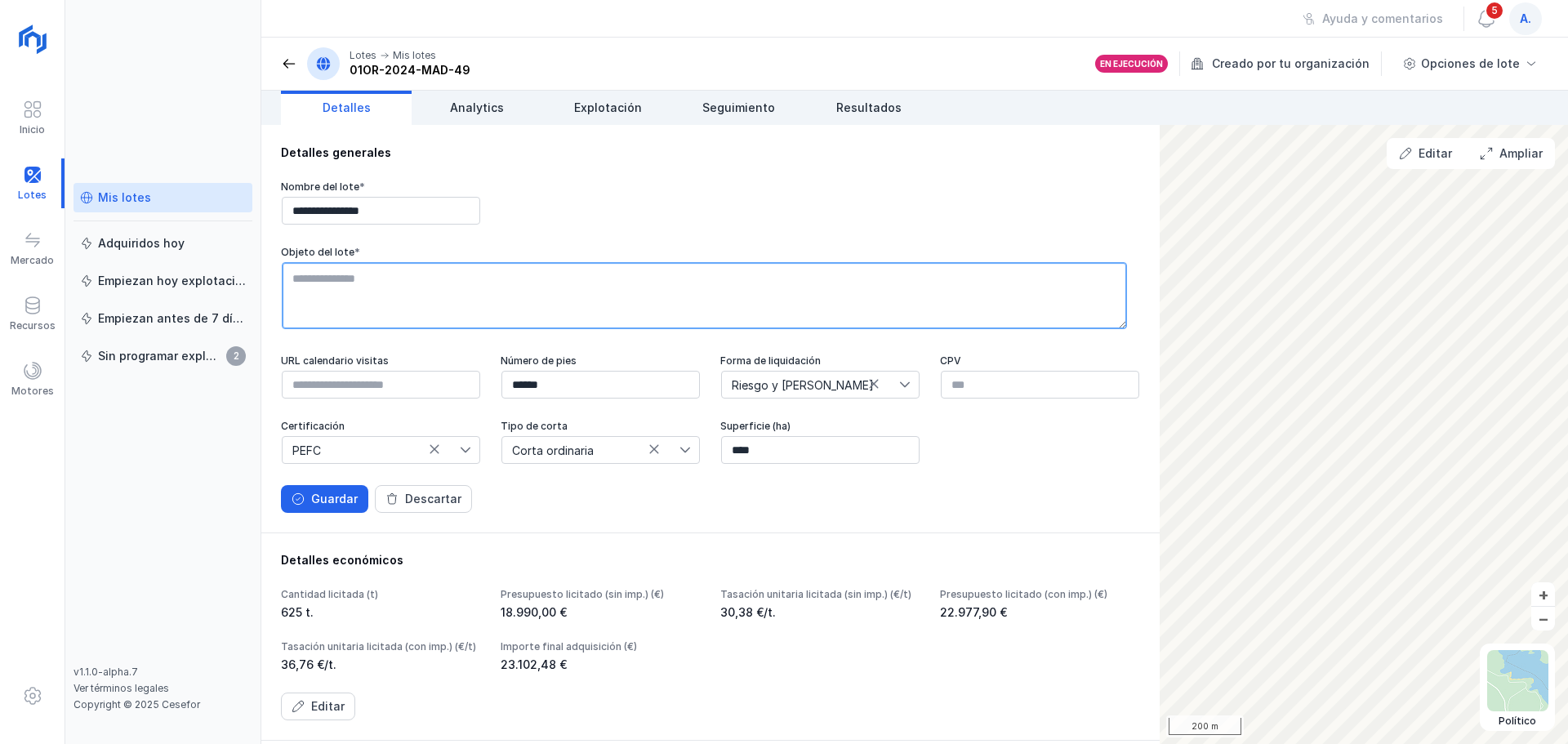
drag, startPoint x: 288, startPoint y: 277, endPoint x: 520, endPoint y: 319, distance: 235.8
click at [520, 319] on textarea at bounding box center [704, 296] width 846 height 67
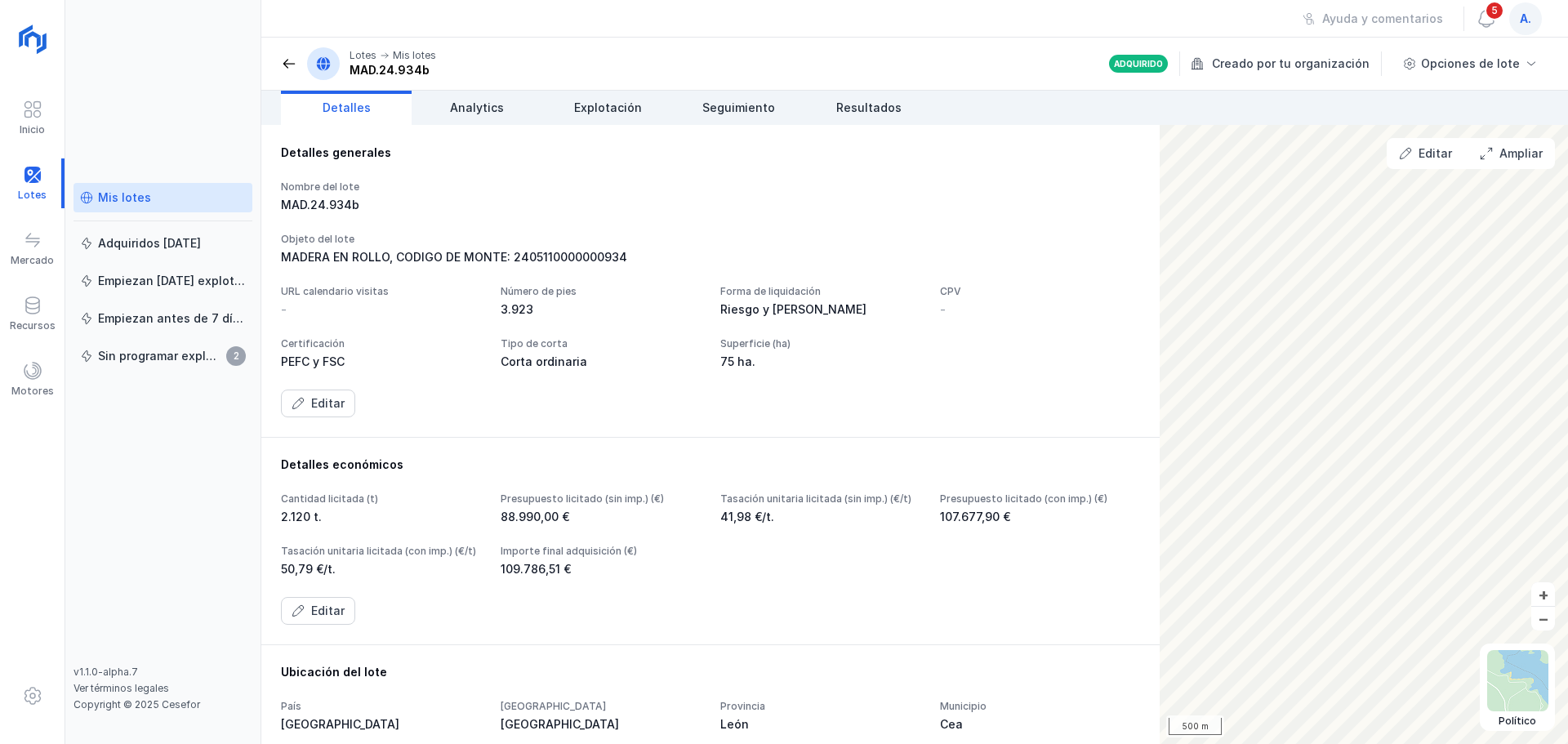
click at [125, 204] on div "Mis lotes" at bounding box center [124, 197] width 53 height 16
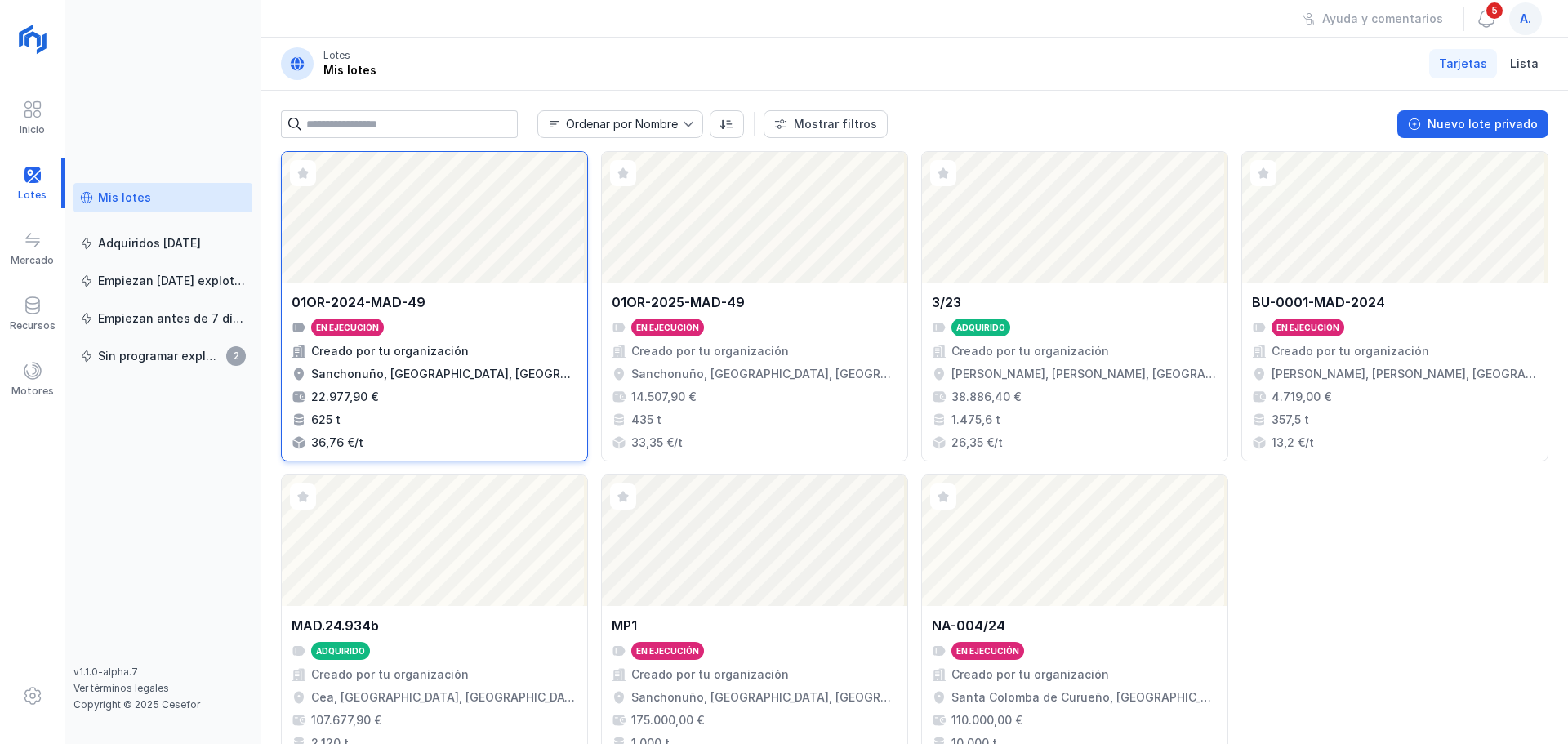
click at [439, 209] on div "Abrir lote" at bounding box center [434, 217] width 306 height 131
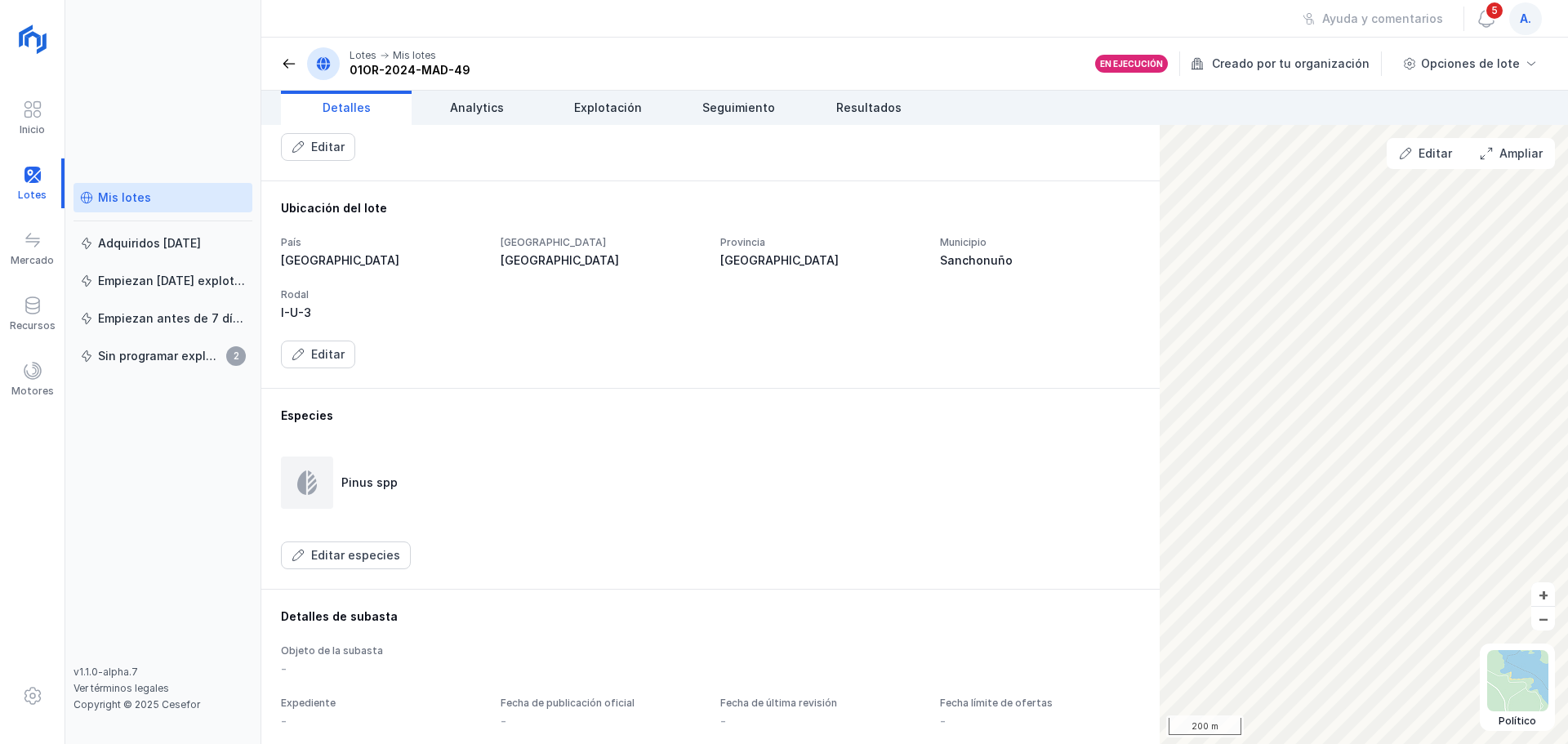
scroll to position [467, 0]
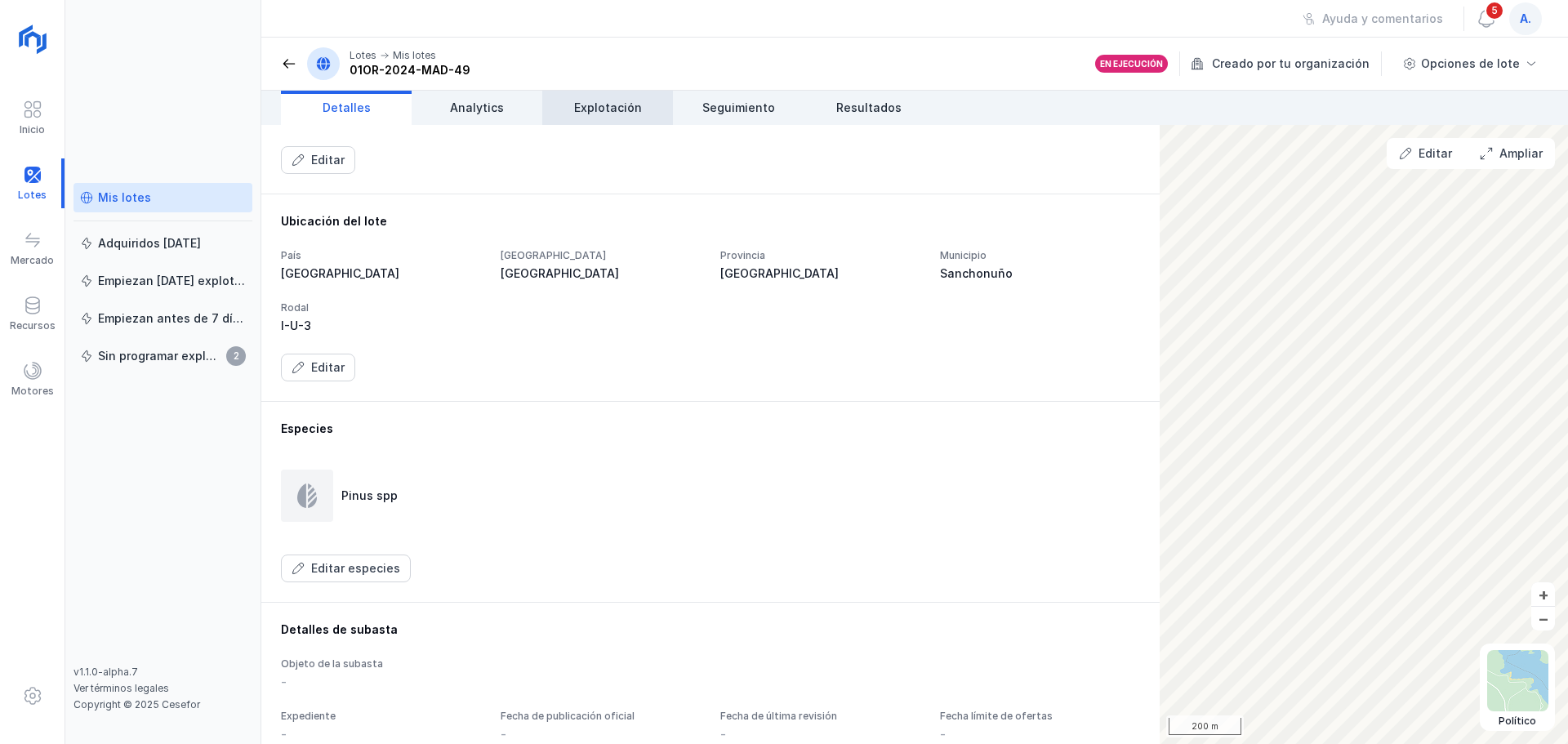
click at [607, 105] on span "Explotación" at bounding box center [607, 107] width 68 height 16
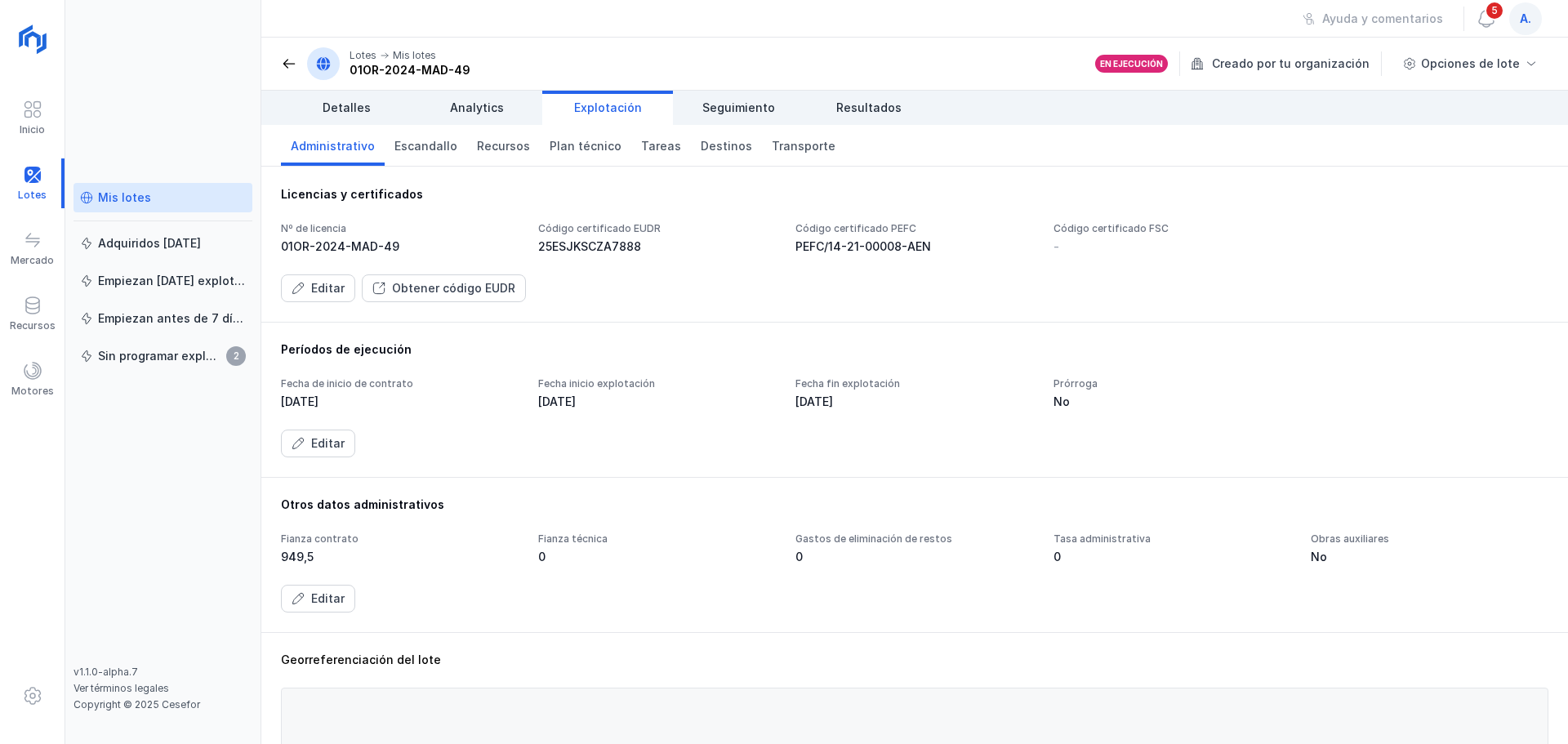
click at [534, 237] on div "Nº de licencia 01OR-2024-MAD-49 Código certificado EUDR 25ESJKSCZA7888 Código c…" at bounding box center [914, 238] width 1267 height 33
click at [326, 288] on div "Editar" at bounding box center [327, 288] width 33 height 16
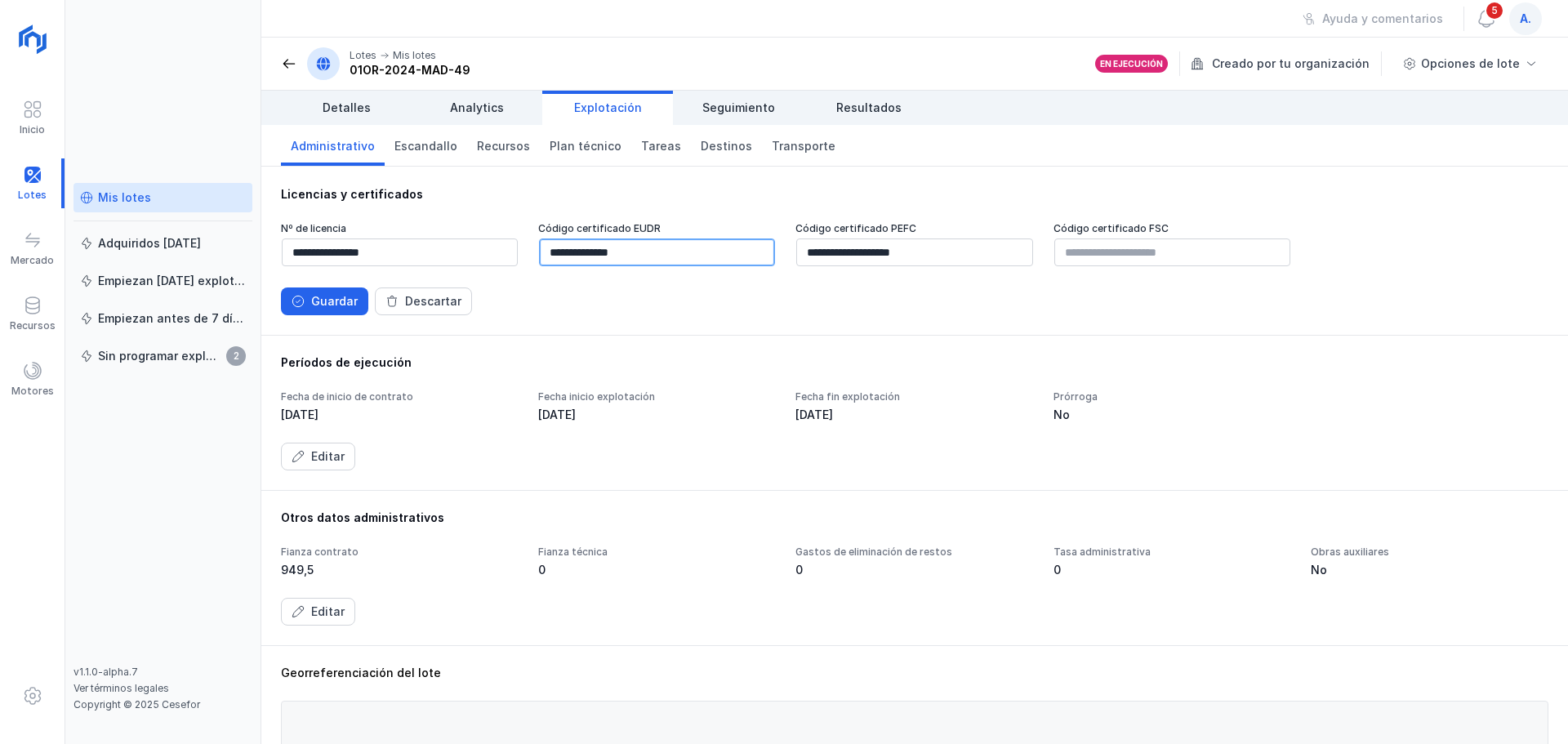
drag, startPoint x: 548, startPoint y: 253, endPoint x: 661, endPoint y: 252, distance: 113.0
click at [661, 252] on input "**********" at bounding box center [656, 252] width 236 height 27
click at [344, 299] on div "Guardar" at bounding box center [334, 301] width 46 height 16
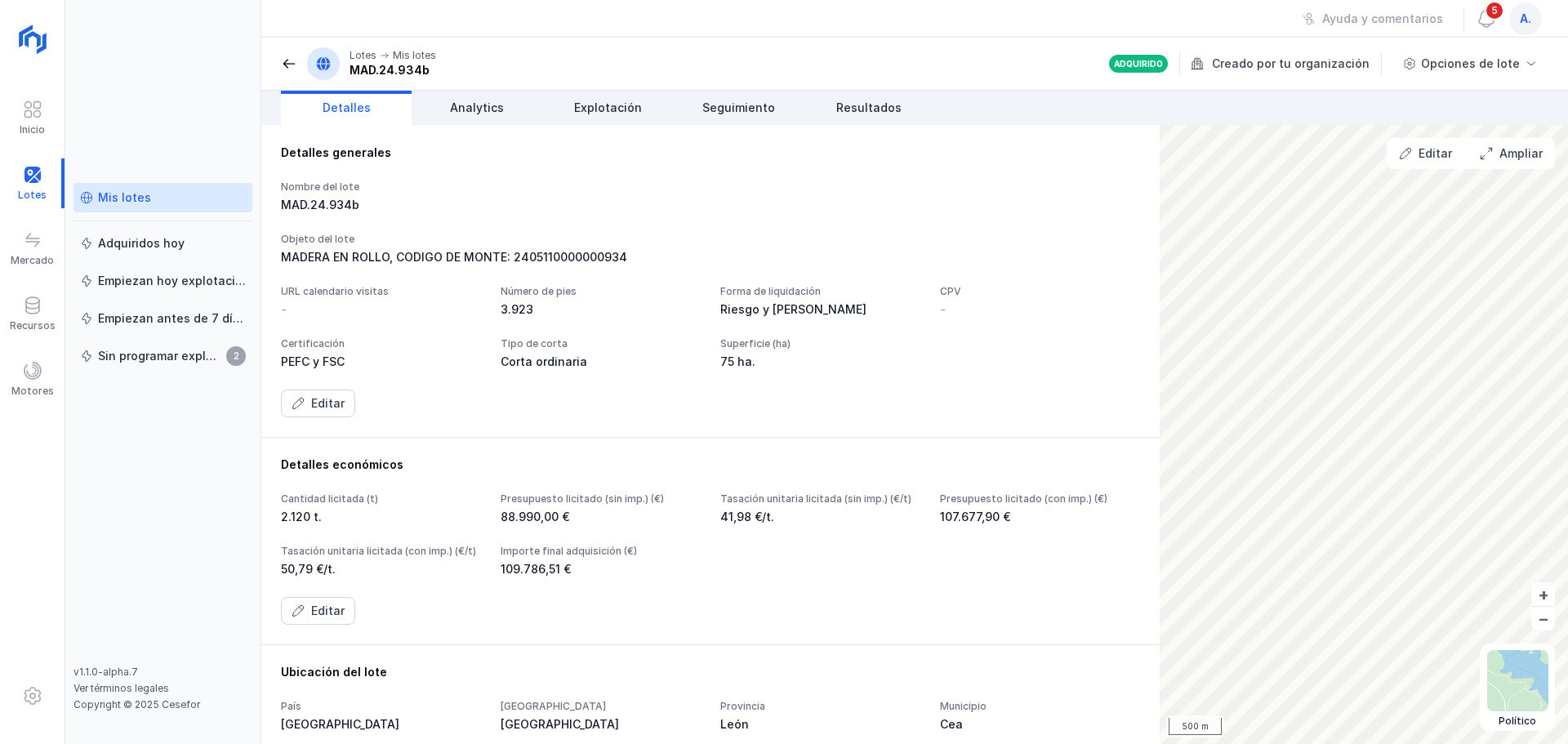
click at [131, 198] on div "Mis lotes" at bounding box center [124, 197] width 53 height 16
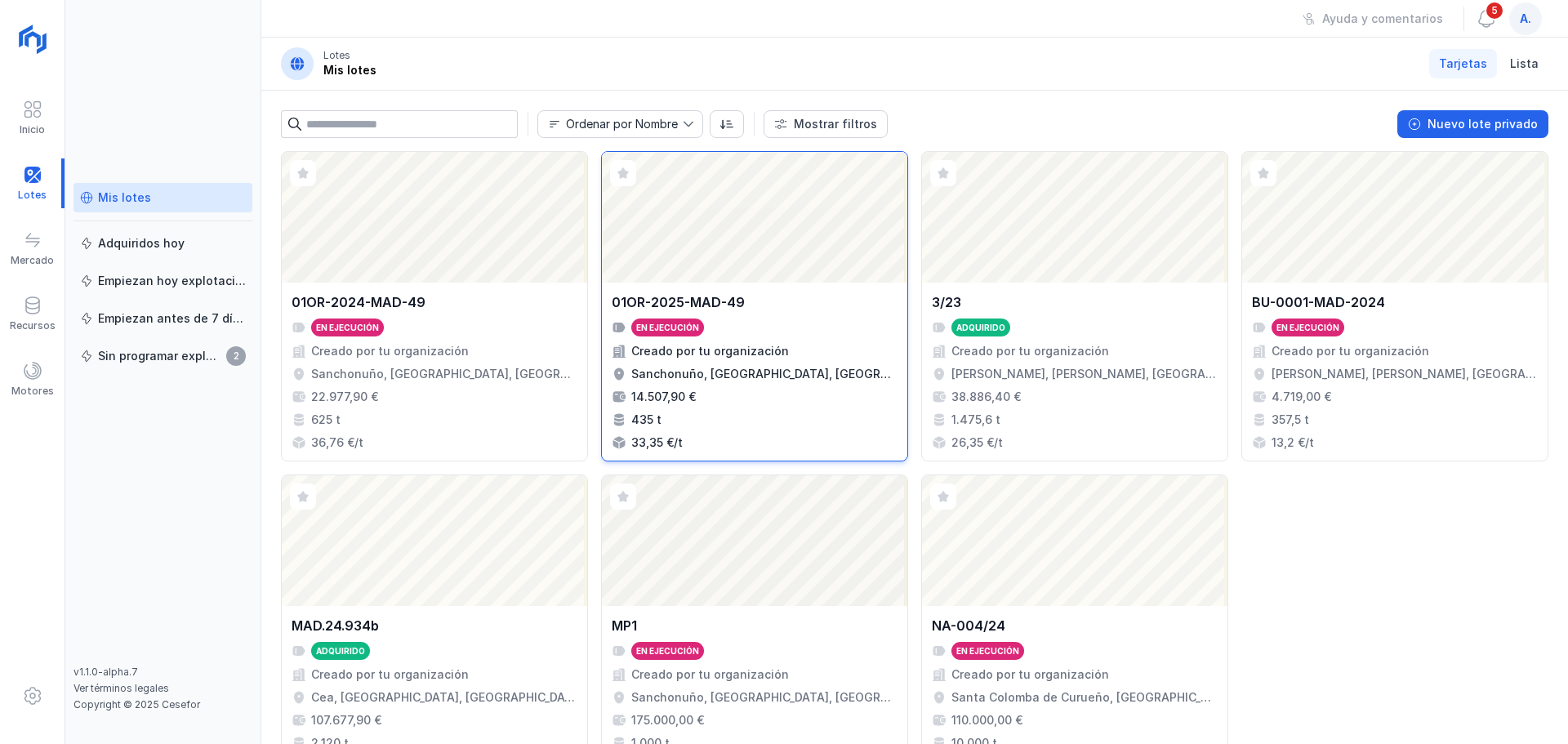
click at [734, 218] on div "Abrir lote" at bounding box center [755, 217] width 306 height 131
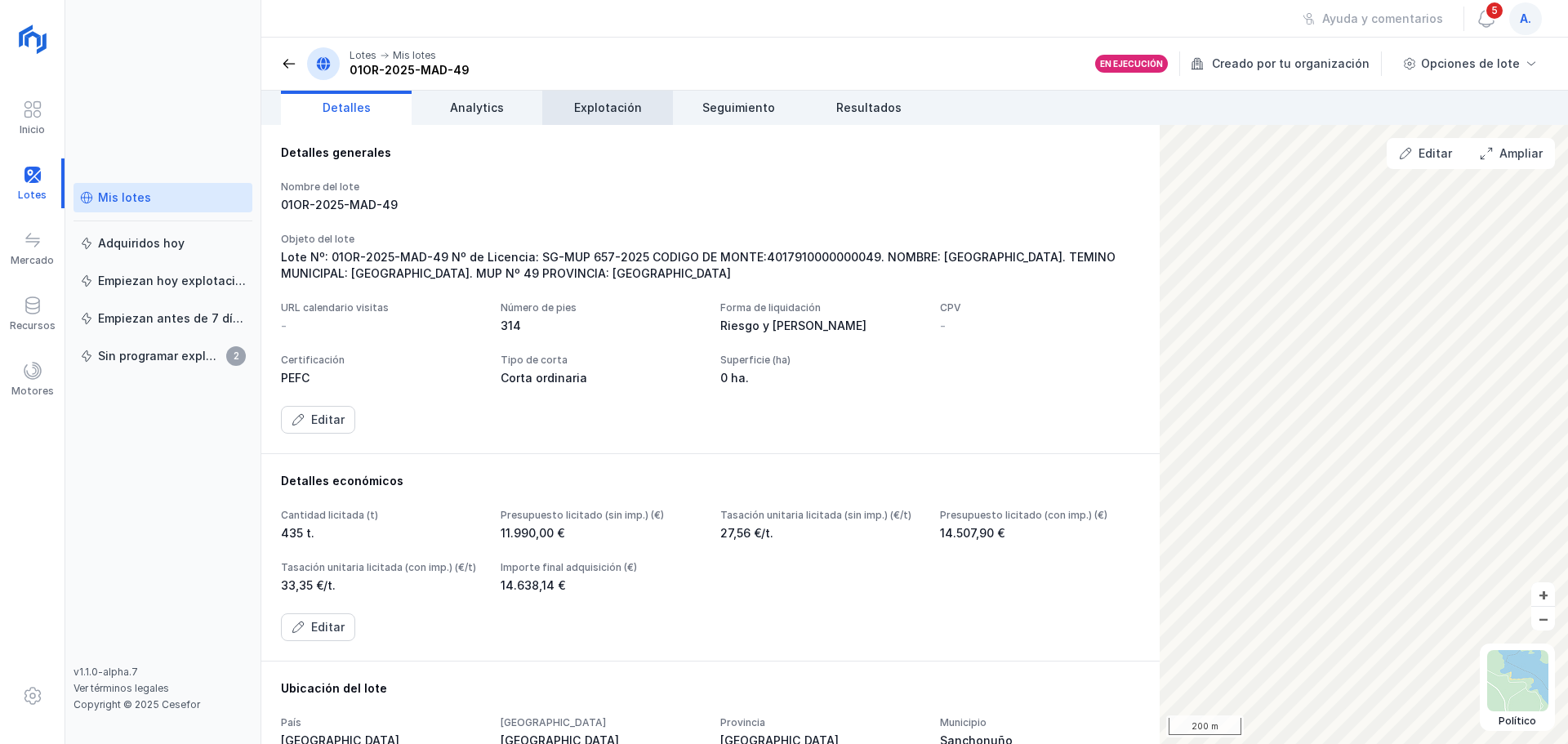
click at [620, 112] on span "Explotación" at bounding box center [607, 107] width 68 height 16
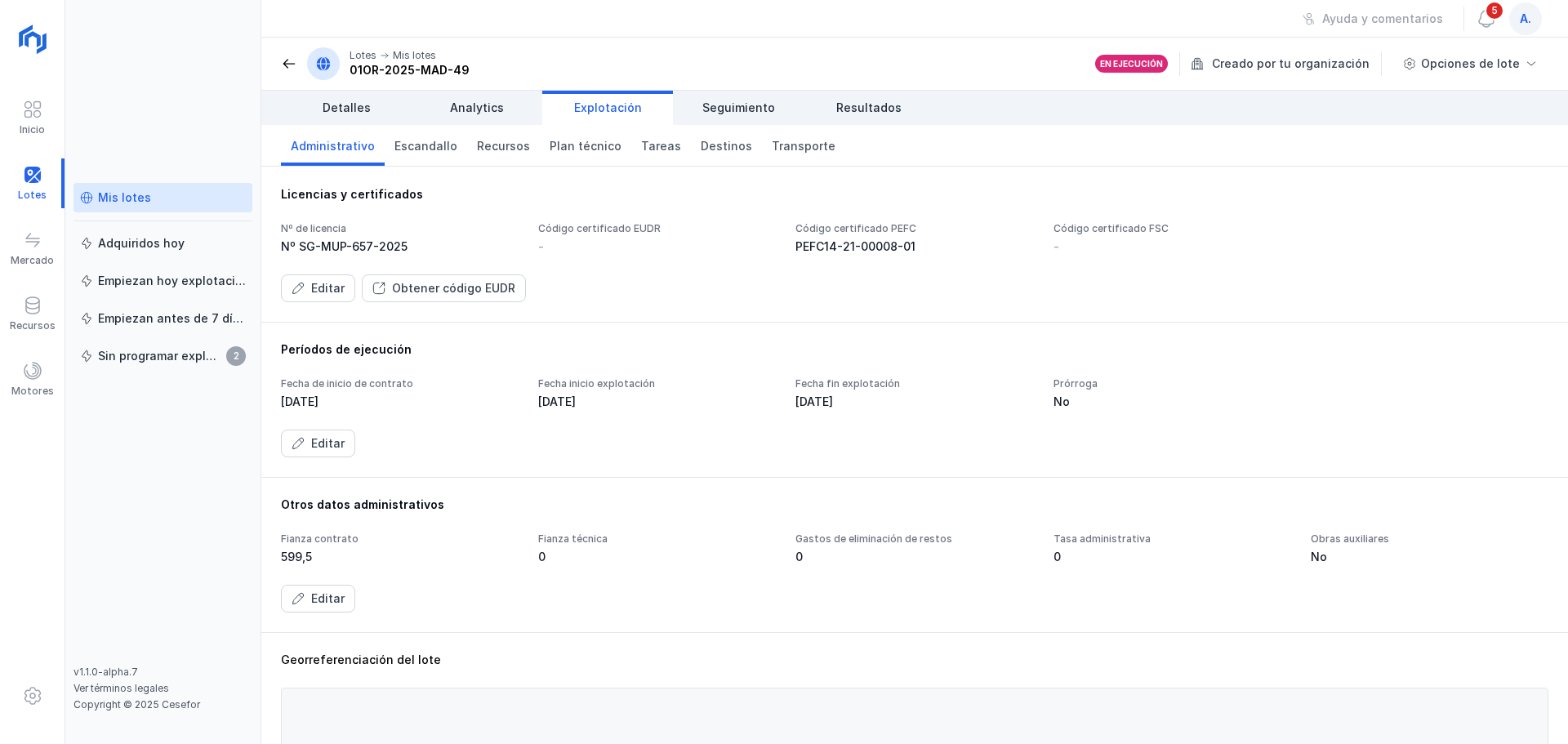
click at [112, 196] on div "Mis lotes" at bounding box center [124, 197] width 53 height 16
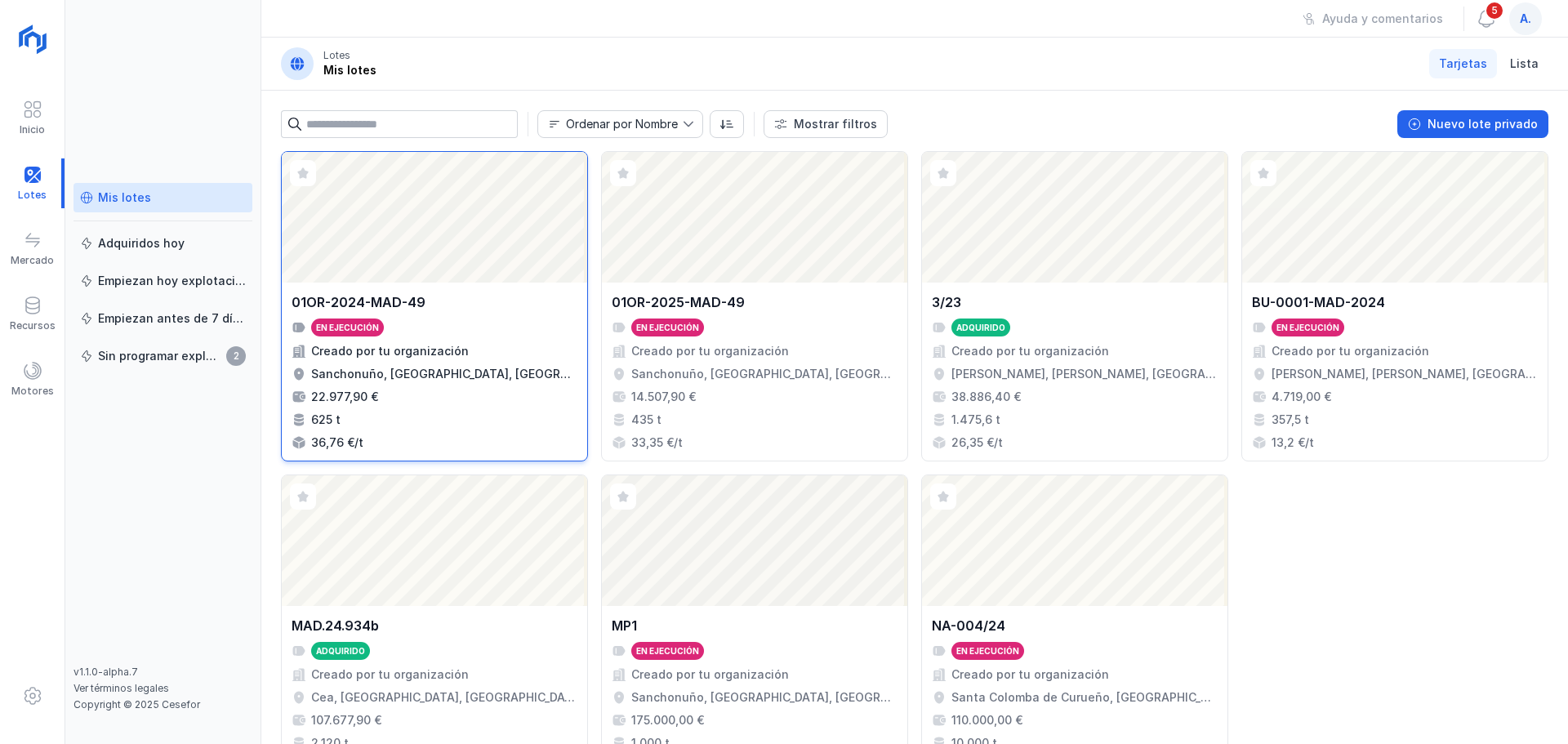
click at [426, 216] on div "Abrir lote" at bounding box center [434, 217] width 306 height 131
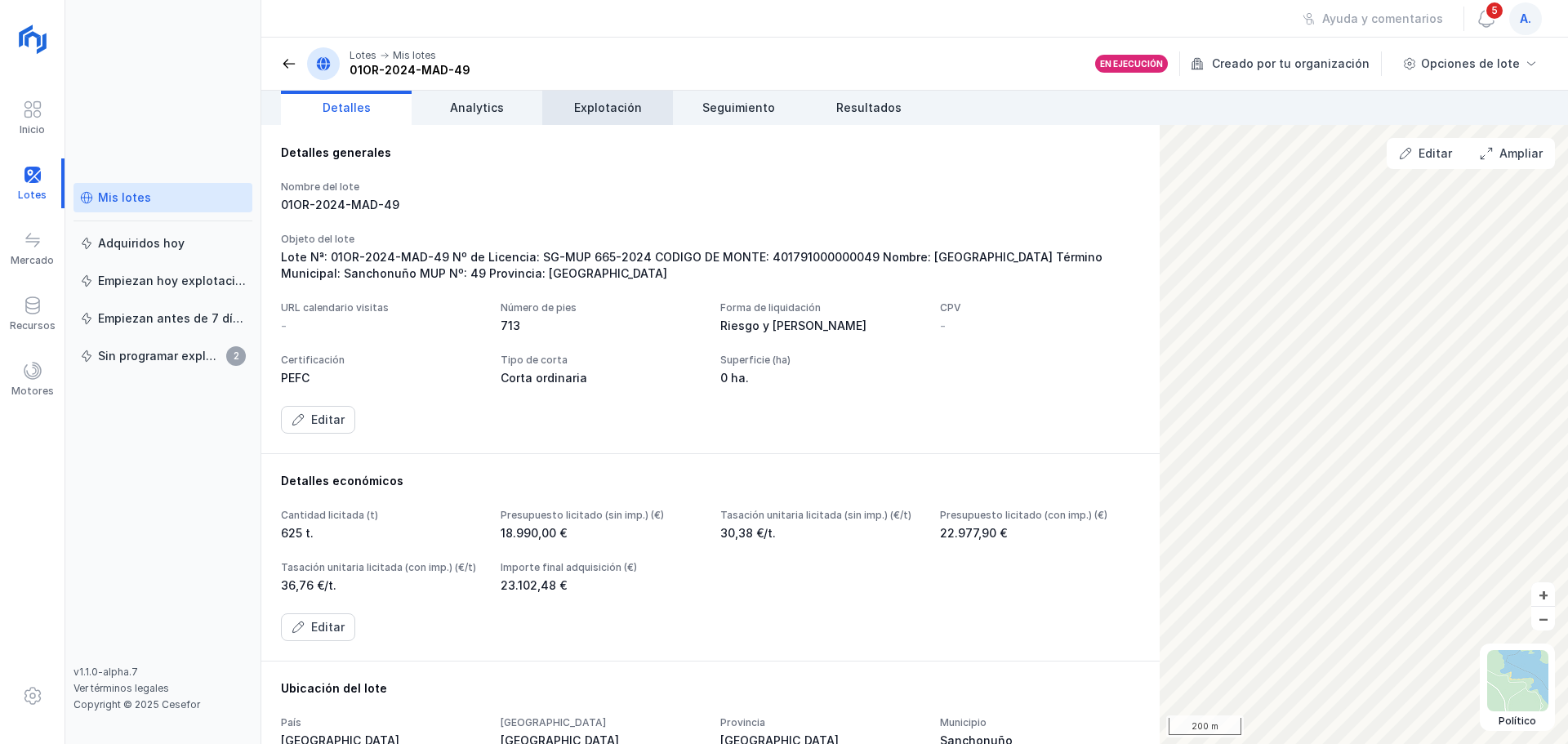
click at [613, 112] on span "Explotación" at bounding box center [607, 107] width 68 height 16
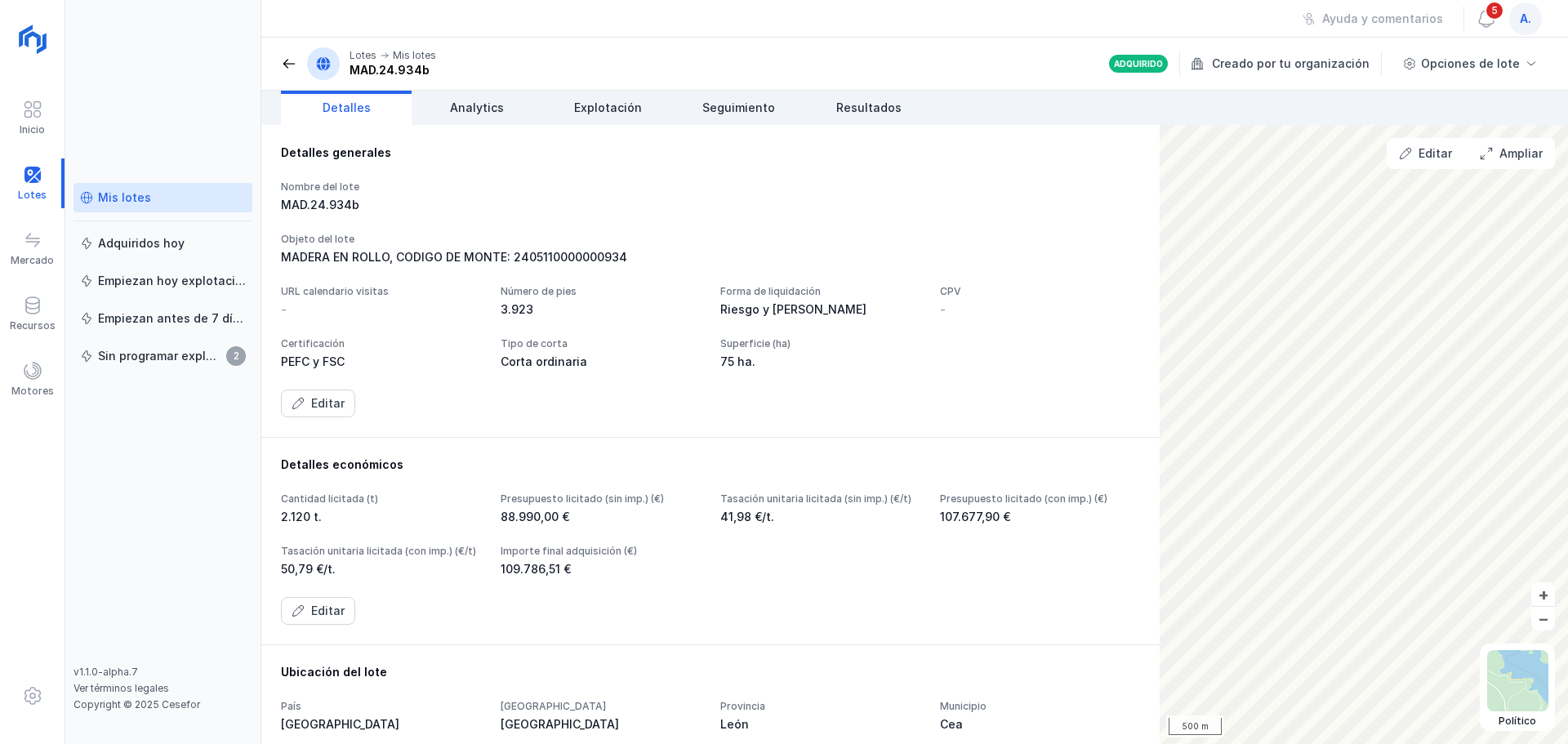
click at [139, 198] on div "Mis lotes" at bounding box center [124, 197] width 53 height 16
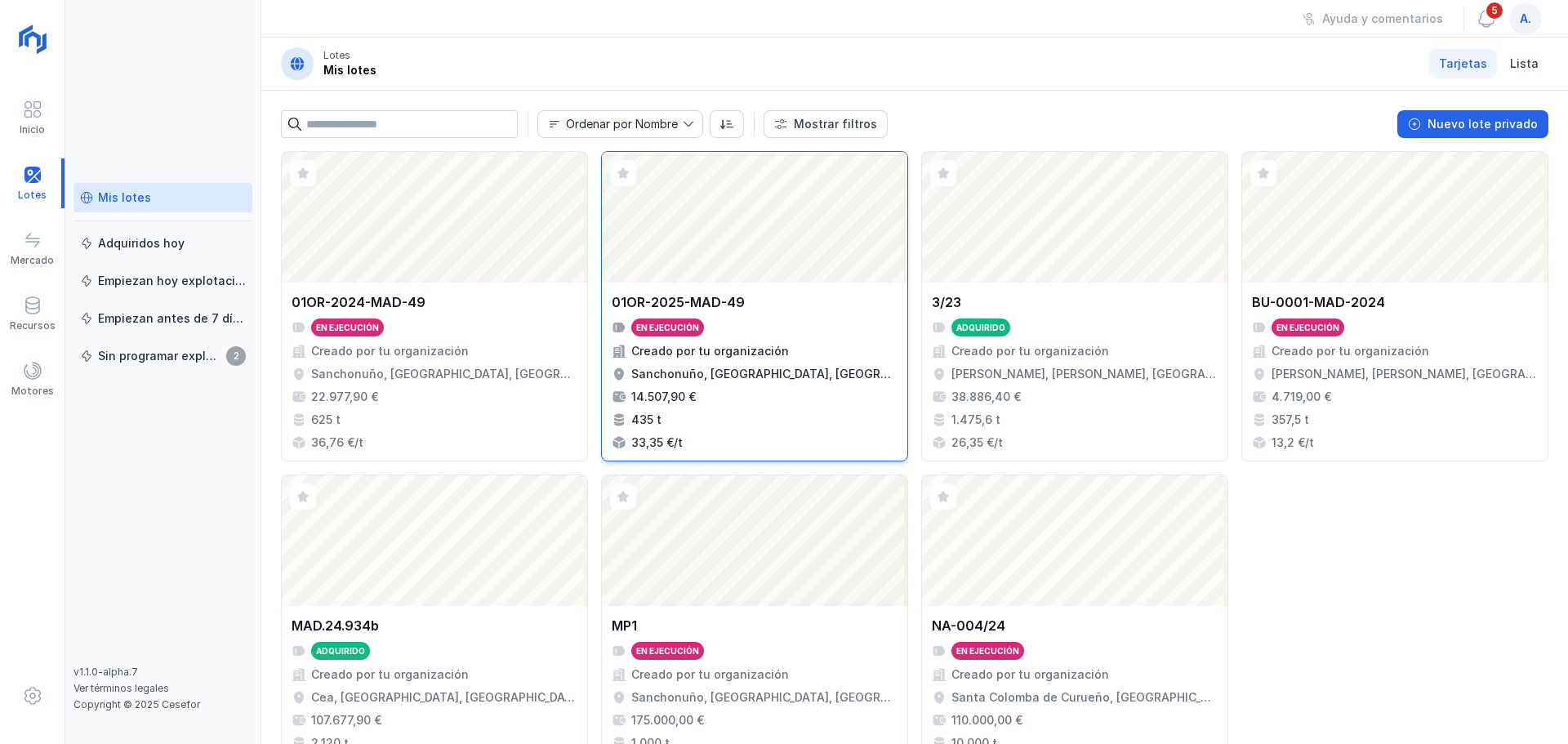
click at [761, 219] on div "Abrir lote" at bounding box center [755, 217] width 306 height 131
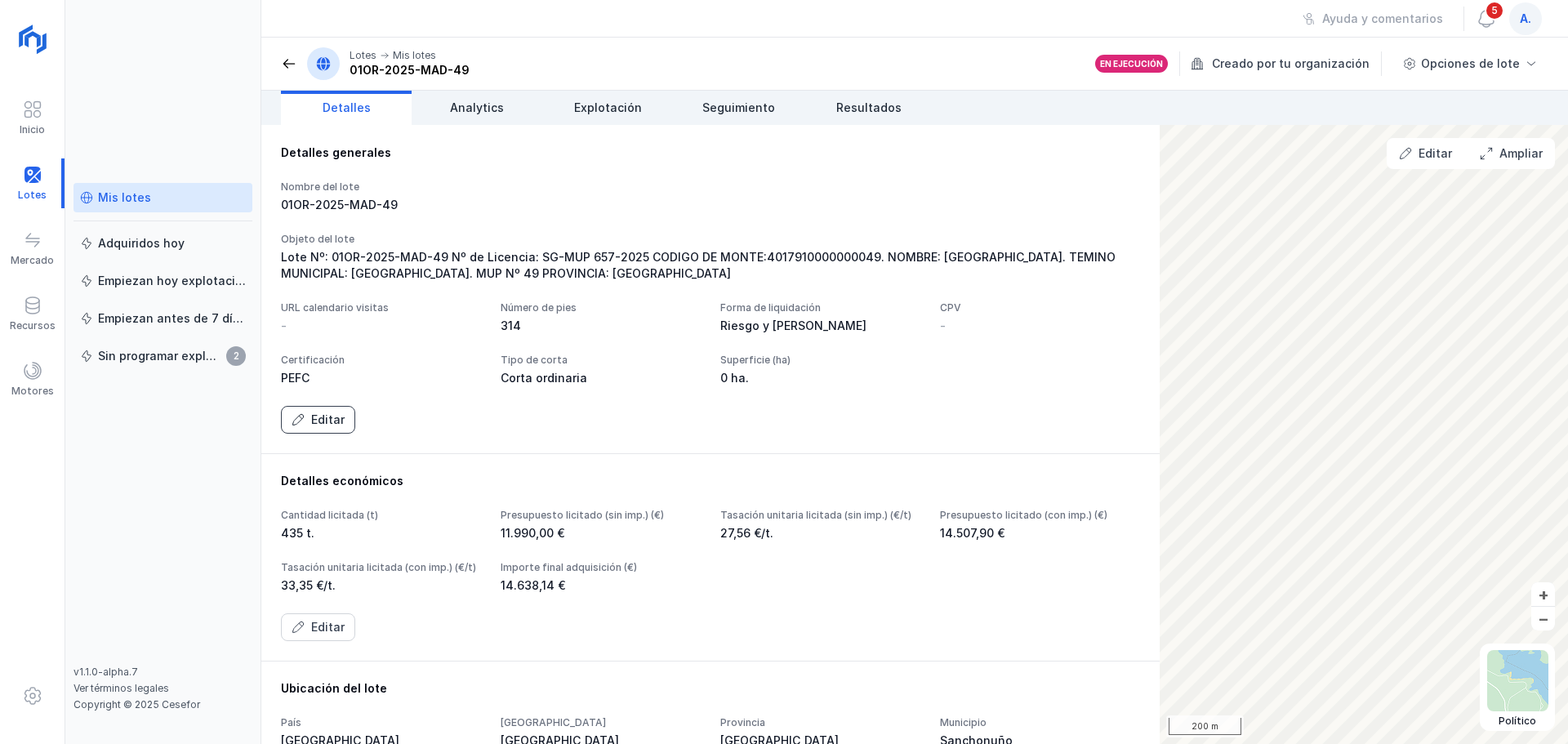
click at [319, 429] on div "Editar" at bounding box center [327, 419] width 33 height 16
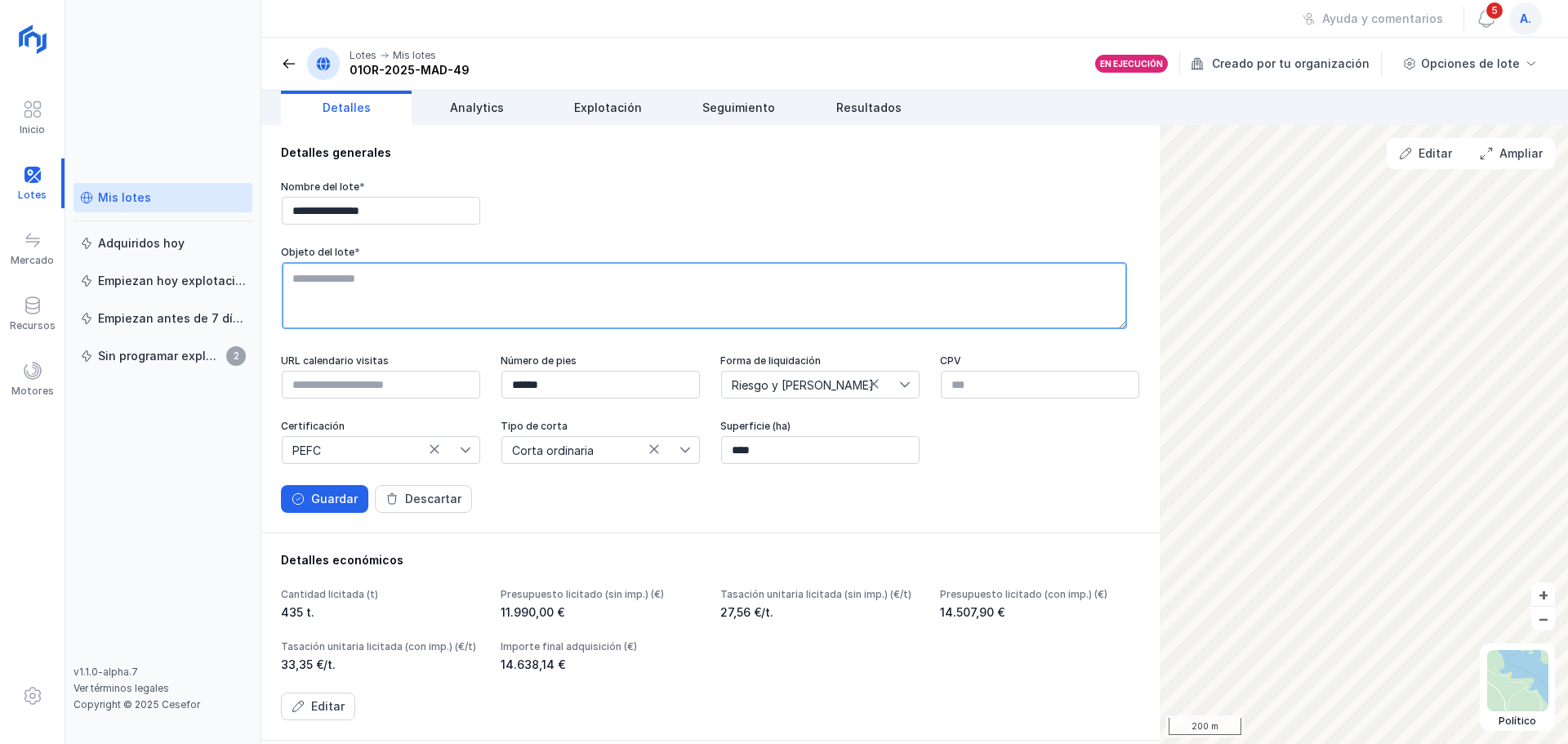
scroll to position [65, 0]
drag, startPoint x: 290, startPoint y: 280, endPoint x: 516, endPoint y: 315, distance: 228.7
click at [516, 315] on textarea at bounding box center [704, 296] width 846 height 67
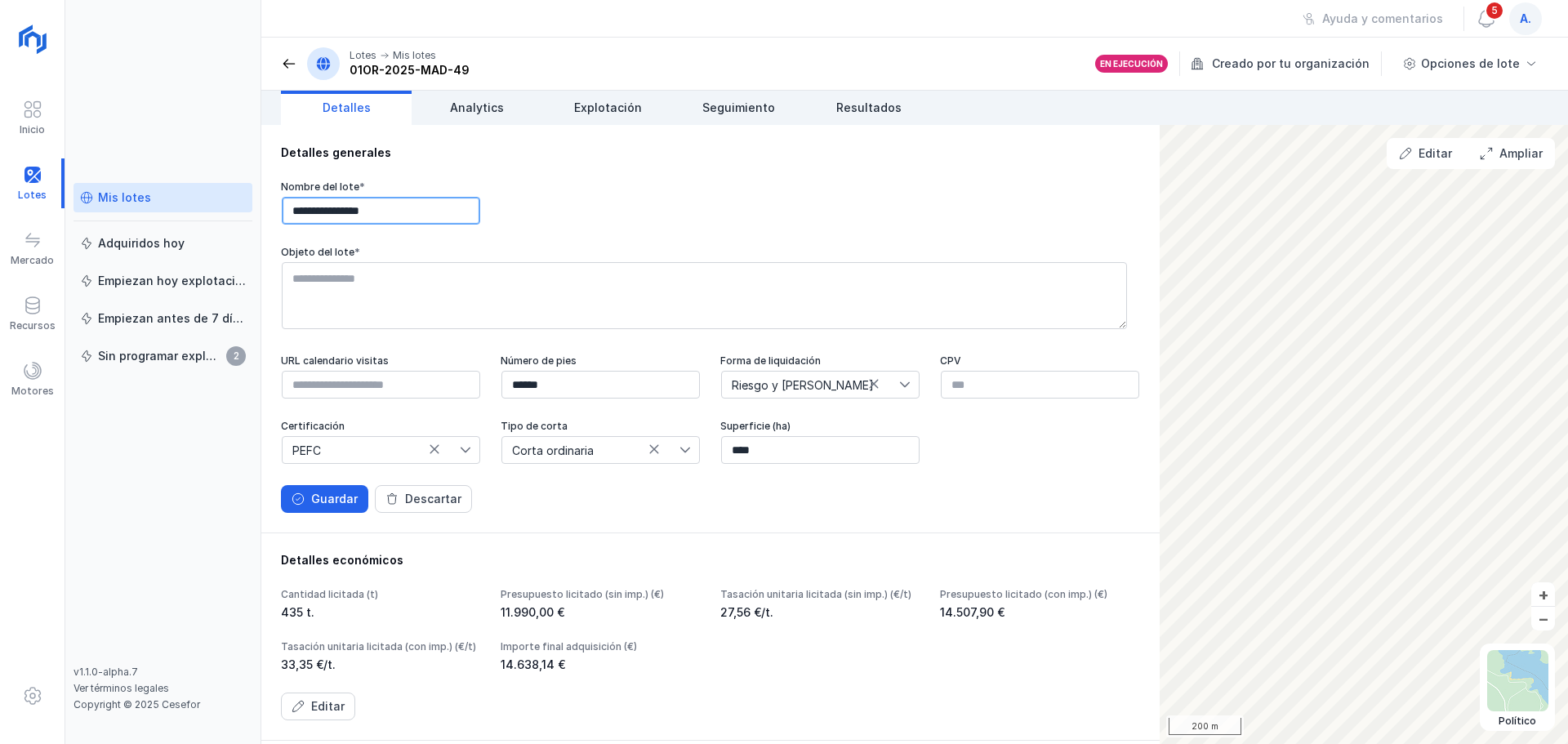
drag, startPoint x: 295, startPoint y: 209, endPoint x: 415, endPoint y: 213, distance: 120.1
click at [415, 213] on input "**********" at bounding box center [381, 211] width 199 height 27
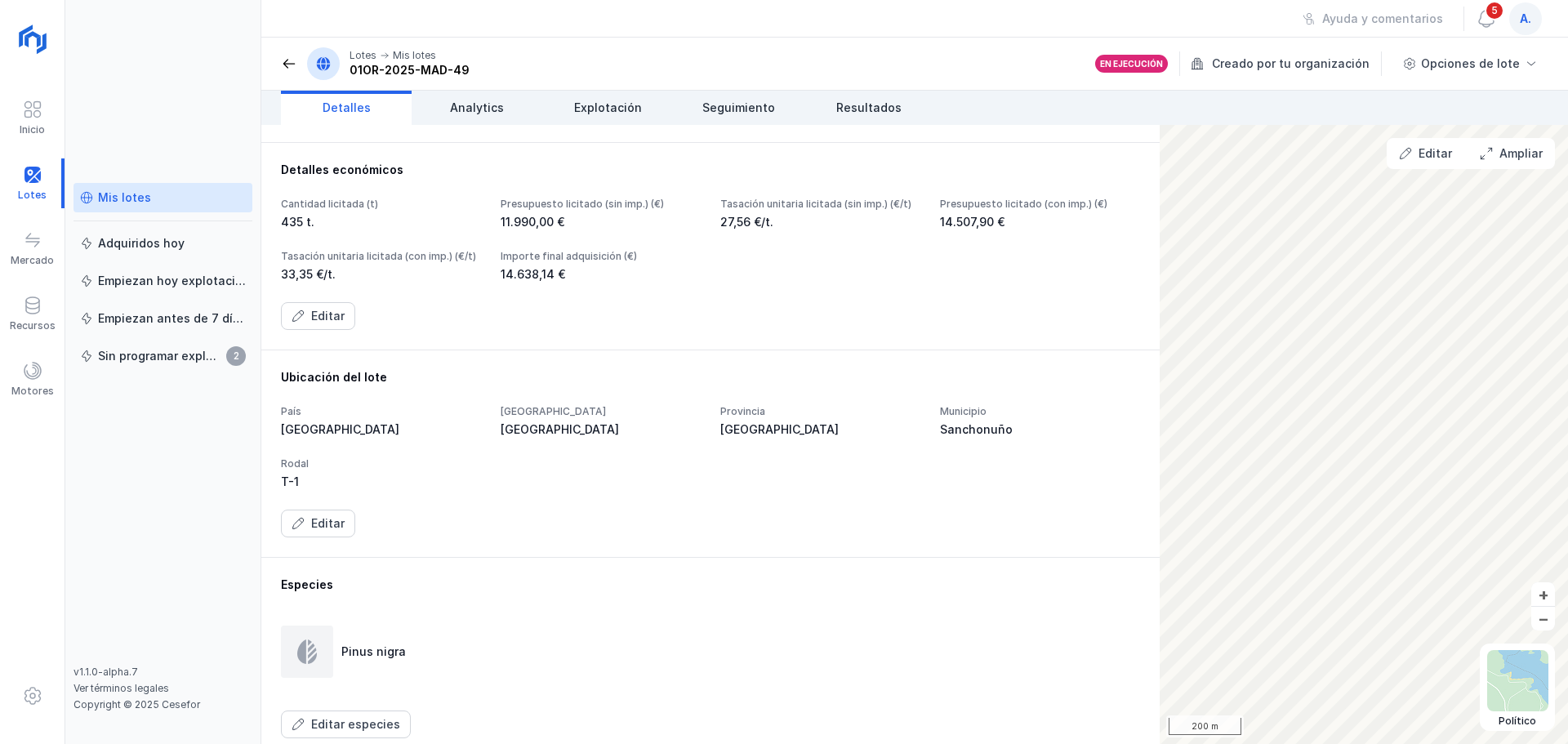
scroll to position [245, 0]
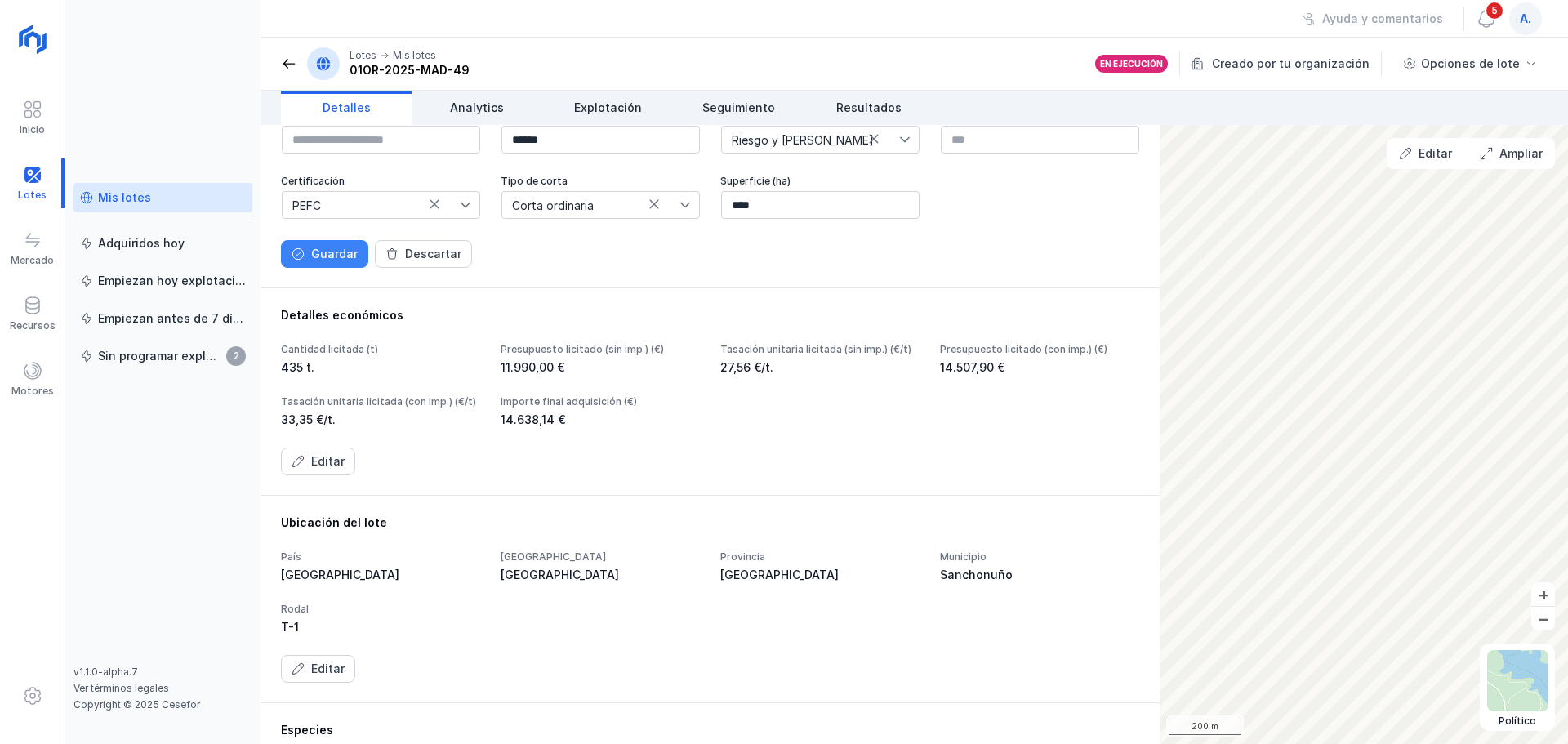
click at [336, 262] on div "Guardar" at bounding box center [334, 254] width 46 height 16
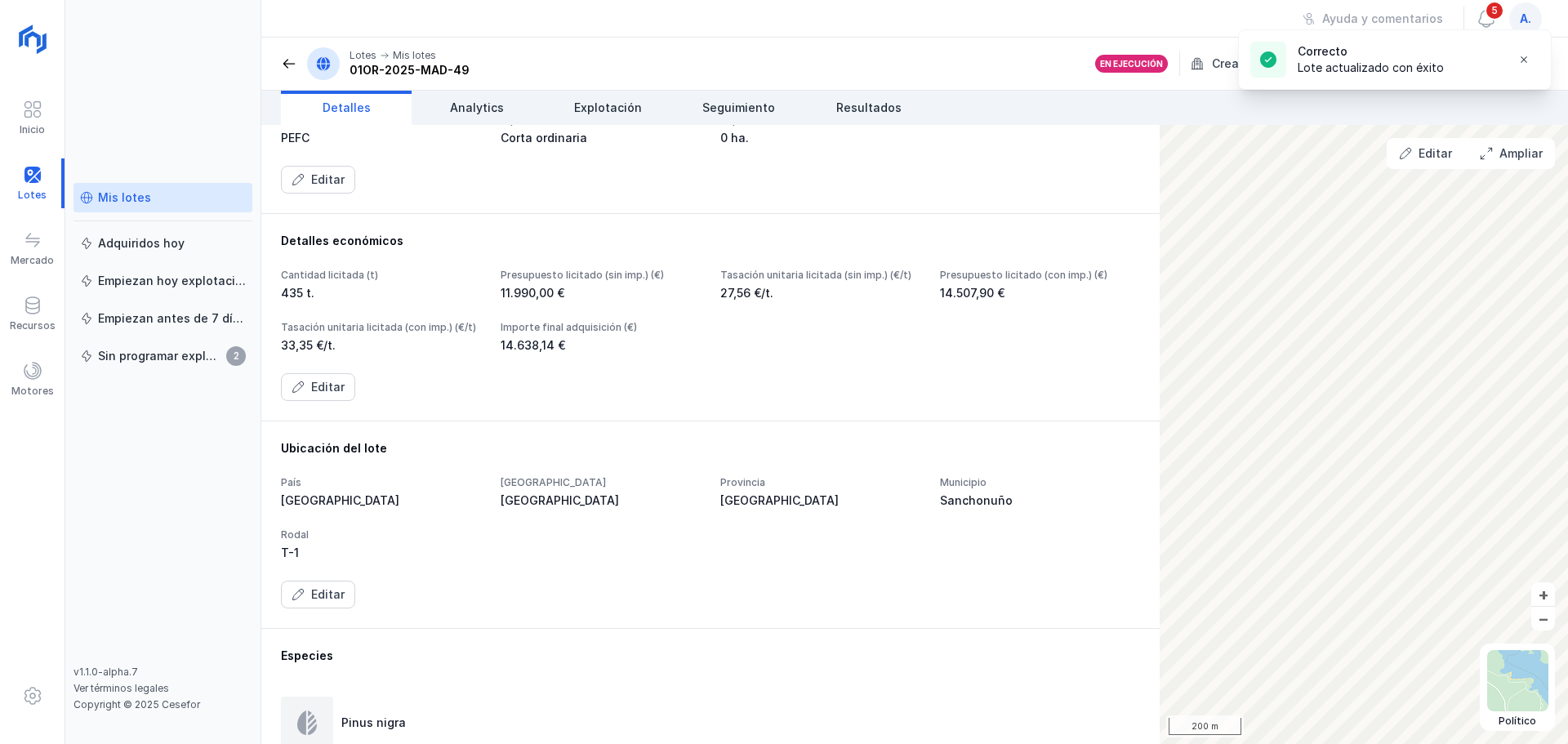
scroll to position [278, 0]
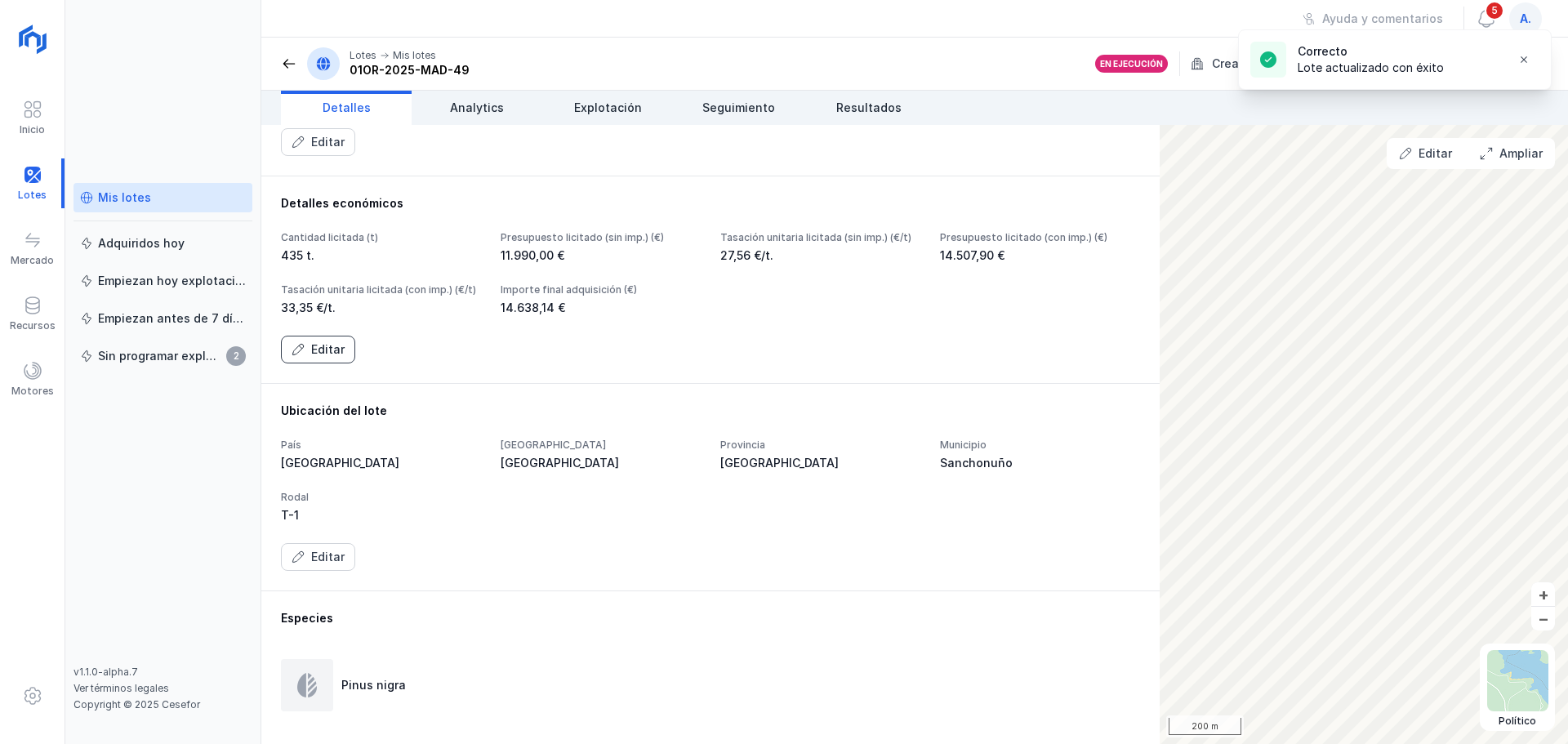
click at [320, 358] on div "Editar" at bounding box center [327, 349] width 33 height 16
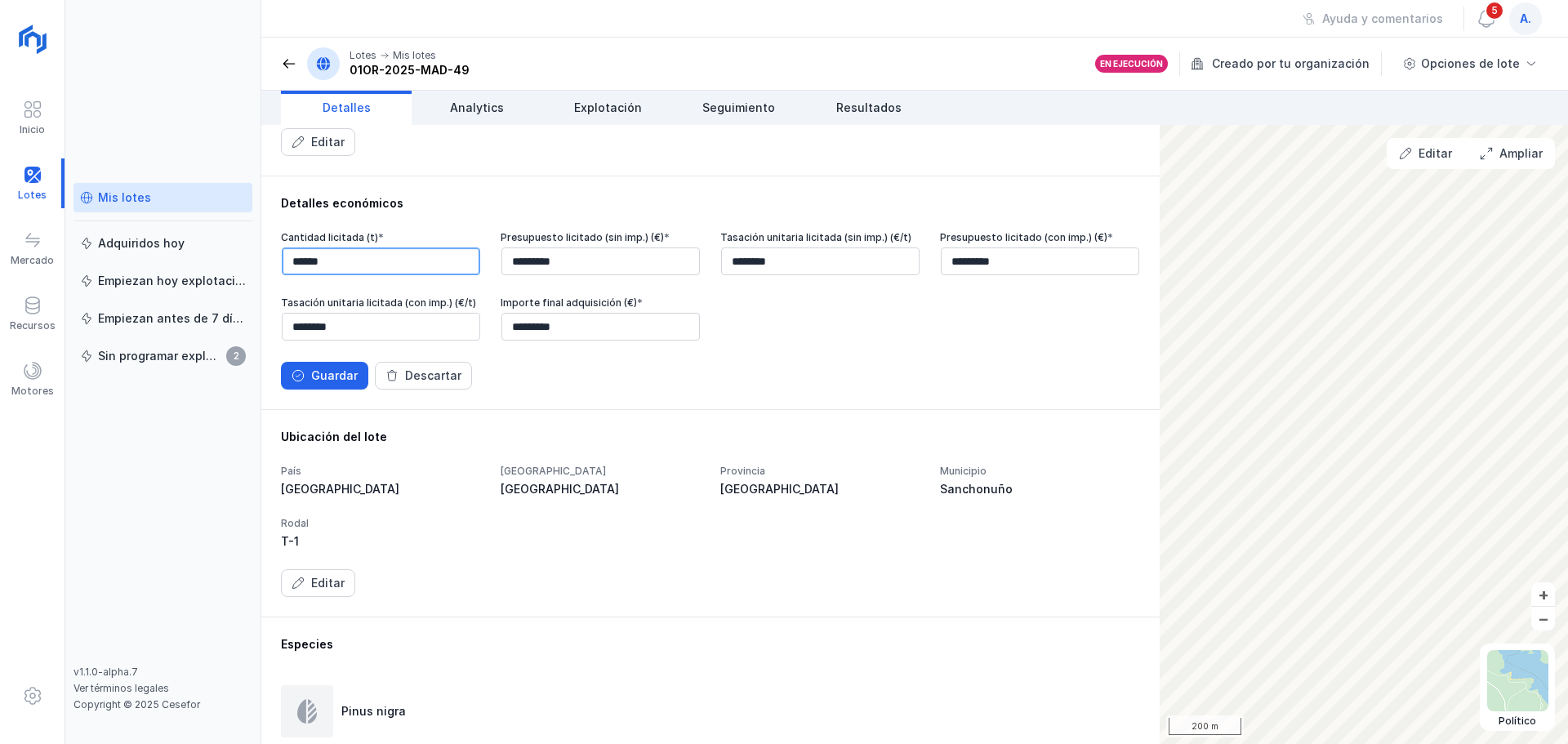
drag, startPoint x: 292, startPoint y: 309, endPoint x: 356, endPoint y: 315, distance: 64.3
click at [356, 275] on input "******" at bounding box center [381, 261] width 199 height 27
click at [339, 384] on div "Guardar" at bounding box center [334, 375] width 46 height 16
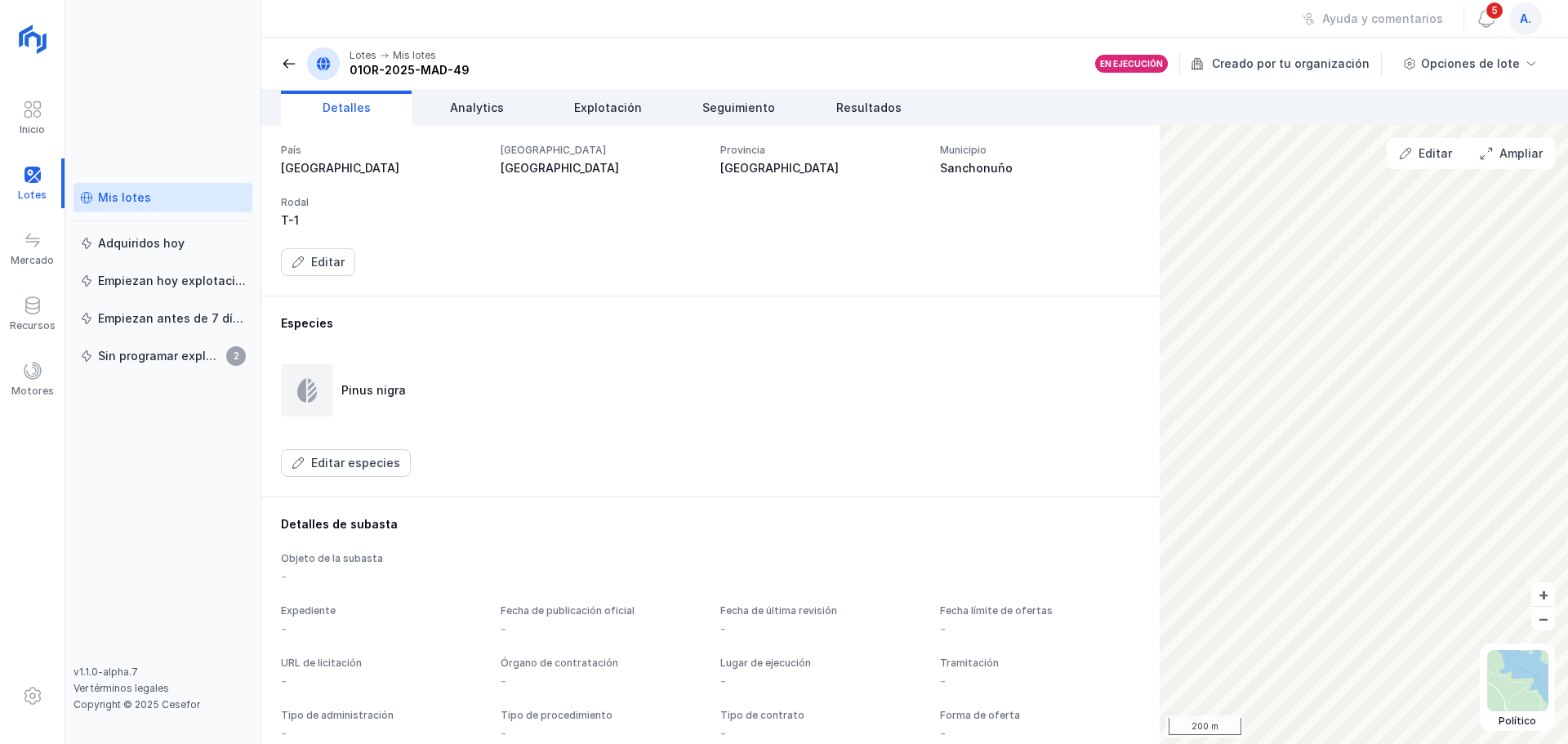
scroll to position [549, 0]
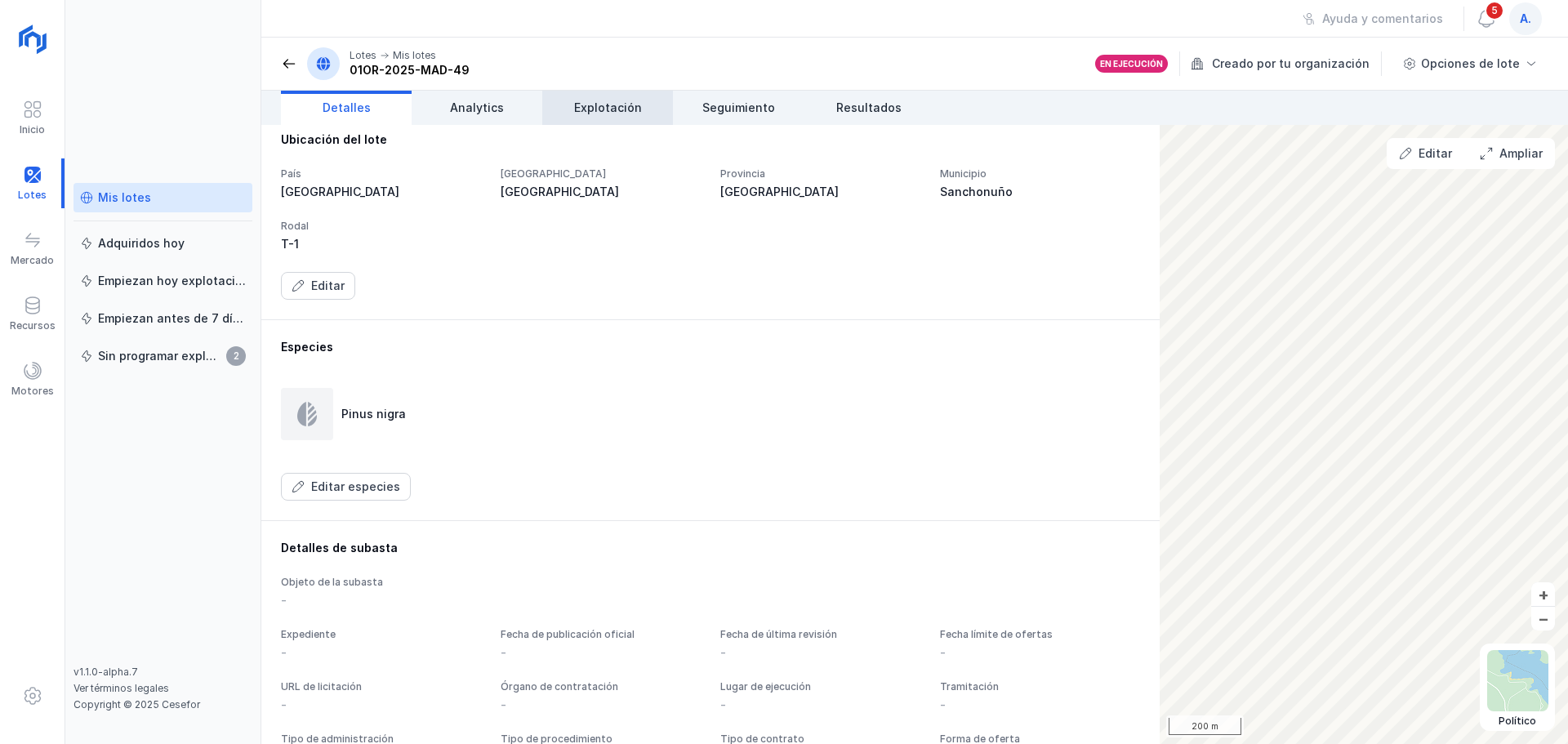
click at [597, 115] on span "Explotación" at bounding box center [607, 107] width 68 height 16
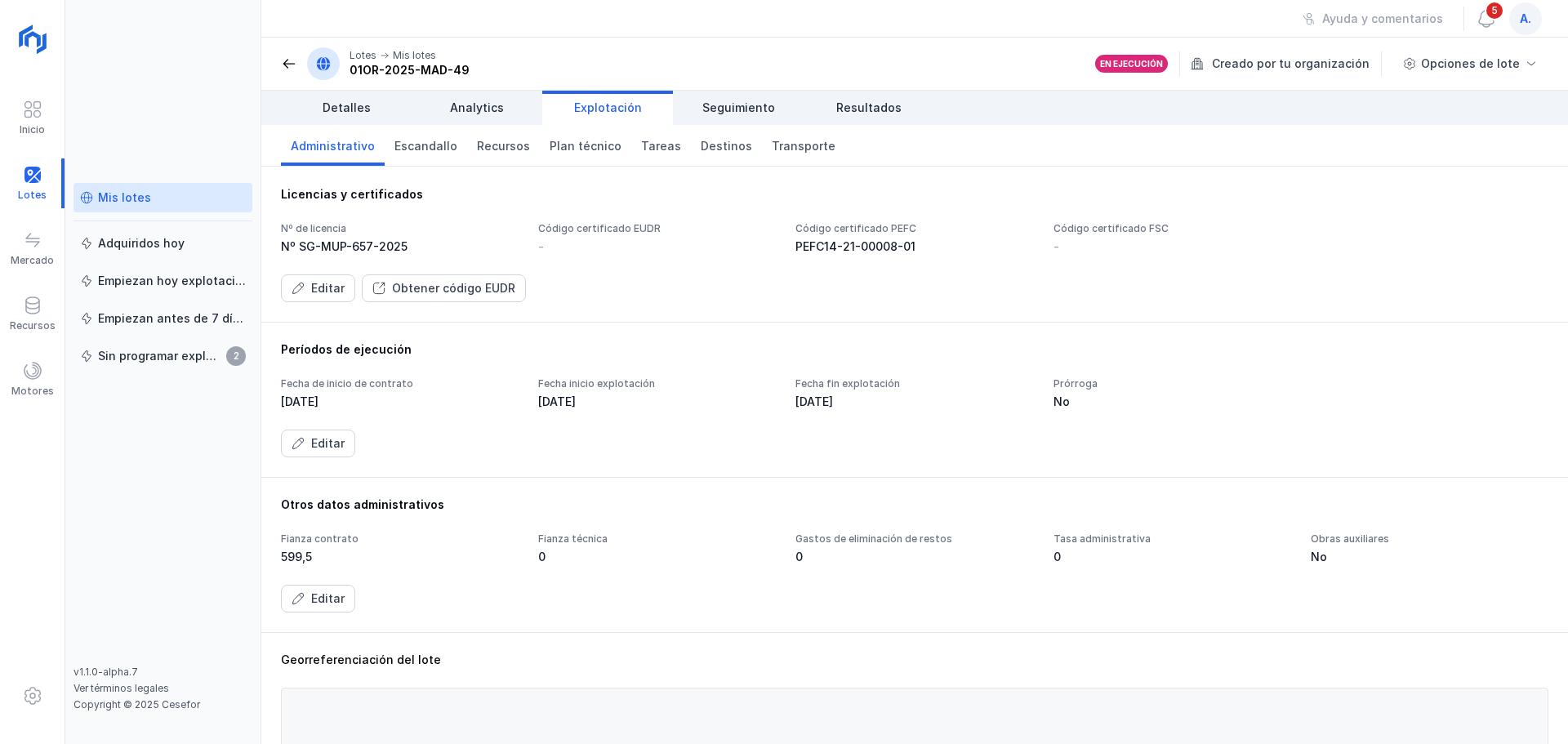
click at [303, 257] on div "Nº de licencia Nº SG-MUP-657-2025 Código certificado EUDR - Código certificado …" at bounding box center [914, 261] width 1267 height 80
click at [306, 285] on button "Editar" at bounding box center [318, 288] width 75 height 27
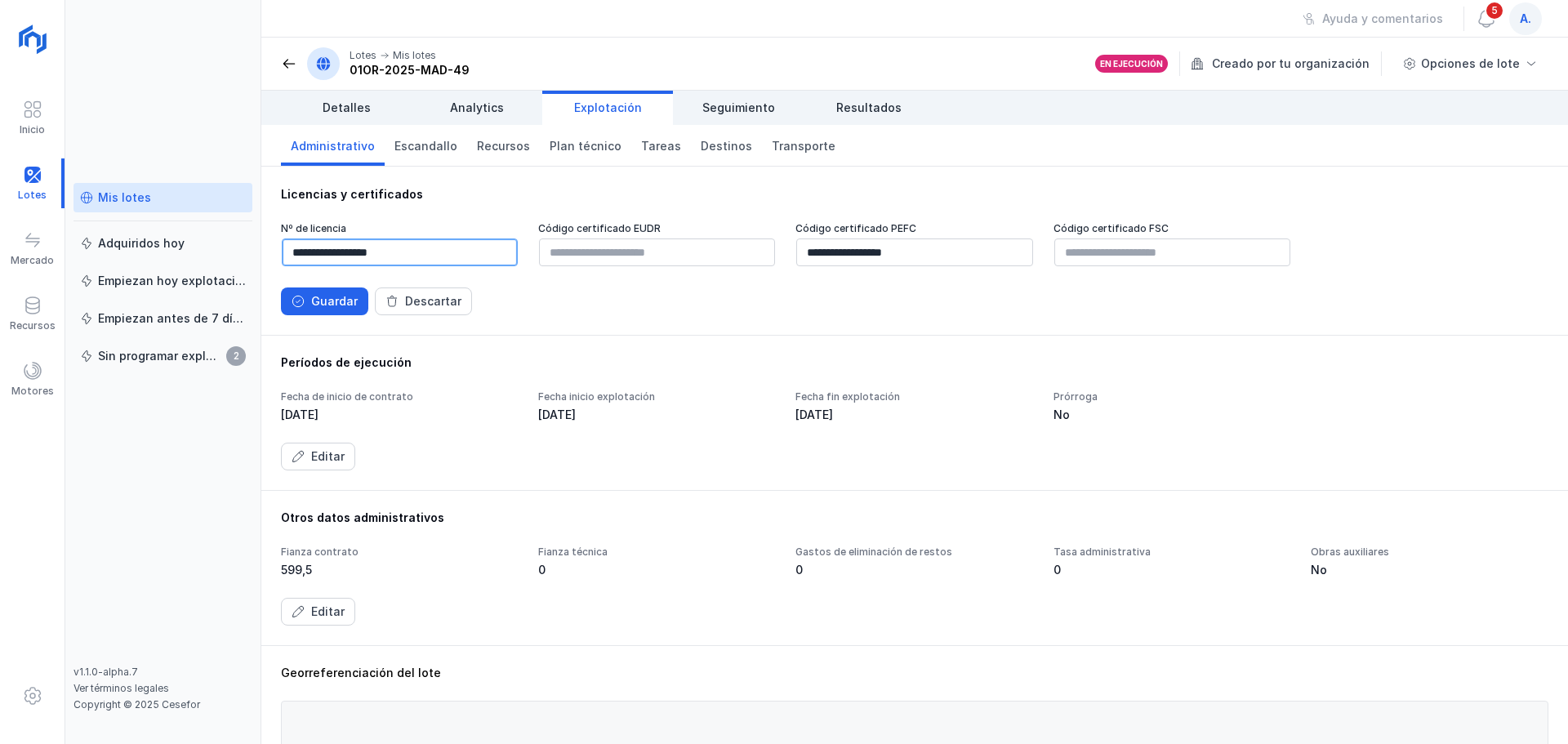
drag, startPoint x: 289, startPoint y: 252, endPoint x: 422, endPoint y: 252, distance: 133.0
click at [422, 252] on input "**********" at bounding box center [399, 252] width 236 height 27
drag, startPoint x: 803, startPoint y: 250, endPoint x: 939, endPoint y: 250, distance: 136.0
click at [939, 250] on input "**********" at bounding box center [913, 252] width 236 height 27
click at [343, 301] on div "Guardar" at bounding box center [334, 301] width 46 height 16
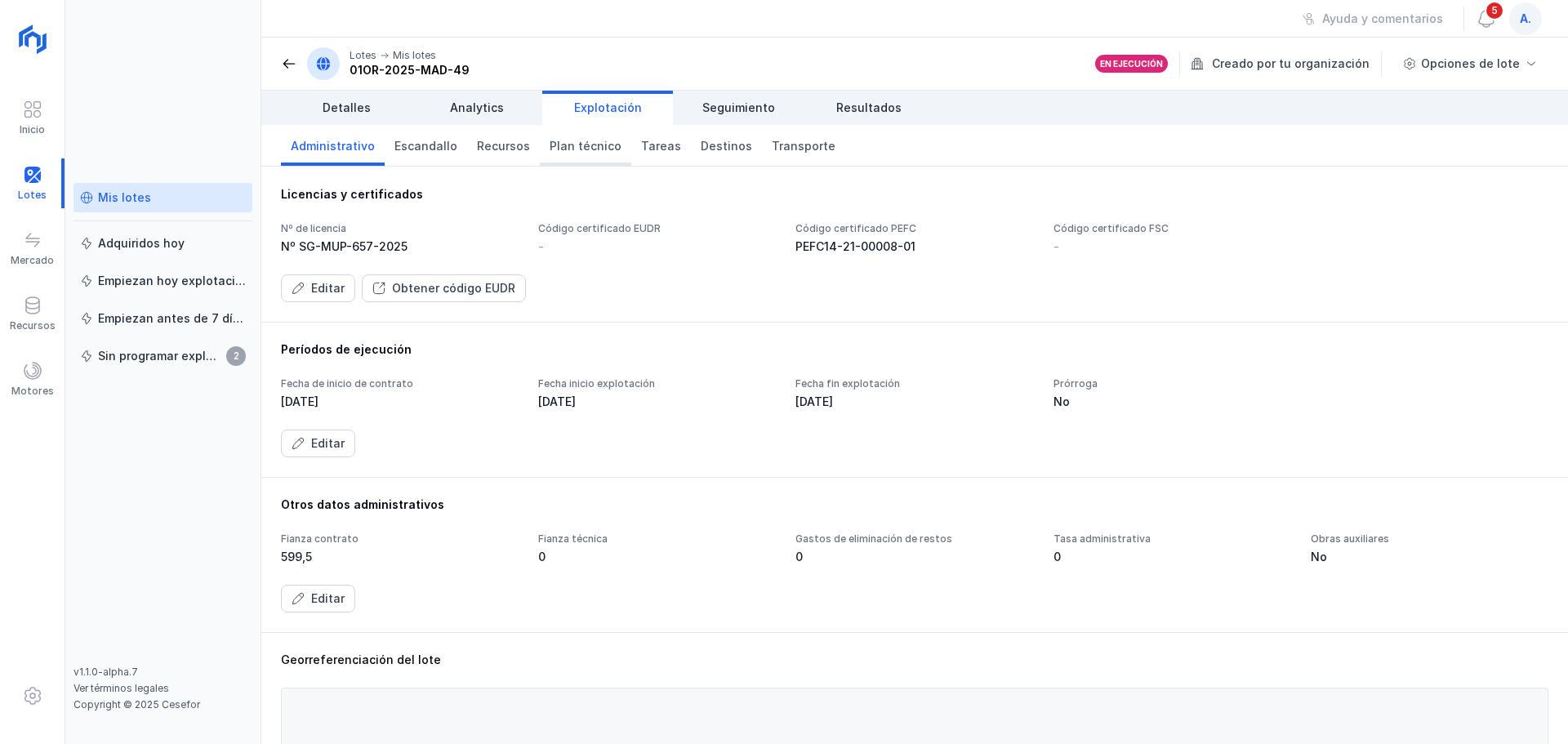
click at [558, 148] on span "Plan técnico" at bounding box center [586, 146] width 72 height 16
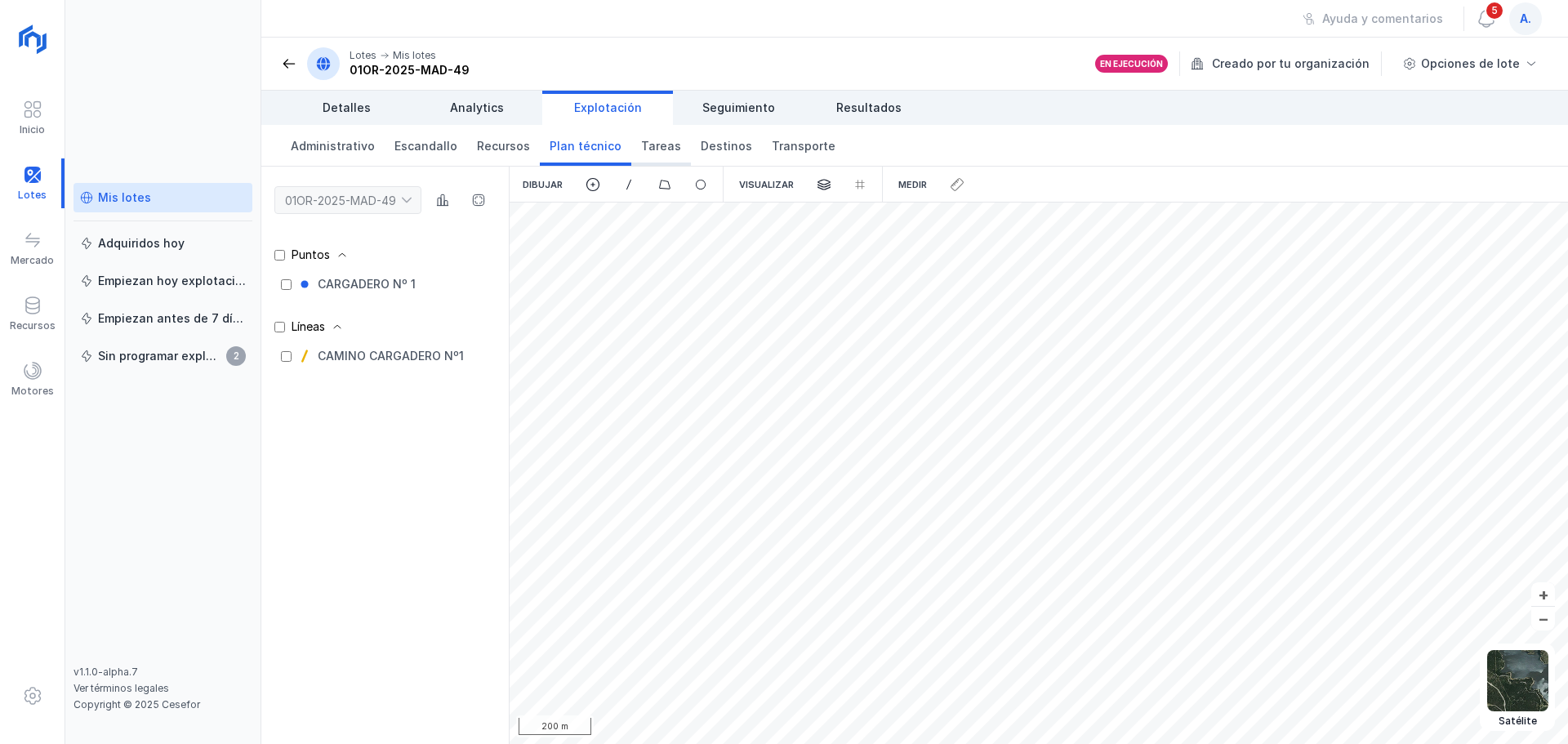
click at [645, 149] on span "Tareas" at bounding box center [661, 146] width 40 height 16
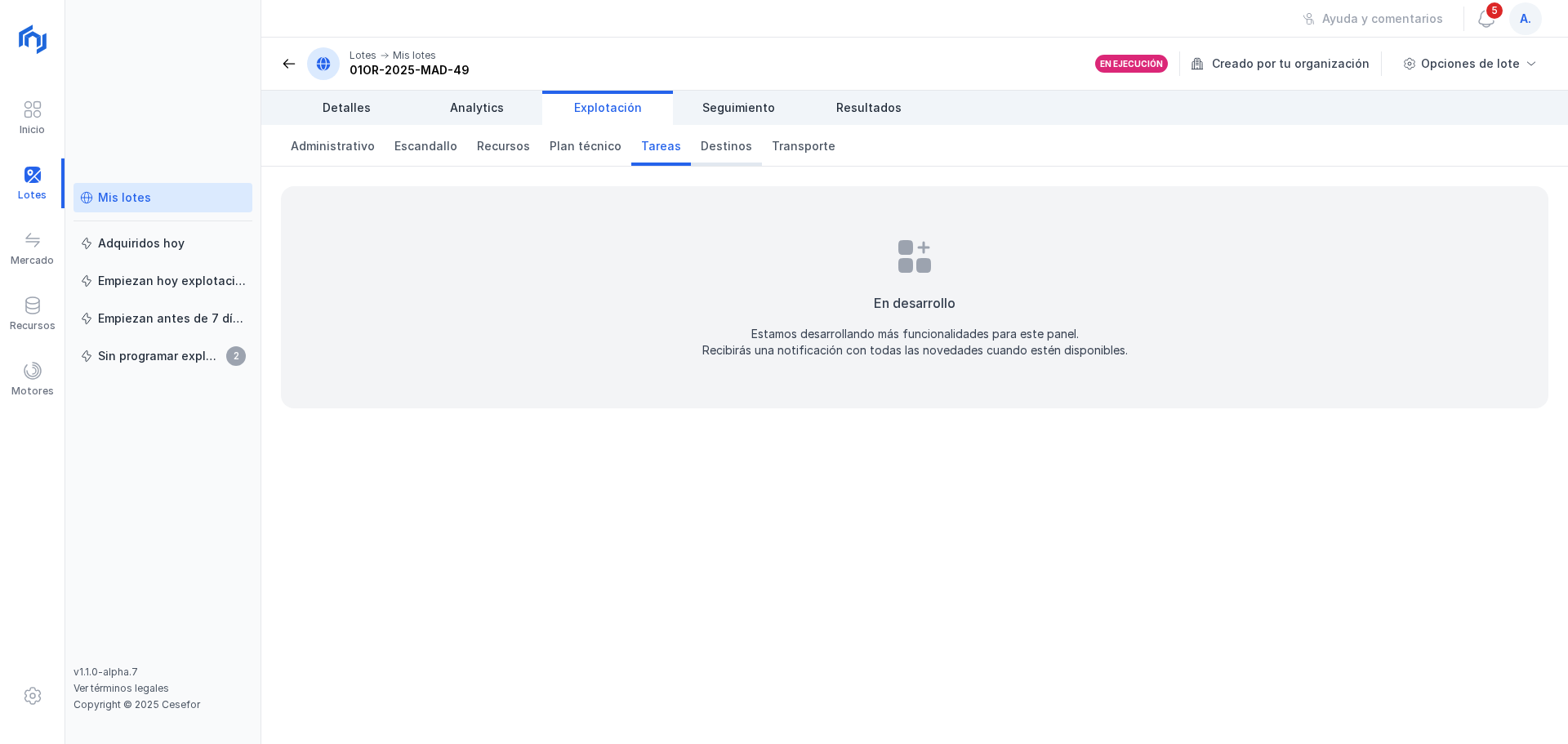
click at [703, 148] on span "Destinos" at bounding box center [727, 146] width 51 height 16
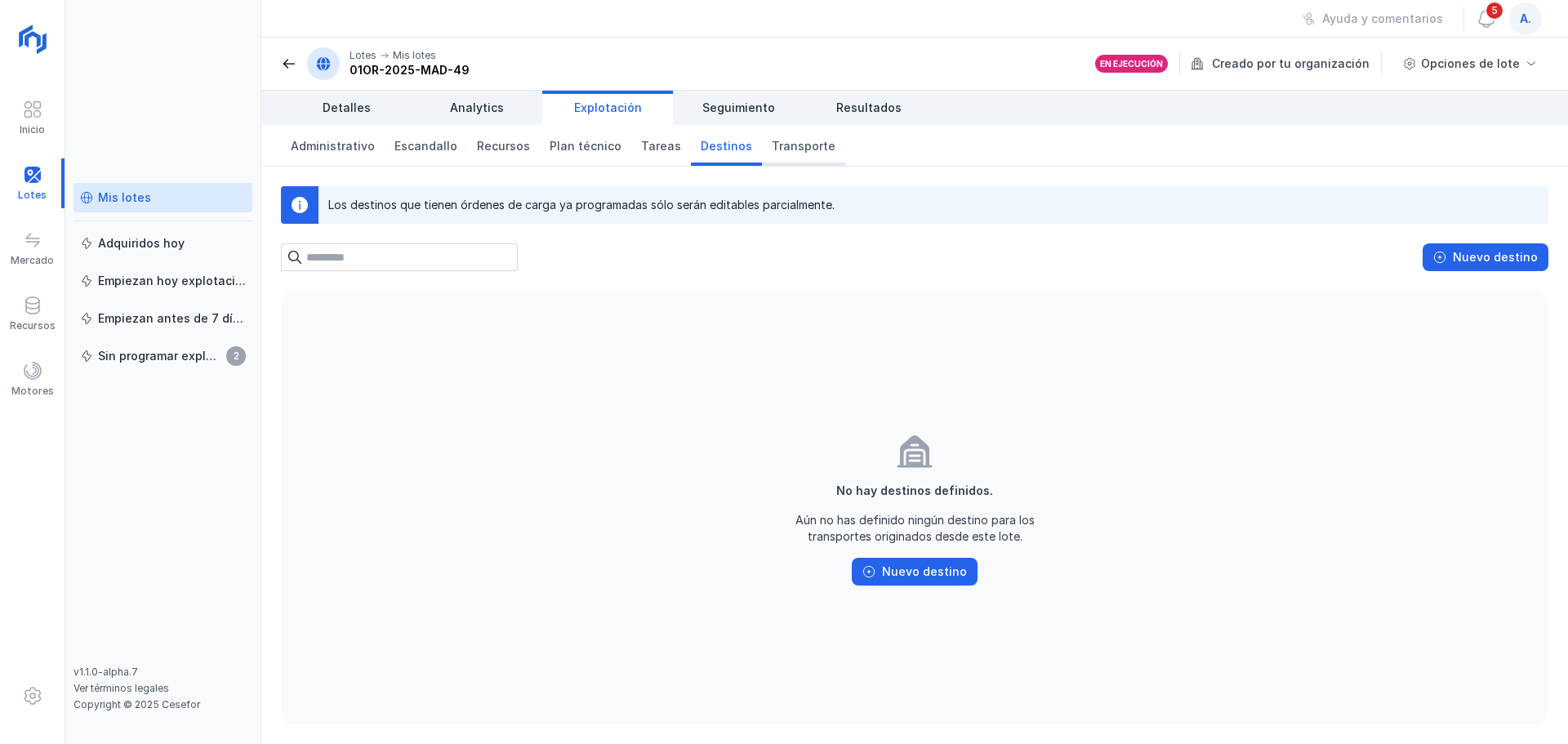
click at [772, 148] on span "Transporte" at bounding box center [804, 146] width 63 height 16
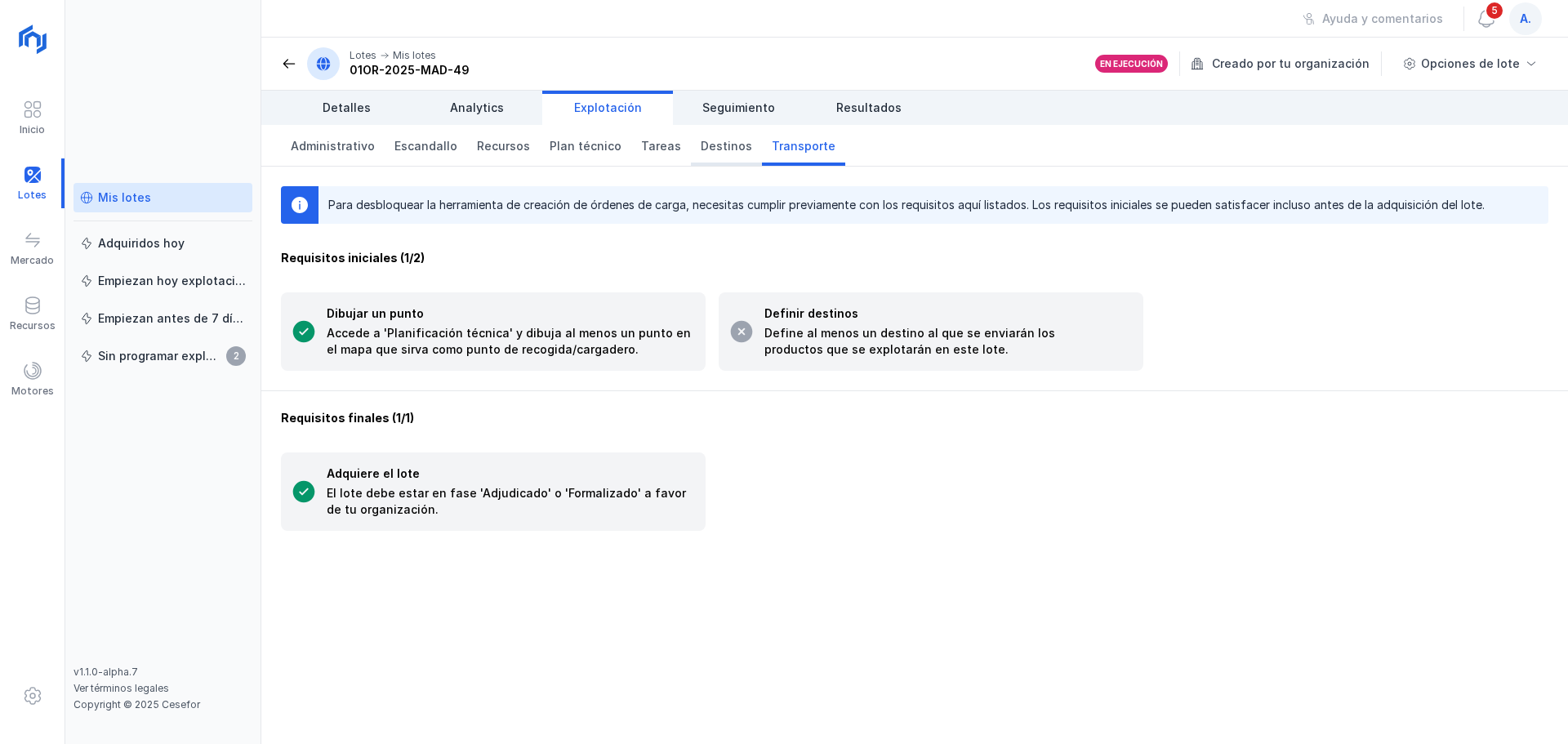
click at [701, 149] on span "Destinos" at bounding box center [727, 146] width 51 height 16
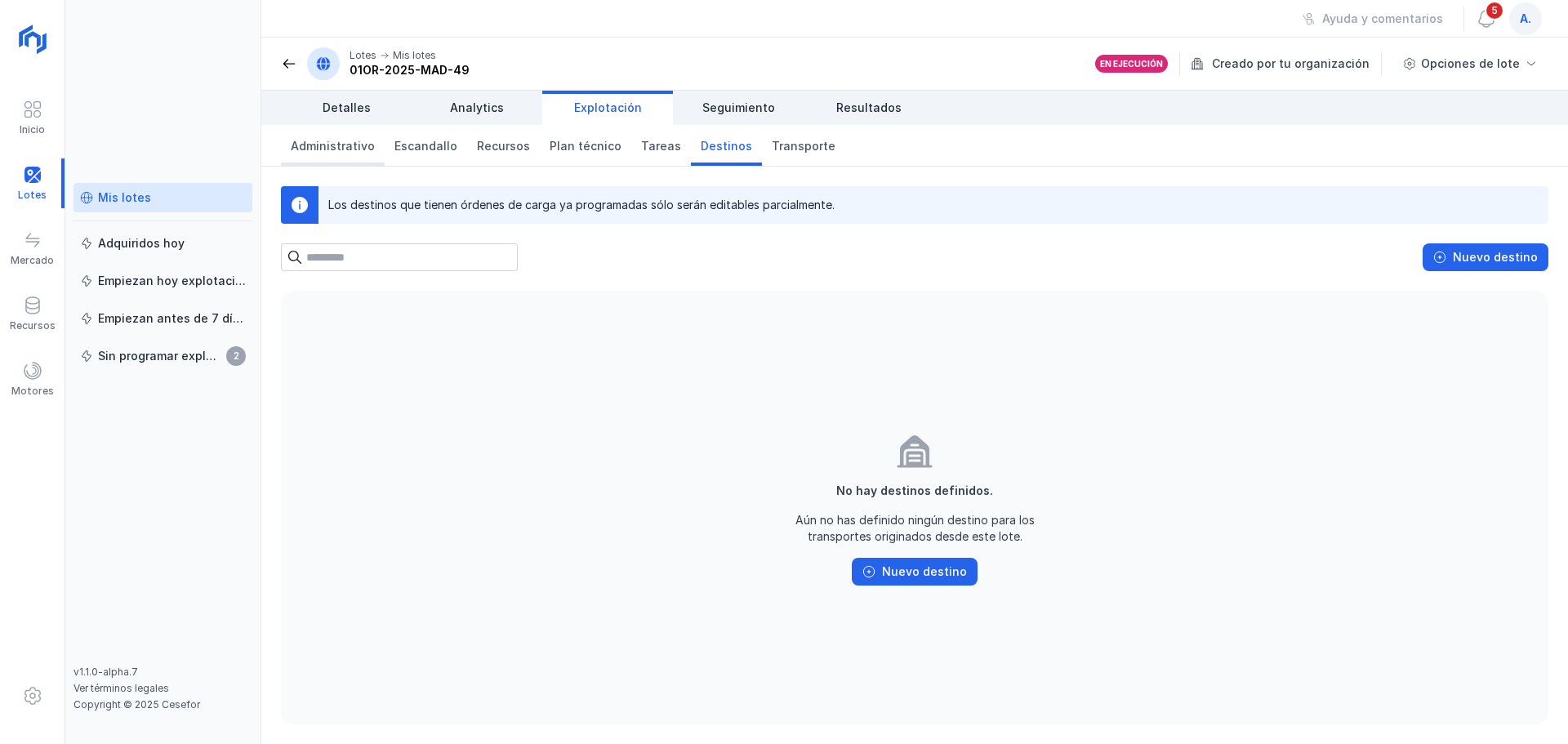
click at [333, 148] on span "Administrativo" at bounding box center [332, 146] width 84 height 16
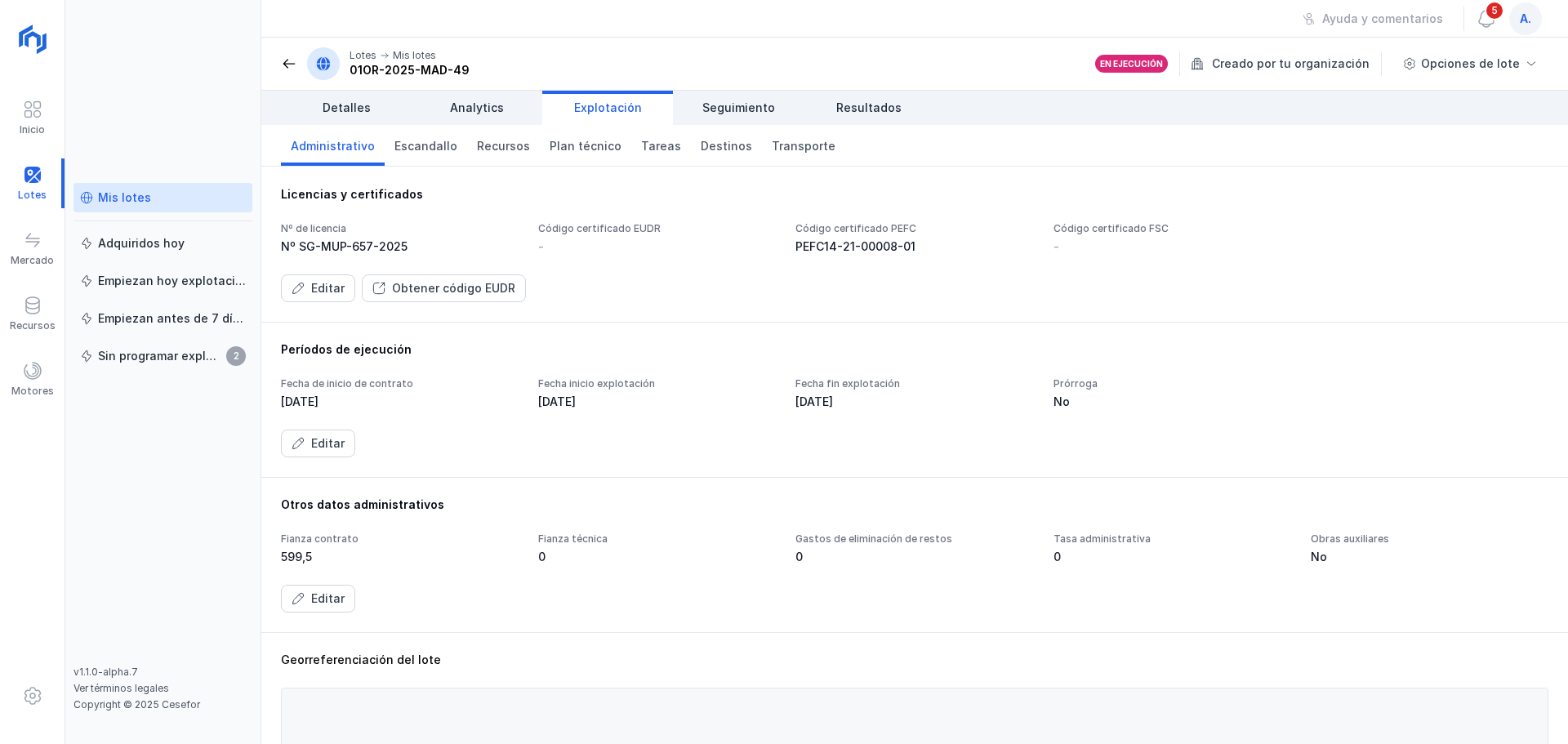
click at [132, 195] on div "Mis lotes" at bounding box center [124, 197] width 53 height 16
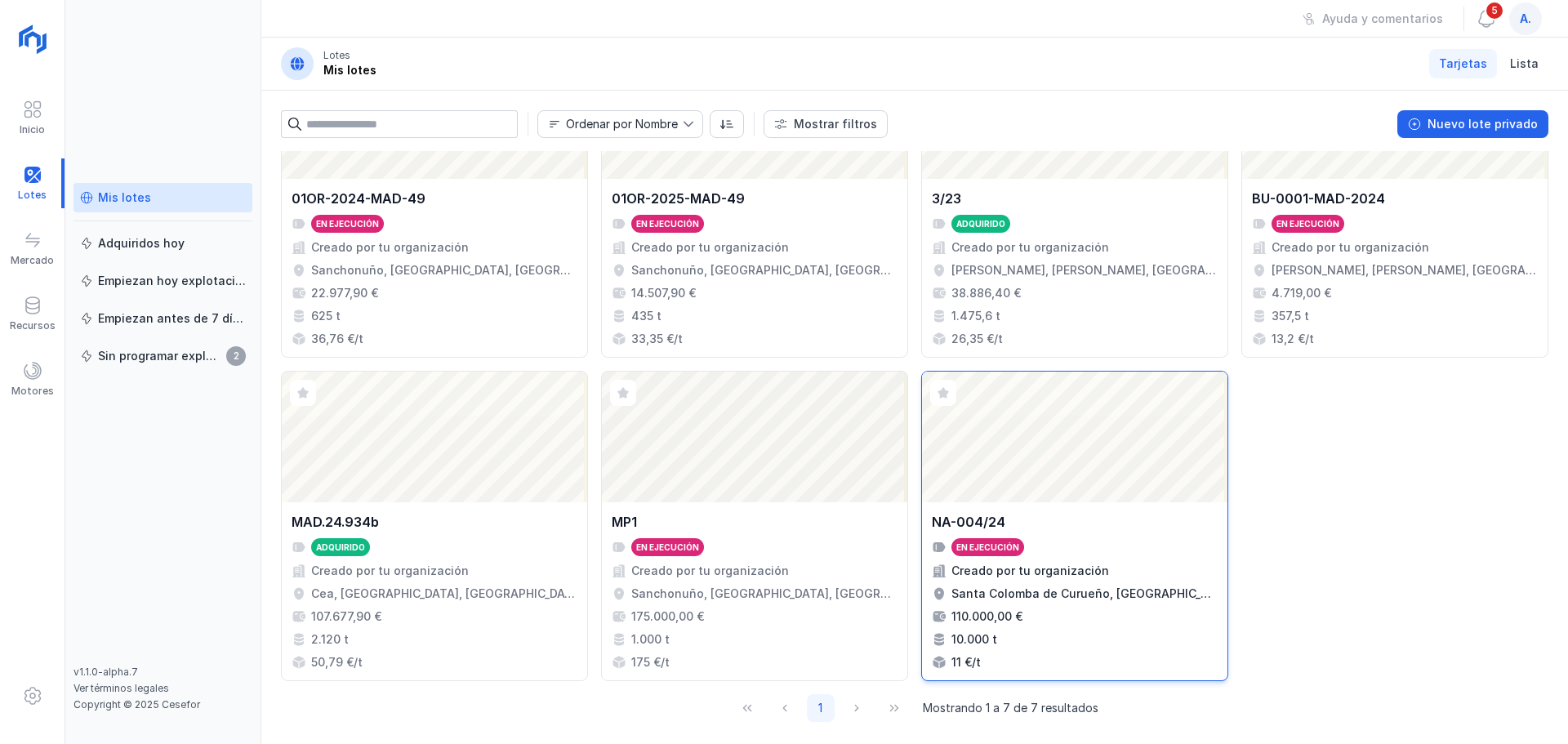
scroll to position [114, 0]
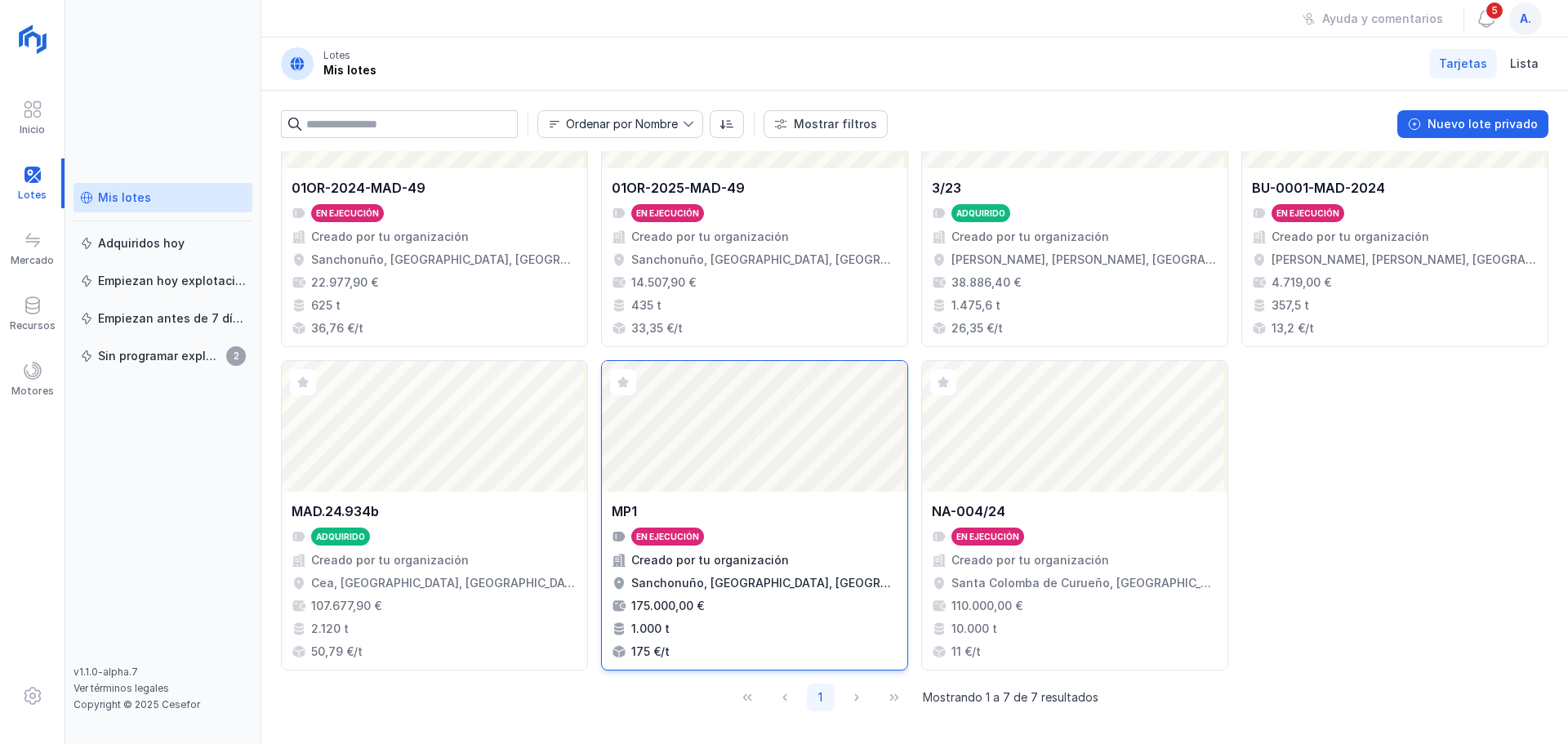
click at [782, 434] on div "Abrir lote" at bounding box center [755, 426] width 306 height 131
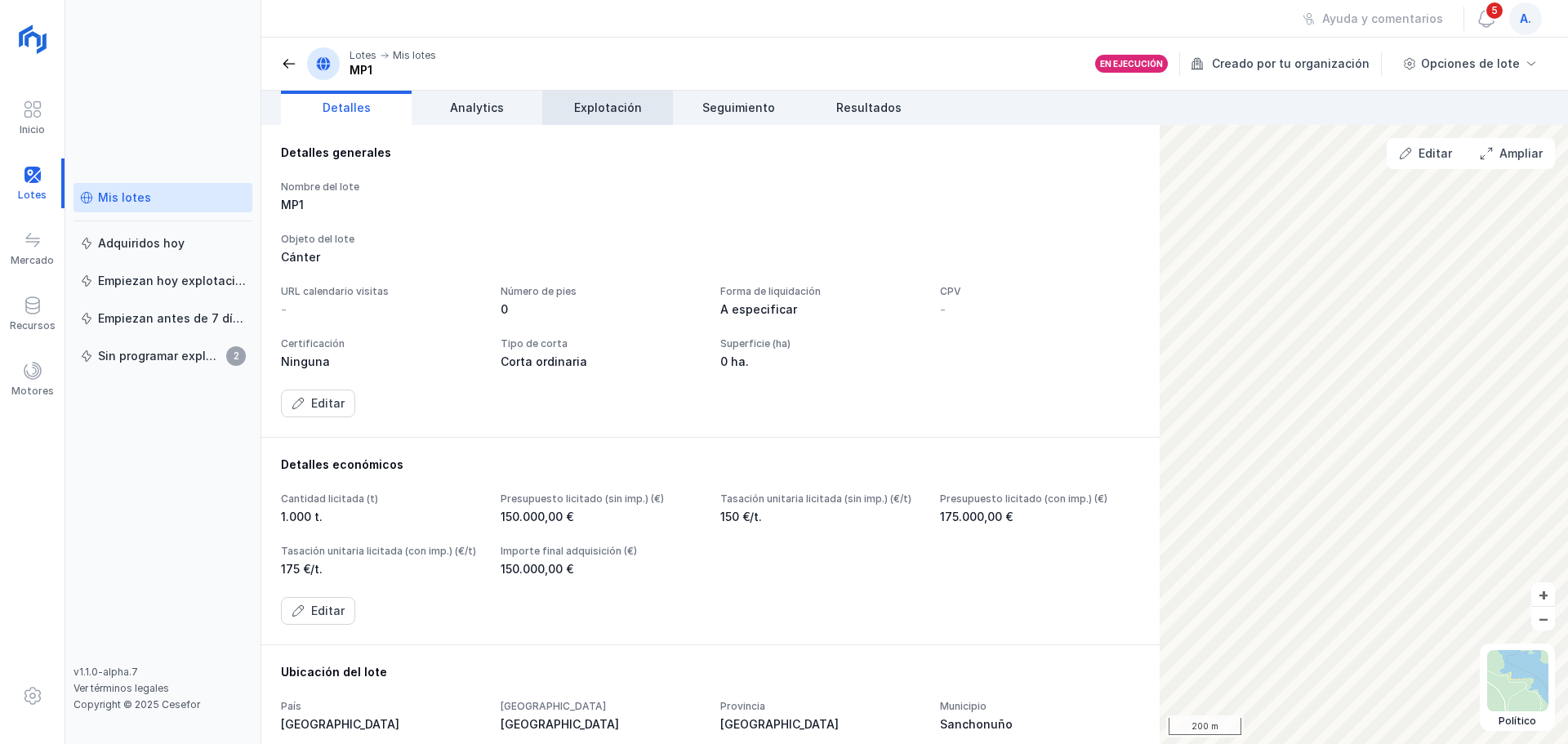
click at [601, 107] on span "Explotación" at bounding box center [607, 107] width 68 height 16
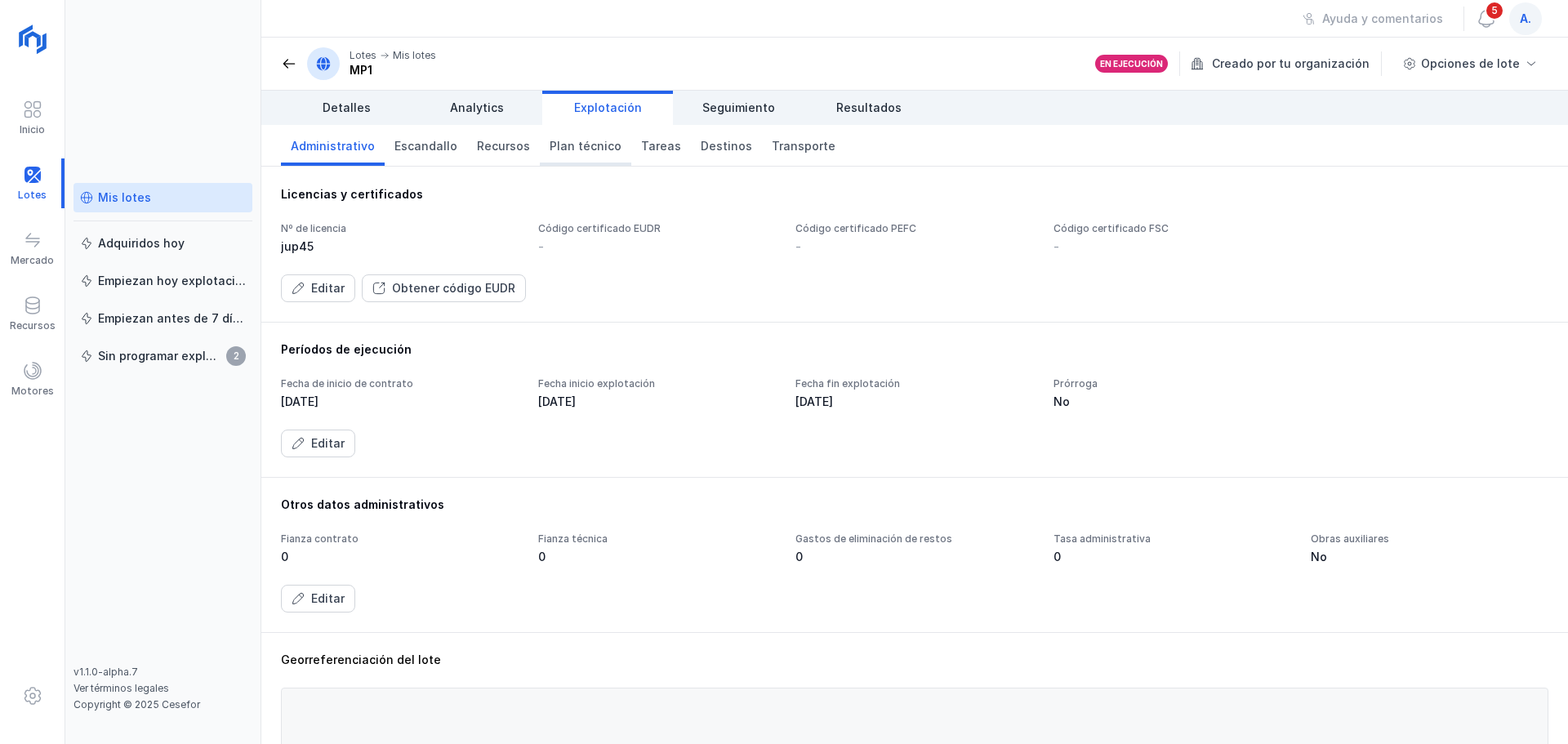
click at [593, 146] on span "Plan técnico" at bounding box center [586, 146] width 72 height 16
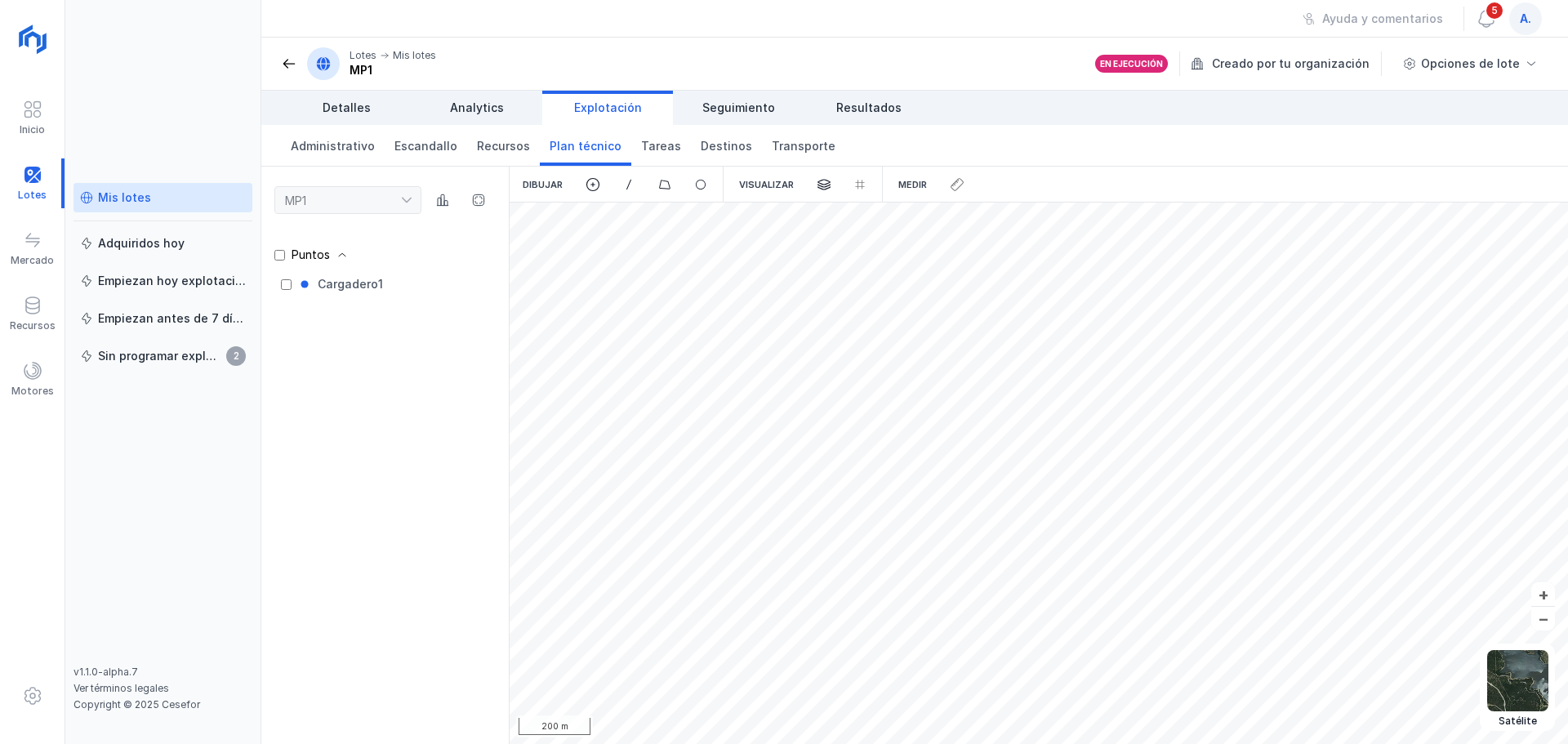
click at [130, 190] on div "Mis lotes" at bounding box center [124, 197] width 53 height 16
